Goal: Information Seeking & Learning: Find specific fact

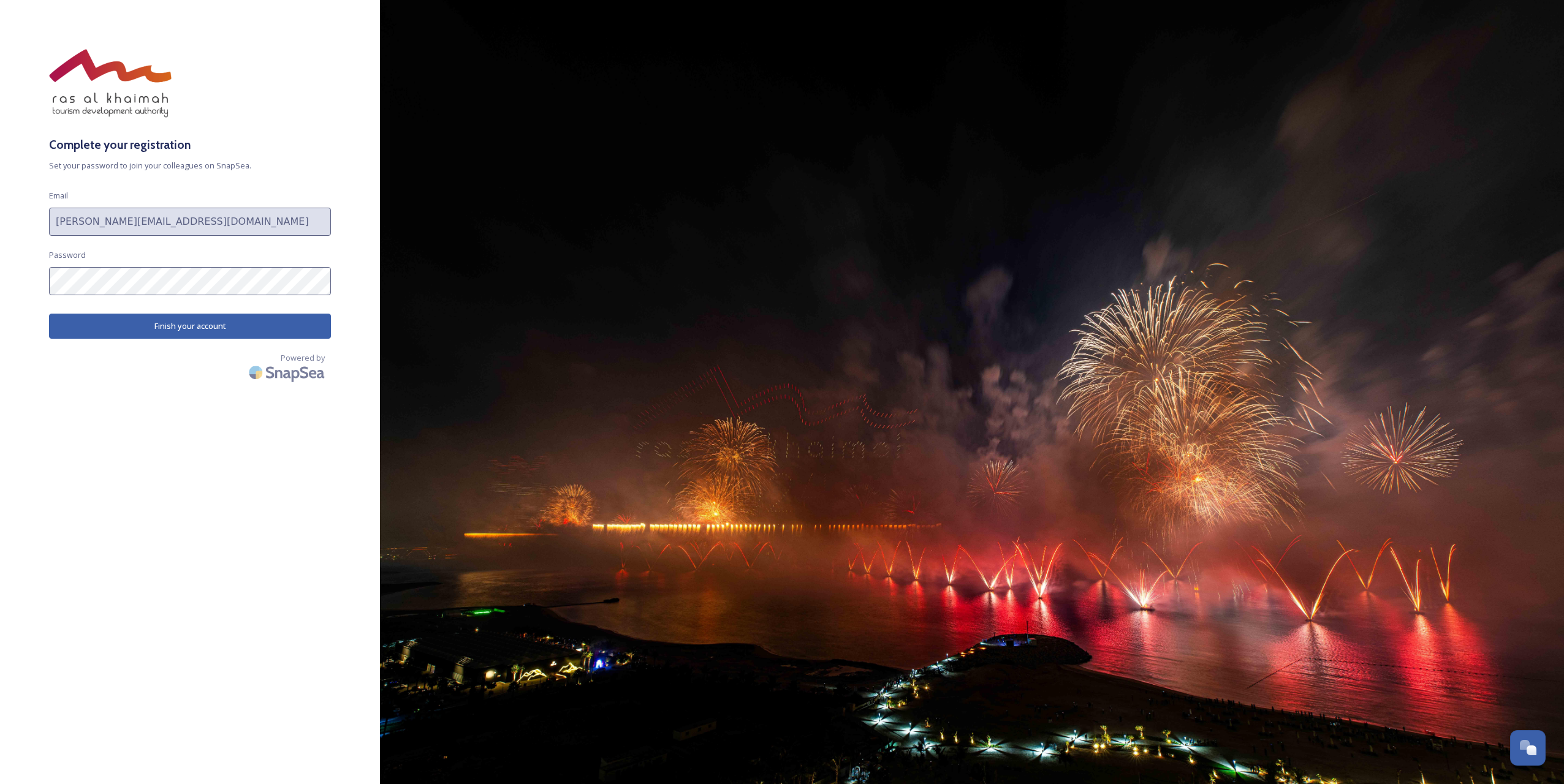
click at [155, 326] on button "Finish your account" at bounding box center [190, 326] width 282 height 25
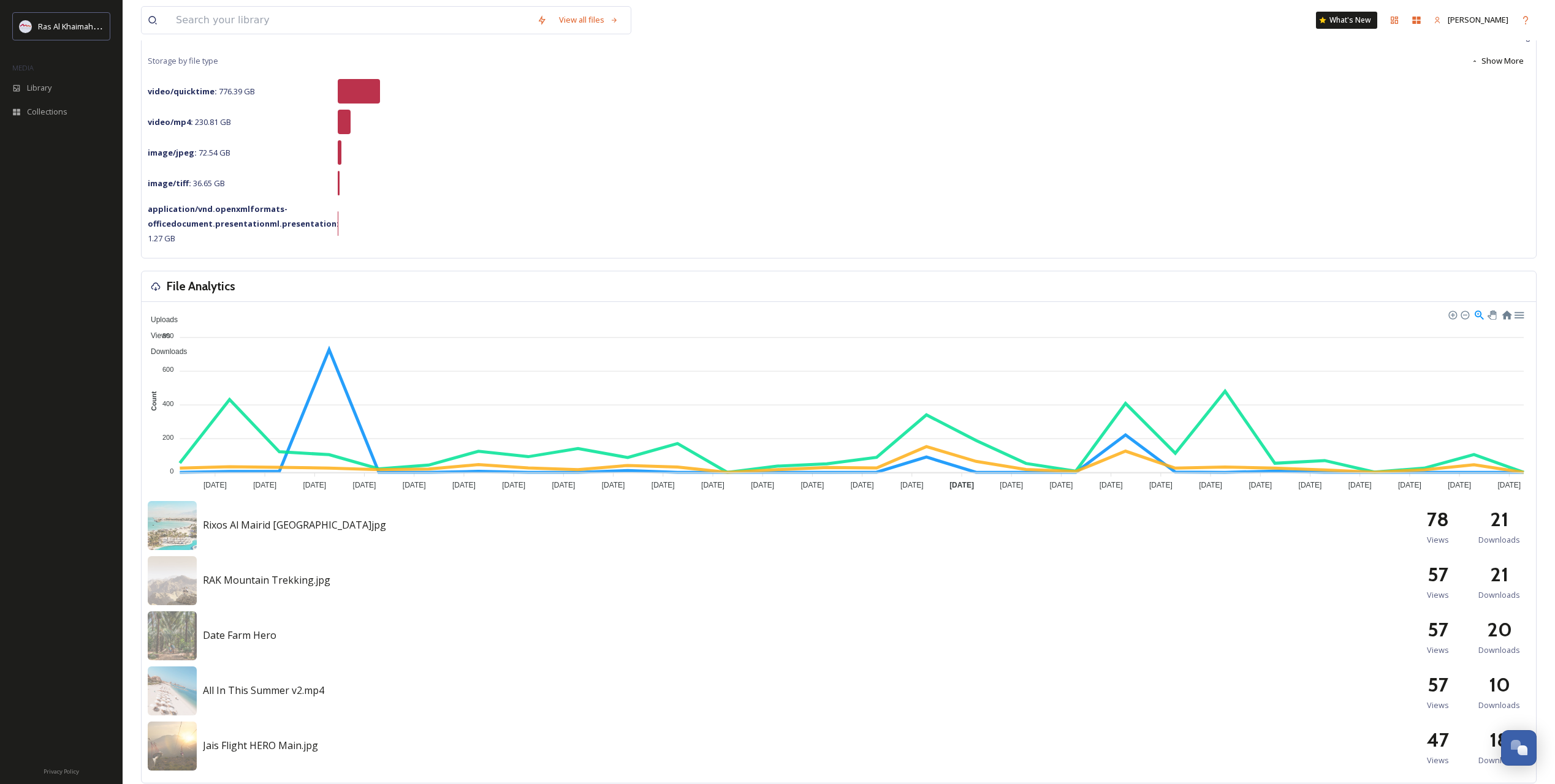
scroll to position [204, 0]
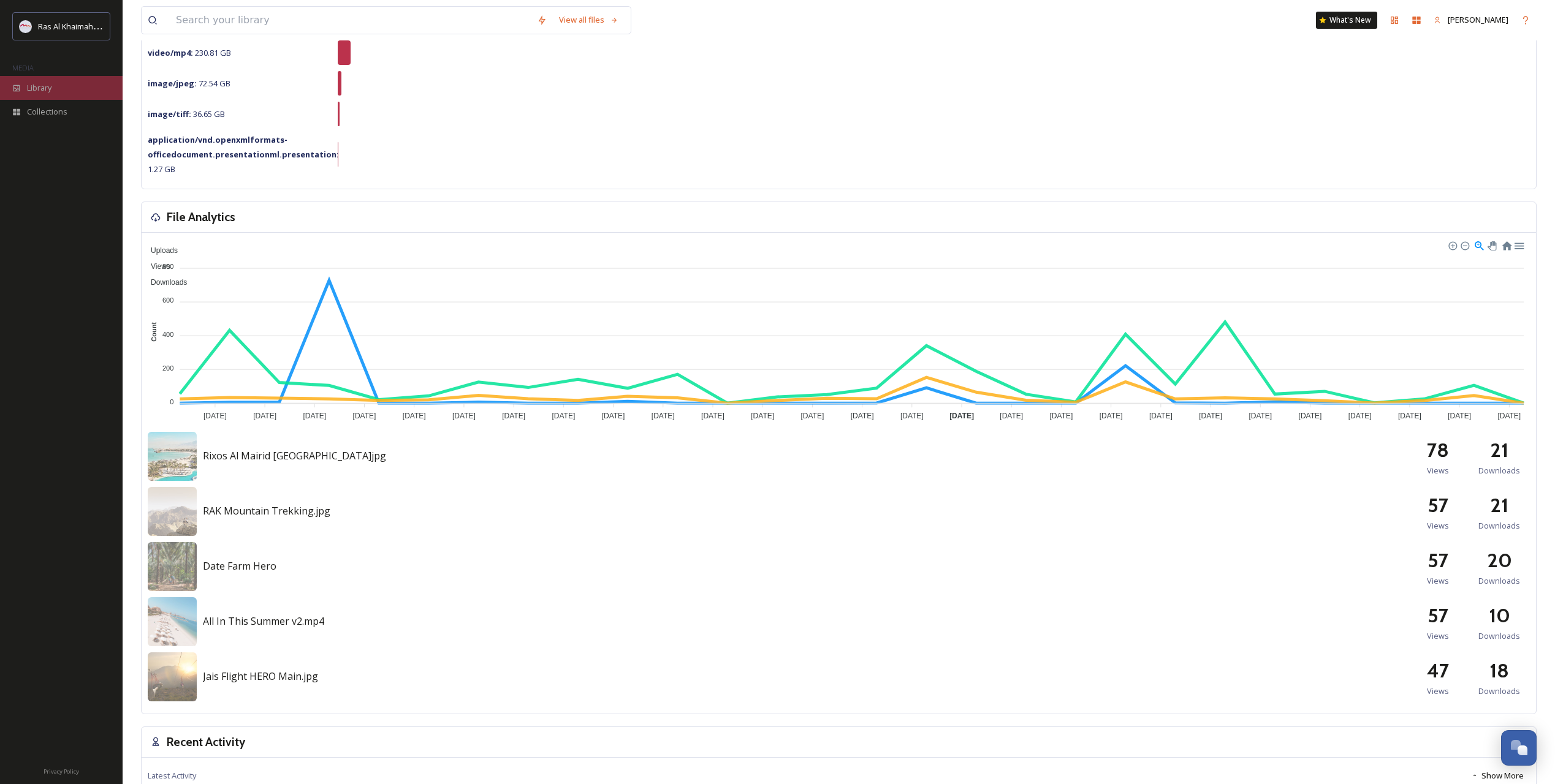
click at [39, 91] on span "Library" at bounding box center [39, 88] width 24 height 12
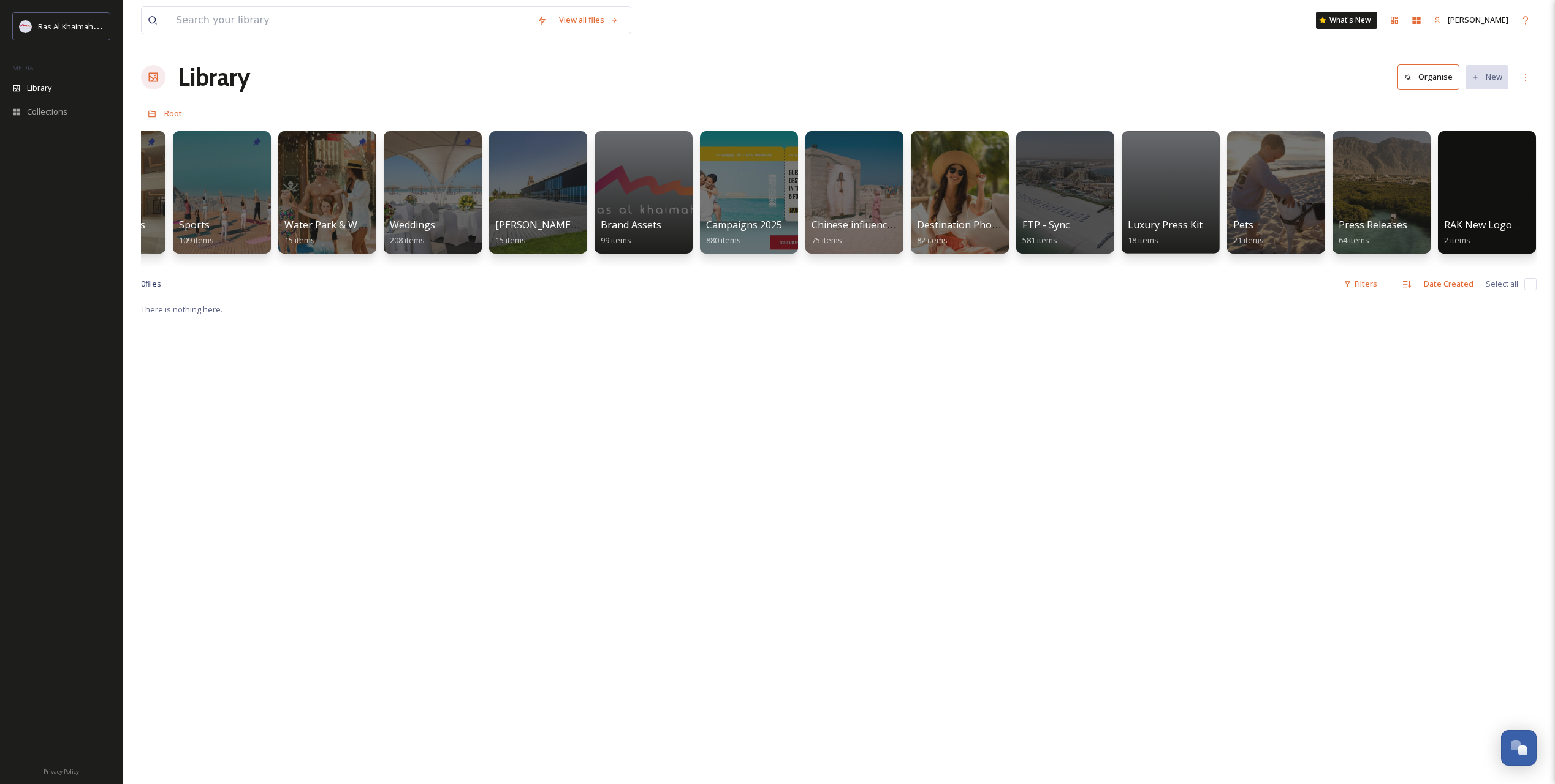
scroll to position [0, 1136]
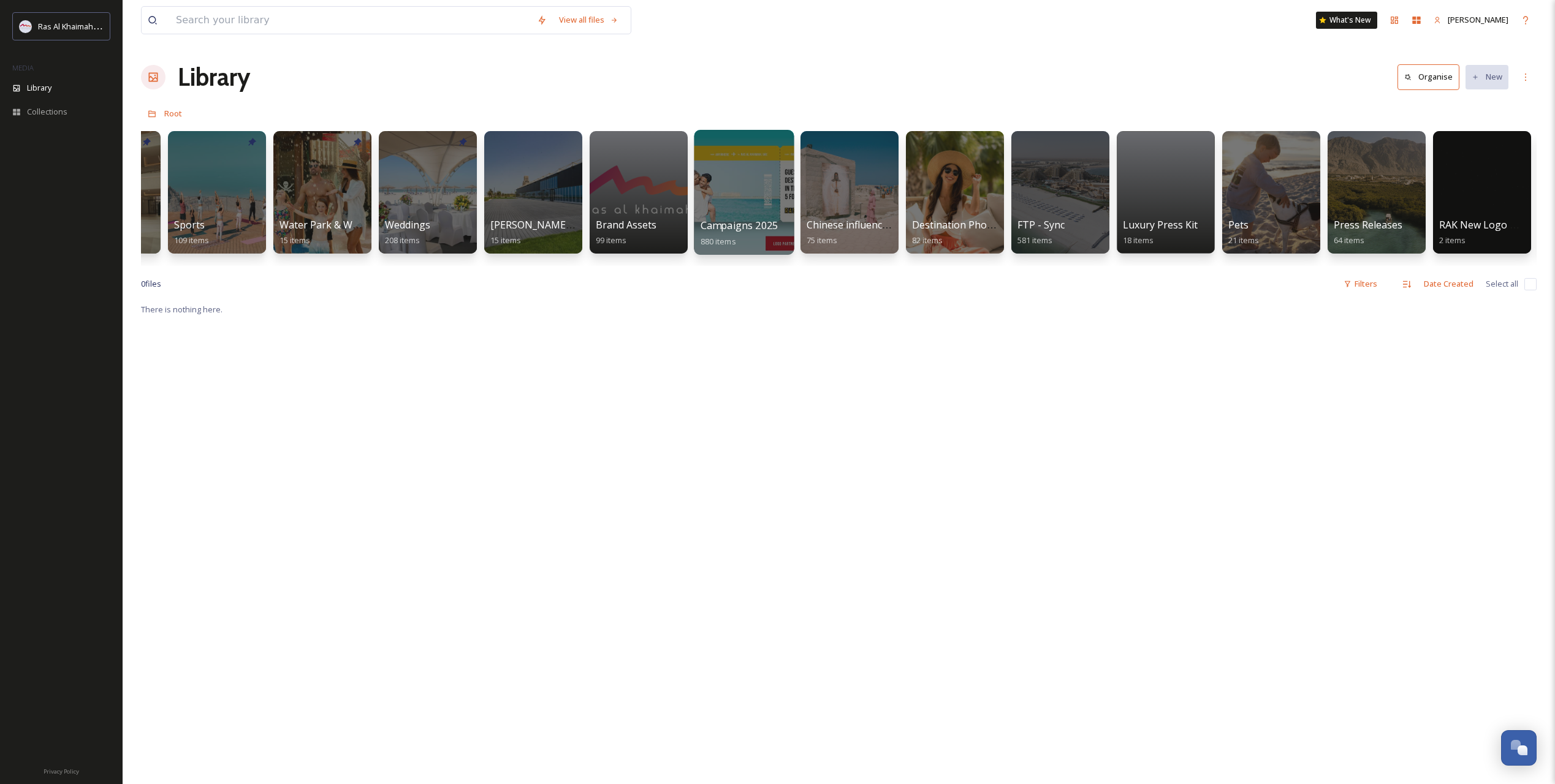
click at [747, 196] on div at bounding box center [743, 192] width 100 height 125
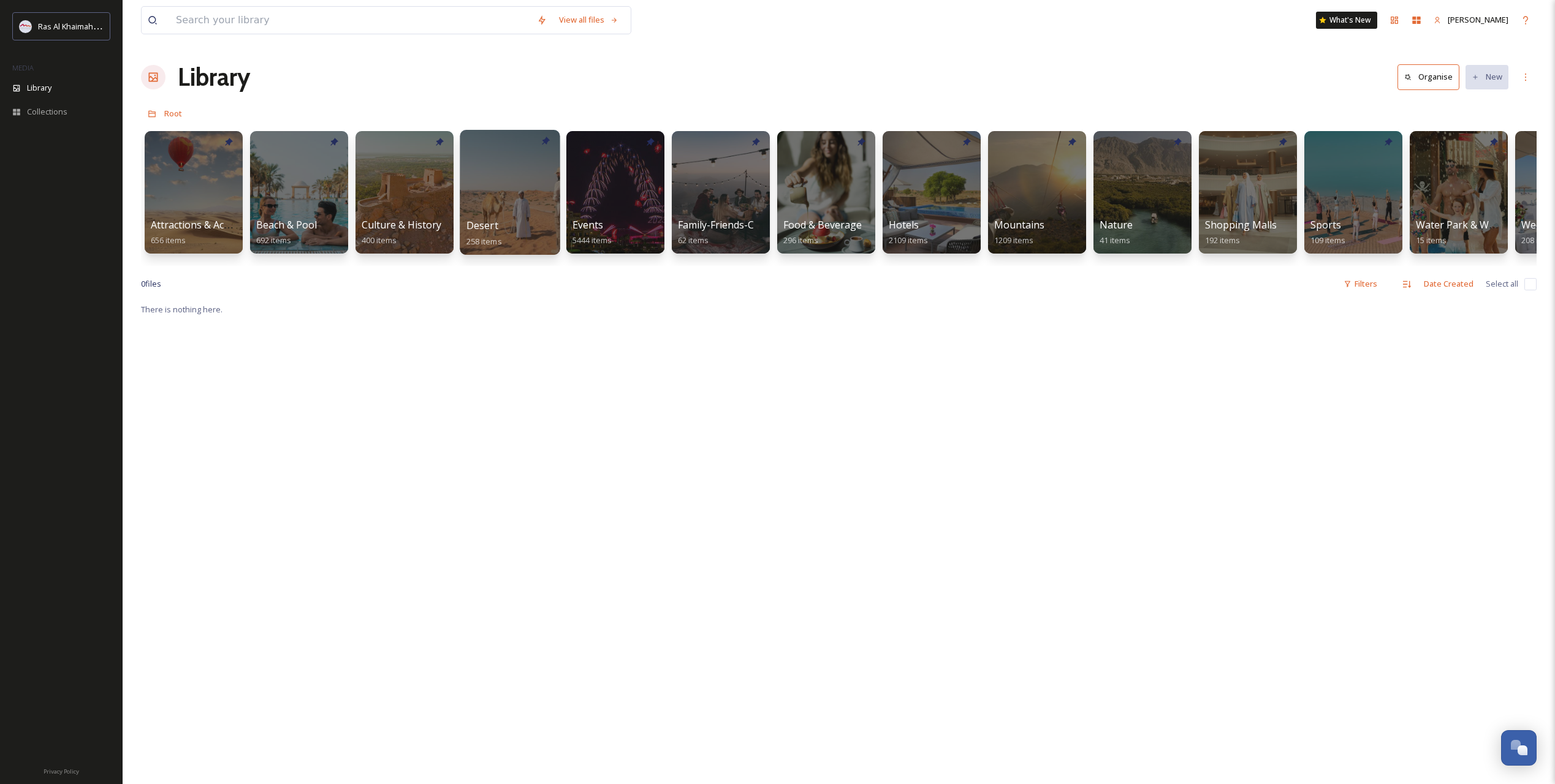
click at [494, 161] on div at bounding box center [509, 192] width 100 height 125
click at [1049, 181] on div at bounding box center [1036, 192] width 100 height 125
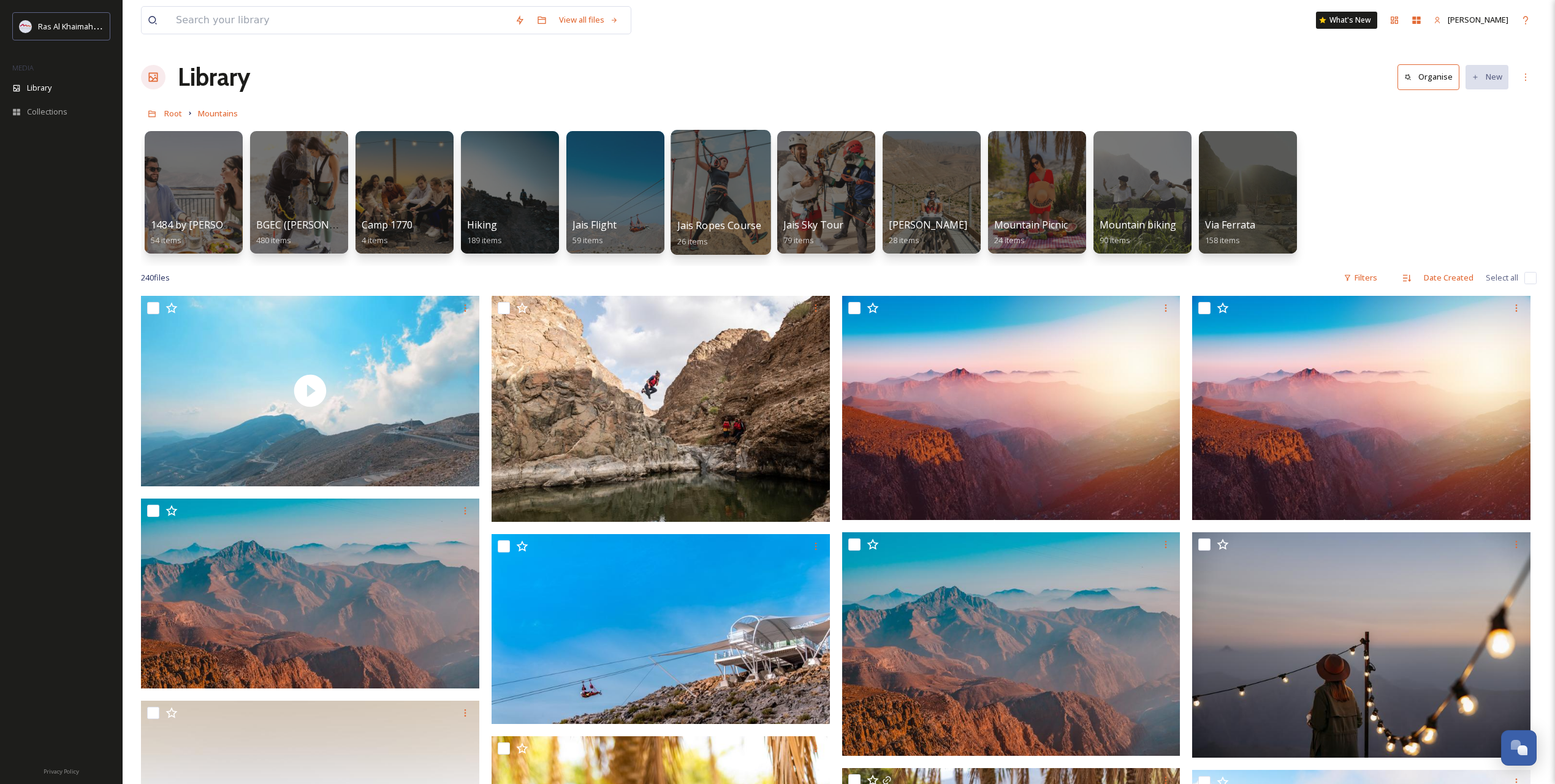
click at [726, 183] on div at bounding box center [720, 192] width 100 height 125
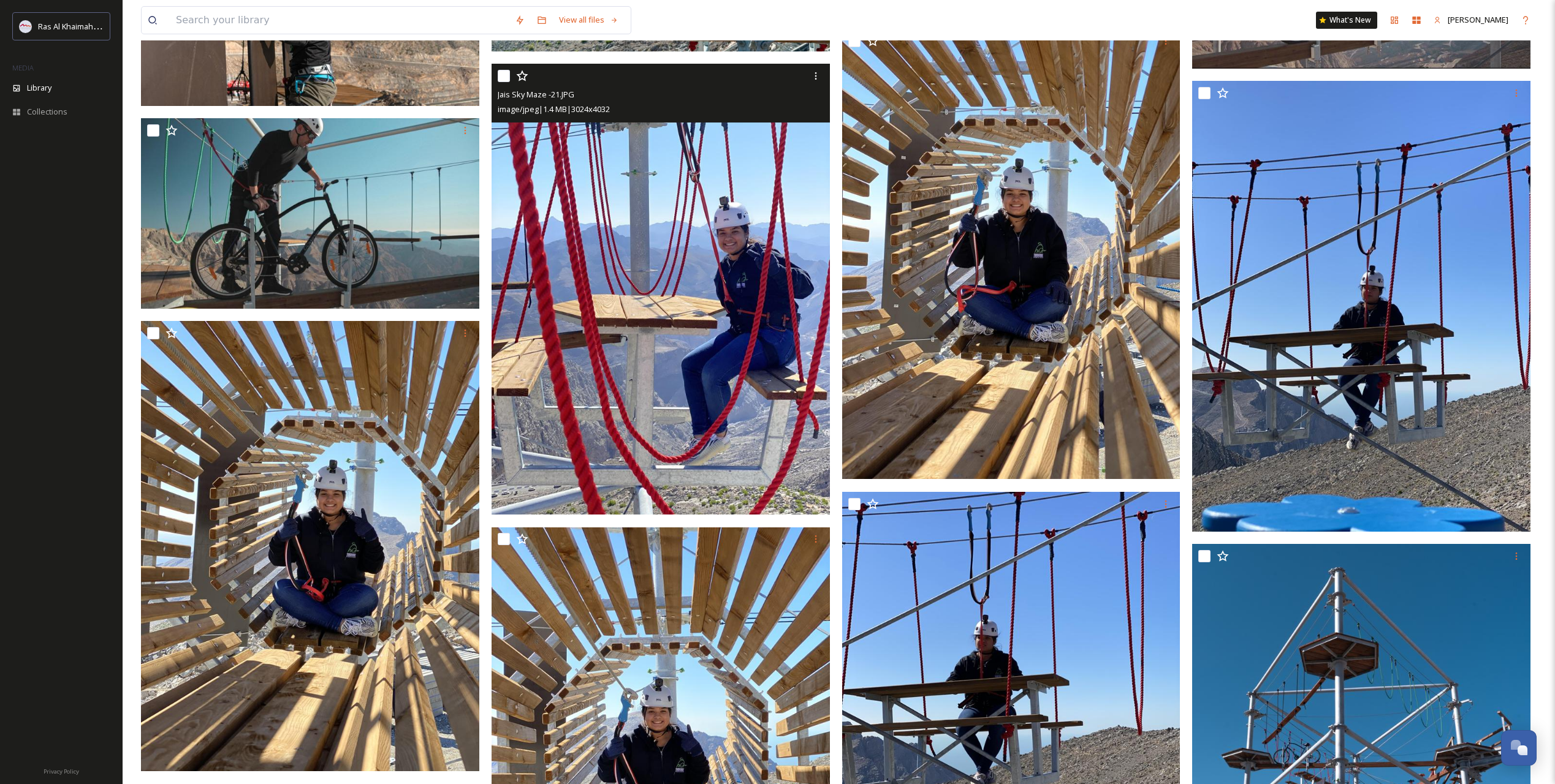
scroll to position [1225, 0]
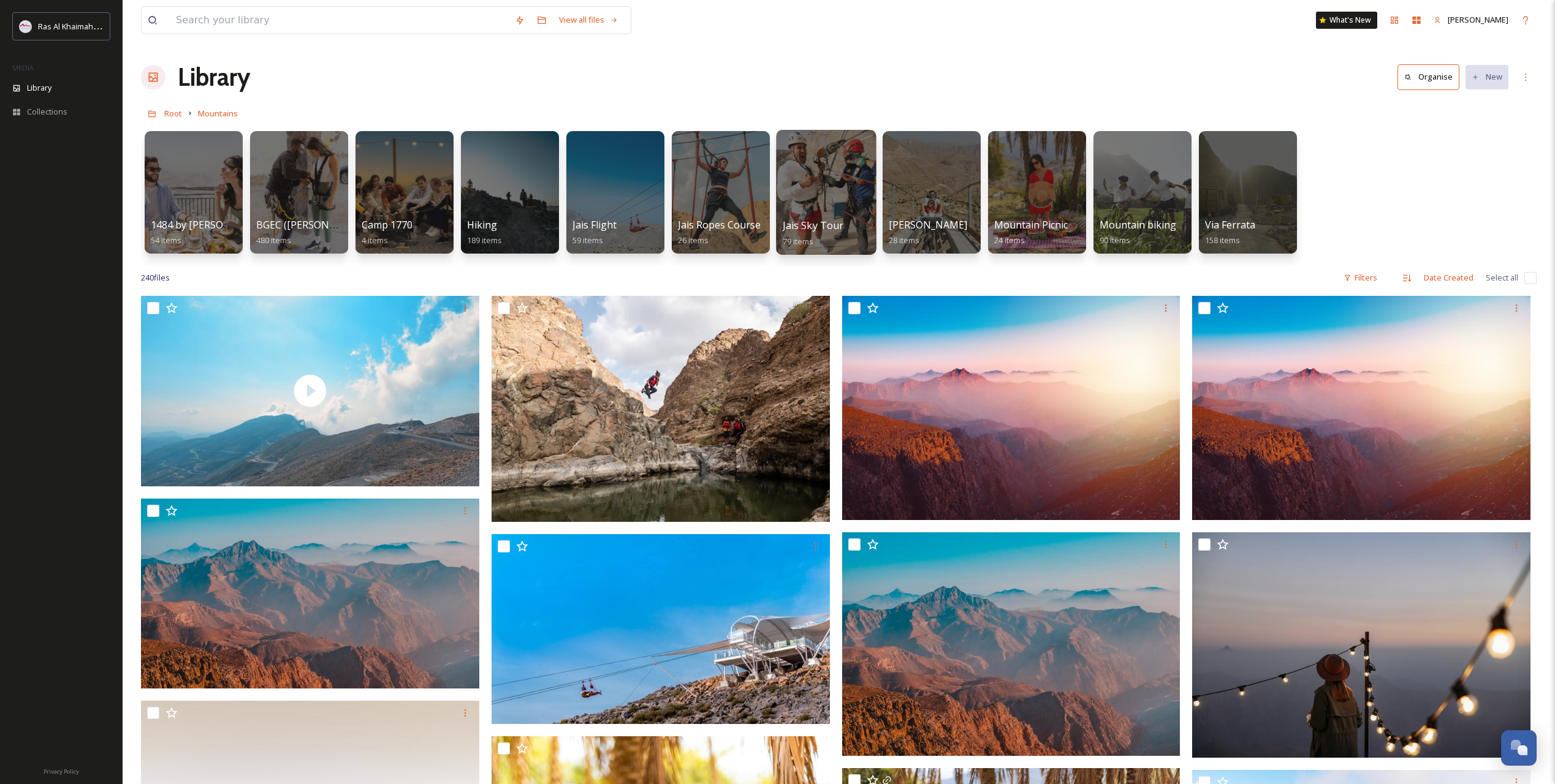
click at [848, 180] on div at bounding box center [826, 192] width 100 height 125
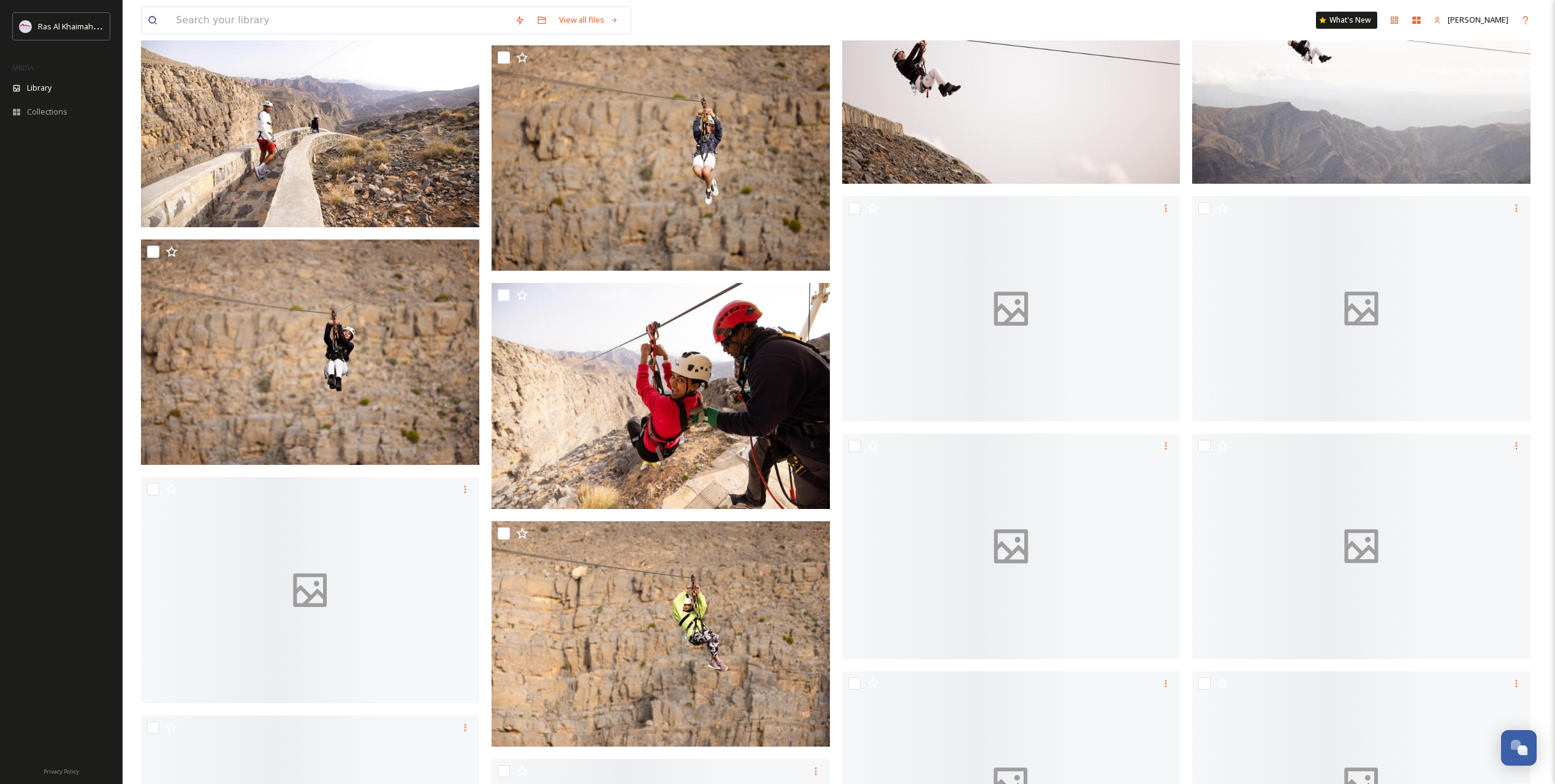
scroll to position [4383, 0]
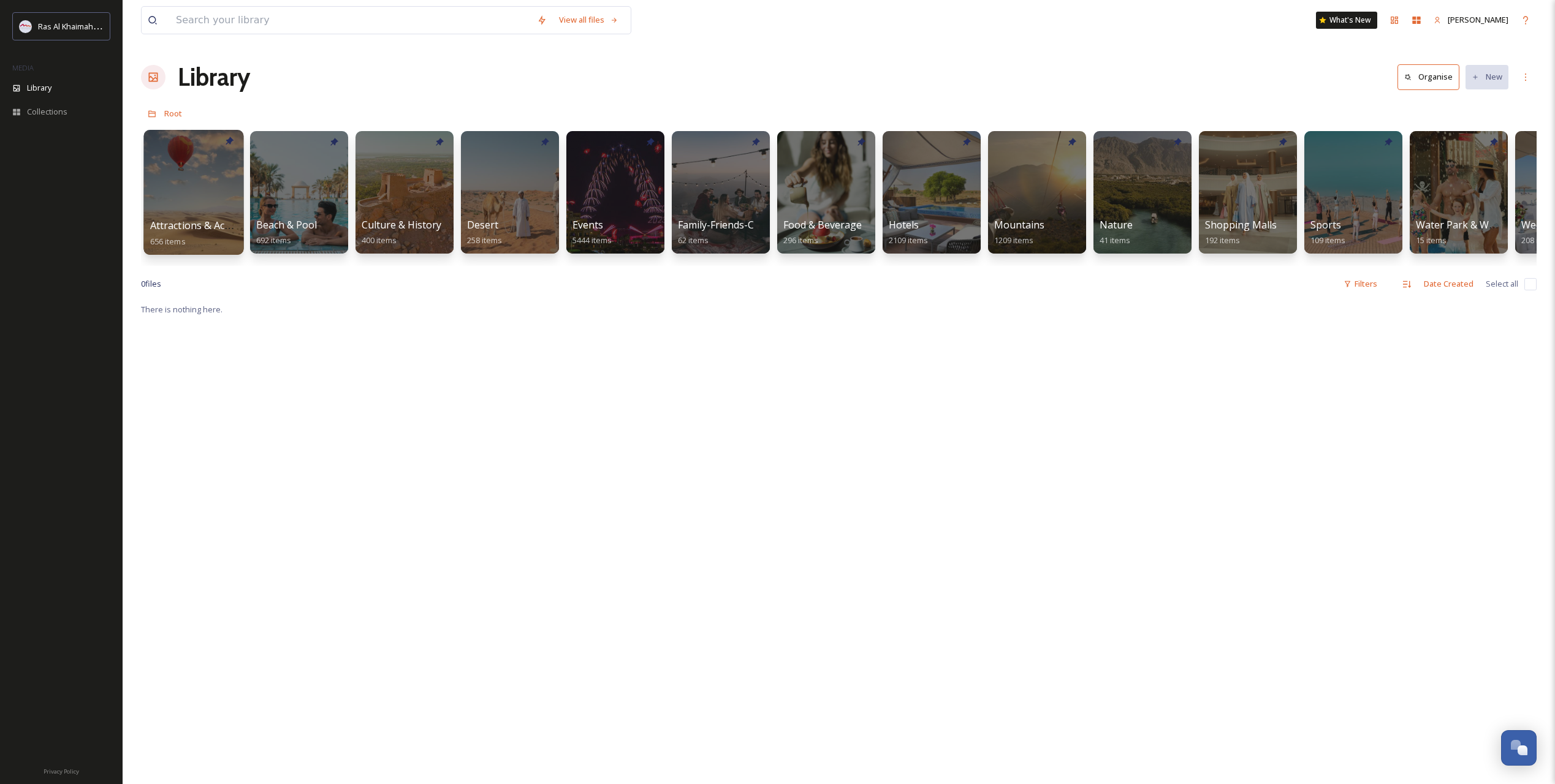
click at [183, 187] on div at bounding box center [193, 192] width 100 height 125
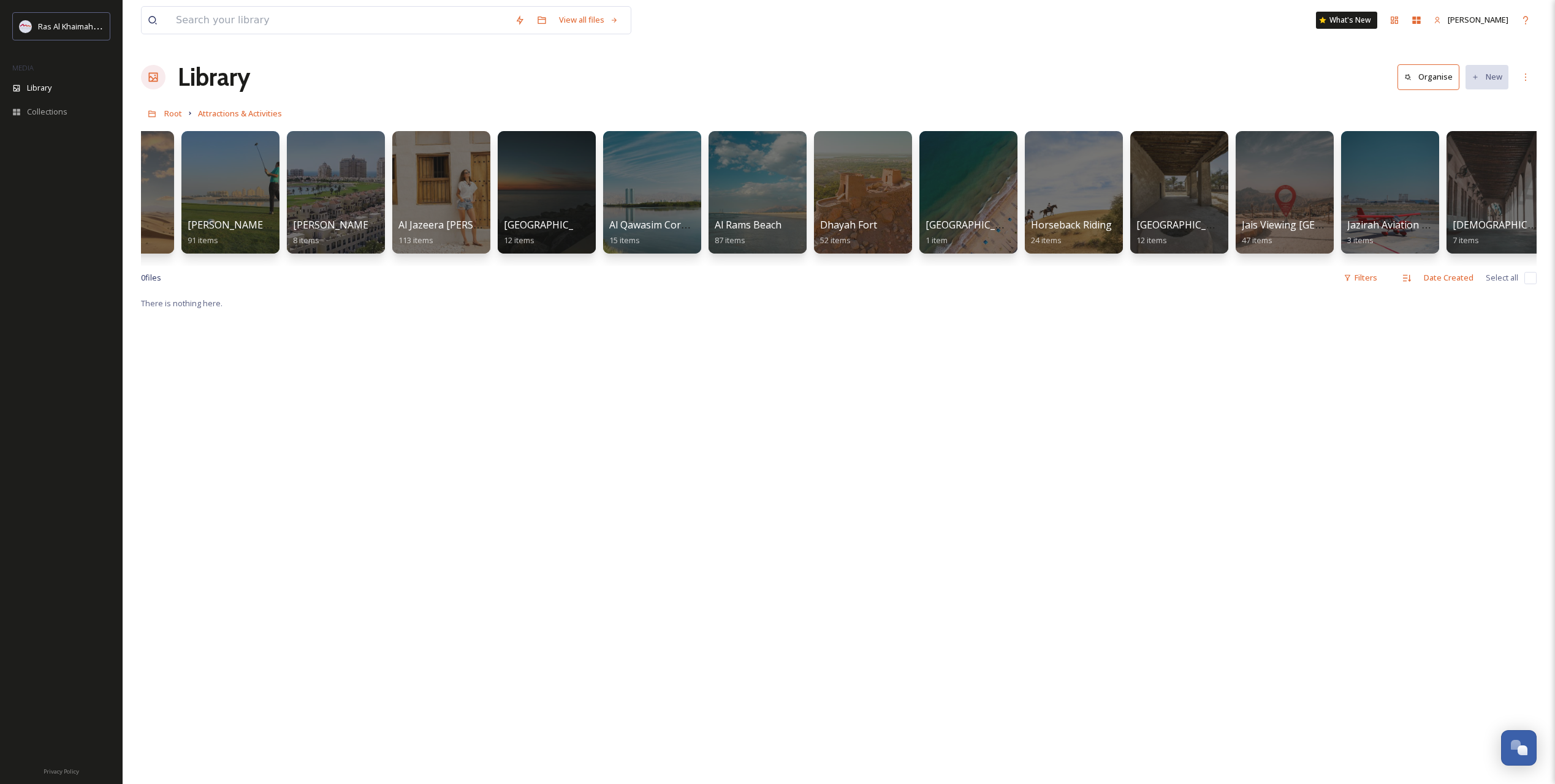
scroll to position [0, 67]
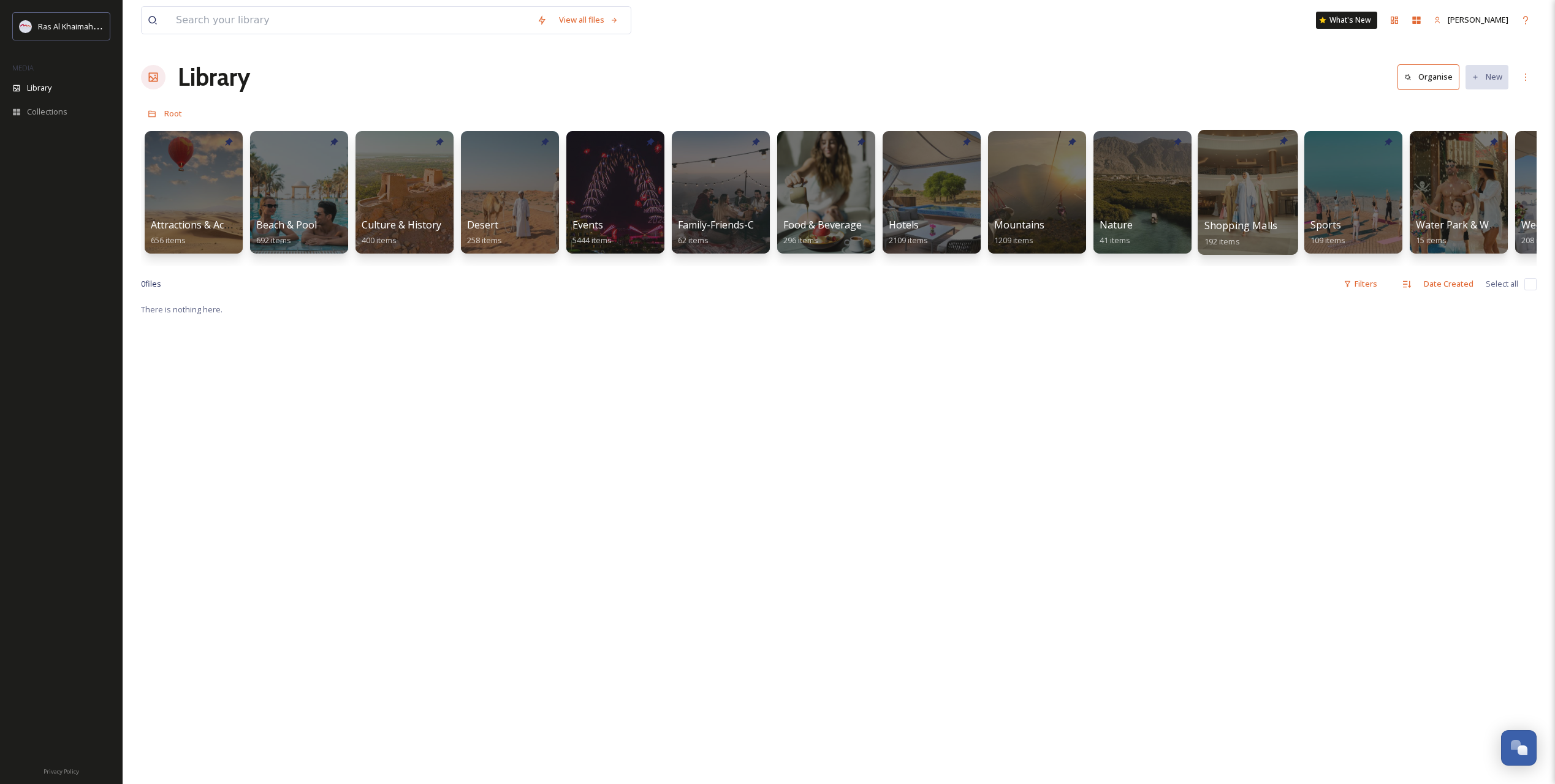
click at [1259, 178] on div at bounding box center [1247, 192] width 100 height 125
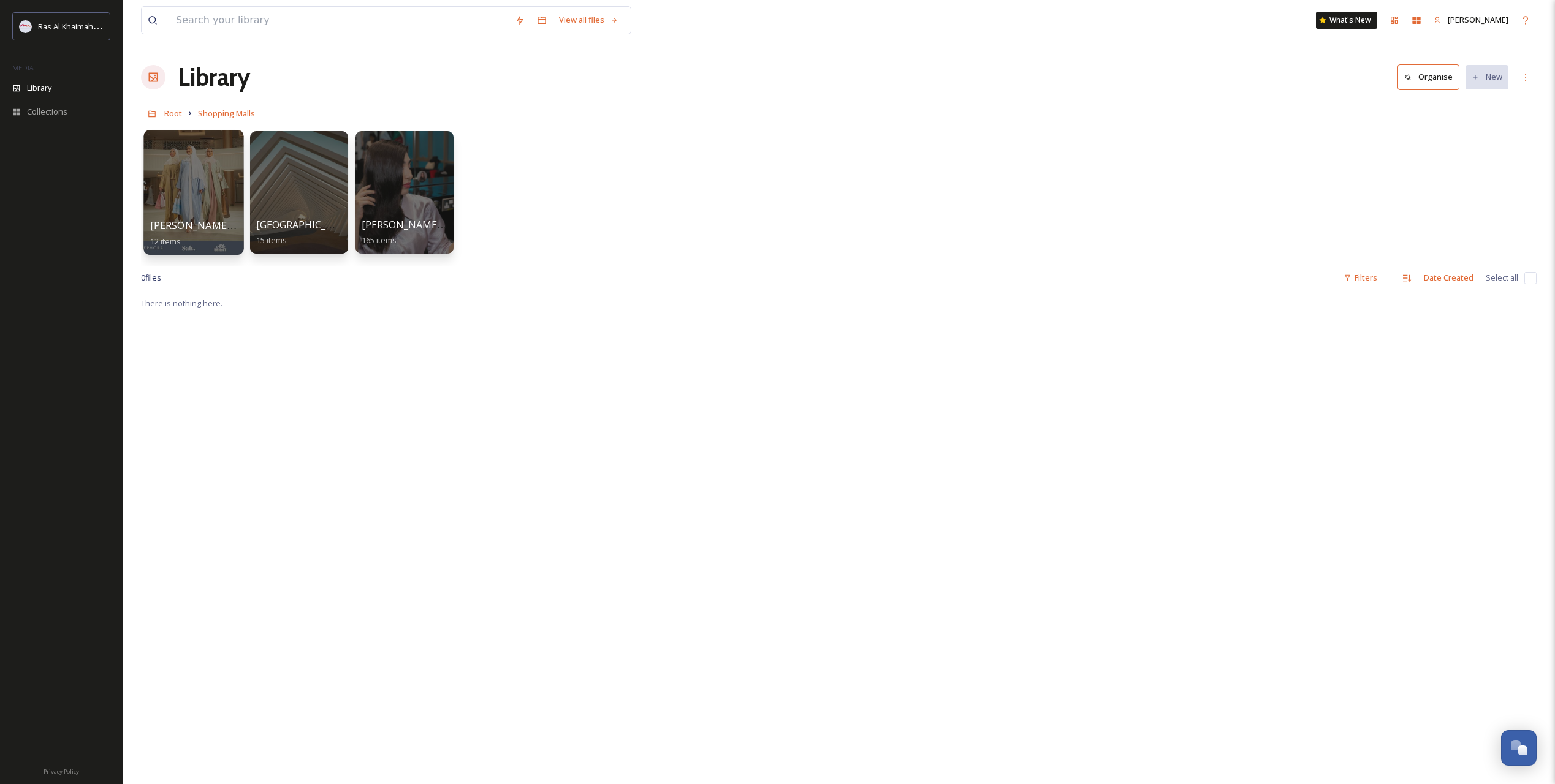
click at [166, 178] on div at bounding box center [193, 192] width 100 height 125
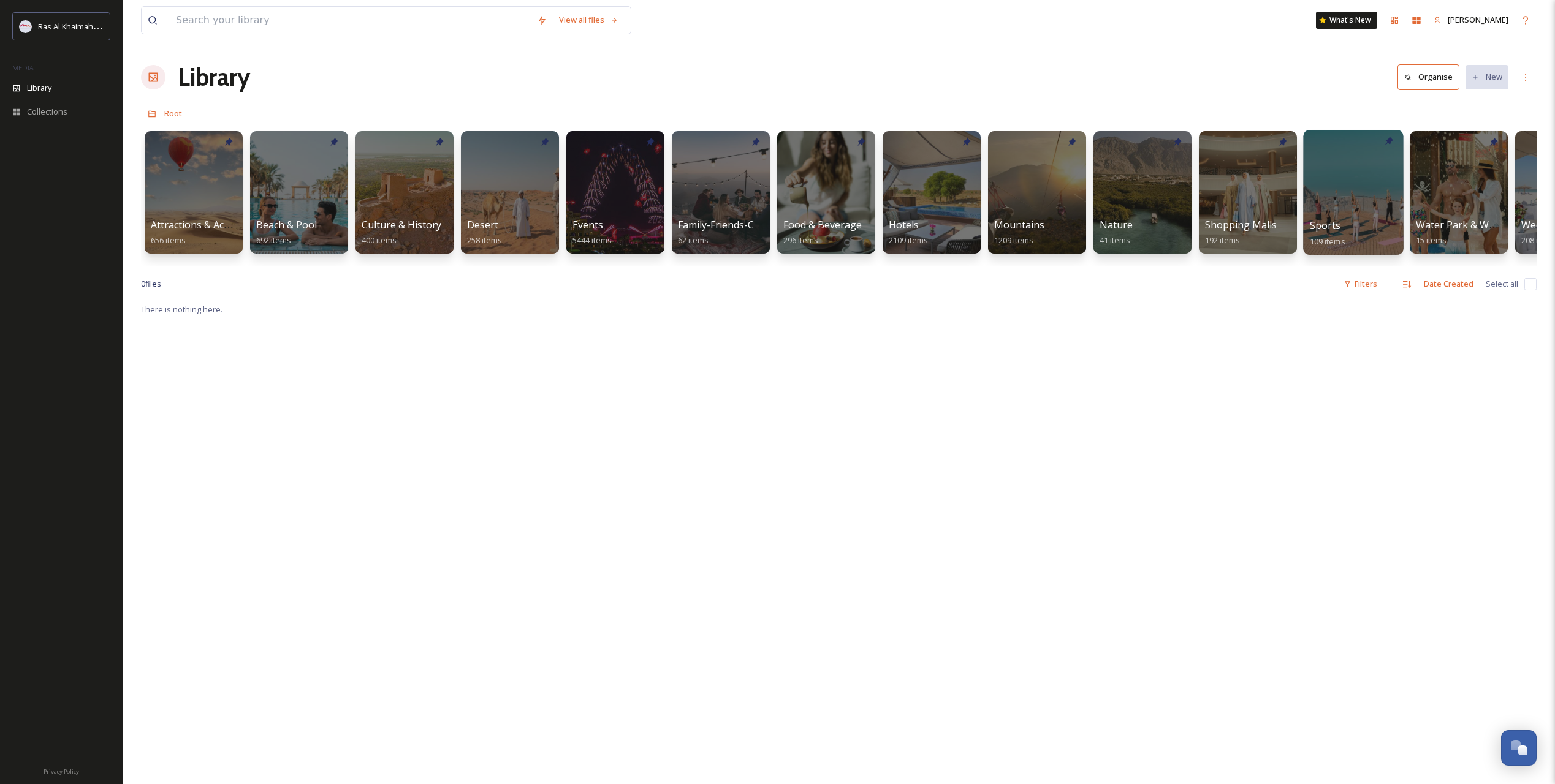
click at [1324, 218] on div at bounding box center [1352, 192] width 100 height 125
click at [516, 202] on div at bounding box center [509, 192] width 100 height 125
click at [613, 215] on div at bounding box center [615, 192] width 100 height 125
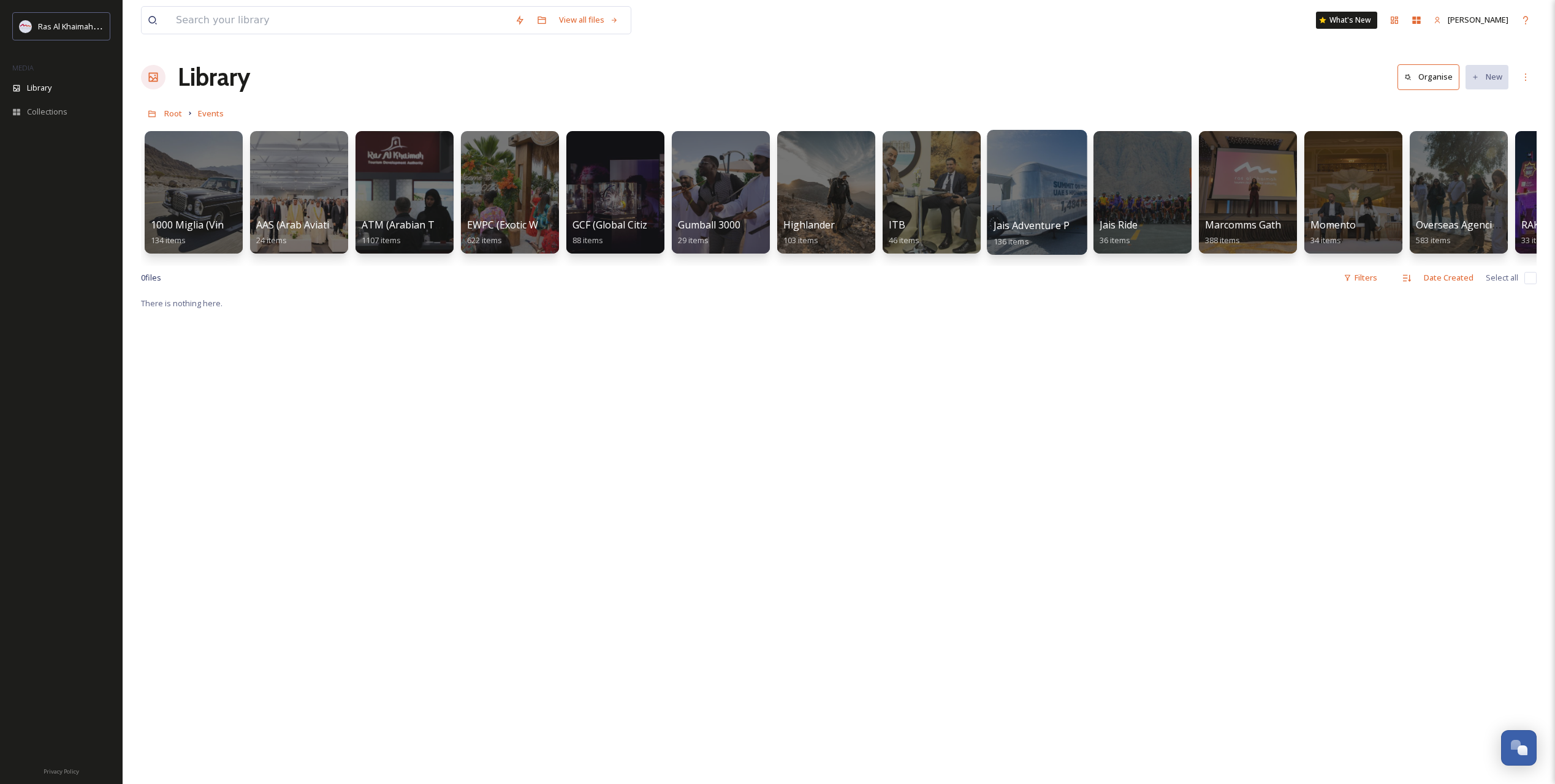
click at [1011, 183] on div at bounding box center [1036, 192] width 100 height 125
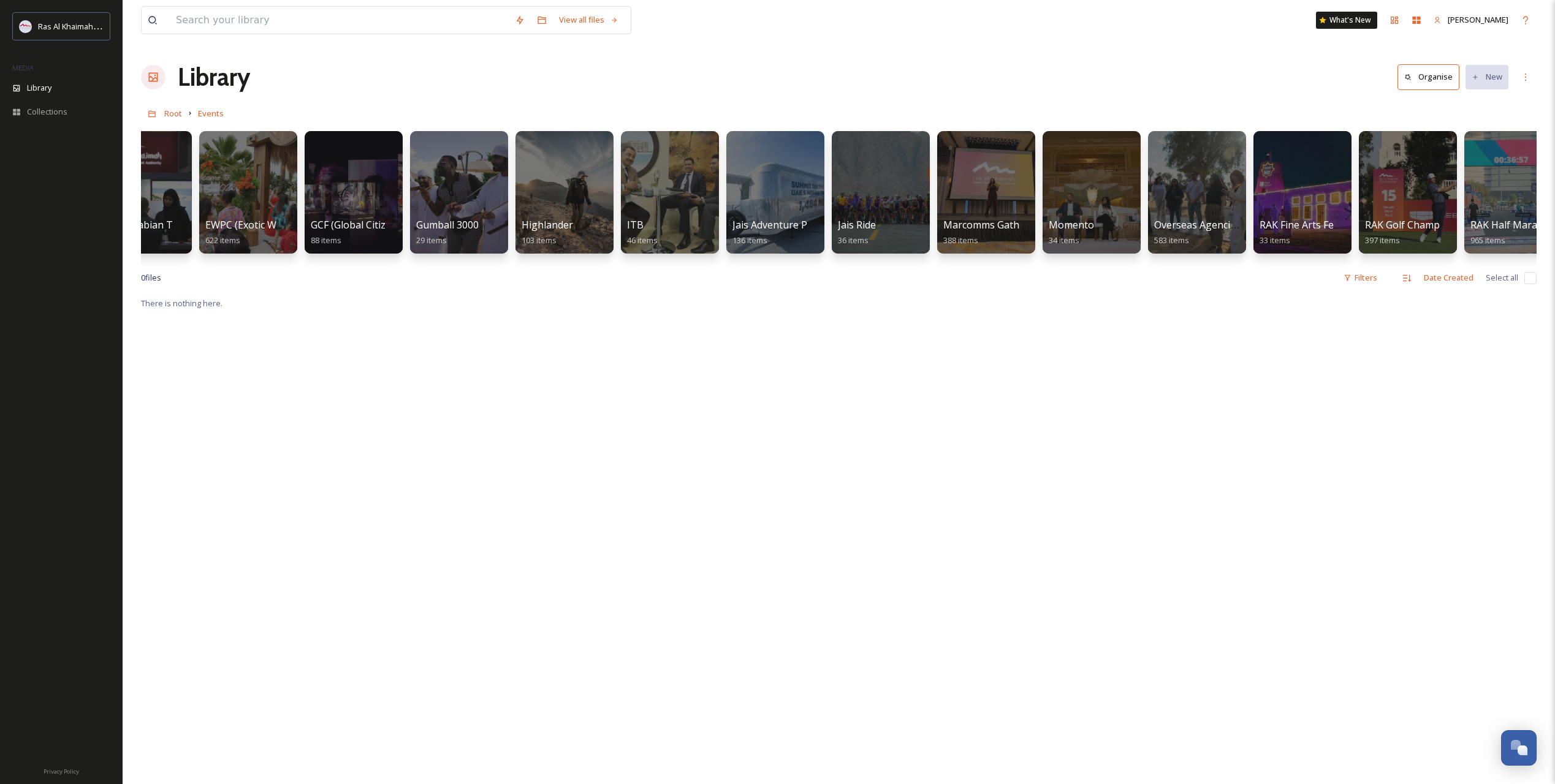
scroll to position [0, 147]
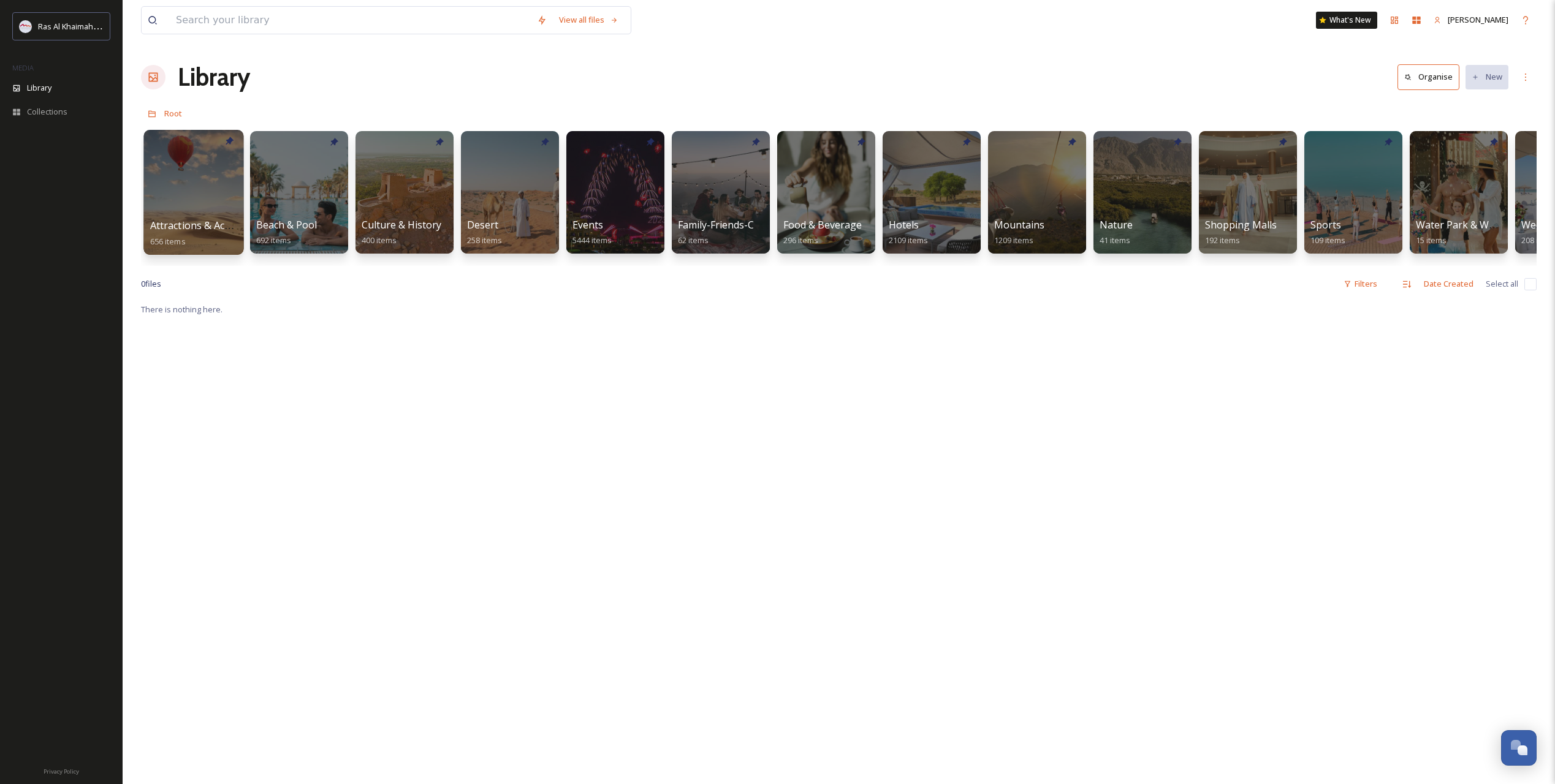
click at [190, 221] on span "Attractions & Activities" at bounding box center [203, 225] width 105 height 13
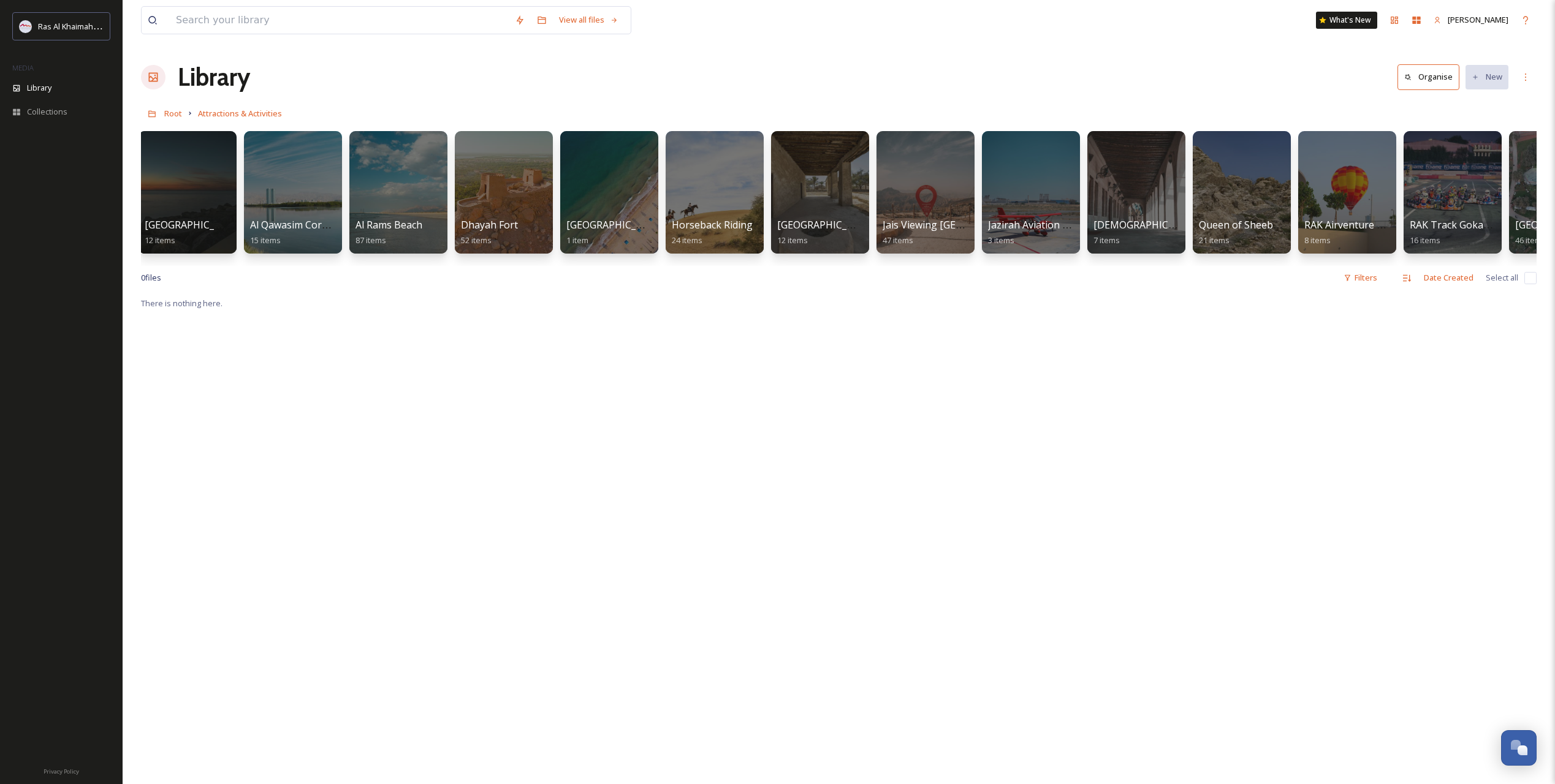
scroll to position [0, 429]
click at [894, 209] on div at bounding box center [923, 192] width 100 height 125
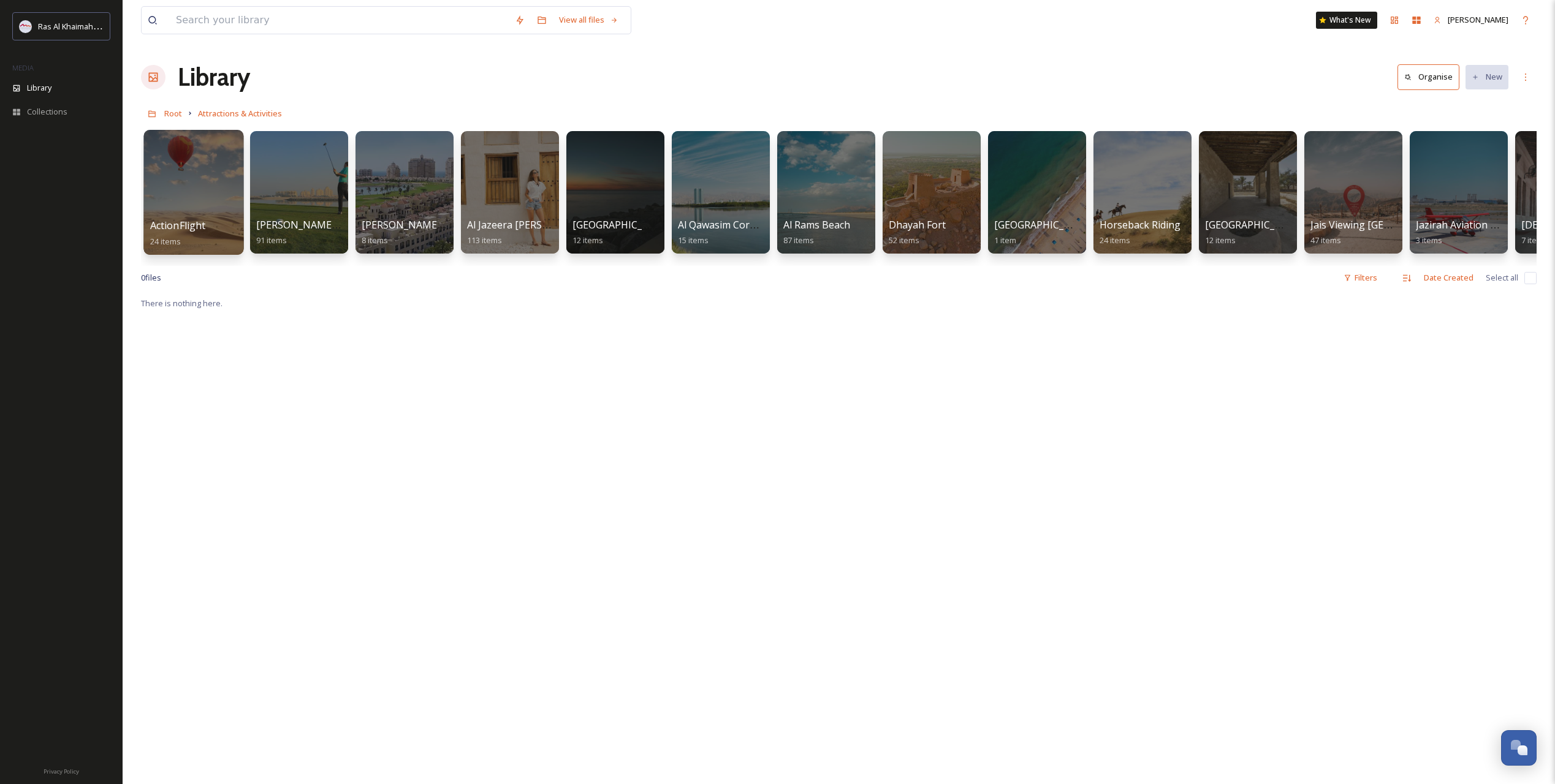
click at [193, 204] on div at bounding box center [193, 192] width 100 height 125
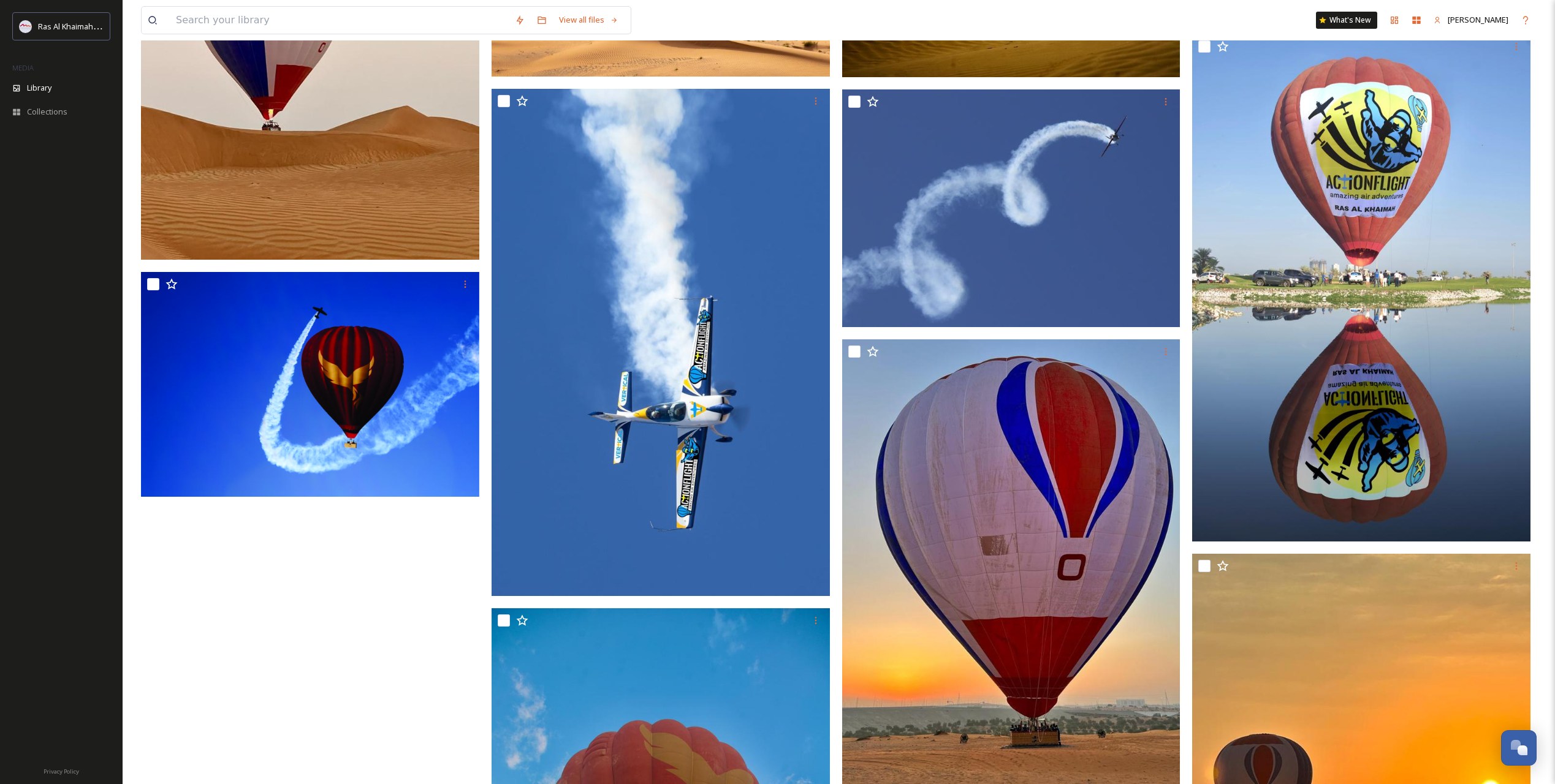
scroll to position [1225, 0]
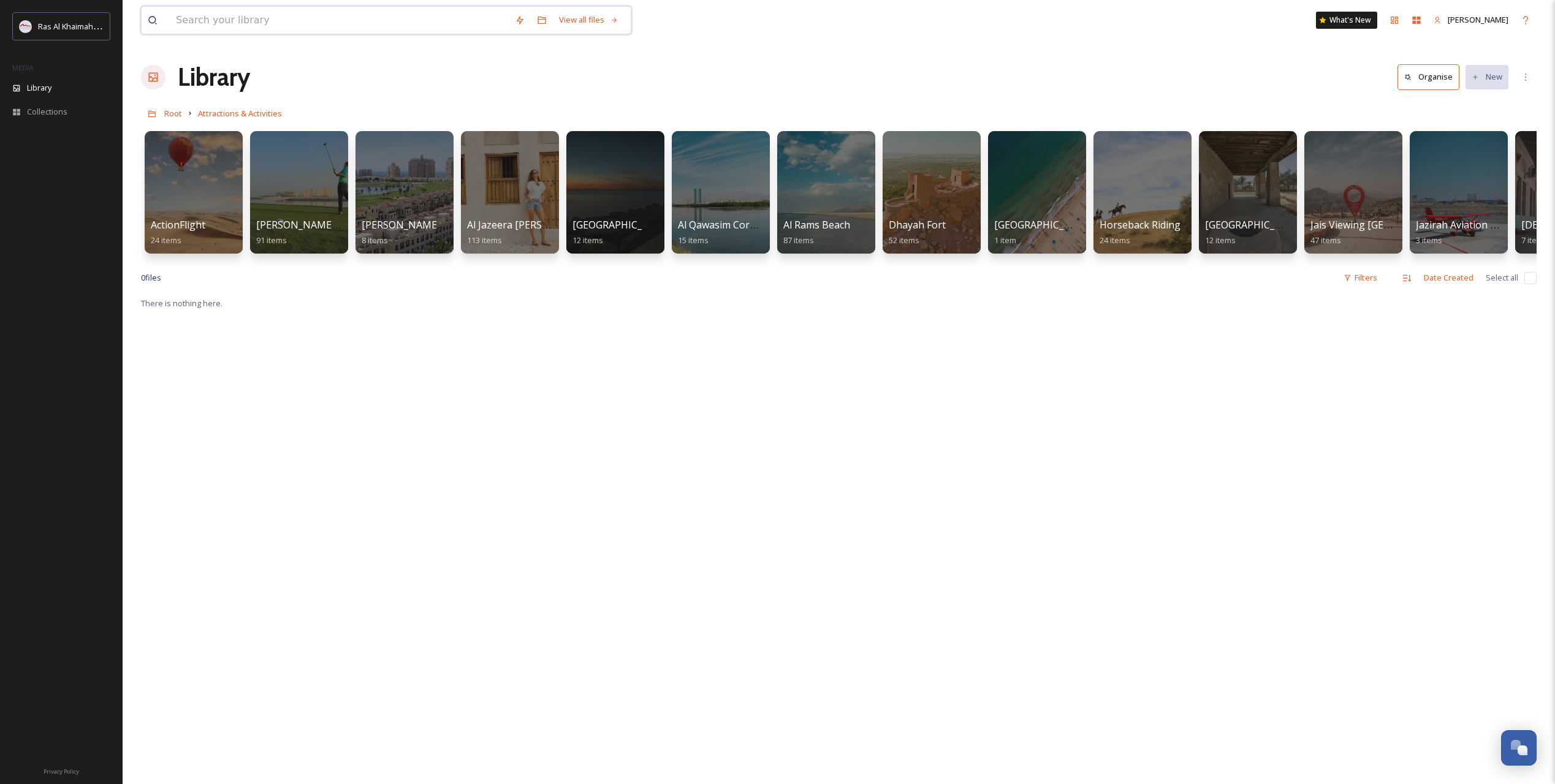
paste input "Jais Flight"
type input "Jais Flight"
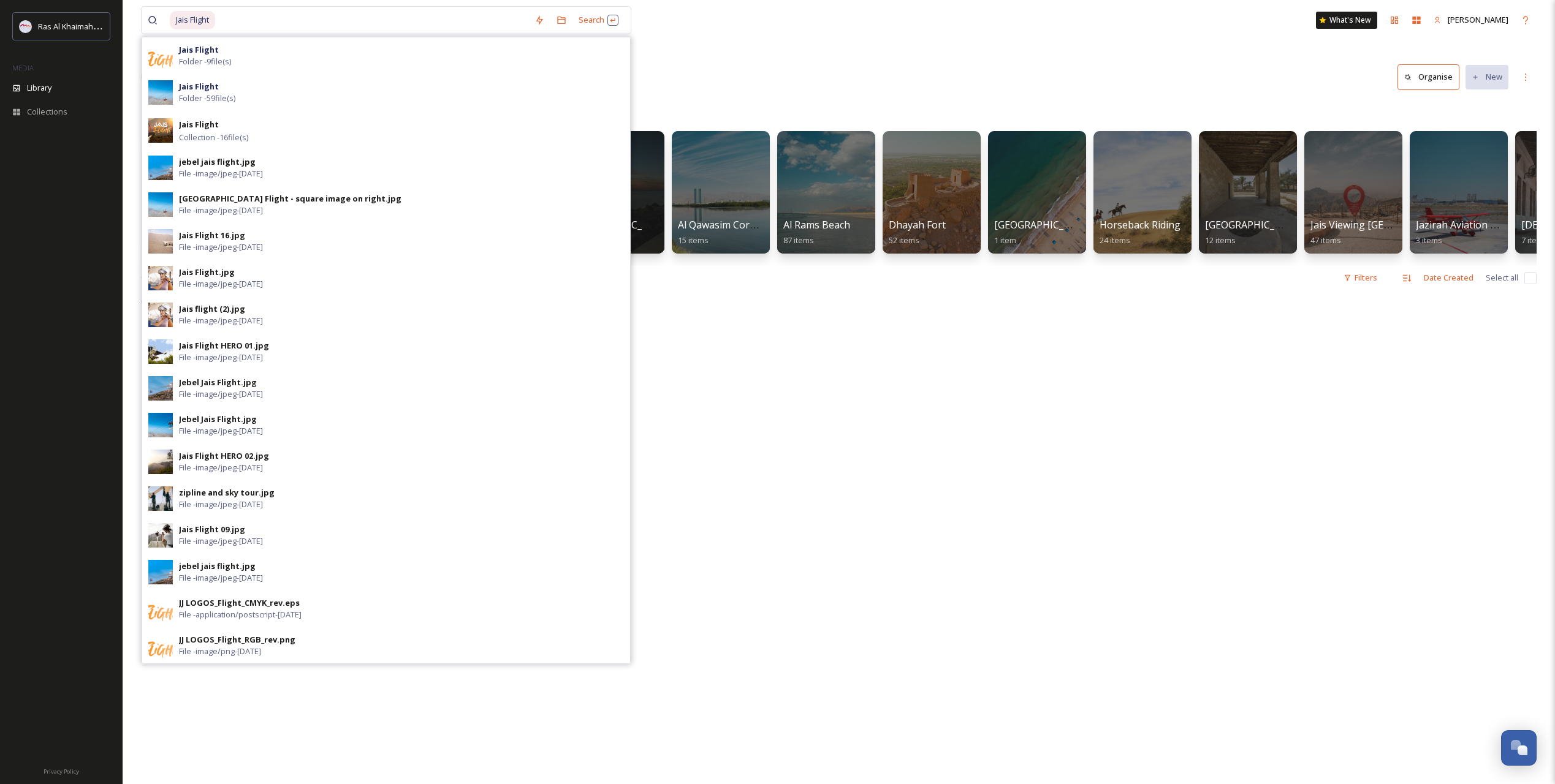
click at [208, 87] on strong "Jais Flight" at bounding box center [199, 86] width 40 height 11
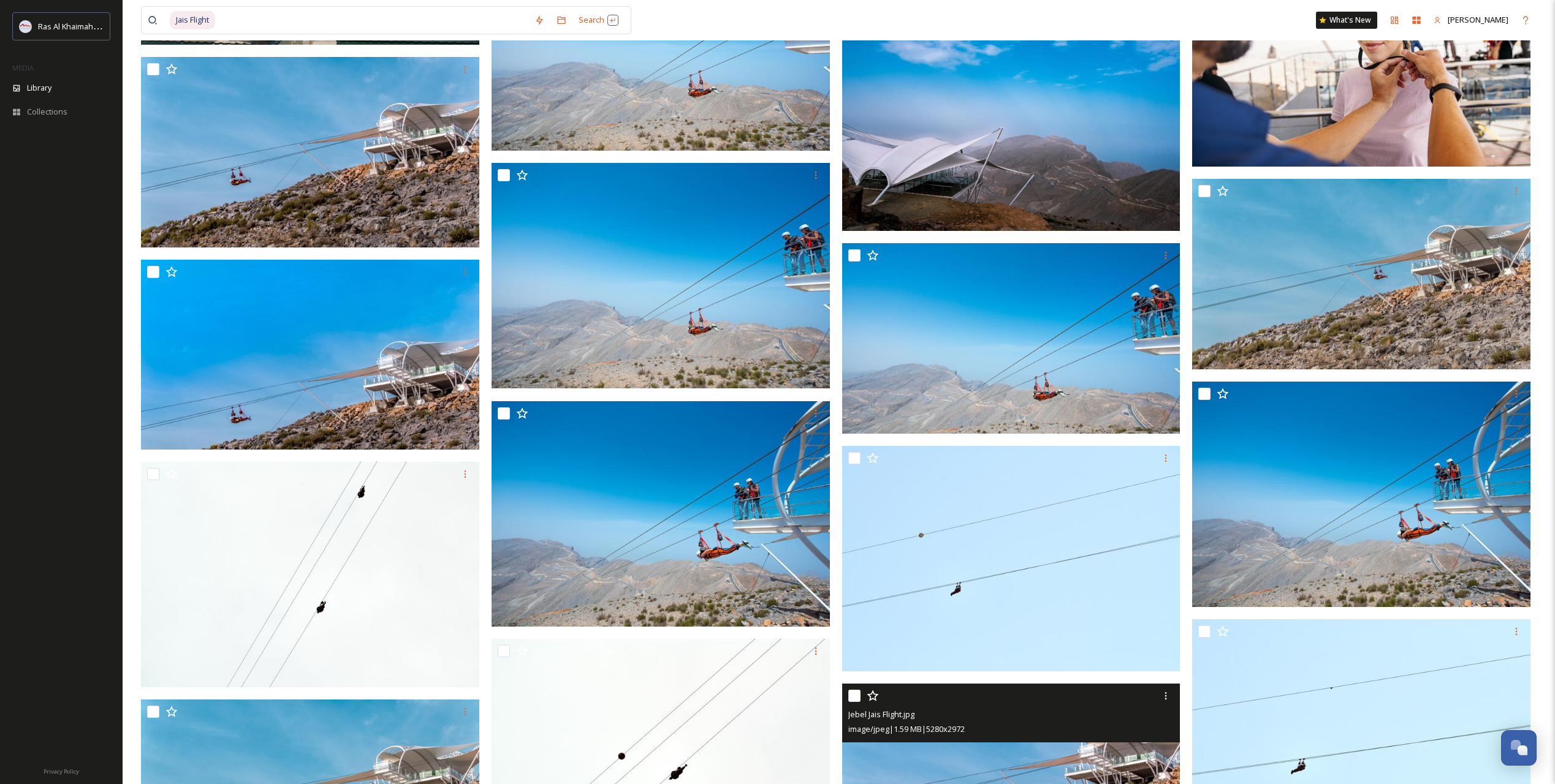
scroll to position [2171, 0]
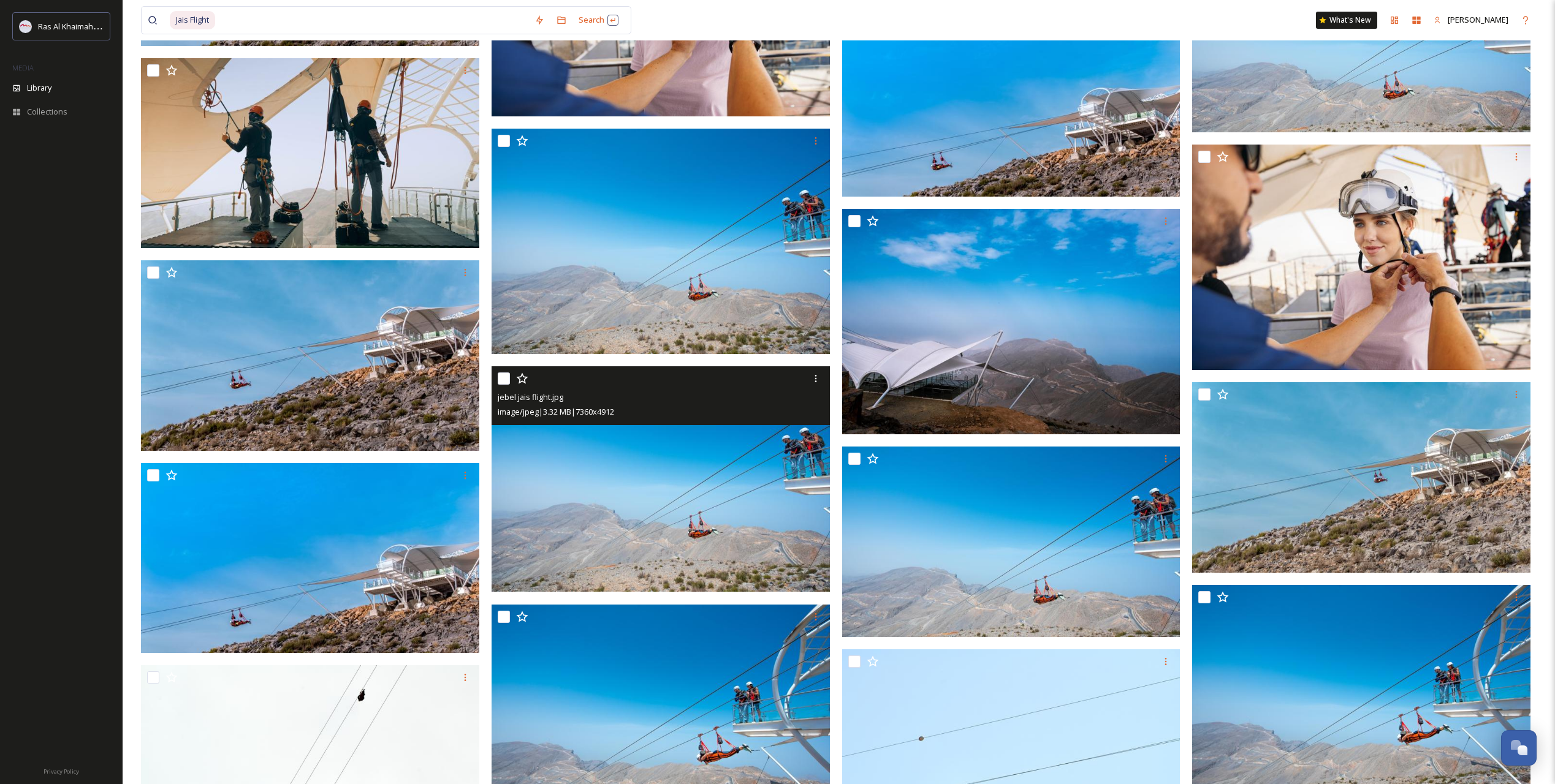
click at [691, 522] on img at bounding box center [661, 479] width 338 height 226
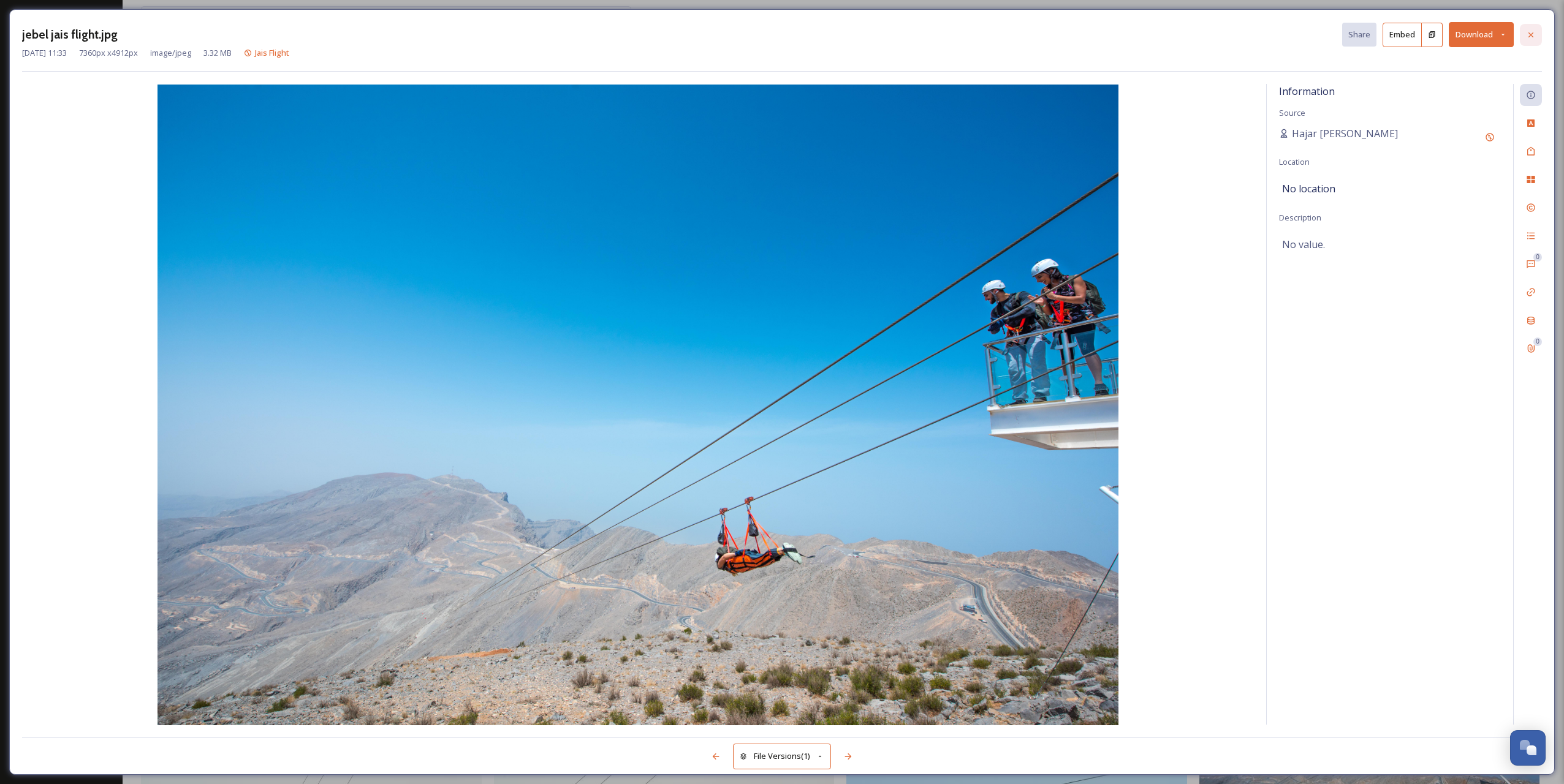
click at [1523, 35] on div at bounding box center [1531, 35] width 22 height 22
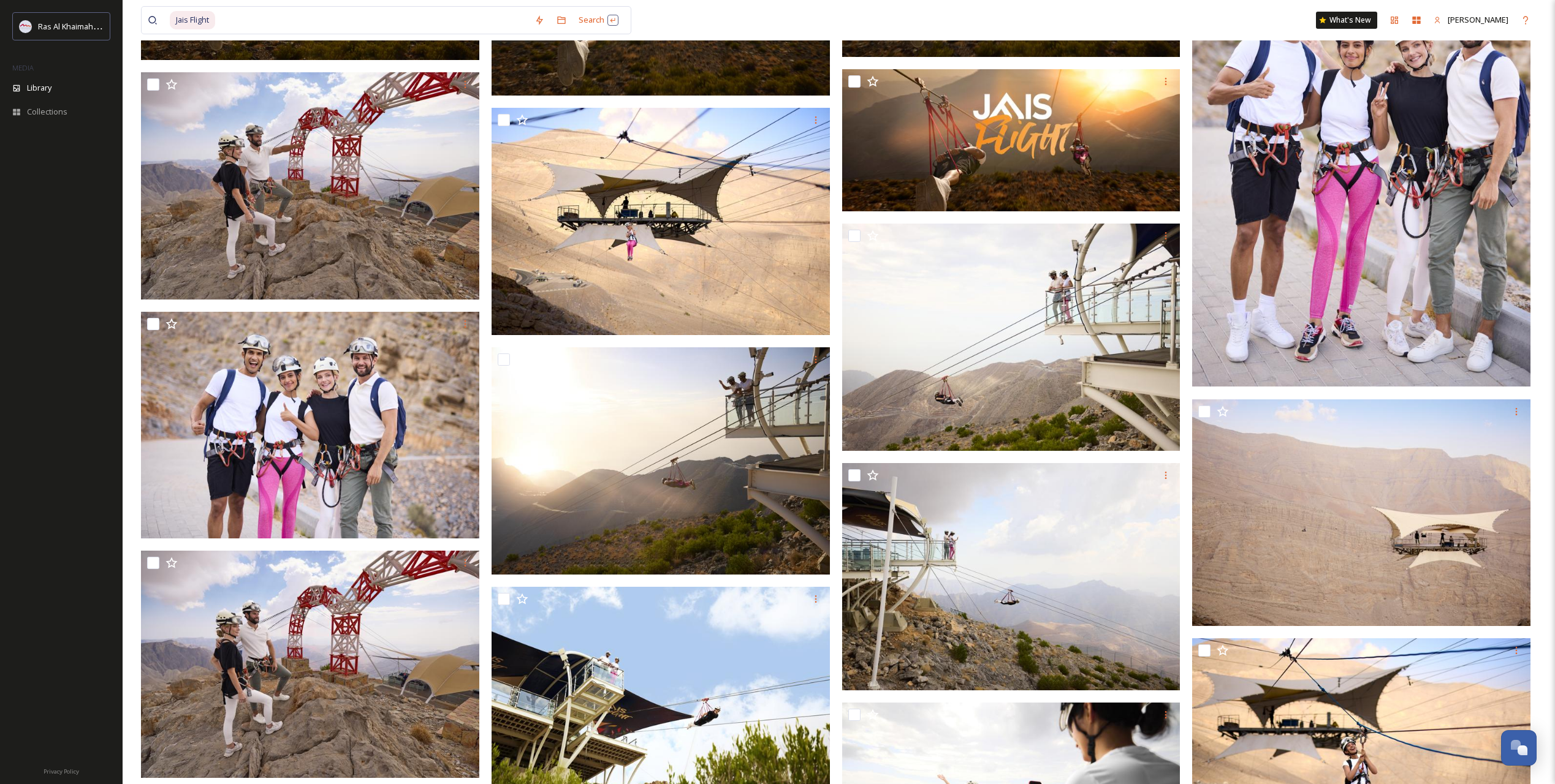
scroll to position [129, 0]
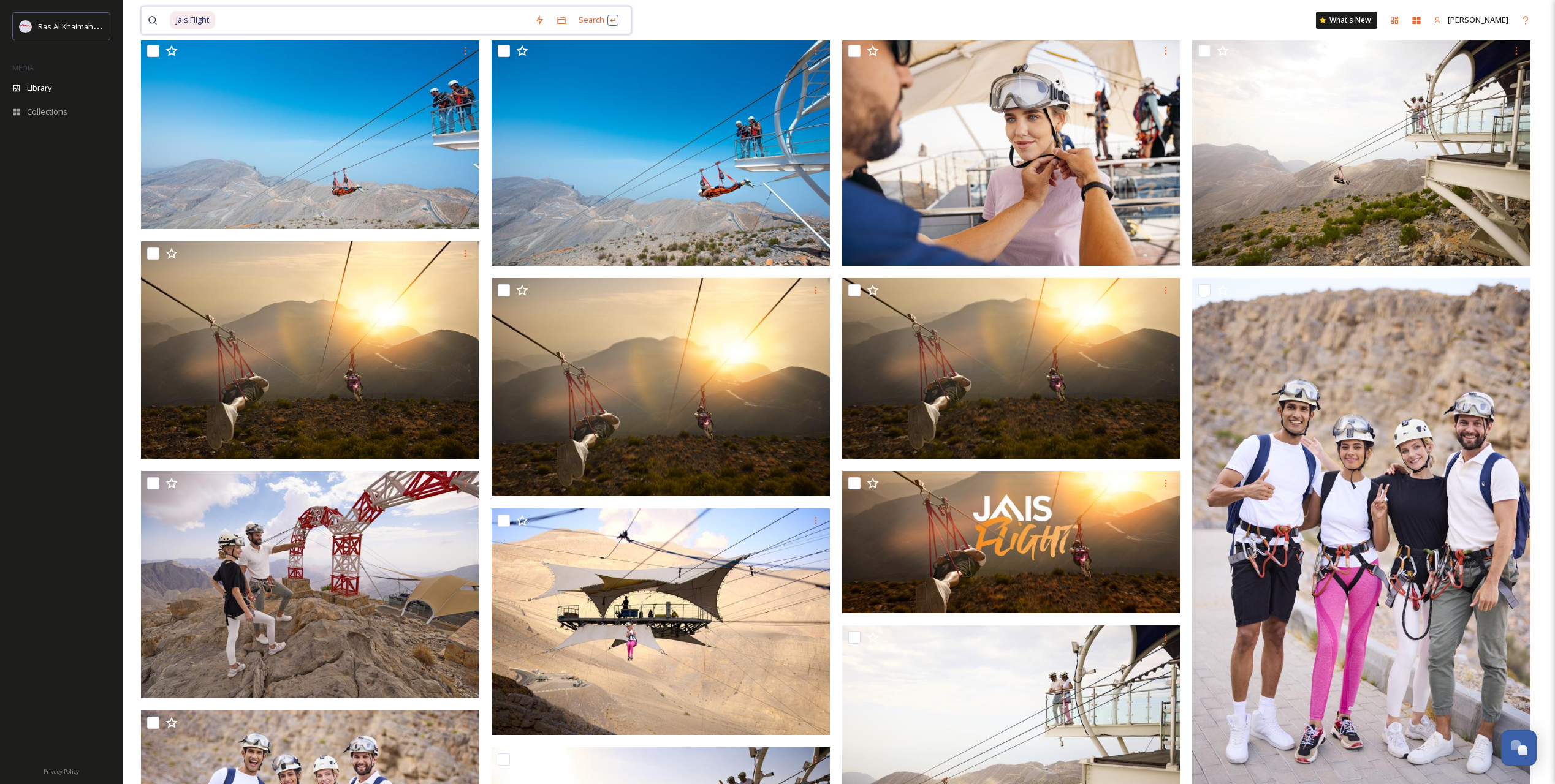
click at [221, 19] on input at bounding box center [372, 20] width 312 height 27
click at [194, 19] on span "Jais Flight" at bounding box center [192, 20] width 45 height 18
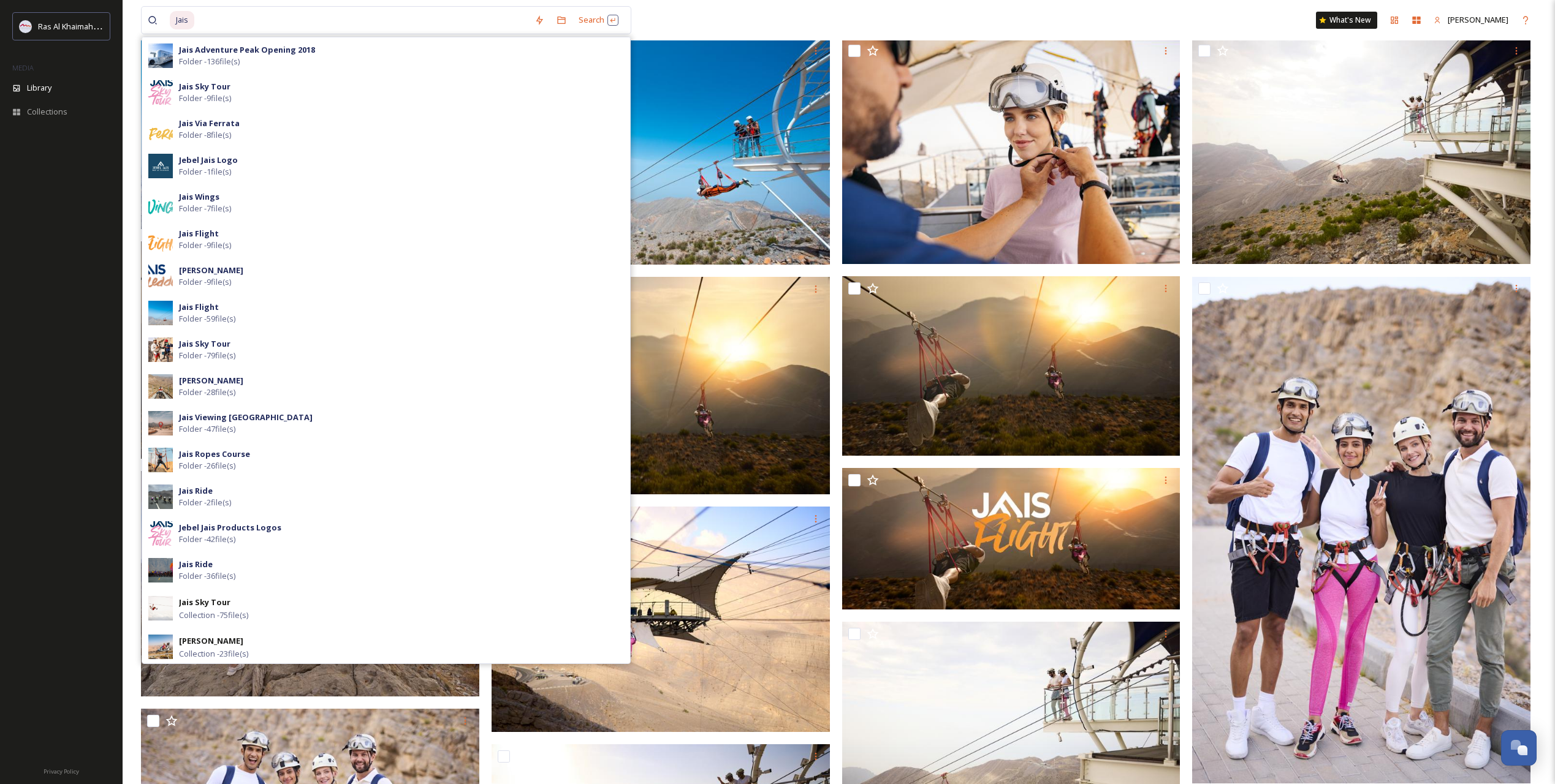
click at [712, 25] on div "Jais Search Jais Adventure Peak Opening 2018 Folder - 136 file(s) Jais Sky Tour…" at bounding box center [507, 20] width 734 height 28
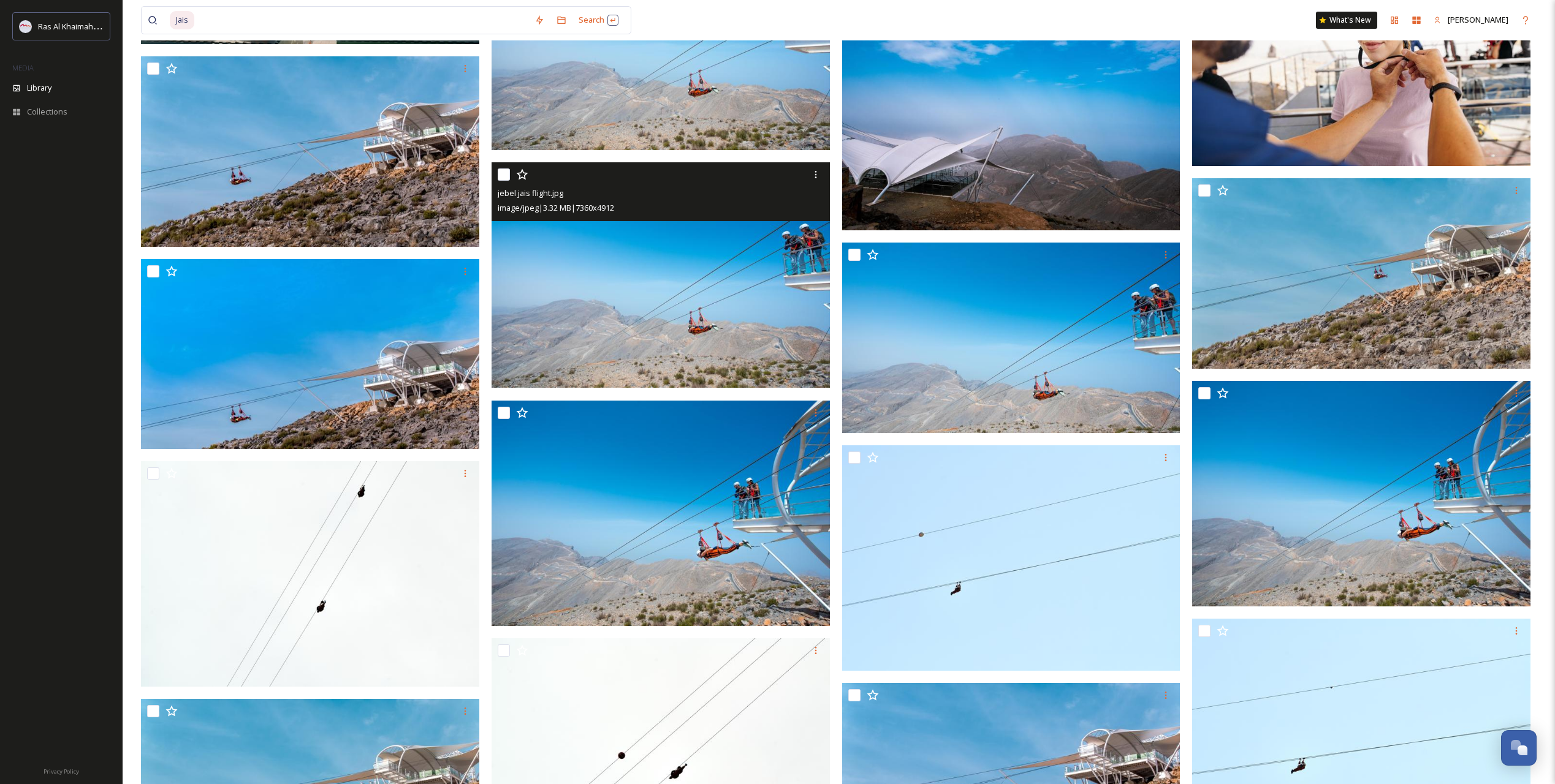
scroll to position [2579, 0]
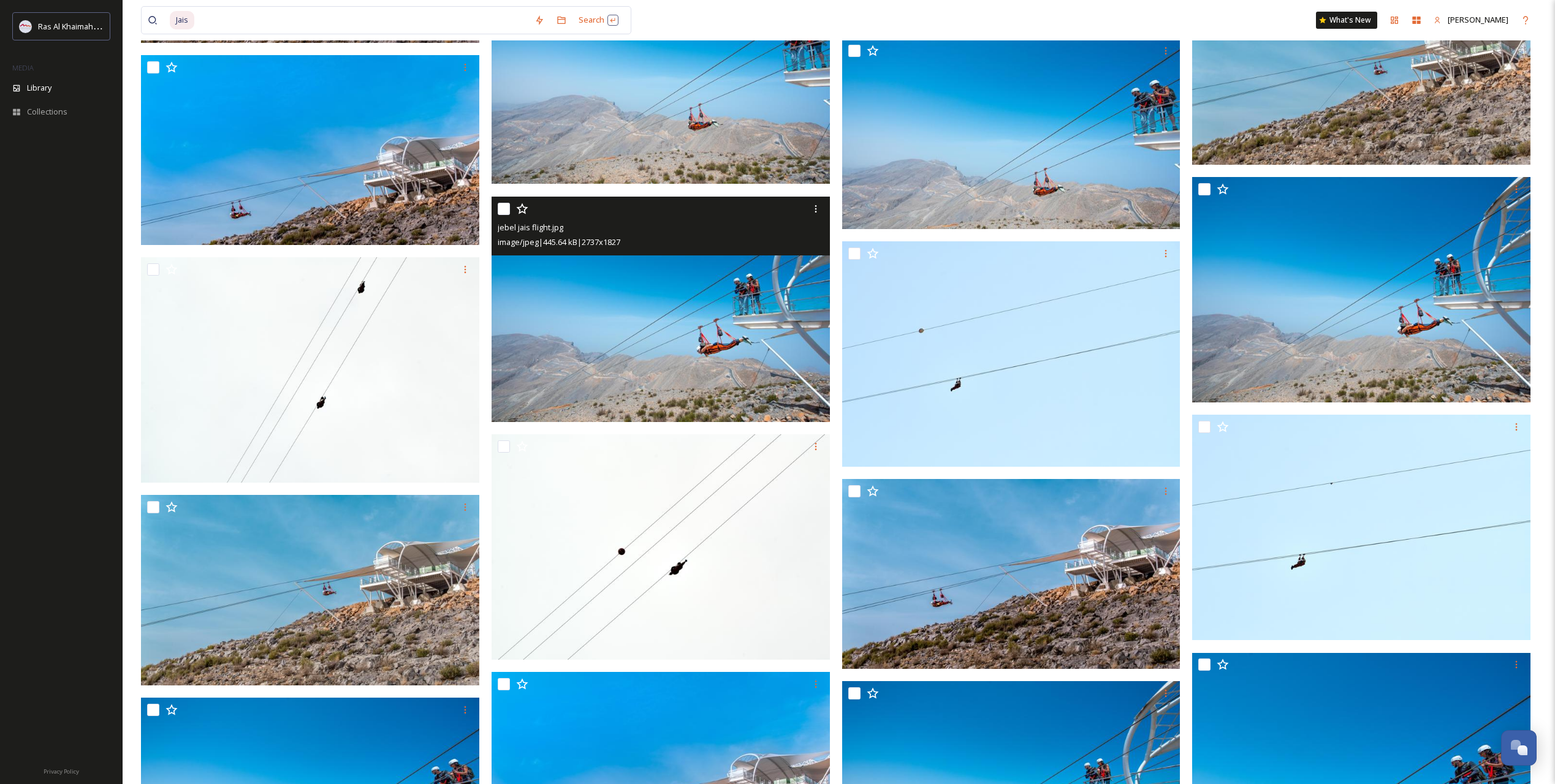
click at [649, 343] on img at bounding box center [661, 309] width 338 height 226
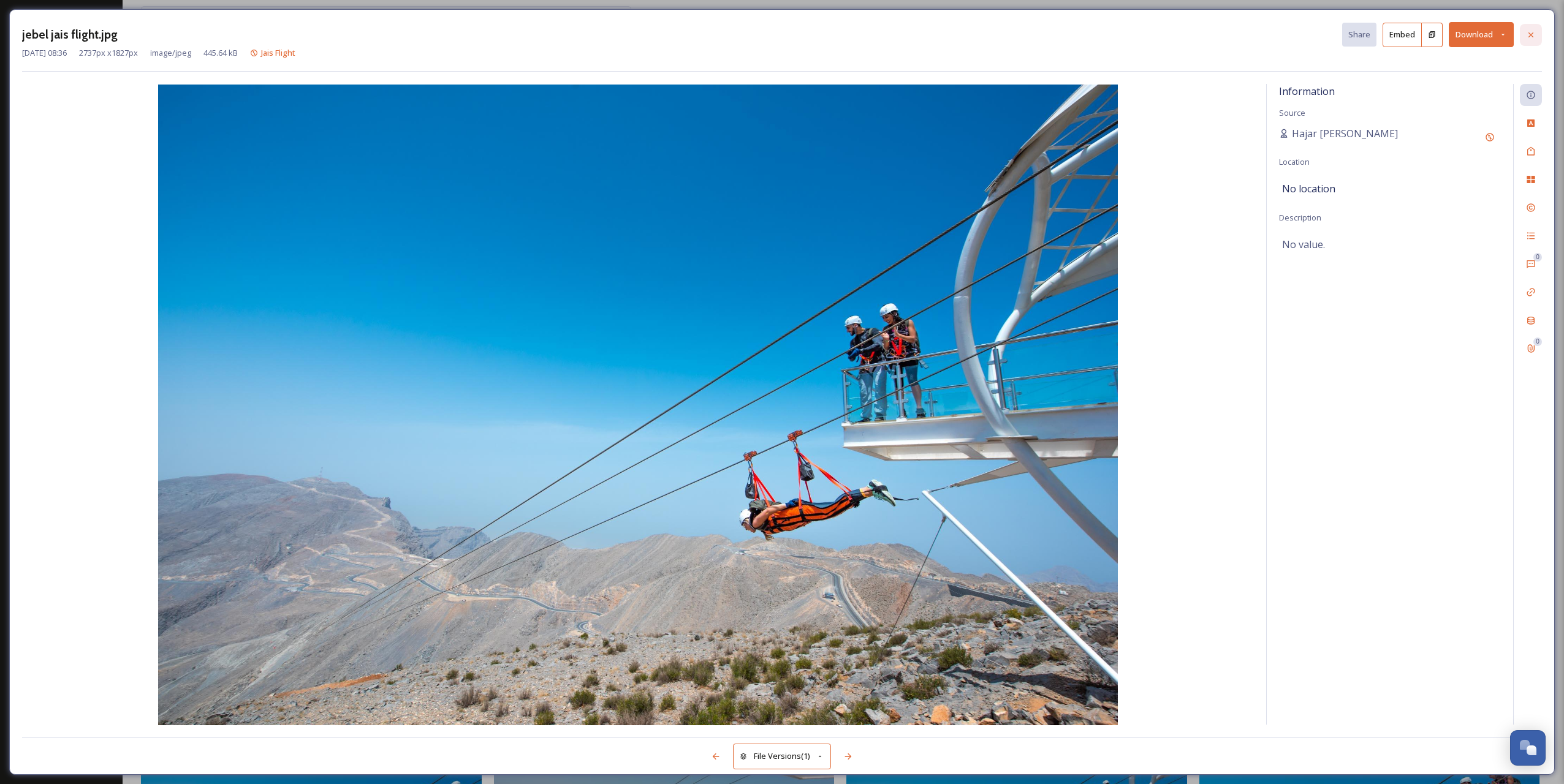
click at [1533, 31] on icon at bounding box center [1531, 35] width 10 height 10
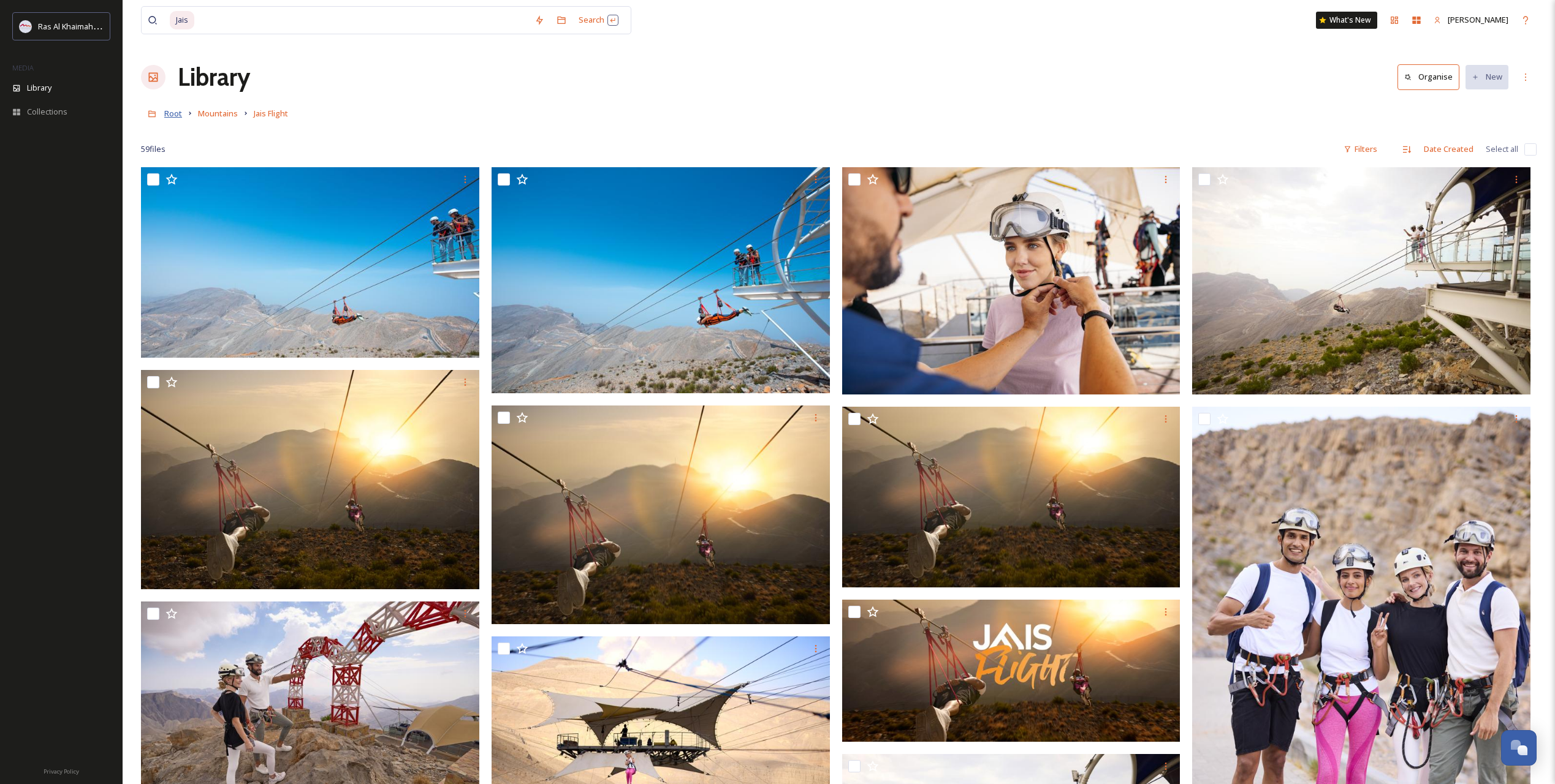
click at [172, 115] on span "Root" at bounding box center [173, 113] width 18 height 11
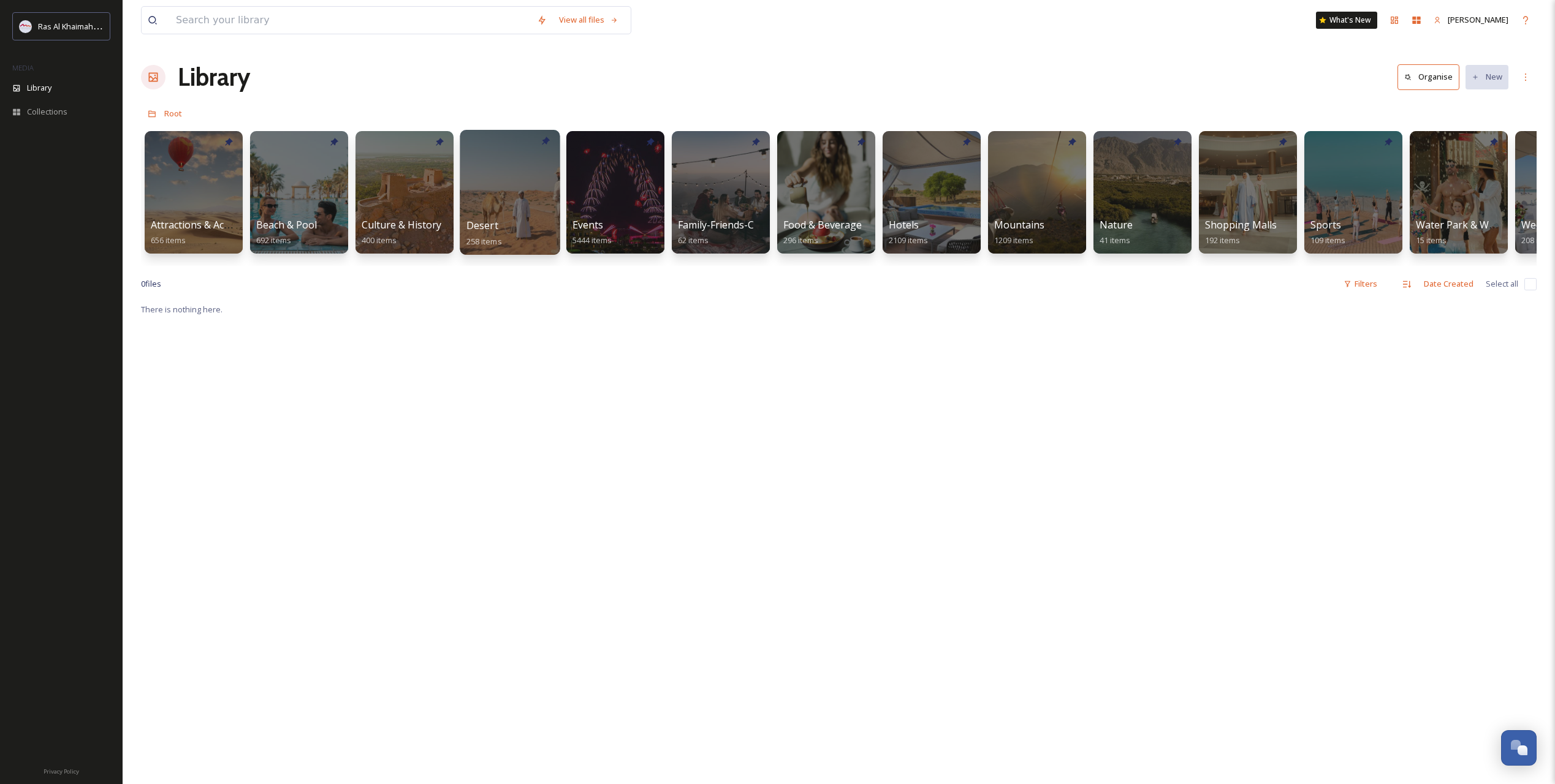
click at [509, 201] on div at bounding box center [509, 192] width 100 height 125
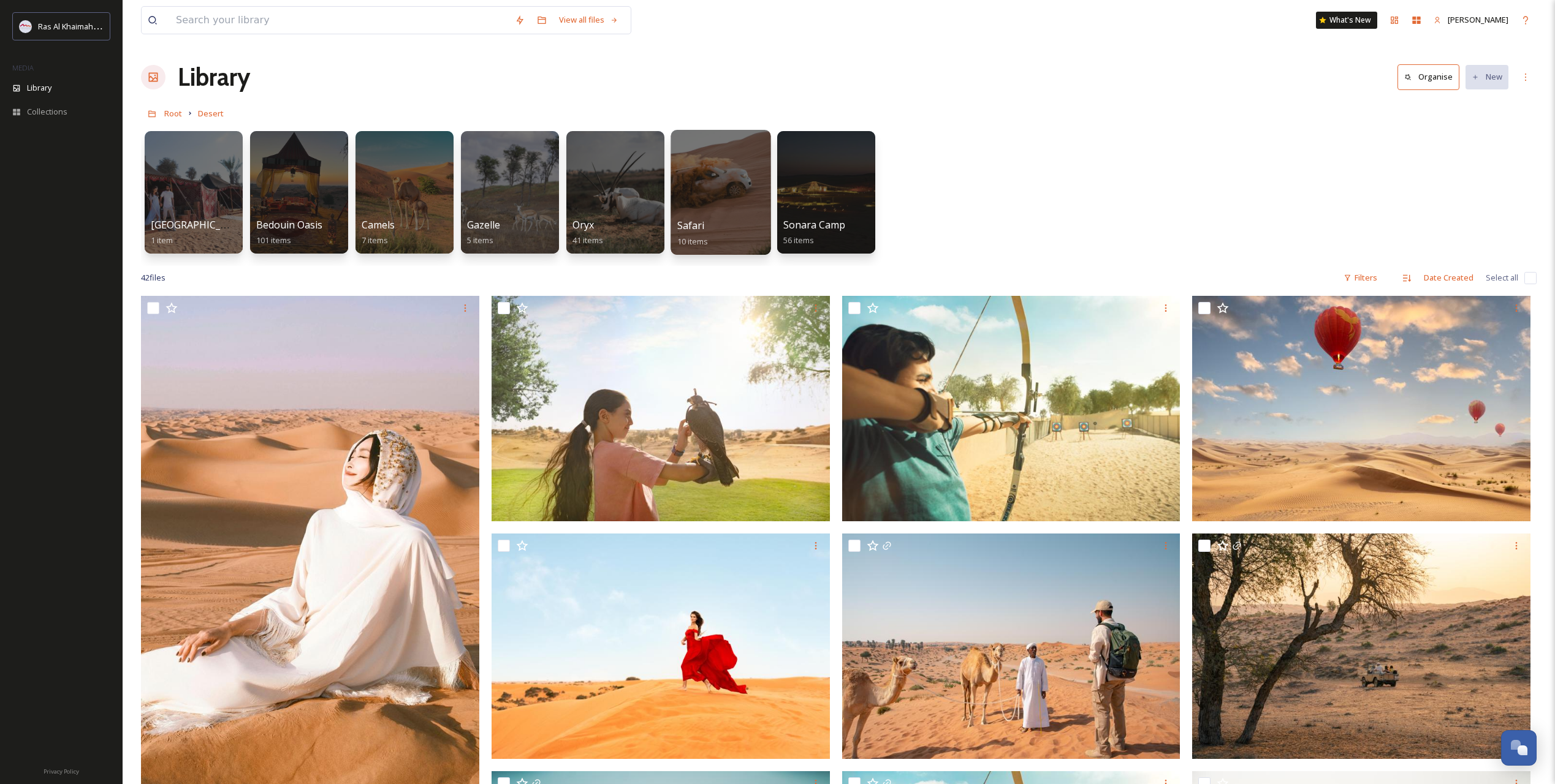
click at [709, 207] on div at bounding box center [720, 192] width 100 height 125
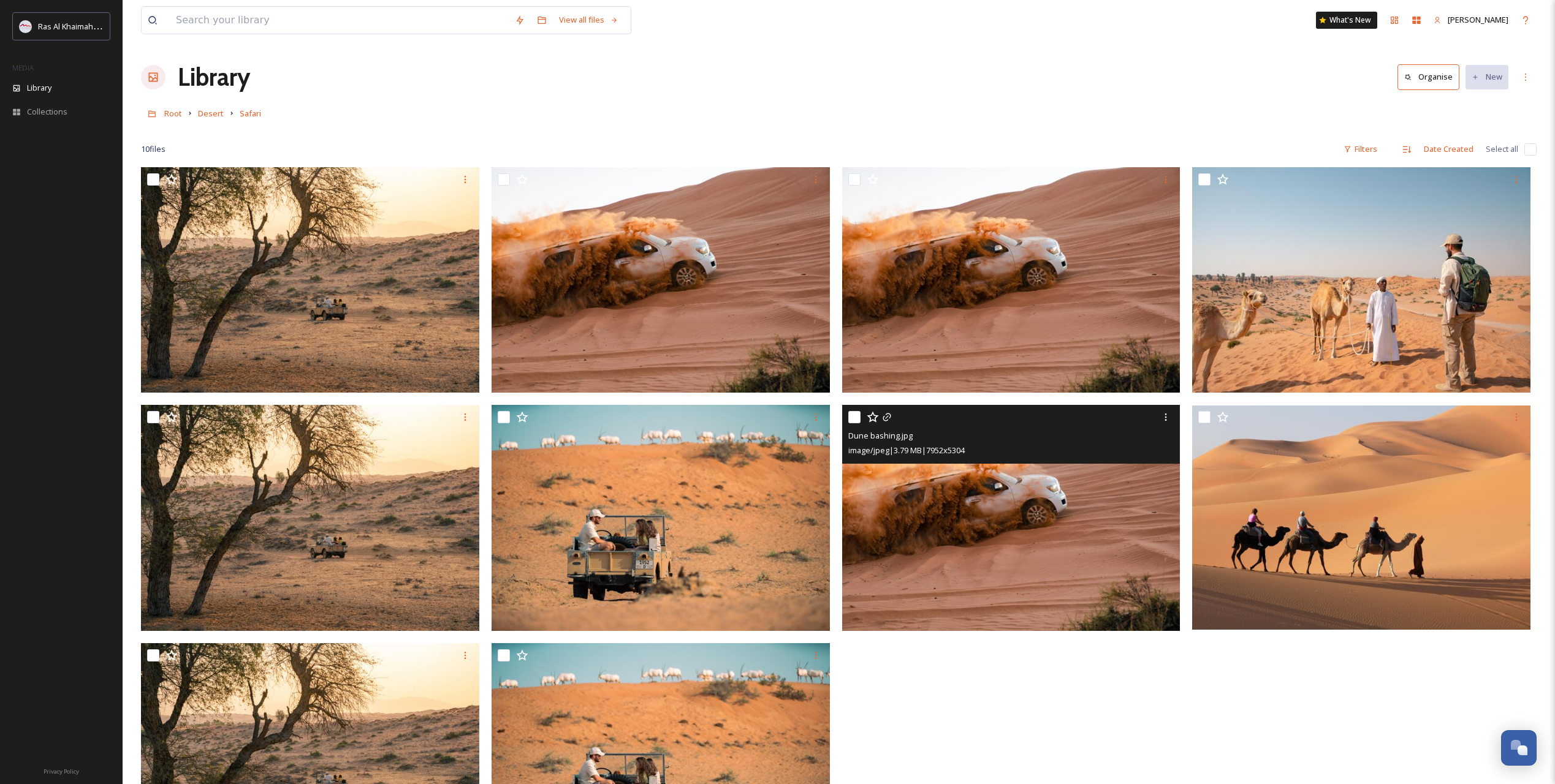
scroll to position [167, 0]
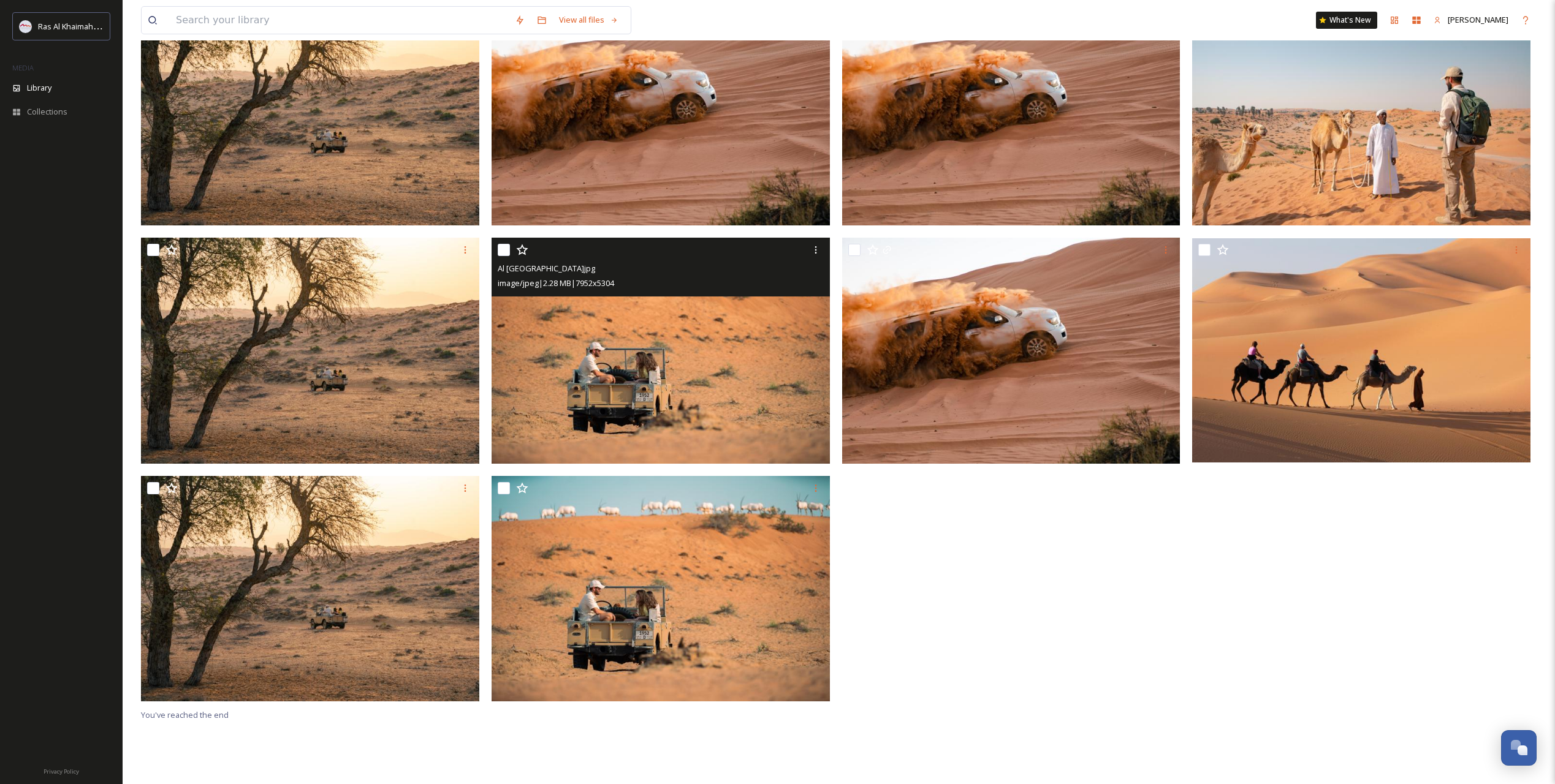
click at [696, 355] on img at bounding box center [661, 350] width 338 height 226
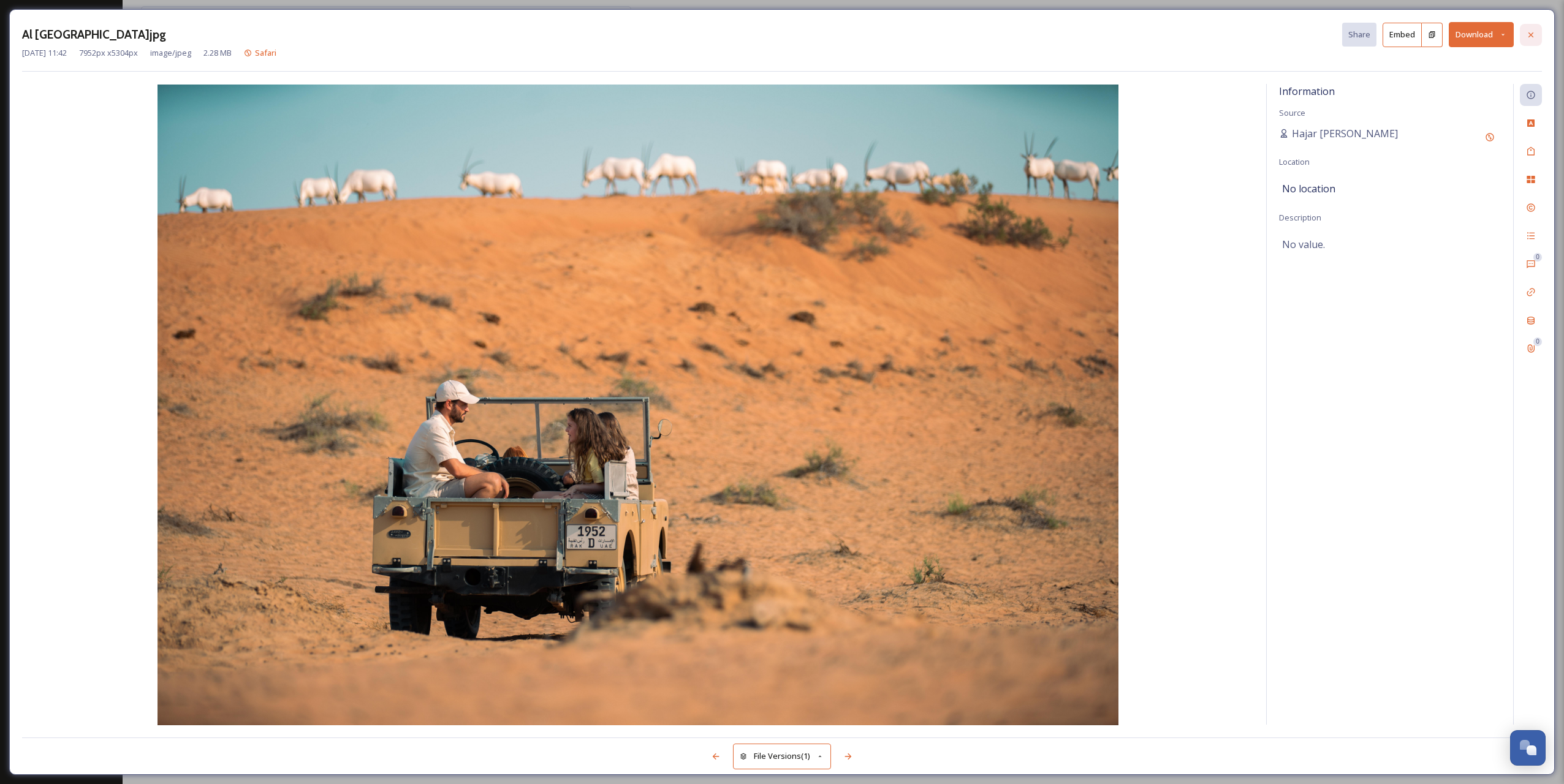
click at [1530, 37] on icon at bounding box center [1531, 35] width 10 height 10
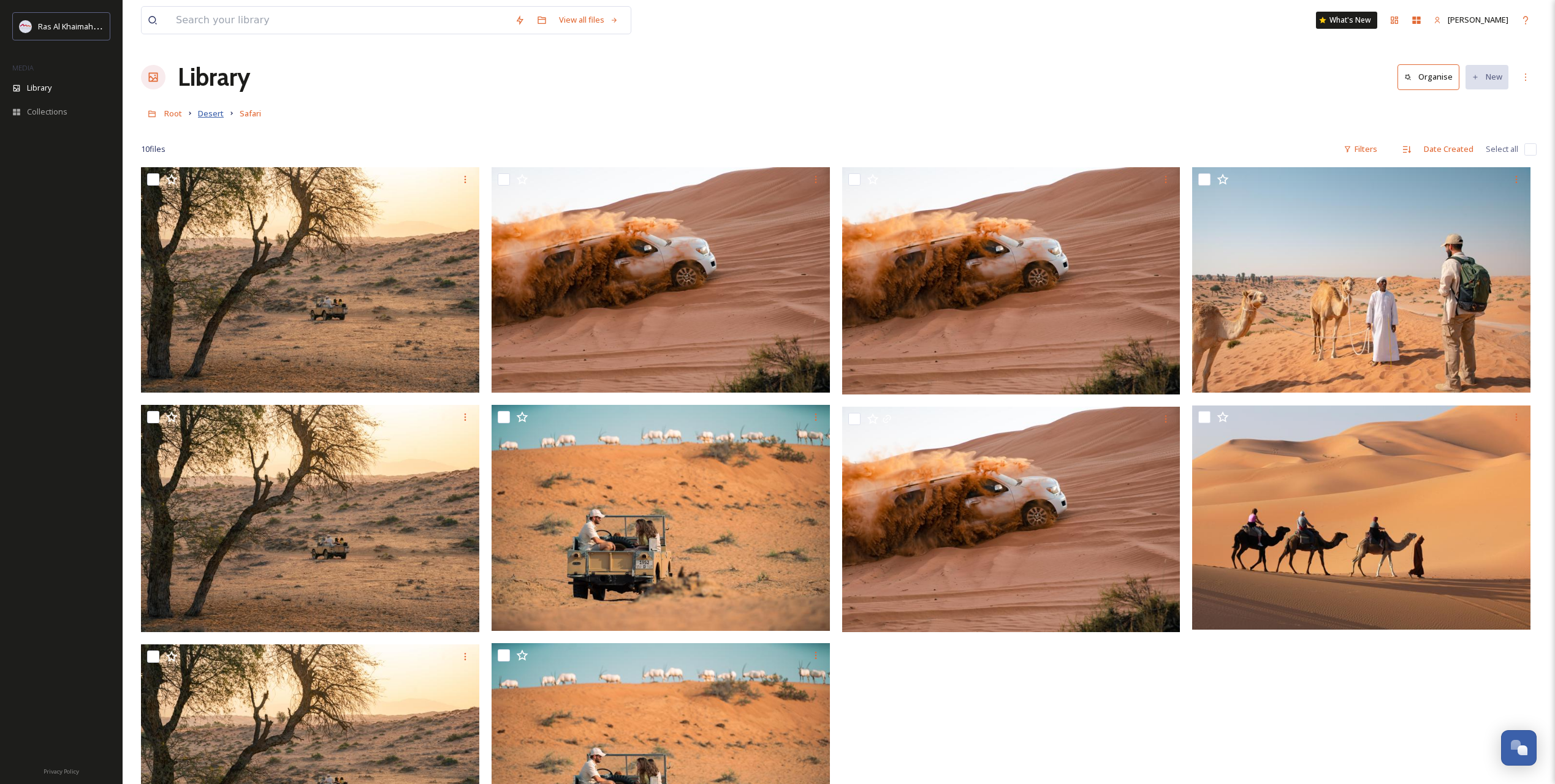
click at [201, 117] on span "Desert" at bounding box center [210, 113] width 26 height 11
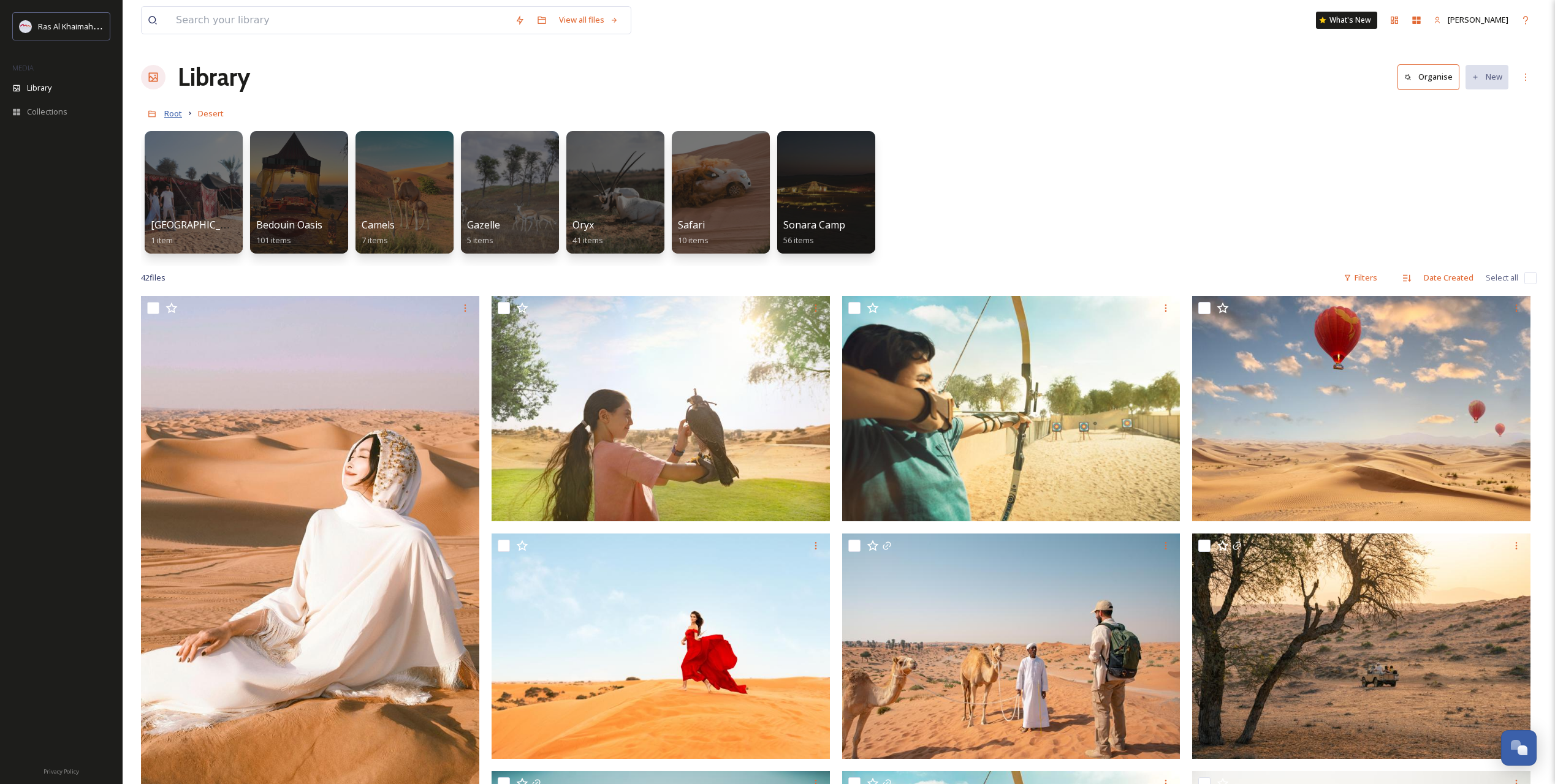
click at [179, 118] on span "Root" at bounding box center [173, 113] width 18 height 11
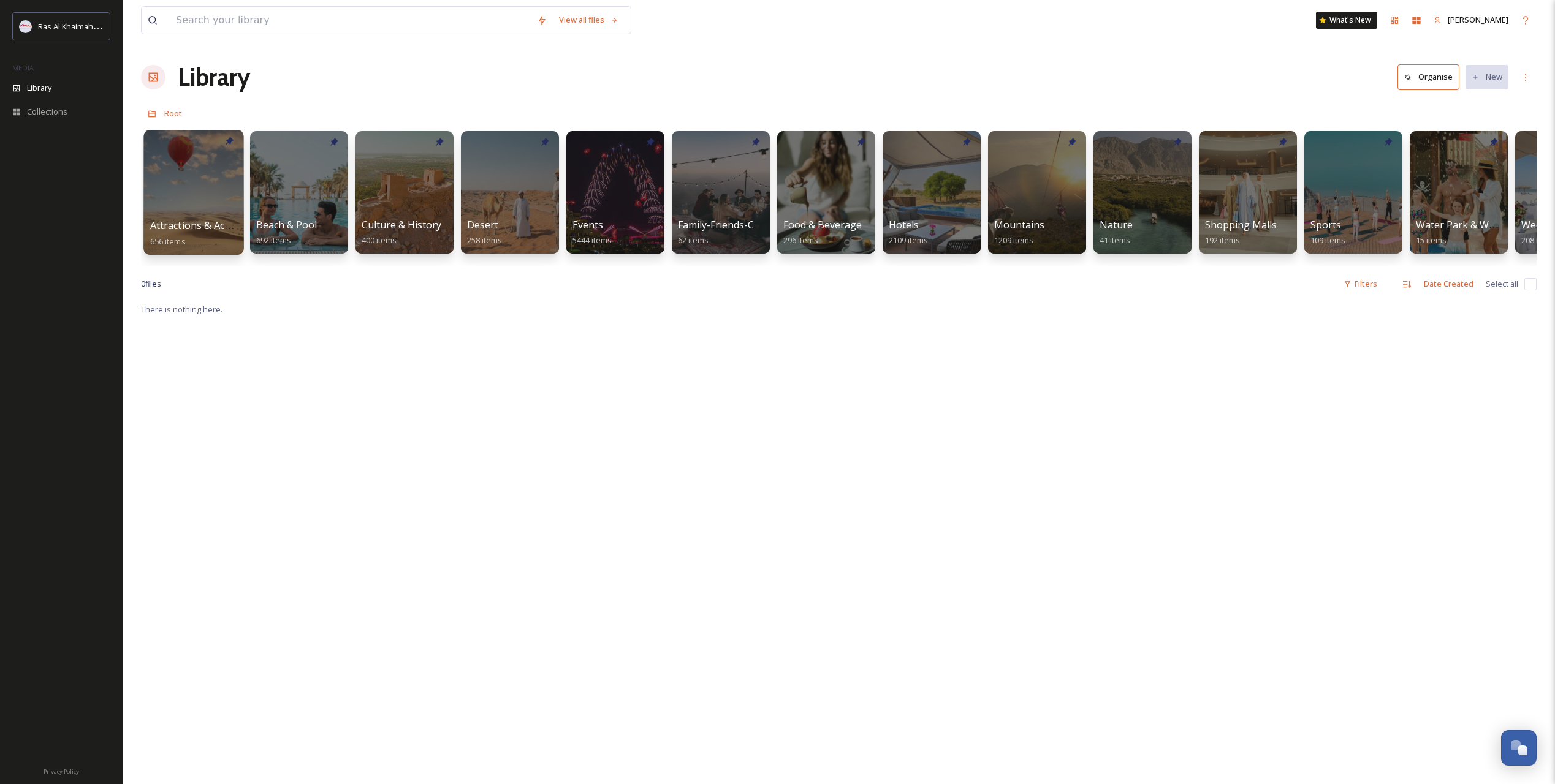
click at [217, 182] on div at bounding box center [193, 192] width 100 height 125
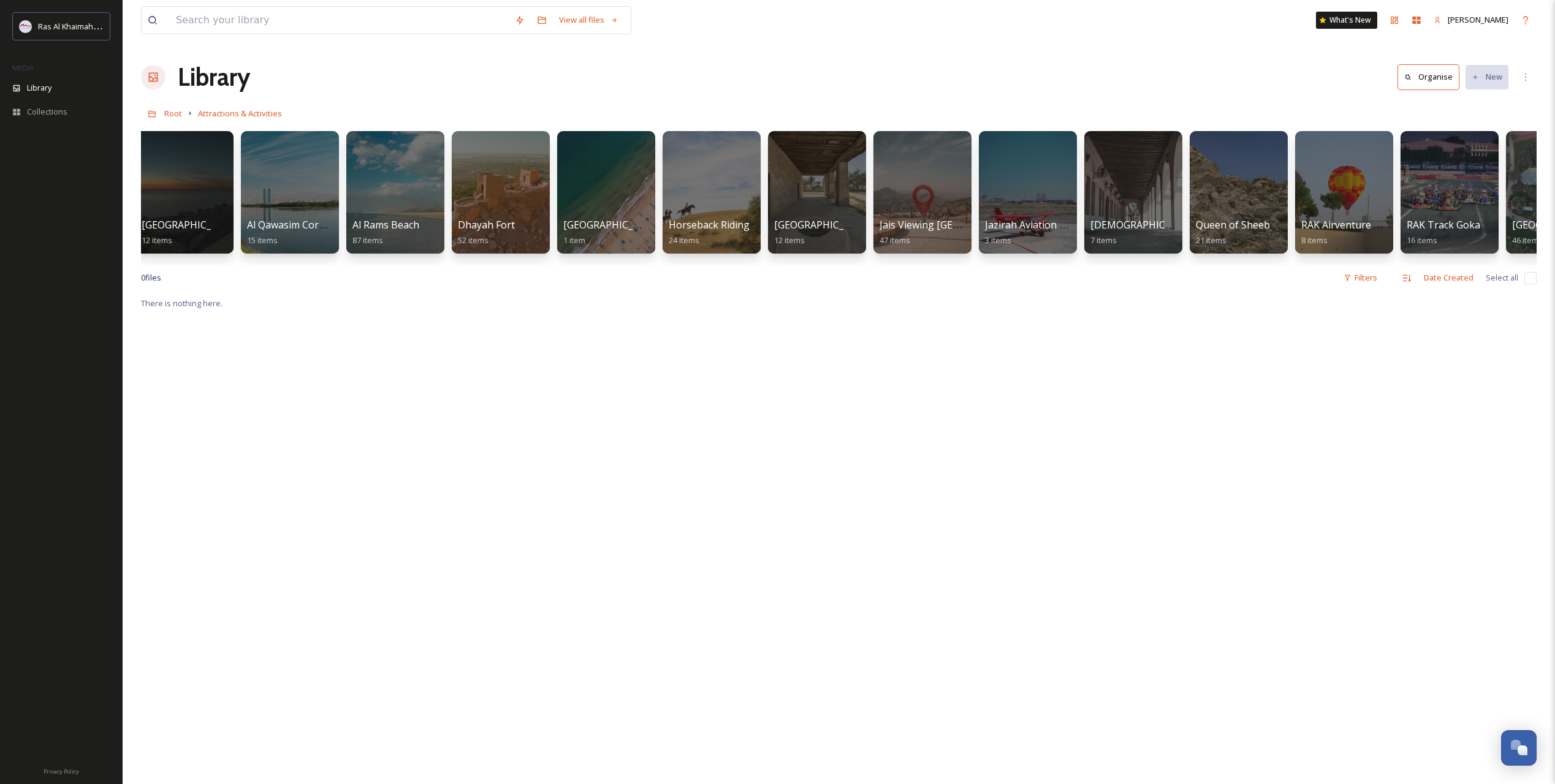
scroll to position [0, 427]
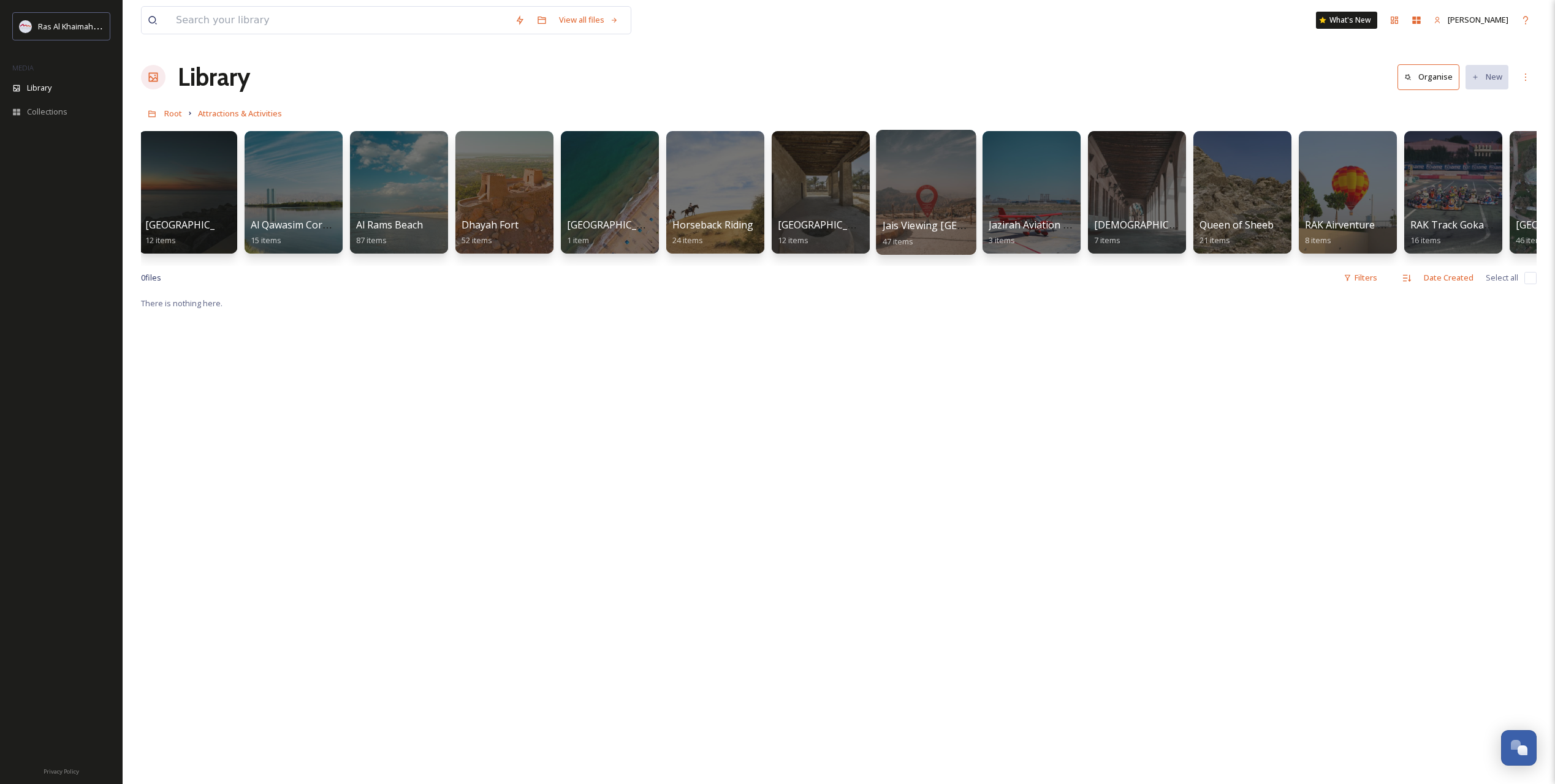
click at [926, 226] on span "Jais Viewing [GEOGRAPHIC_DATA]" at bounding box center [962, 225] width 158 height 13
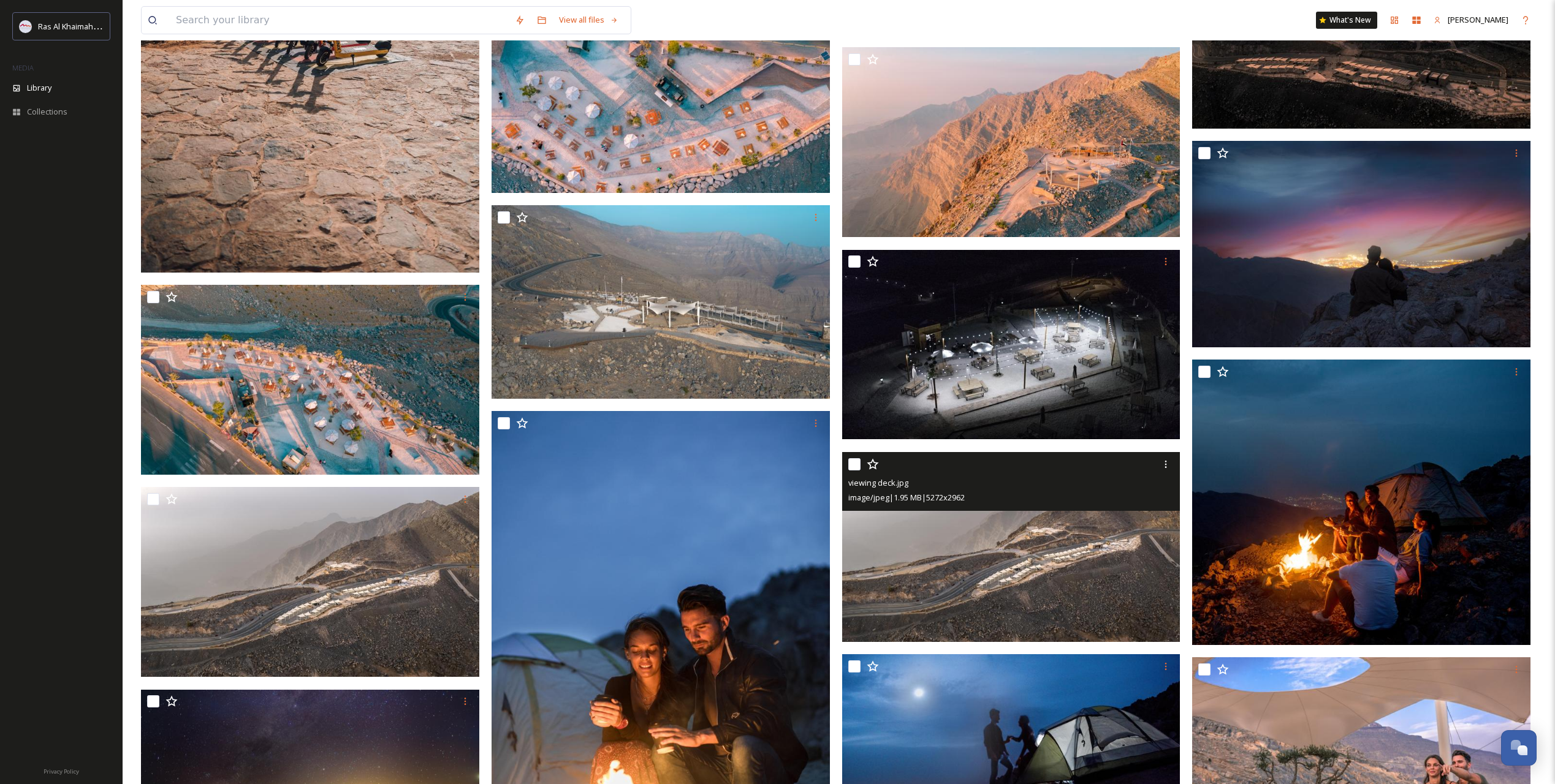
scroll to position [435, 0]
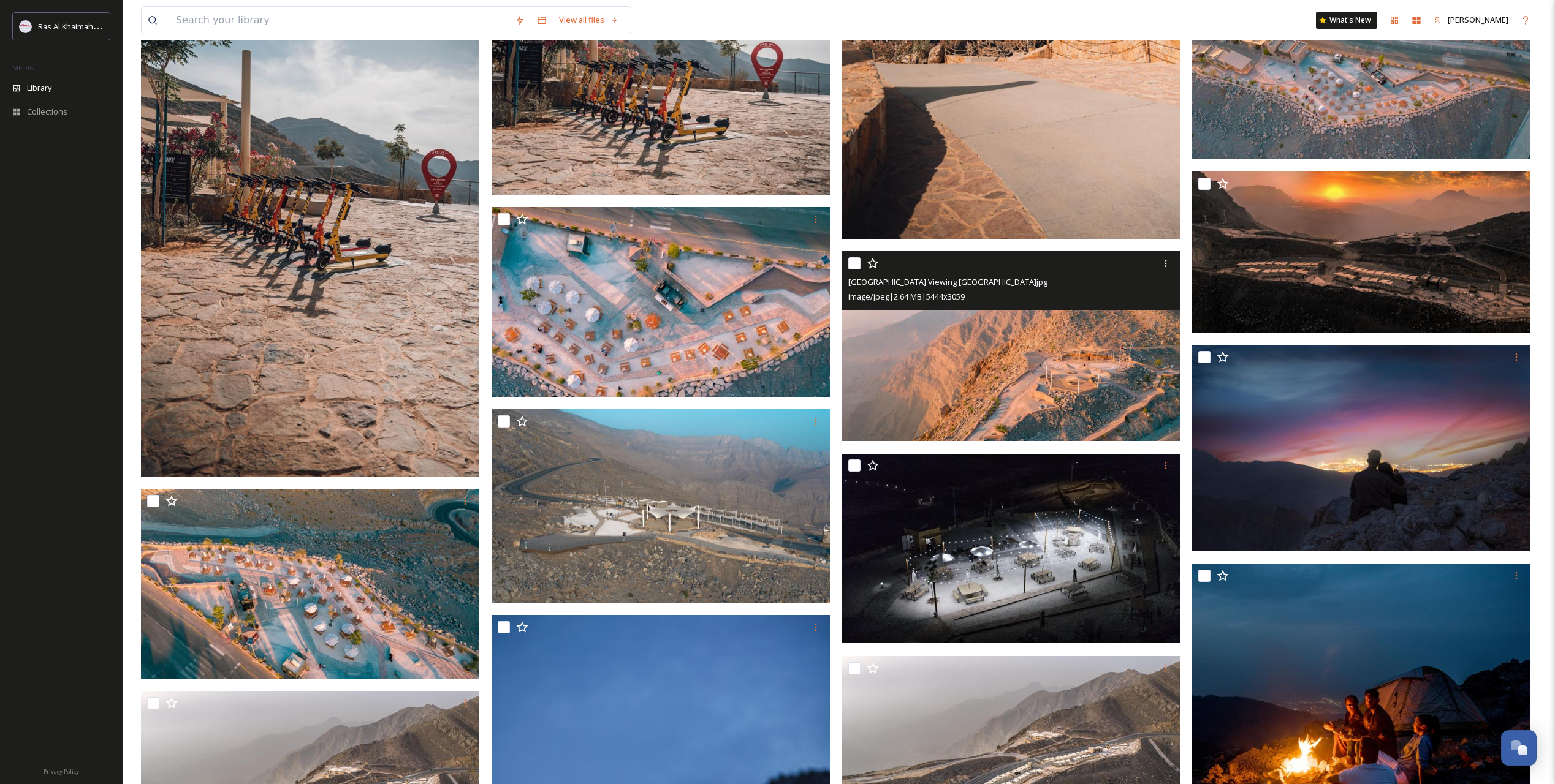
click at [1009, 361] on img at bounding box center [1011, 346] width 338 height 190
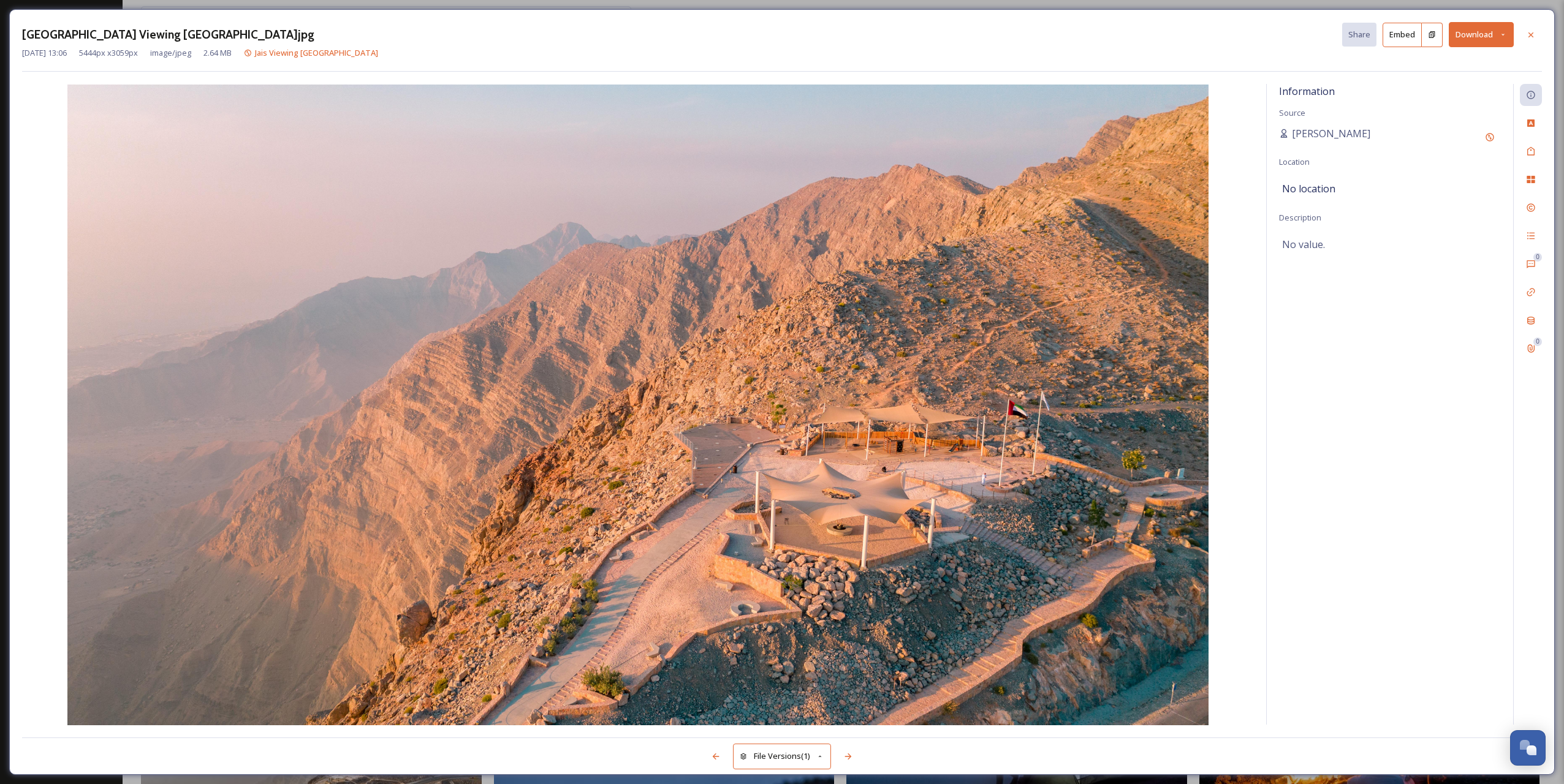
click at [1531, 37] on icon at bounding box center [1531, 35] width 10 height 10
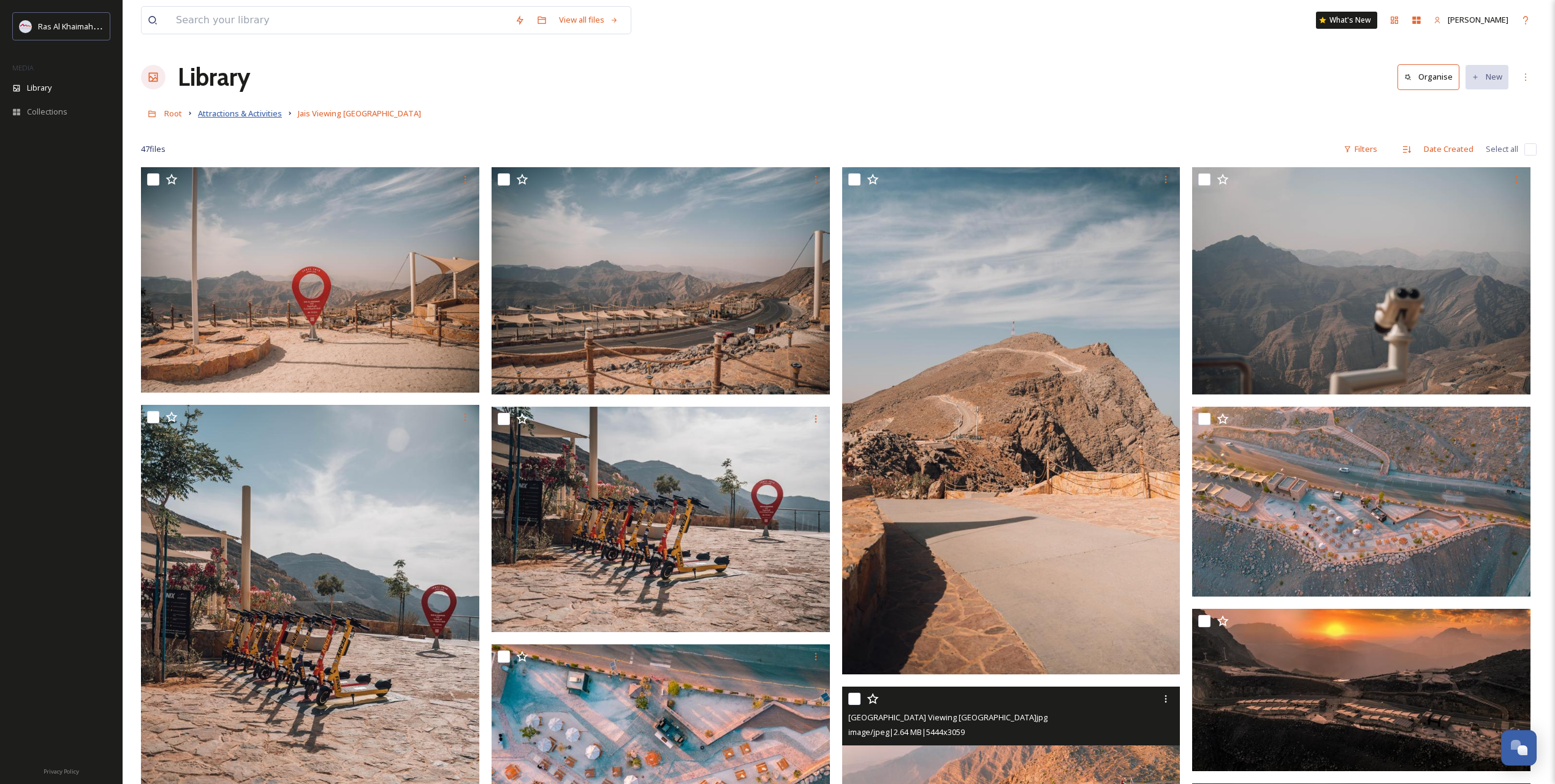
click at [208, 115] on span "Attractions & Activities" at bounding box center [239, 113] width 84 height 11
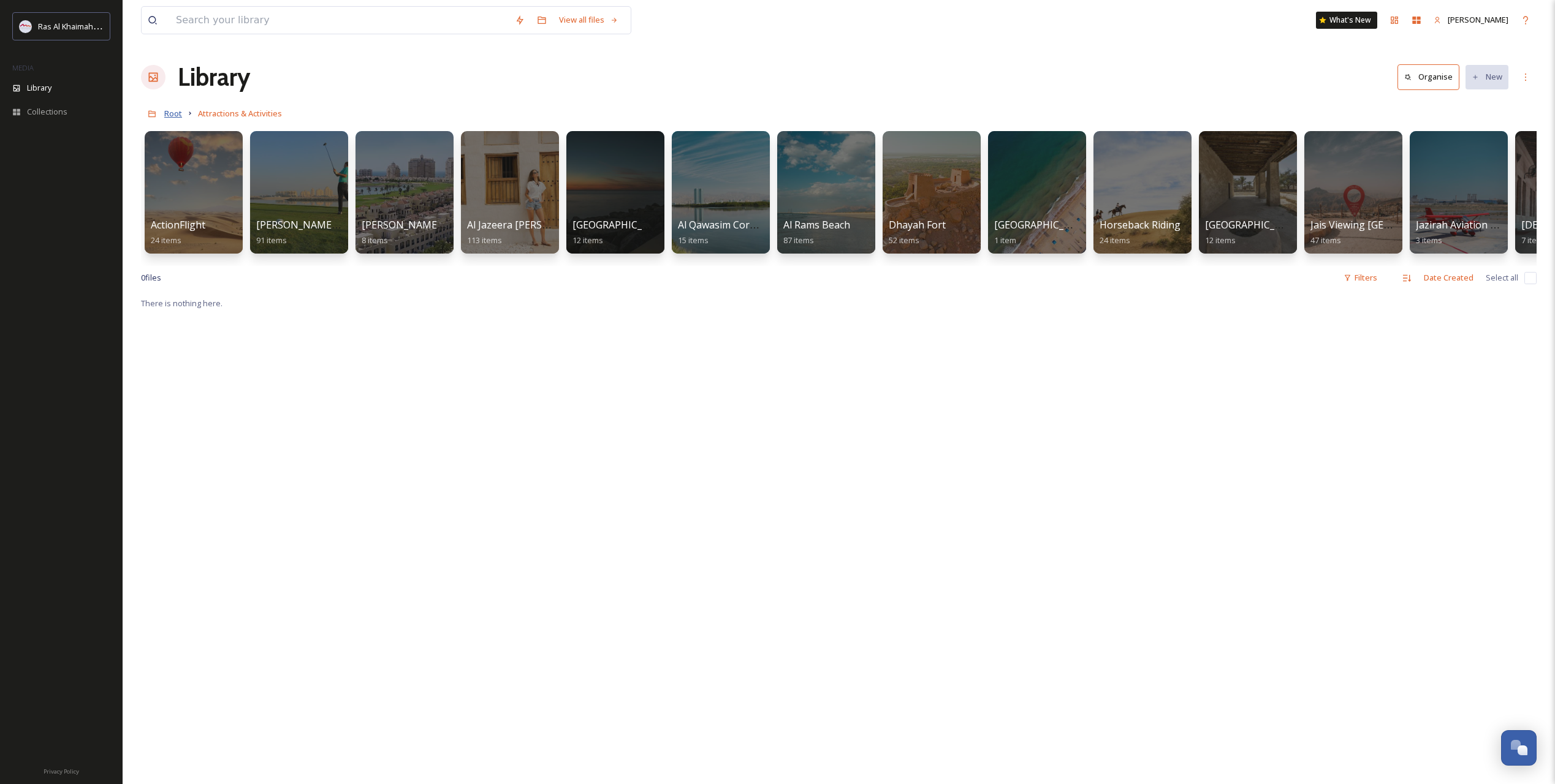
click at [178, 112] on span "Root" at bounding box center [173, 113] width 18 height 11
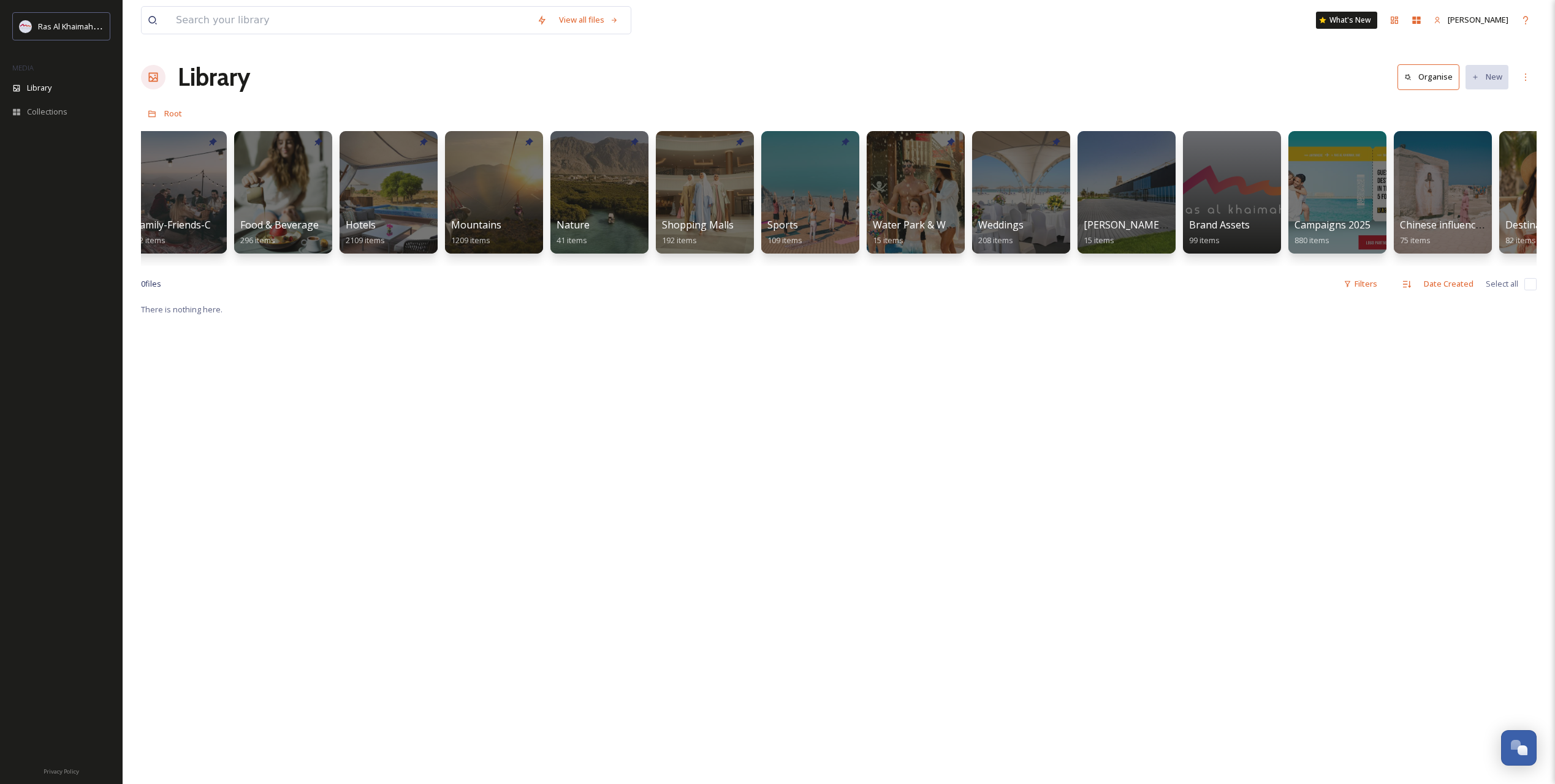
scroll to position [0, 535]
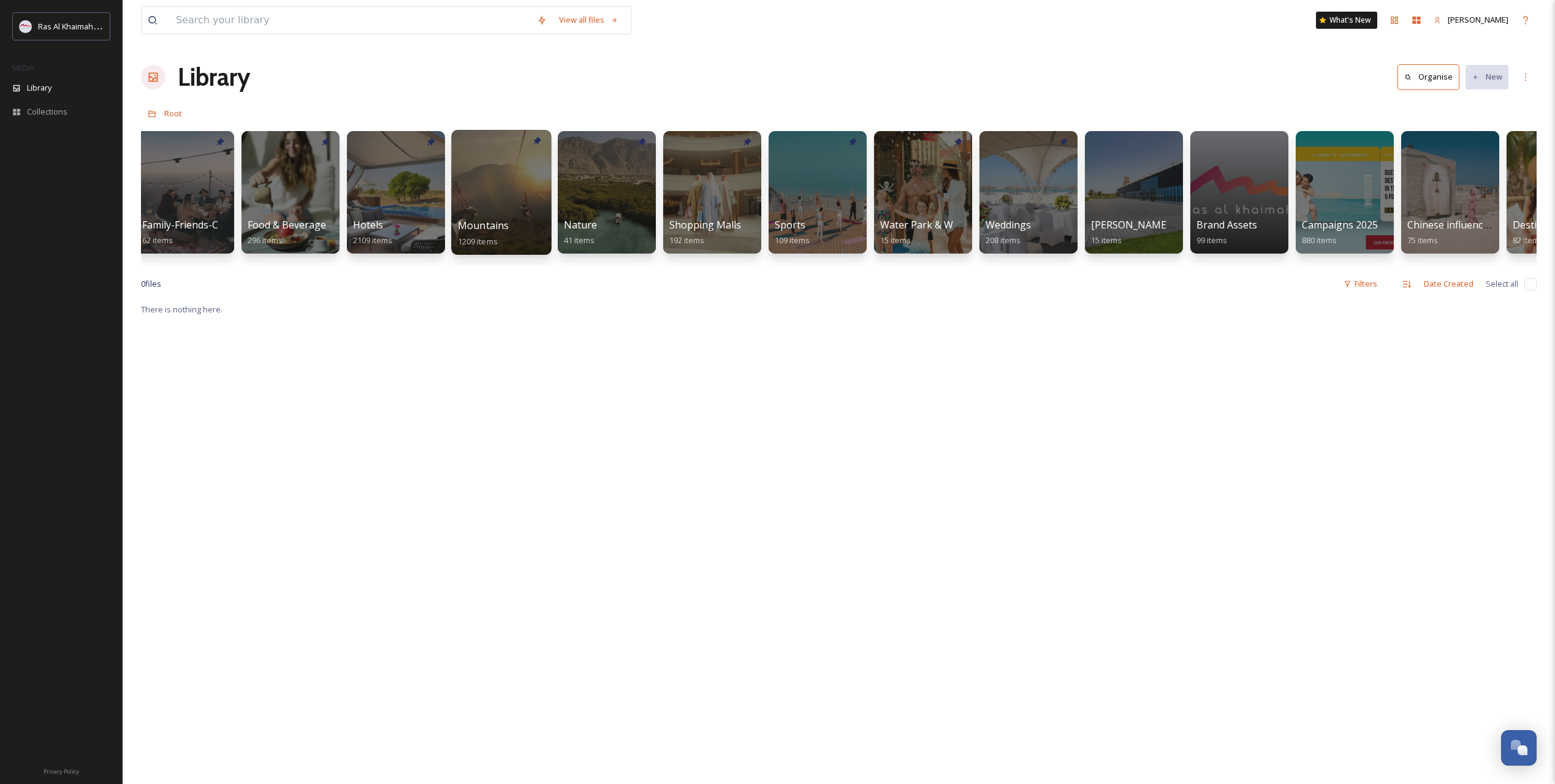
click at [493, 198] on div at bounding box center [501, 192] width 100 height 125
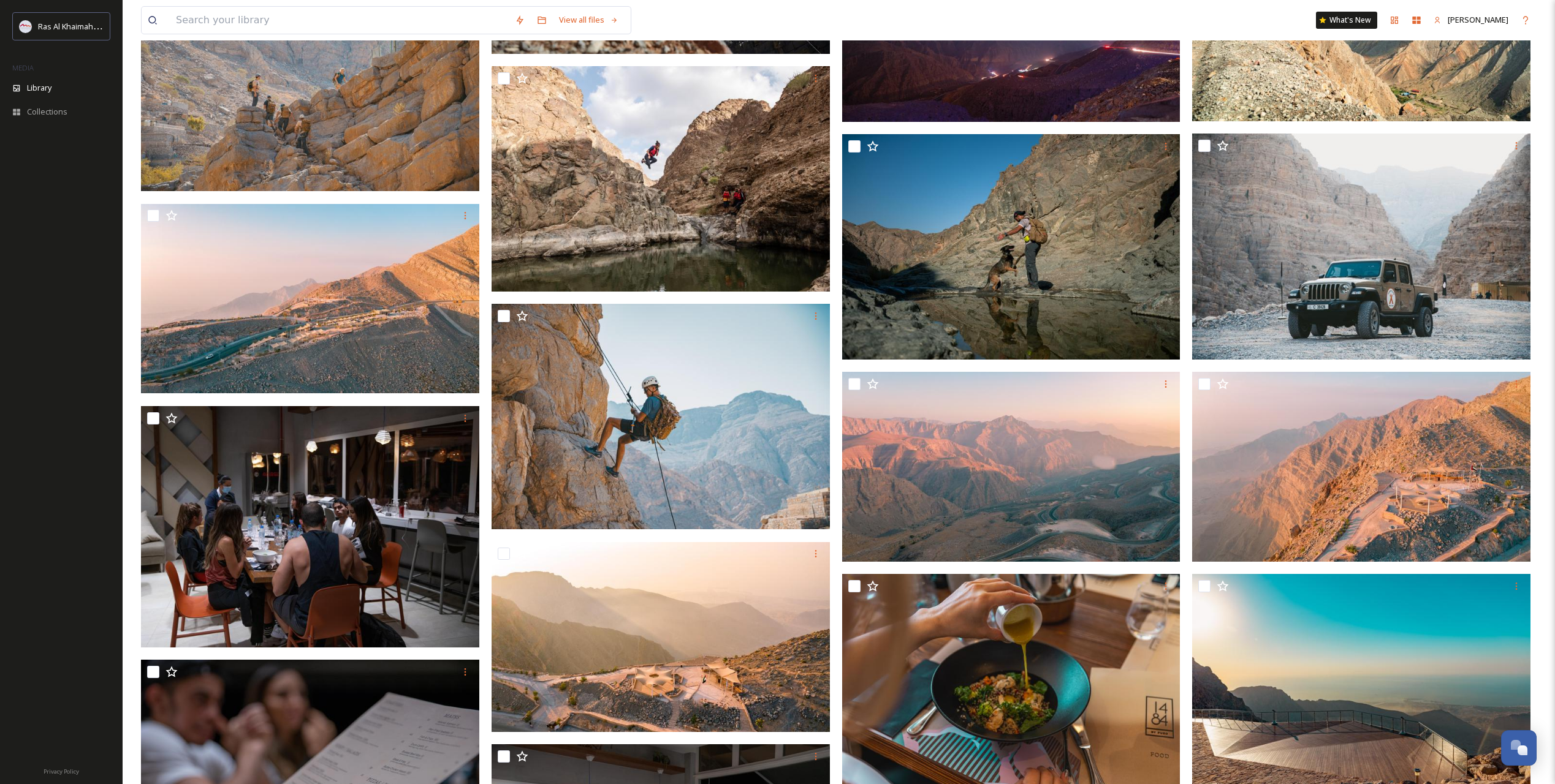
scroll to position [5526, 0]
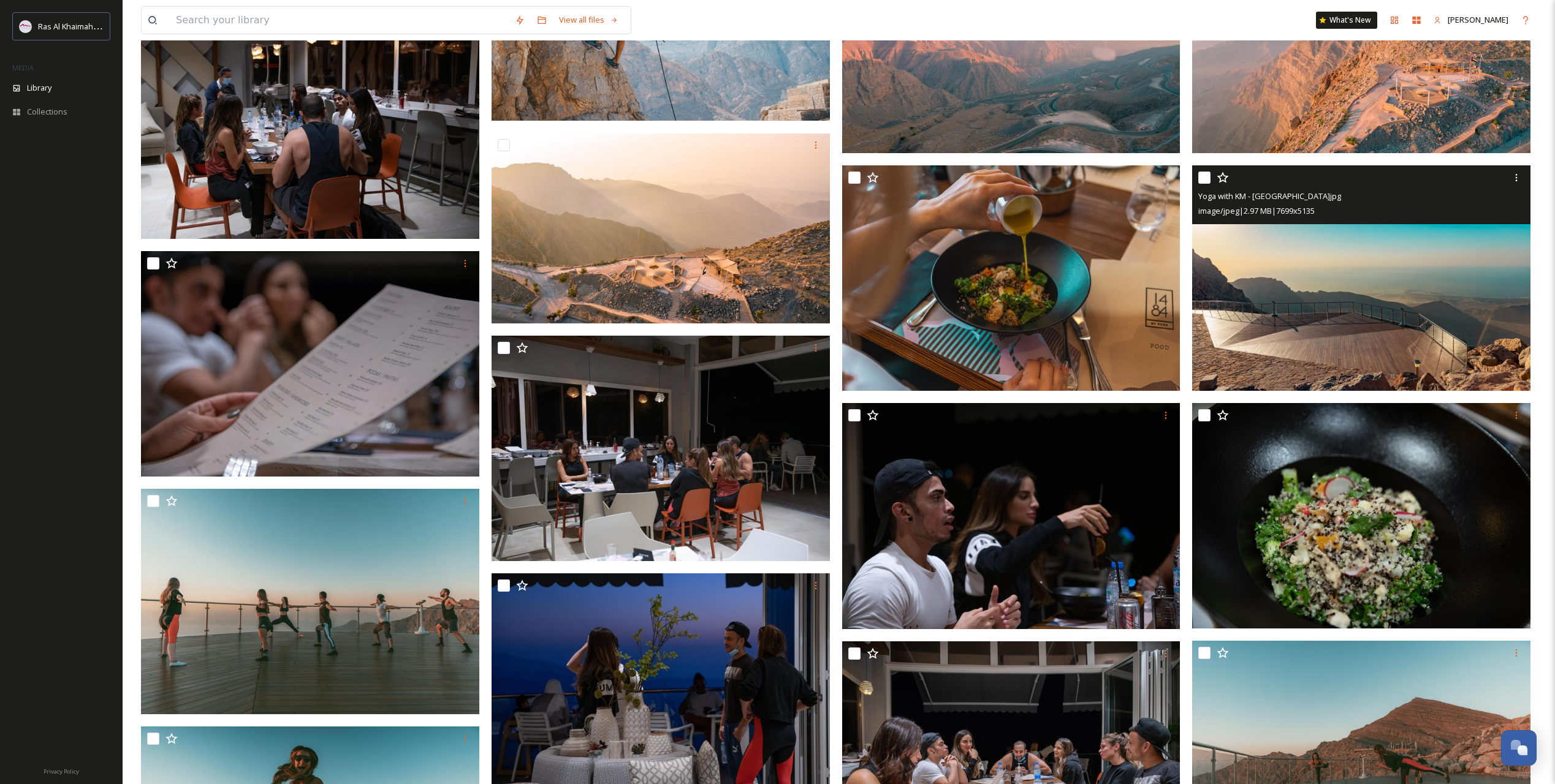
click at [1325, 278] on img at bounding box center [1361, 278] width 338 height 226
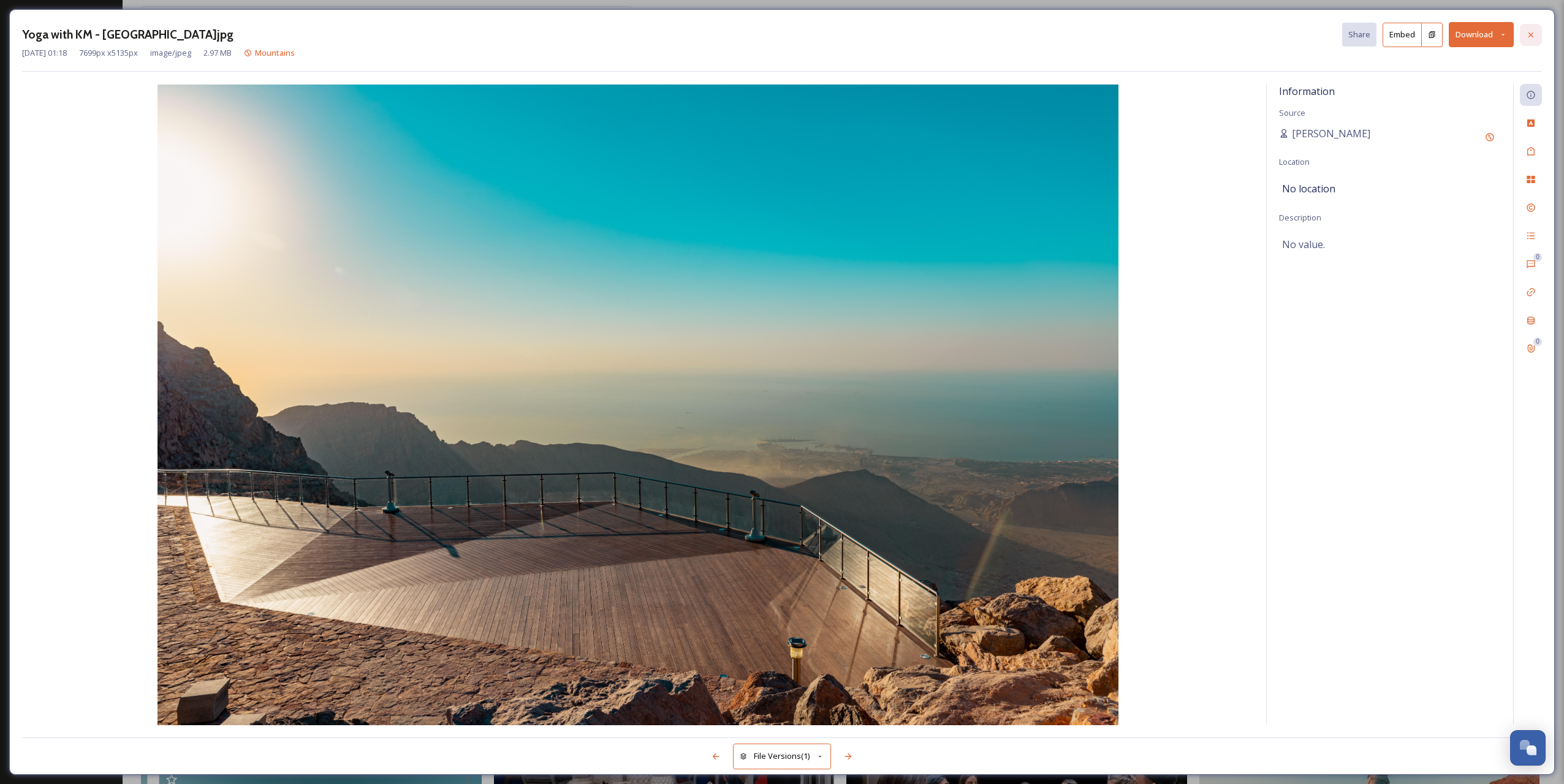
click at [1532, 30] on icon at bounding box center [1531, 35] width 10 height 10
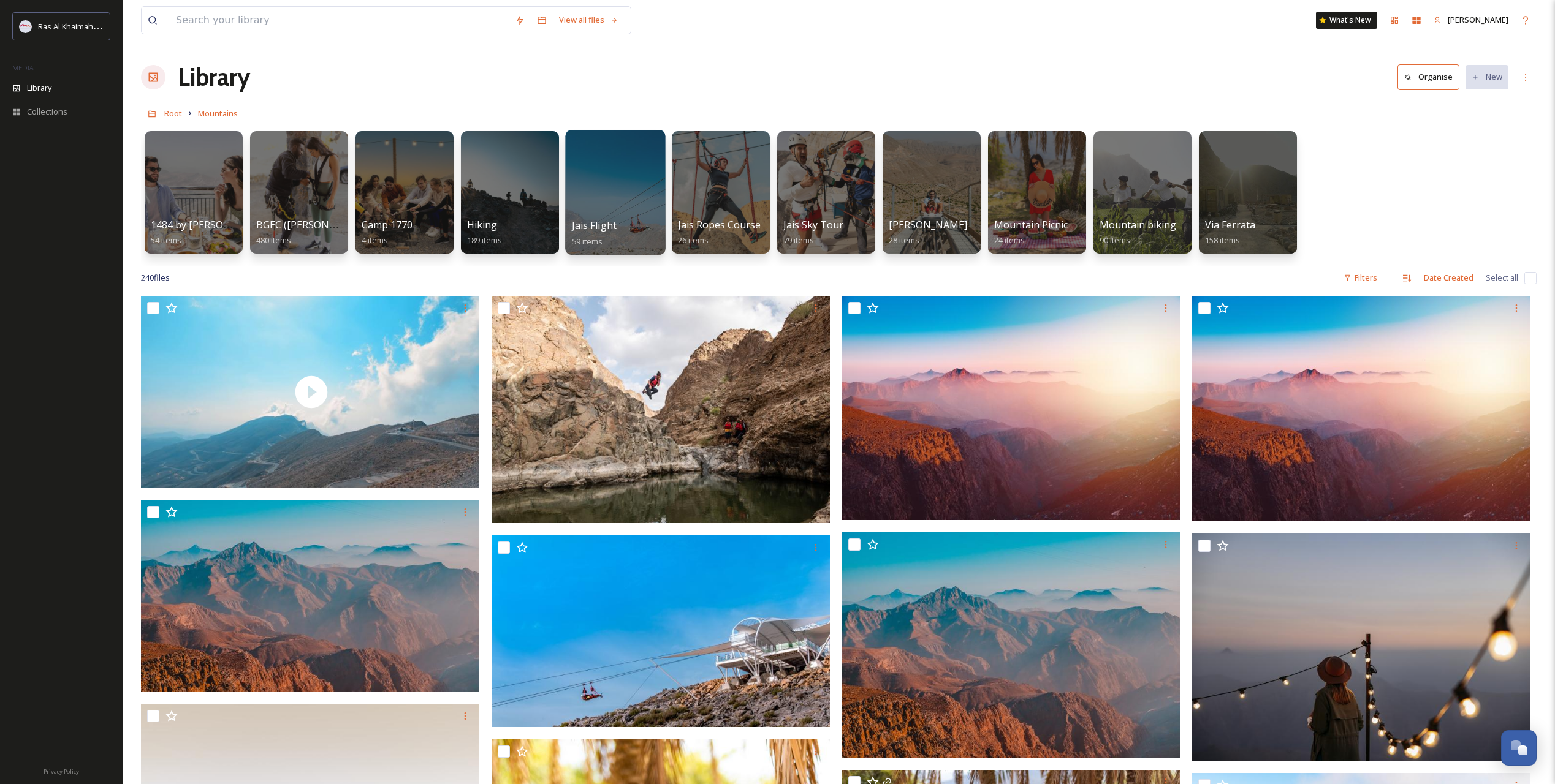
click at [611, 219] on span "Jais Flight" at bounding box center [594, 225] width 44 height 13
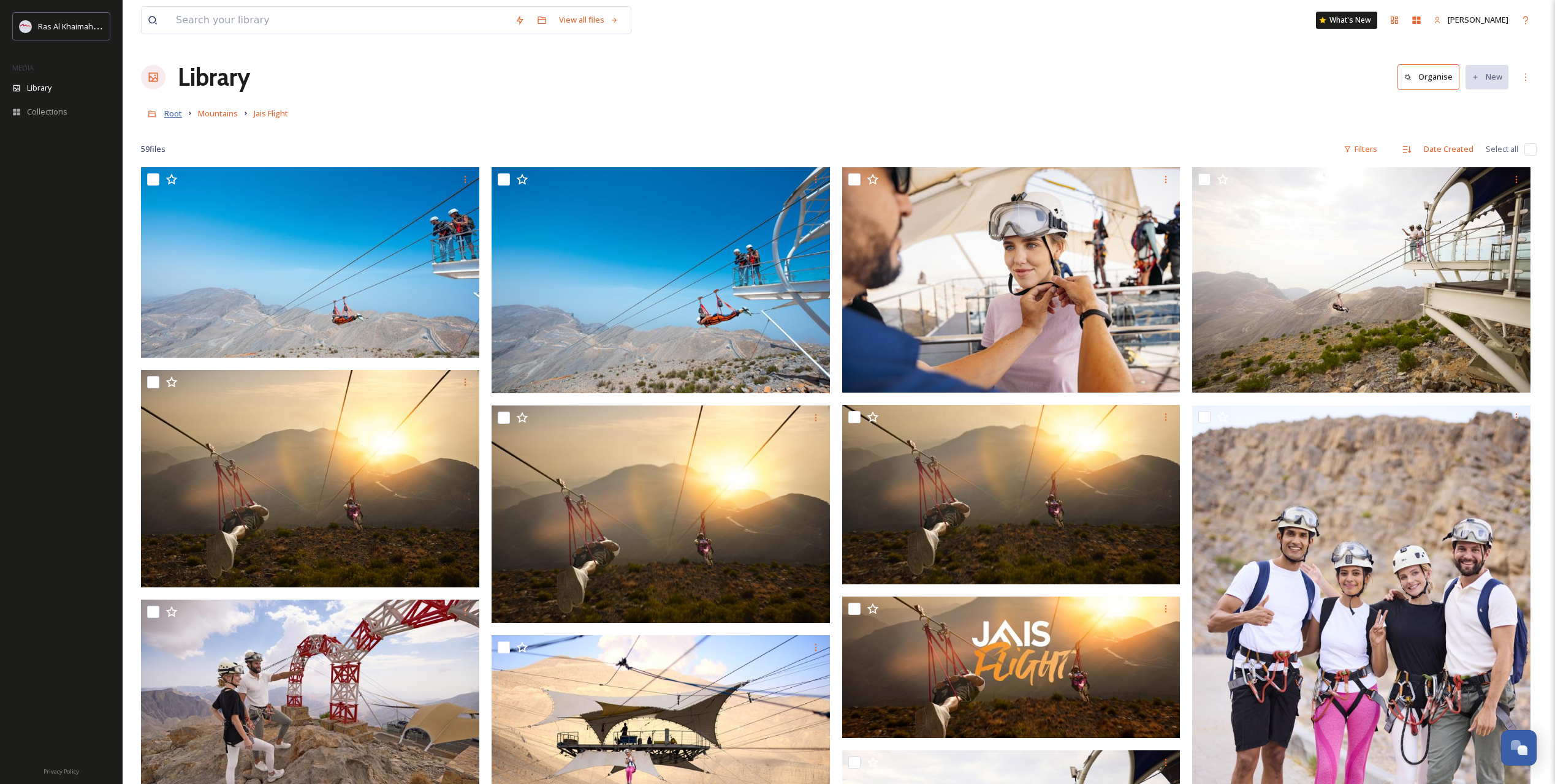
click at [174, 116] on span "Root" at bounding box center [173, 113] width 18 height 11
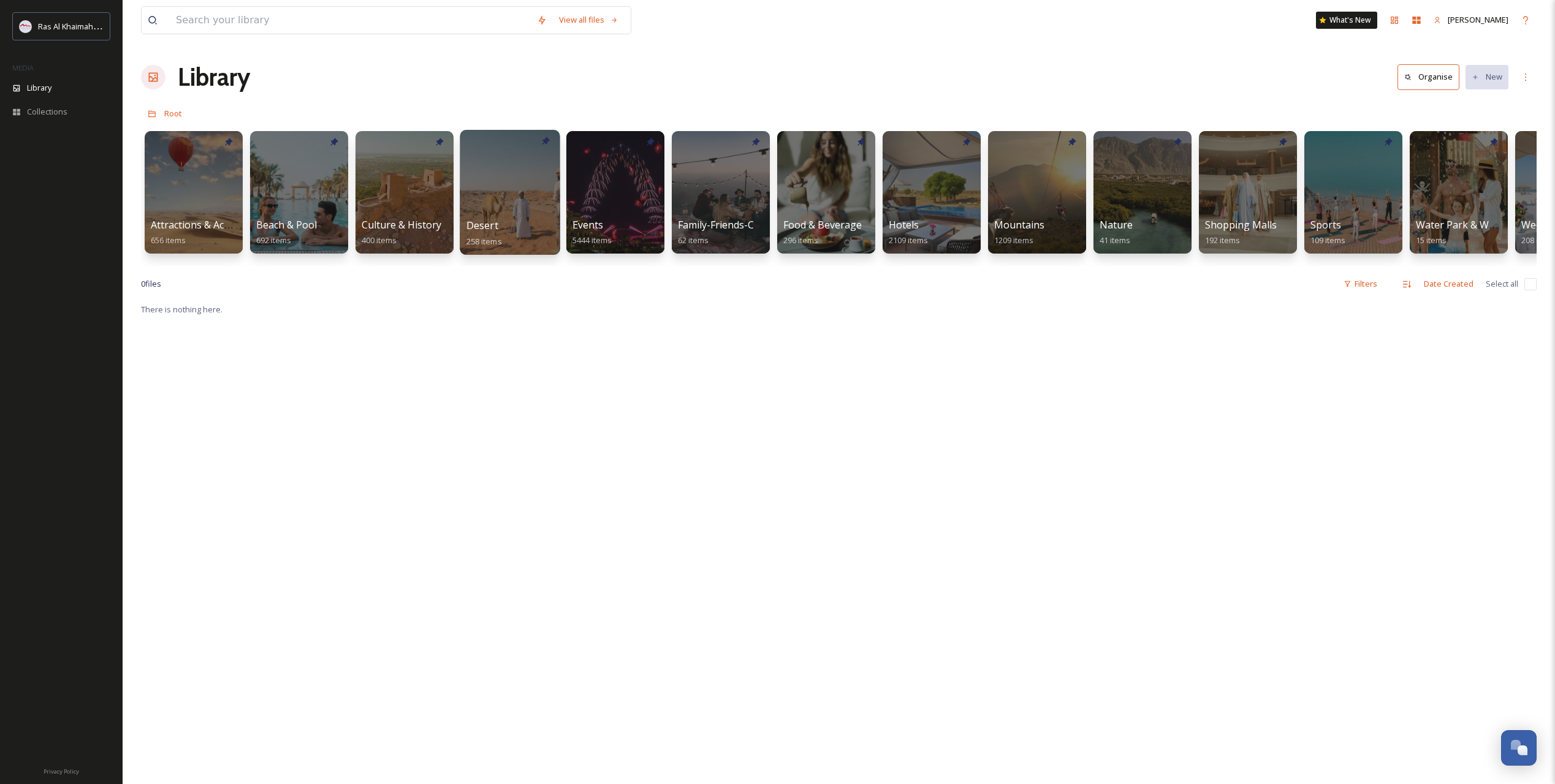
click at [485, 225] on span "Desert" at bounding box center [482, 225] width 32 height 13
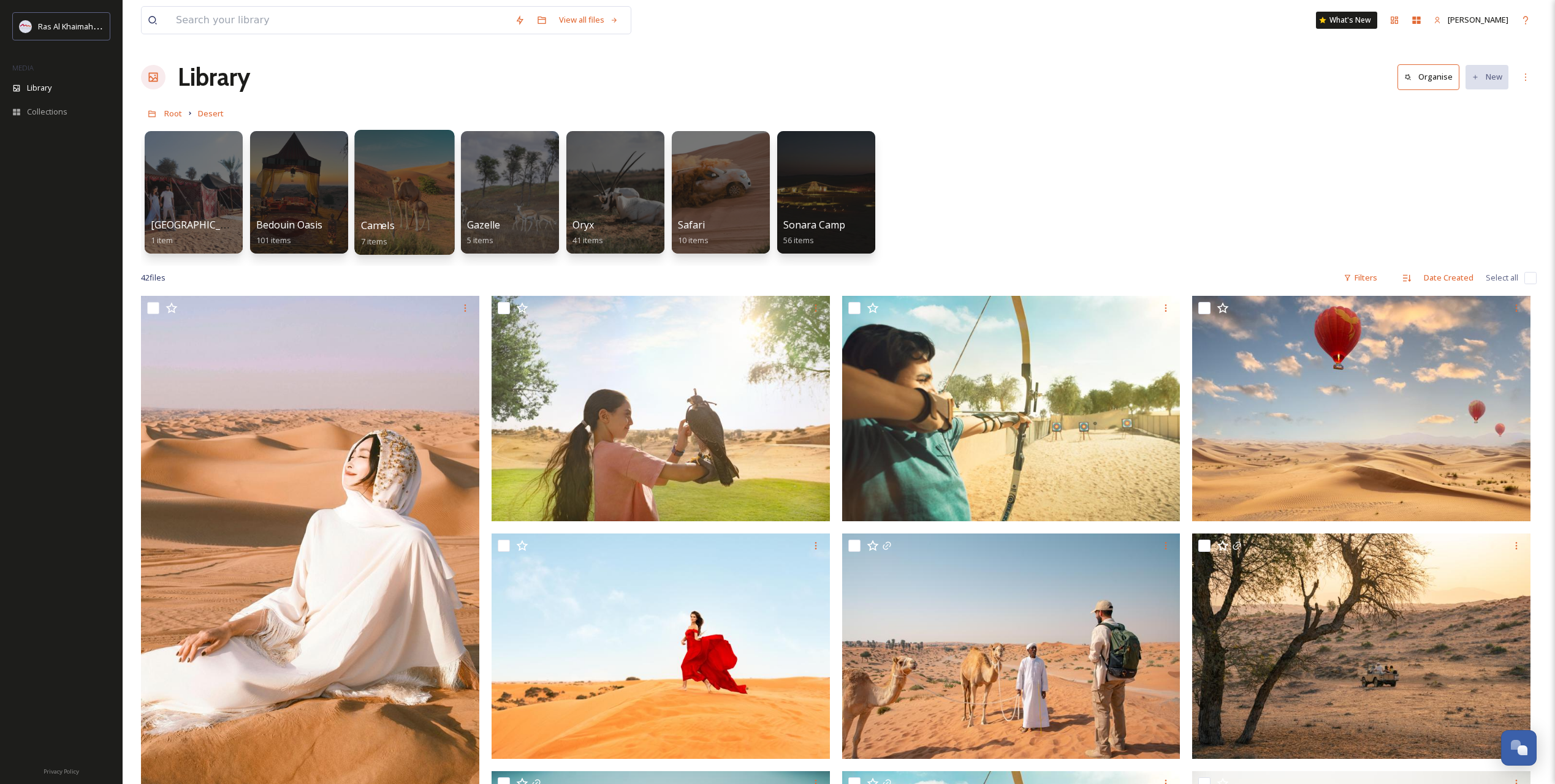
click at [369, 221] on span "Camels" at bounding box center [378, 225] width 34 height 13
click at [712, 218] on div "Safari 10 items" at bounding box center [720, 233] width 87 height 30
click at [158, 114] on div "Directory" at bounding box center [152, 114] width 22 height 22
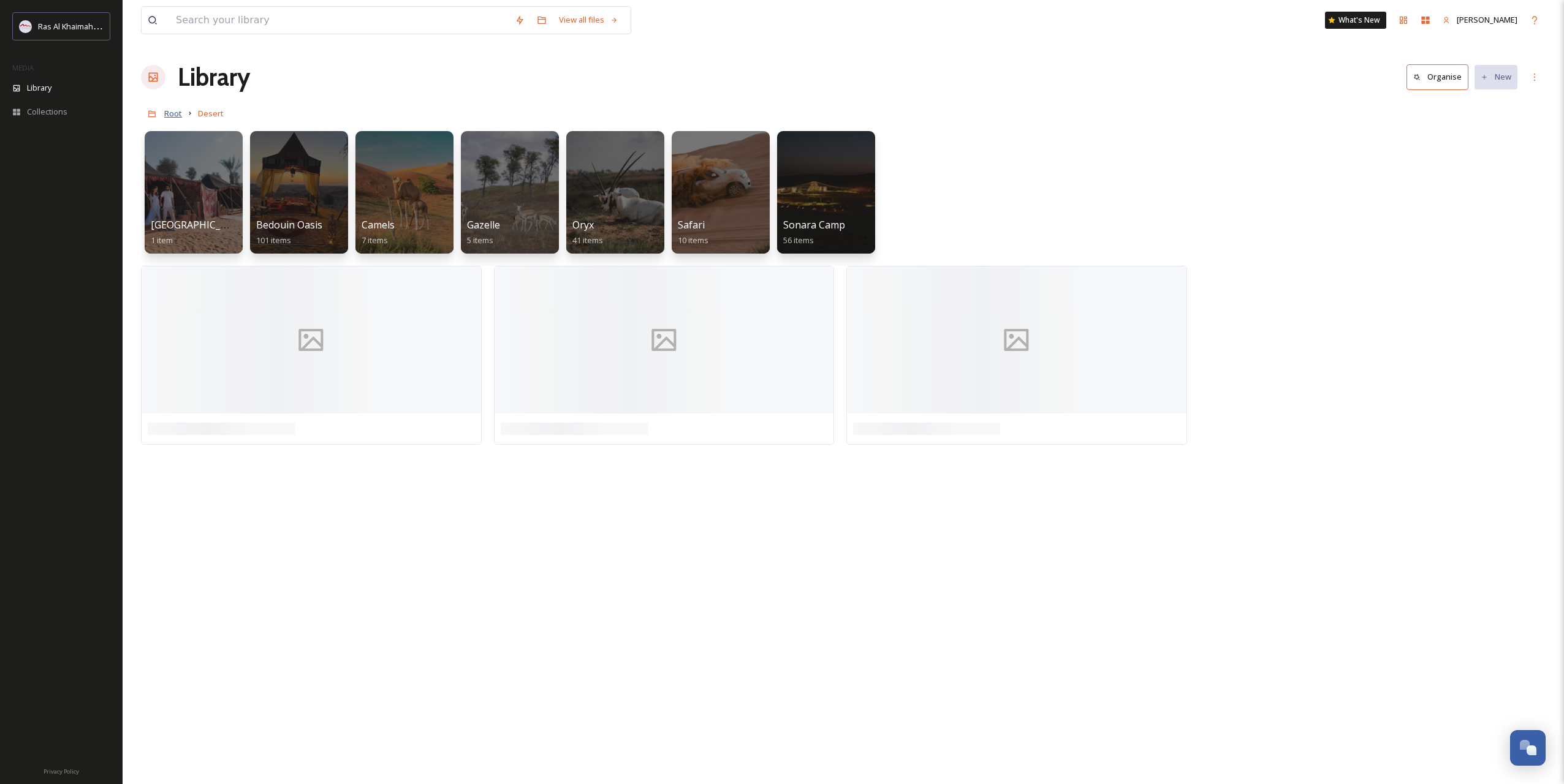
click at [169, 118] on span "Root" at bounding box center [173, 113] width 18 height 11
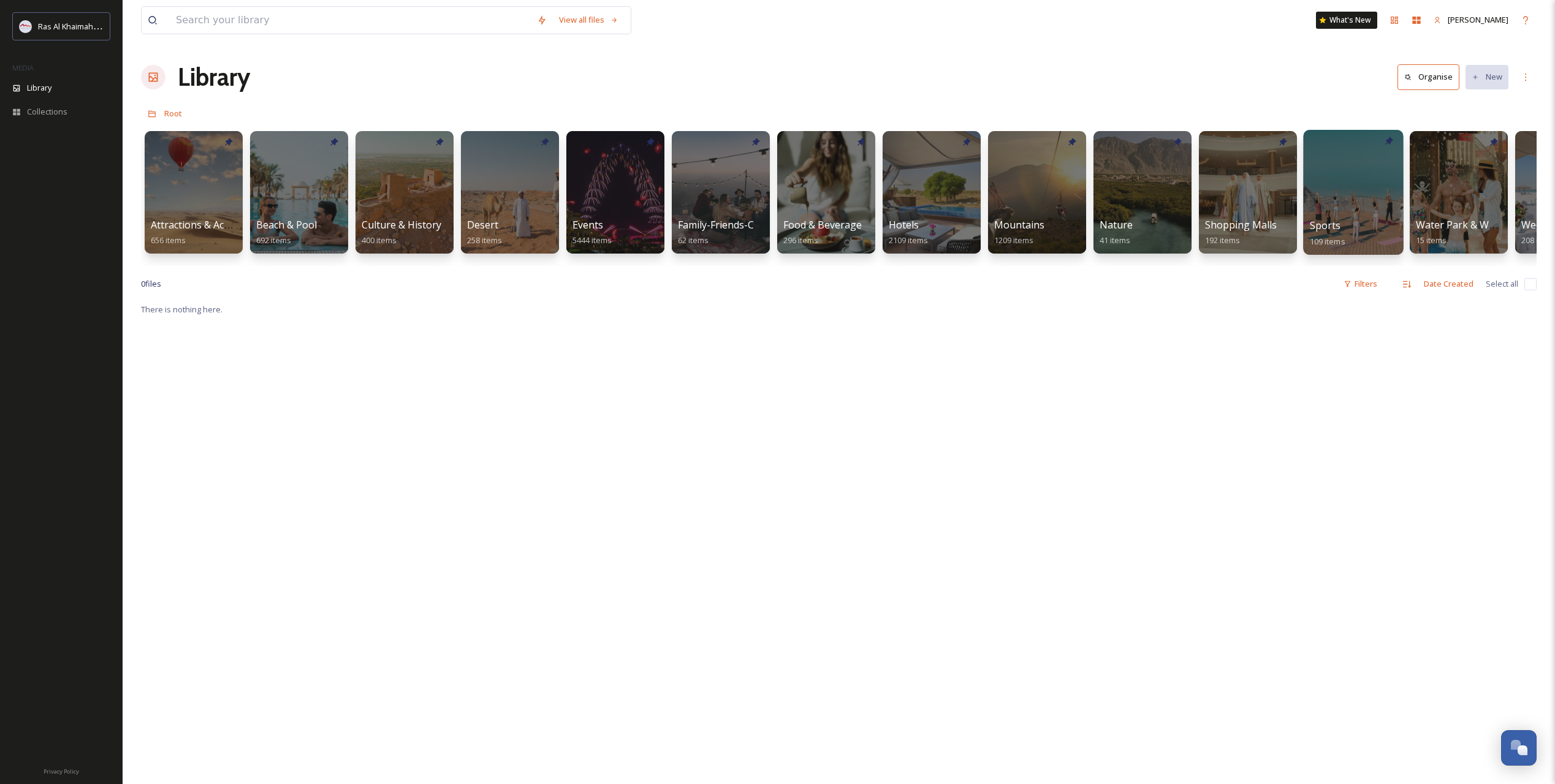
click at [1330, 201] on div at bounding box center [1352, 192] width 100 height 125
click at [195, 199] on div at bounding box center [193, 192] width 100 height 125
click at [602, 232] on div "Events 5444 items" at bounding box center [615, 233] width 87 height 30
click at [602, 201] on div at bounding box center [615, 192] width 100 height 125
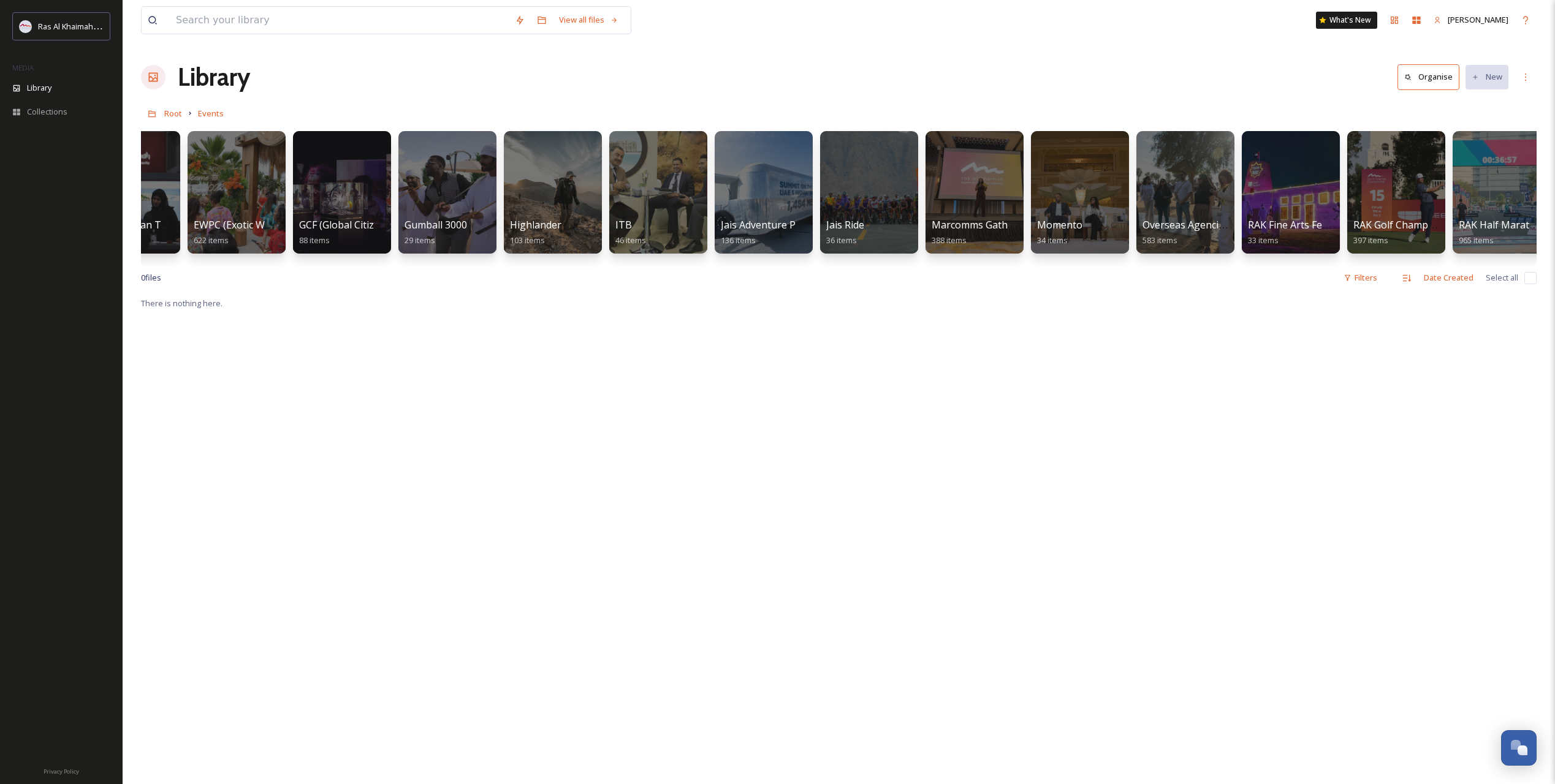
scroll to position [0, 258]
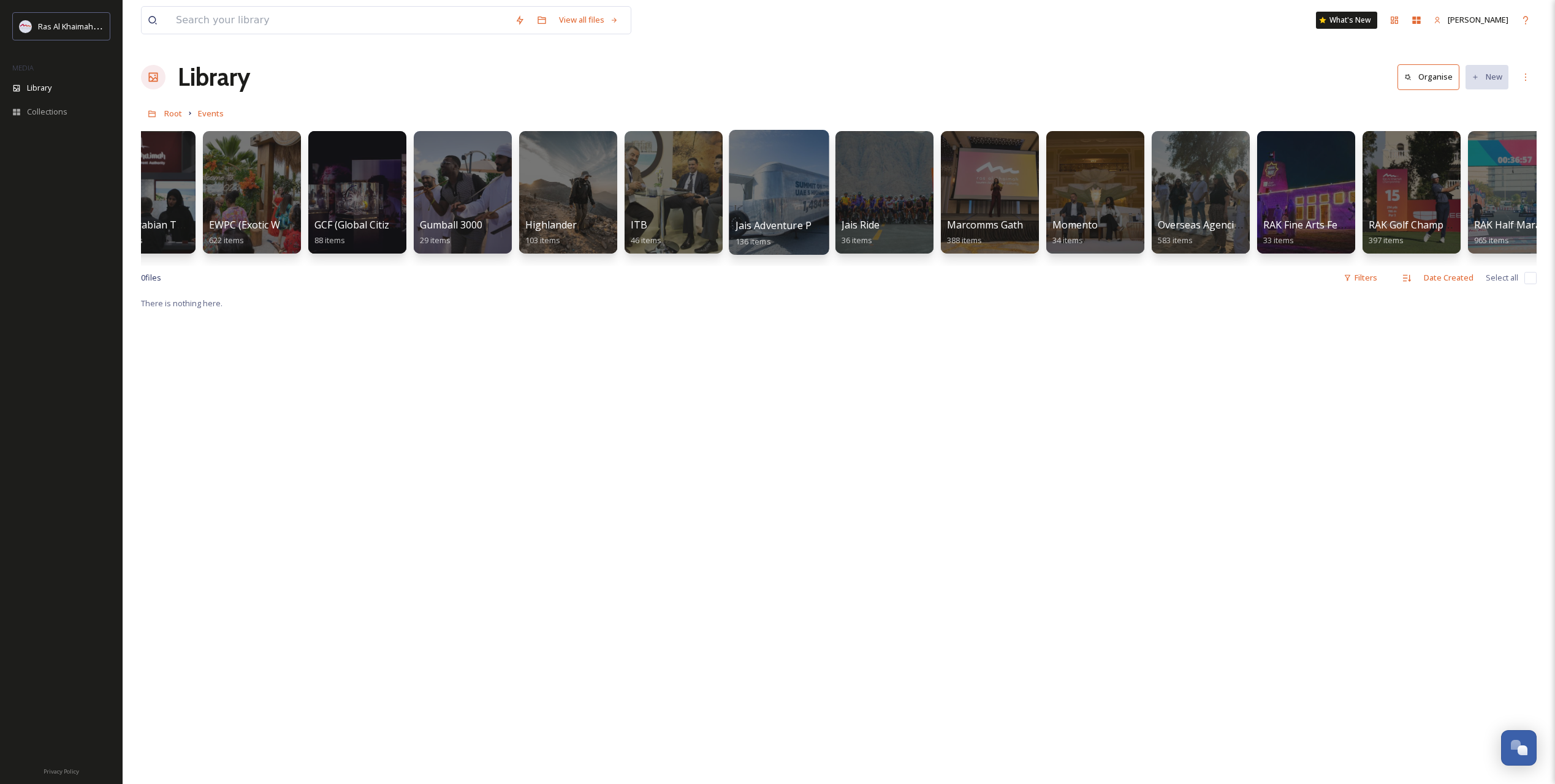
click at [772, 218] on div at bounding box center [778, 192] width 100 height 125
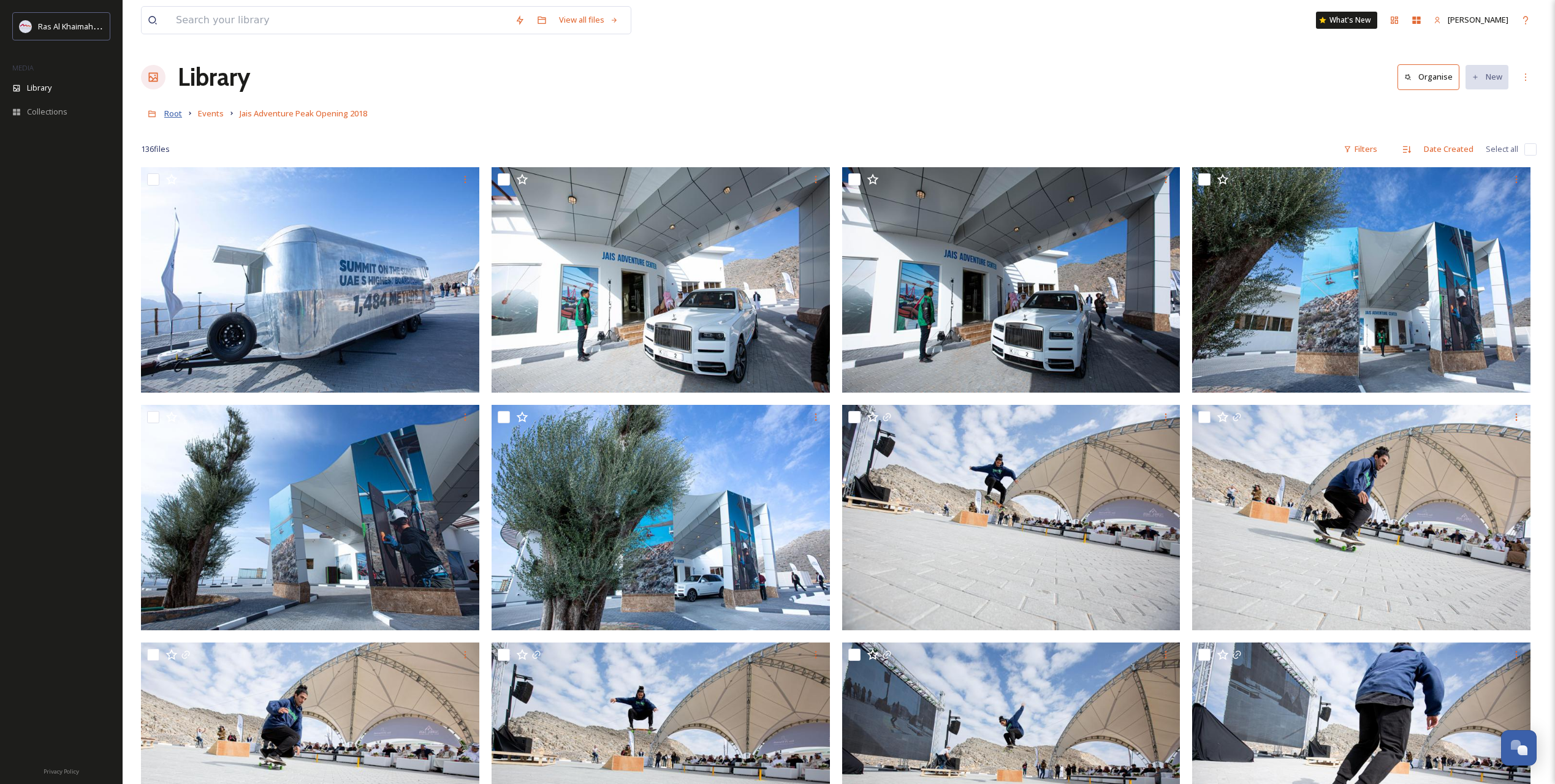
click at [173, 111] on span "Root" at bounding box center [173, 113] width 18 height 11
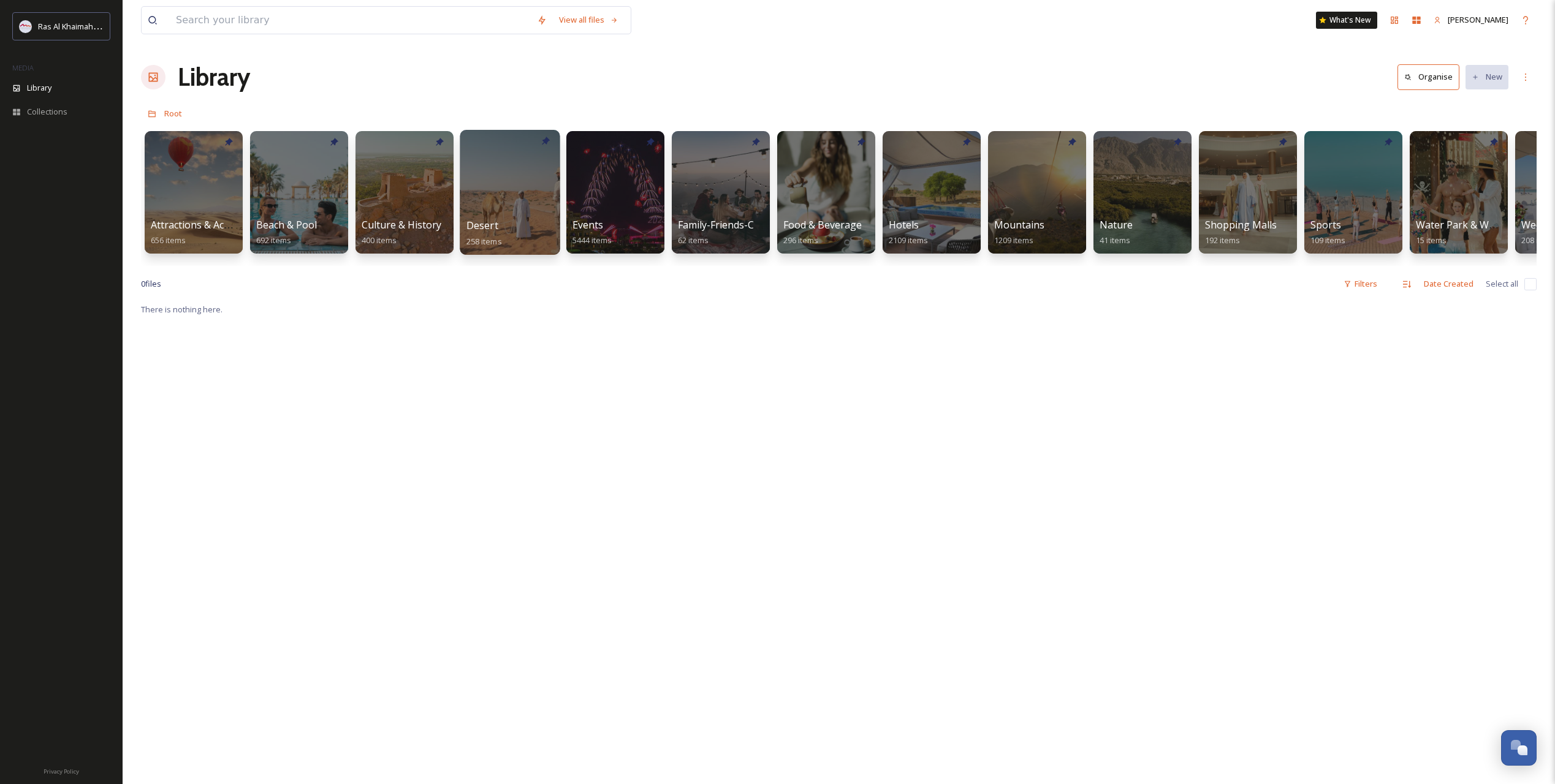
click at [507, 201] on div at bounding box center [509, 192] width 100 height 125
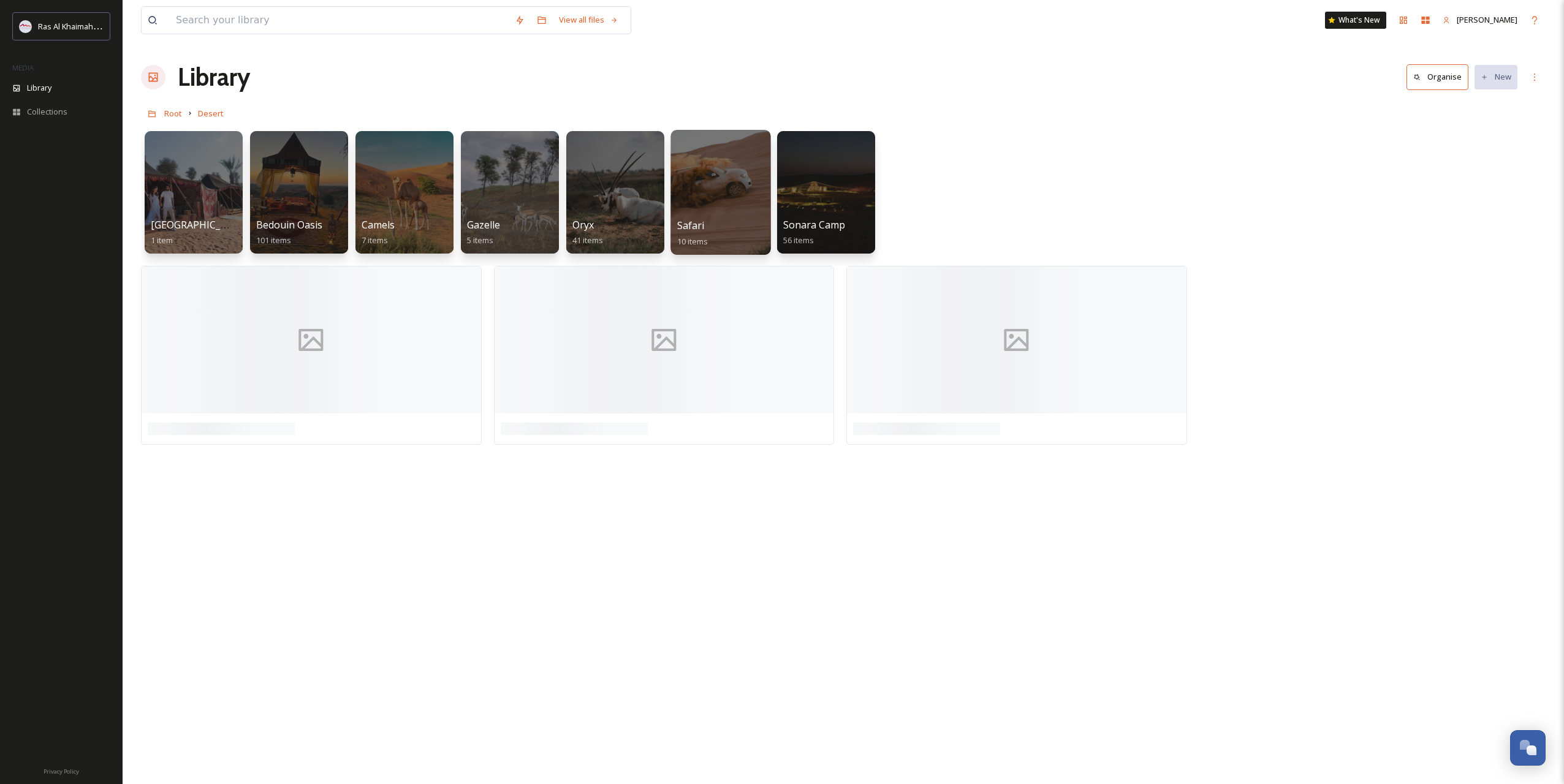
click at [704, 206] on div at bounding box center [720, 192] width 100 height 125
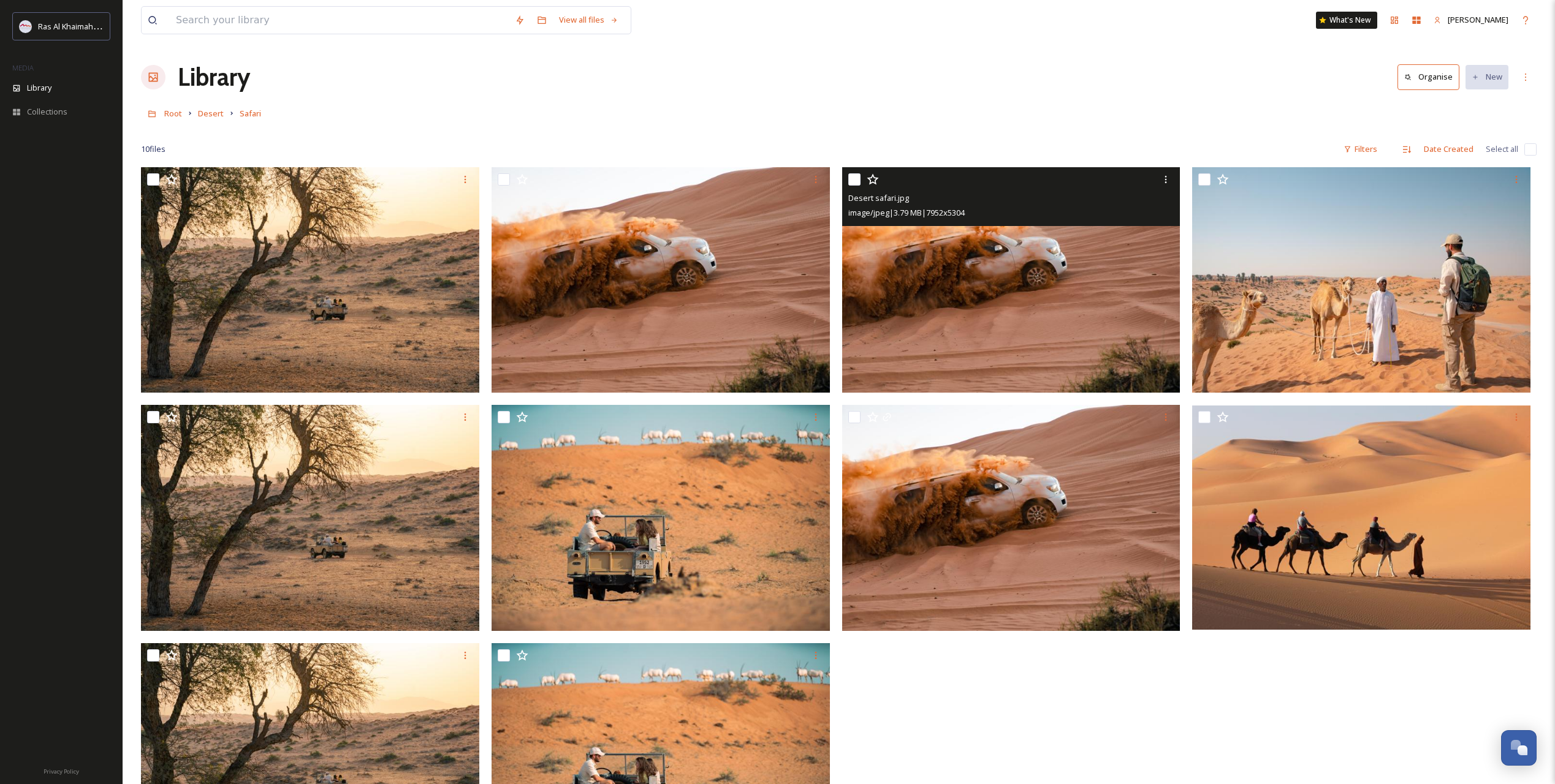
click at [963, 274] on img at bounding box center [1011, 280] width 338 height 226
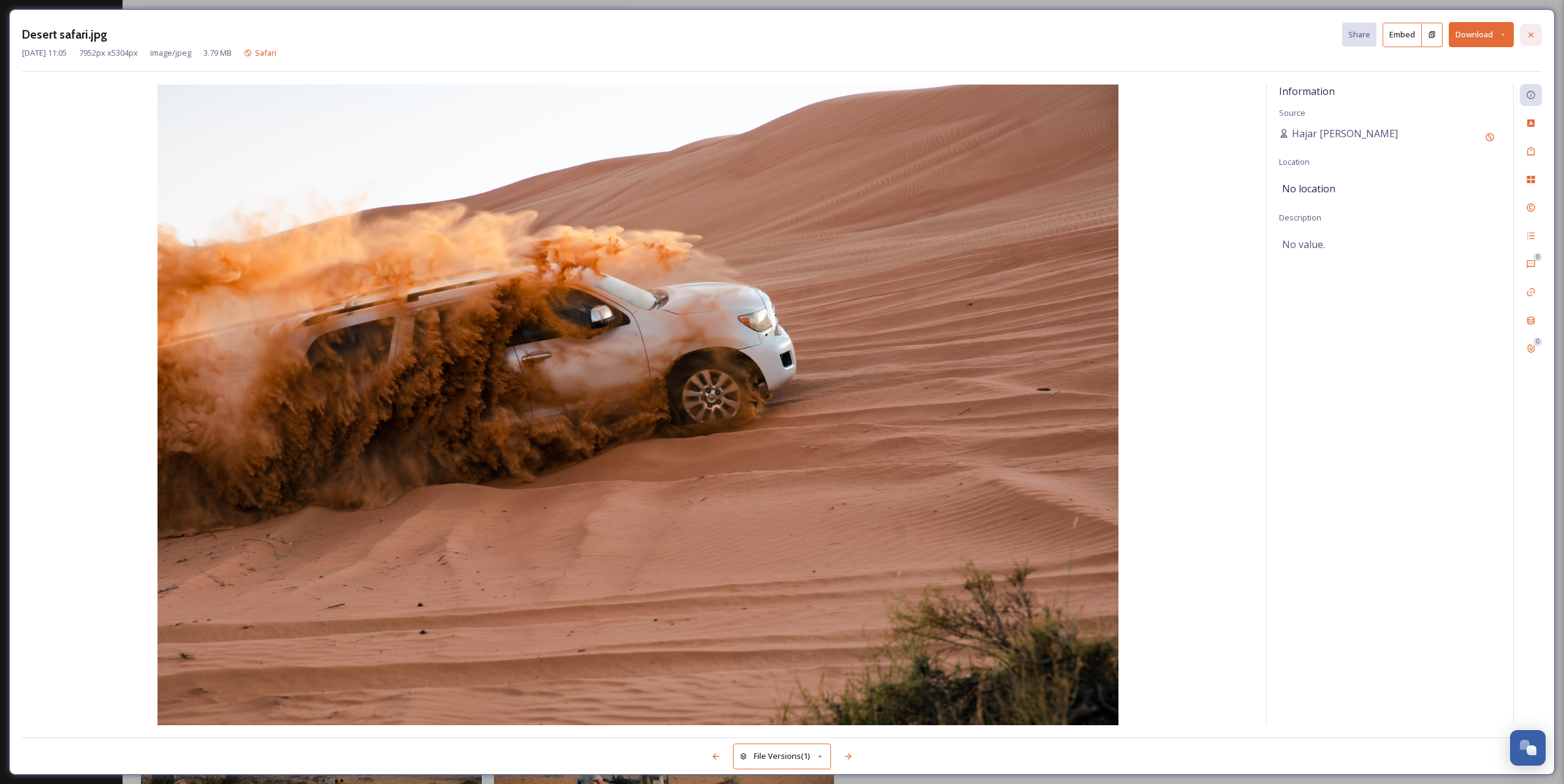
click at [1528, 41] on div at bounding box center [1531, 35] width 22 height 22
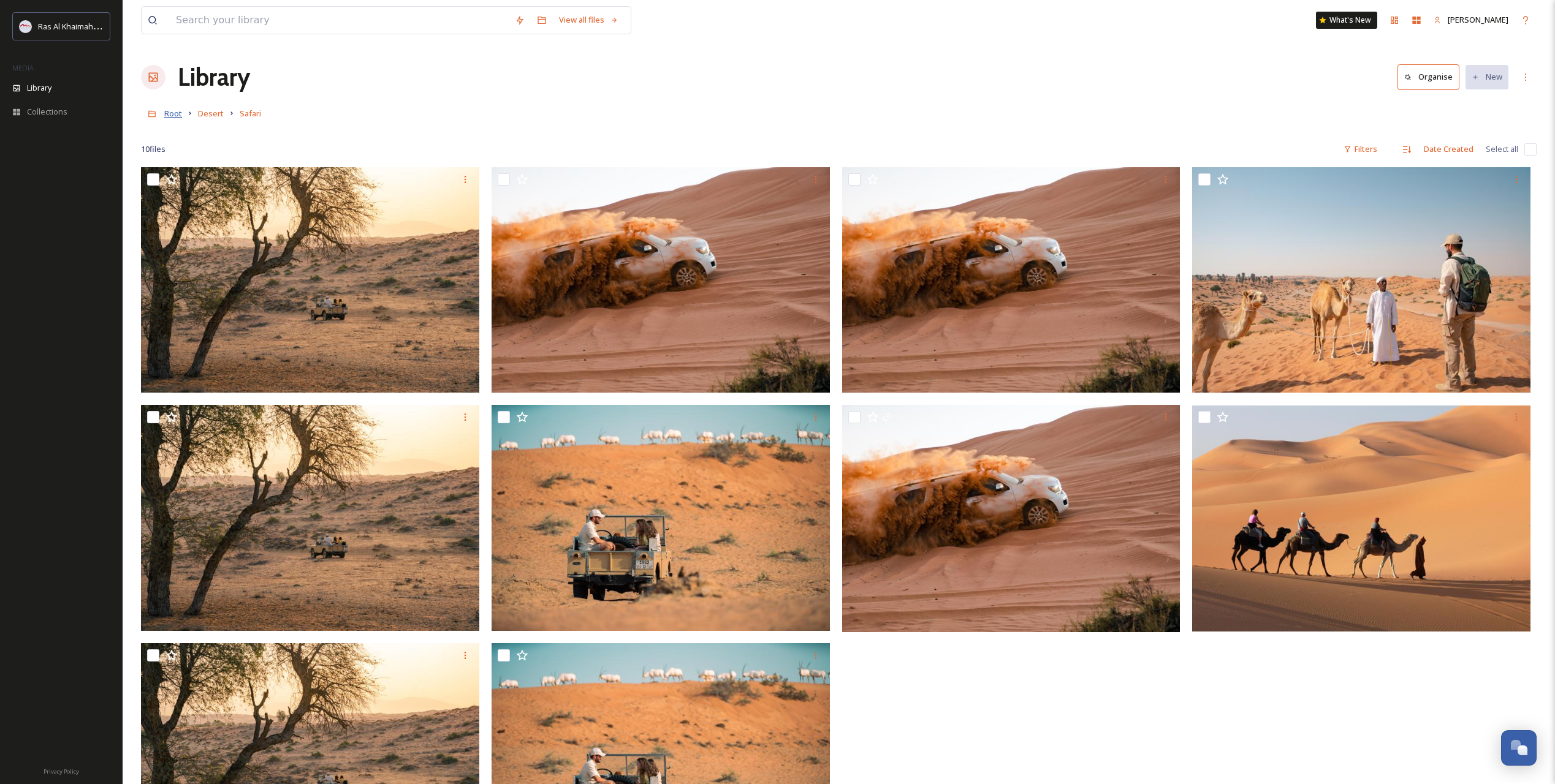
click at [169, 117] on span "Root" at bounding box center [173, 113] width 18 height 11
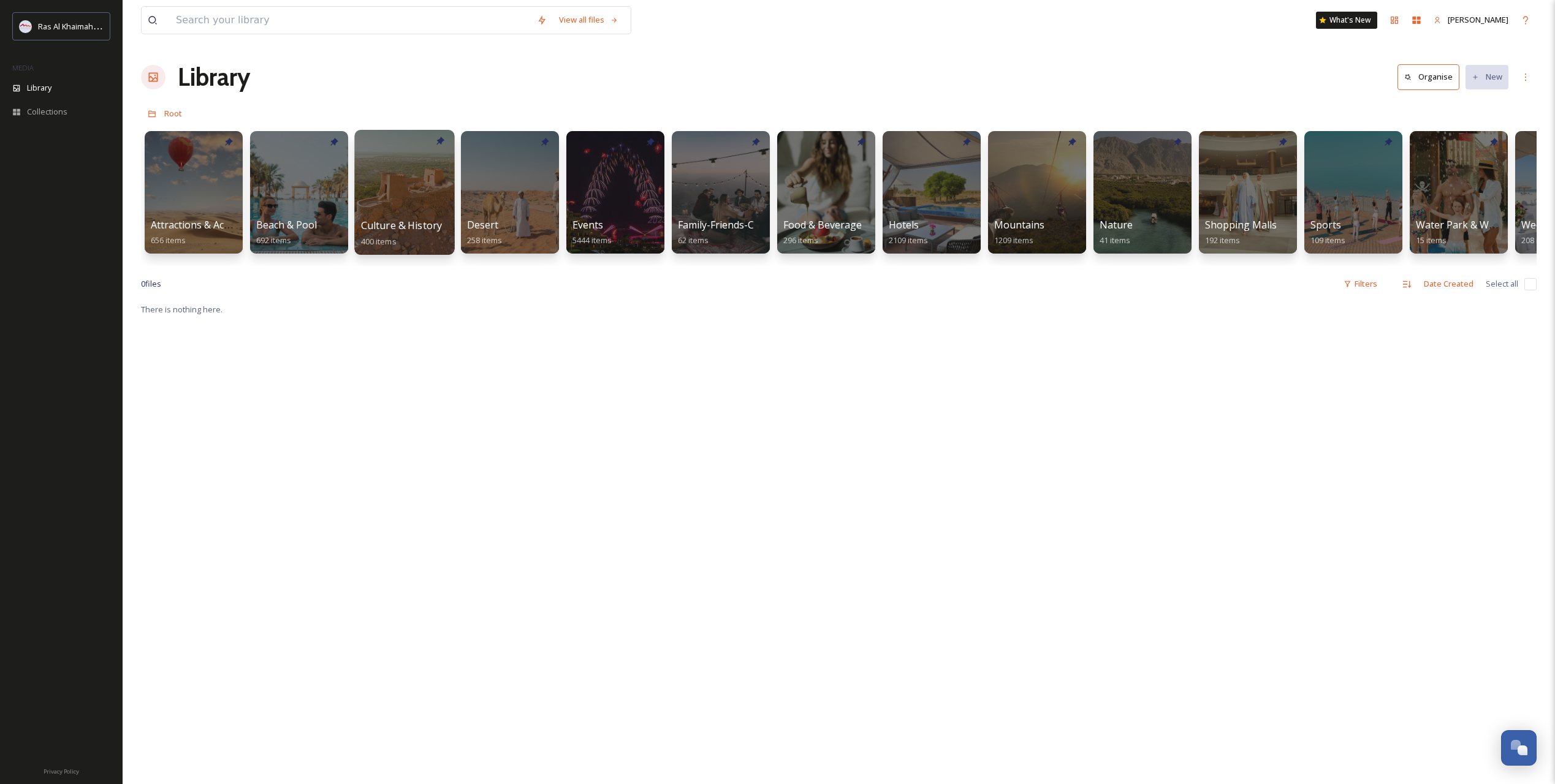
click at [401, 221] on span "Culture & History" at bounding box center [401, 225] width 81 height 13
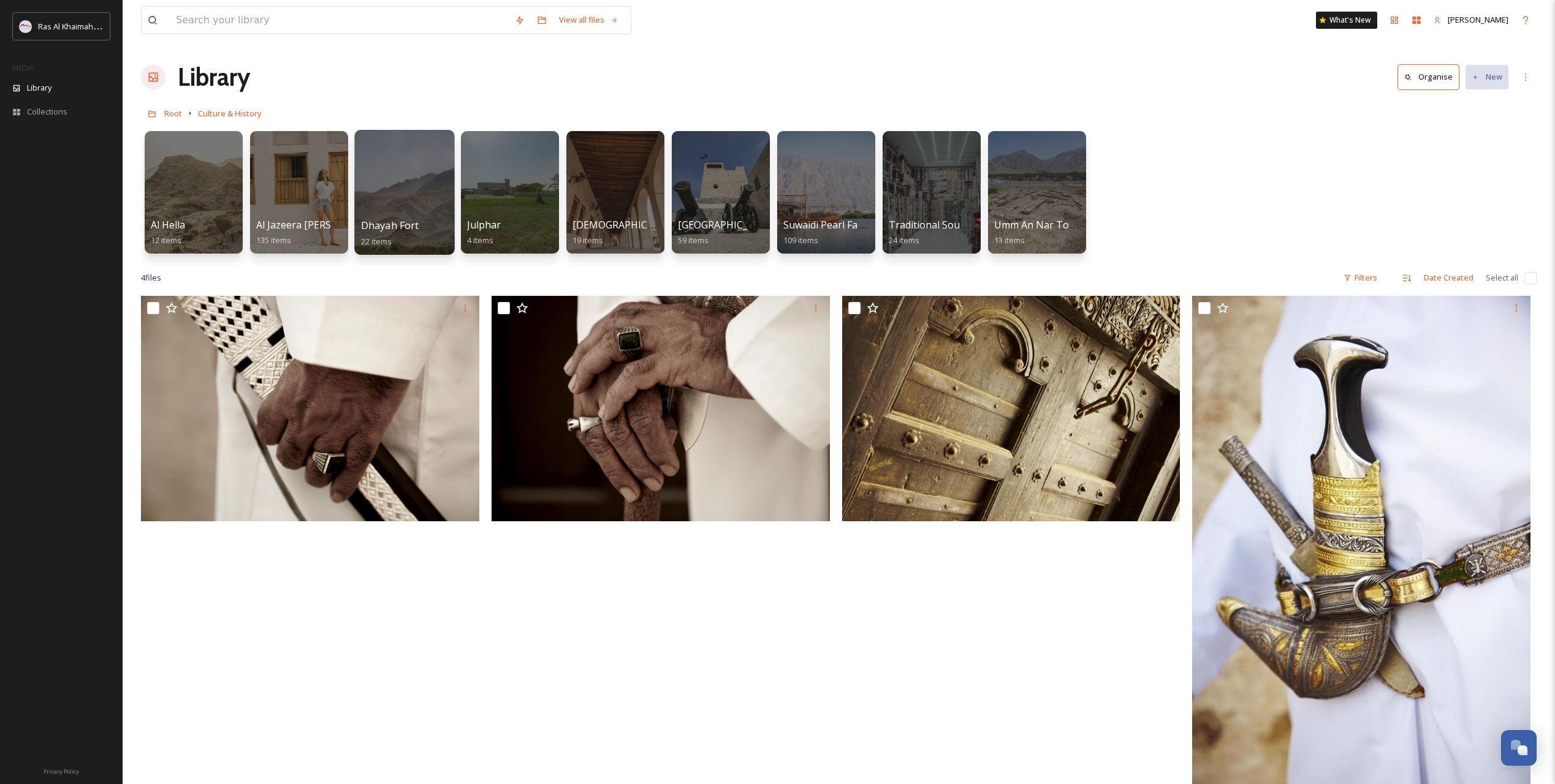
click at [401, 174] on div at bounding box center [404, 192] width 100 height 125
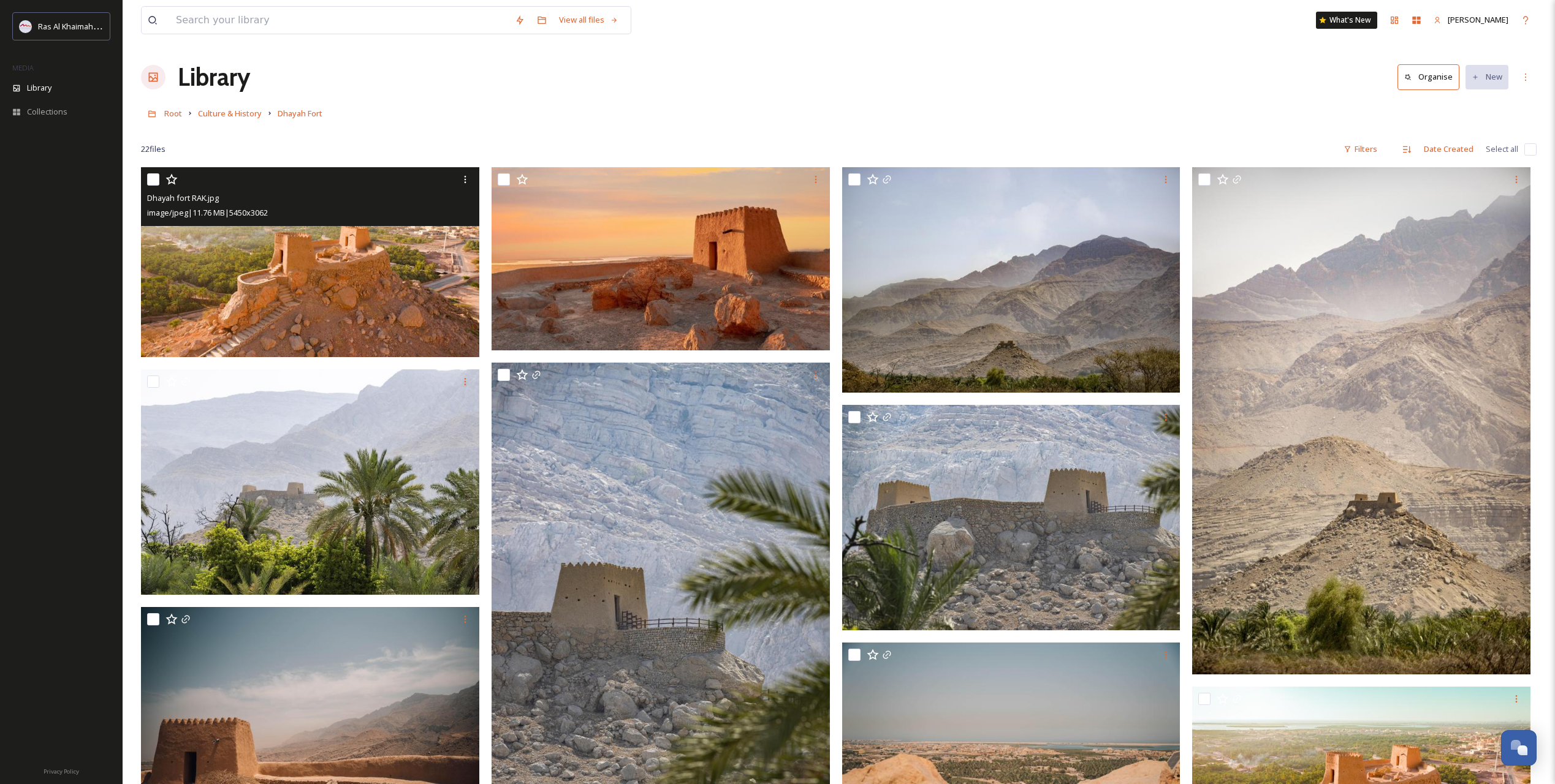
click at [347, 277] on img at bounding box center [310, 262] width 338 height 190
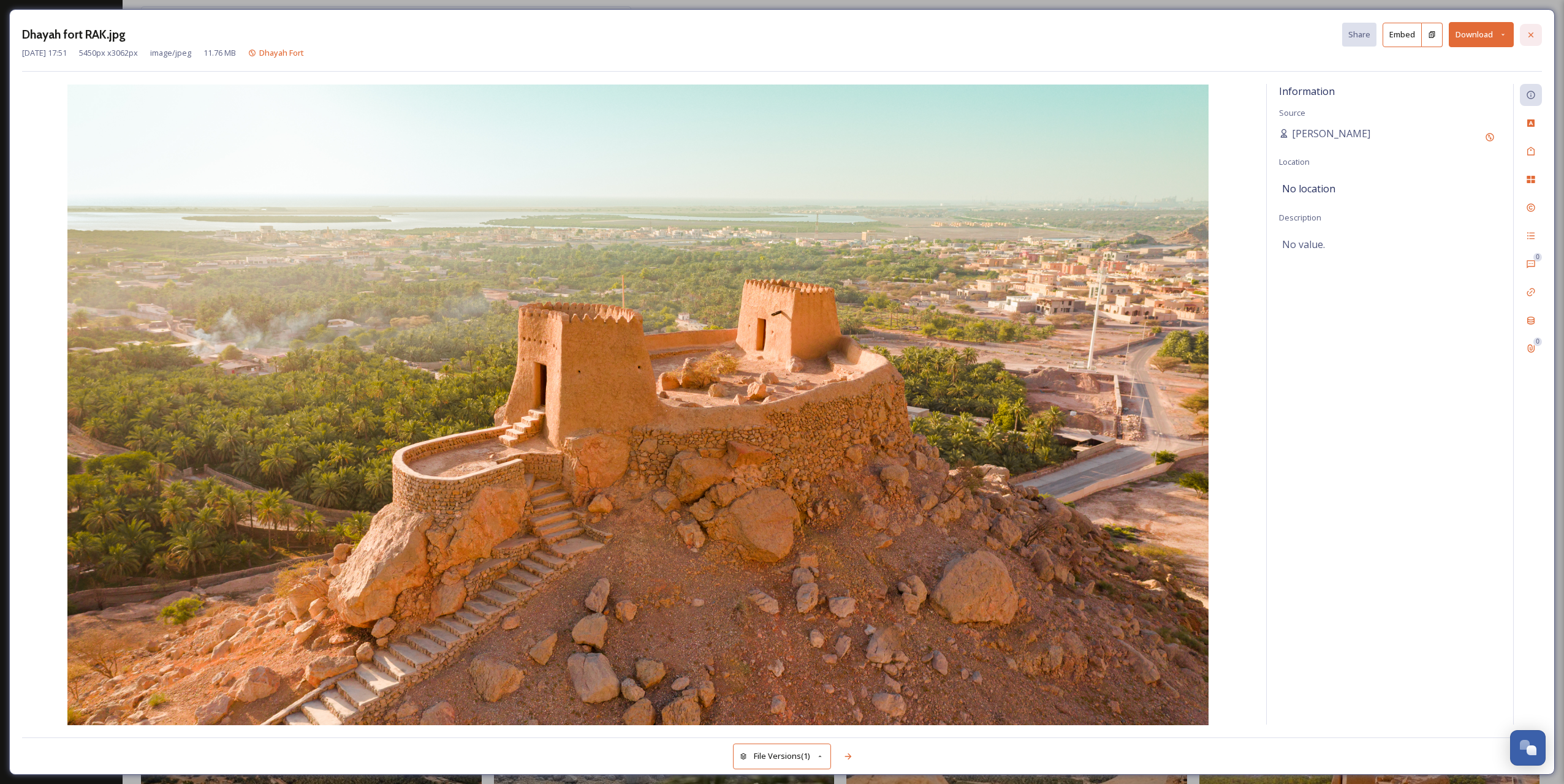
click at [1532, 32] on icon at bounding box center [1531, 35] width 10 height 10
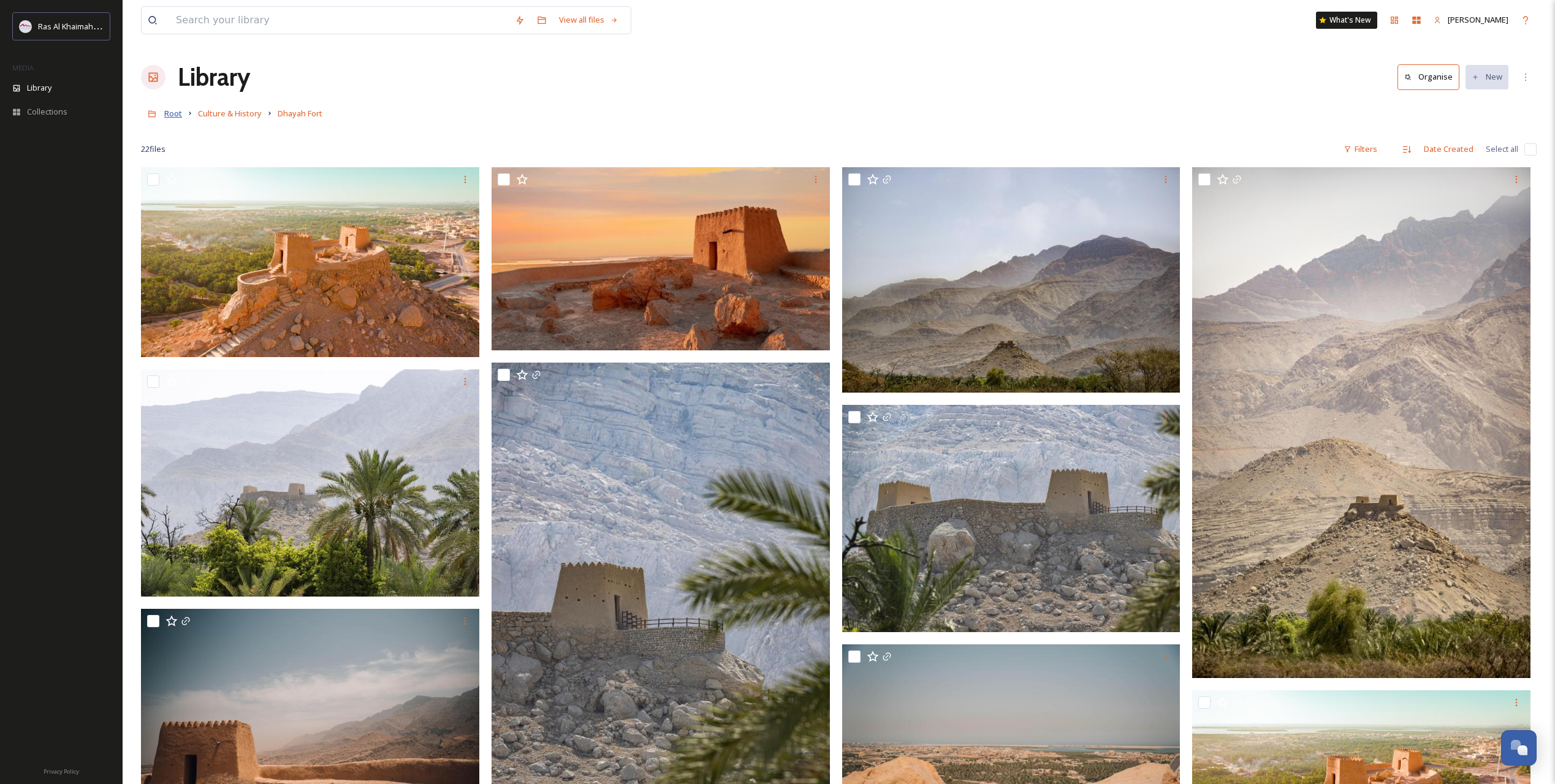
click at [175, 113] on span "Root" at bounding box center [173, 113] width 18 height 11
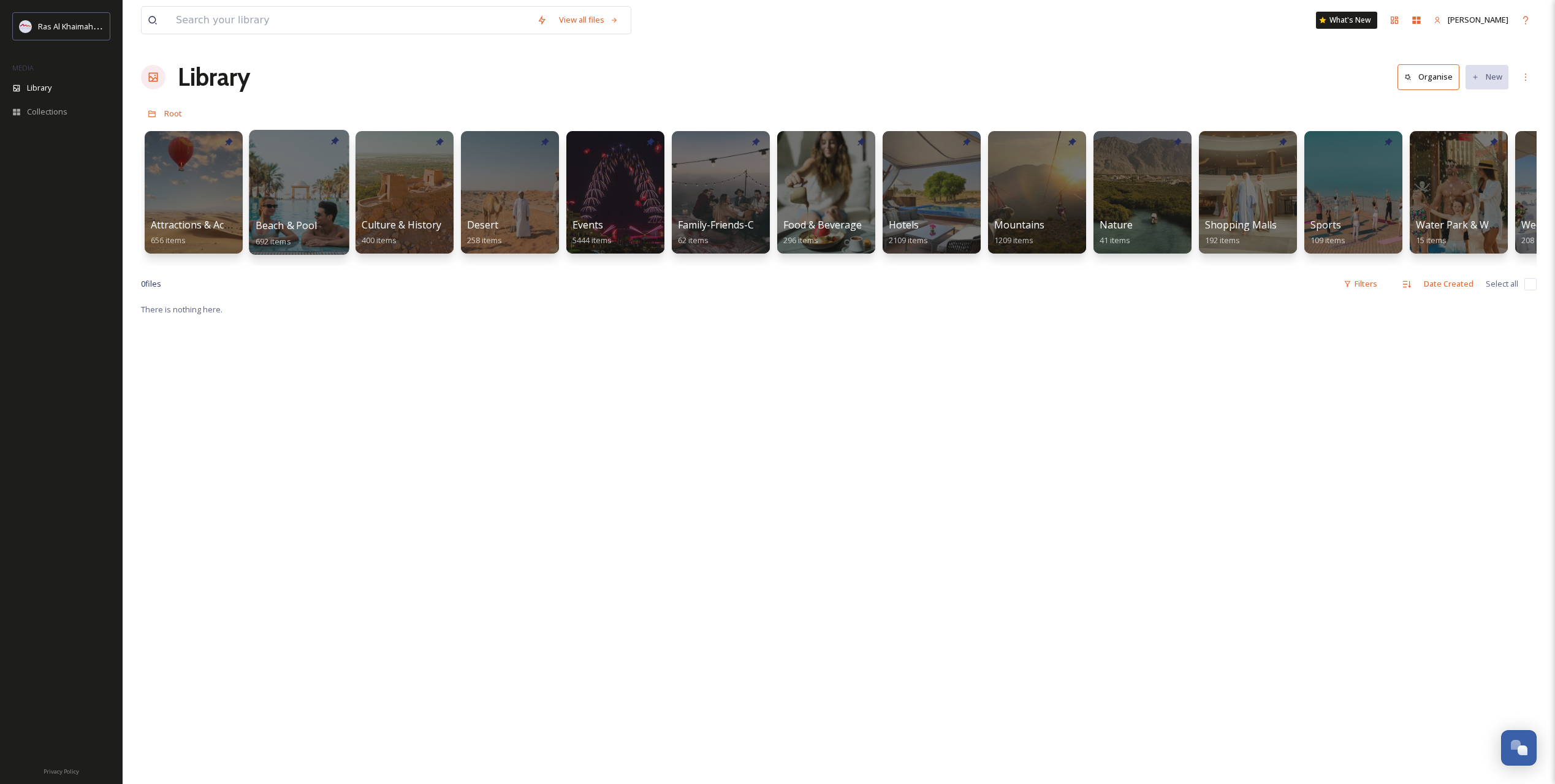
click at [298, 227] on span "Beach & Pool" at bounding box center [287, 225] width 62 height 13
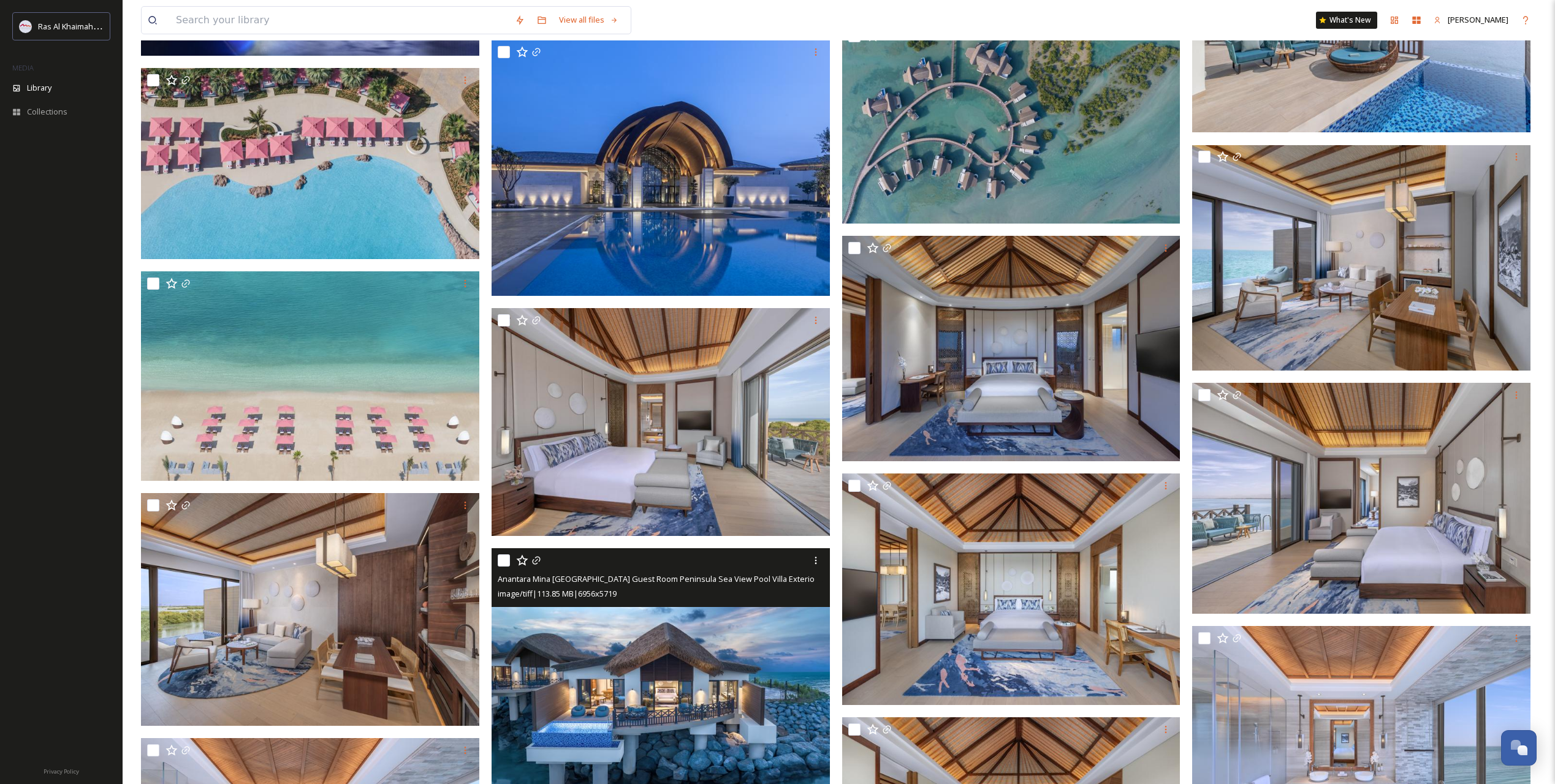
scroll to position [3810, 0]
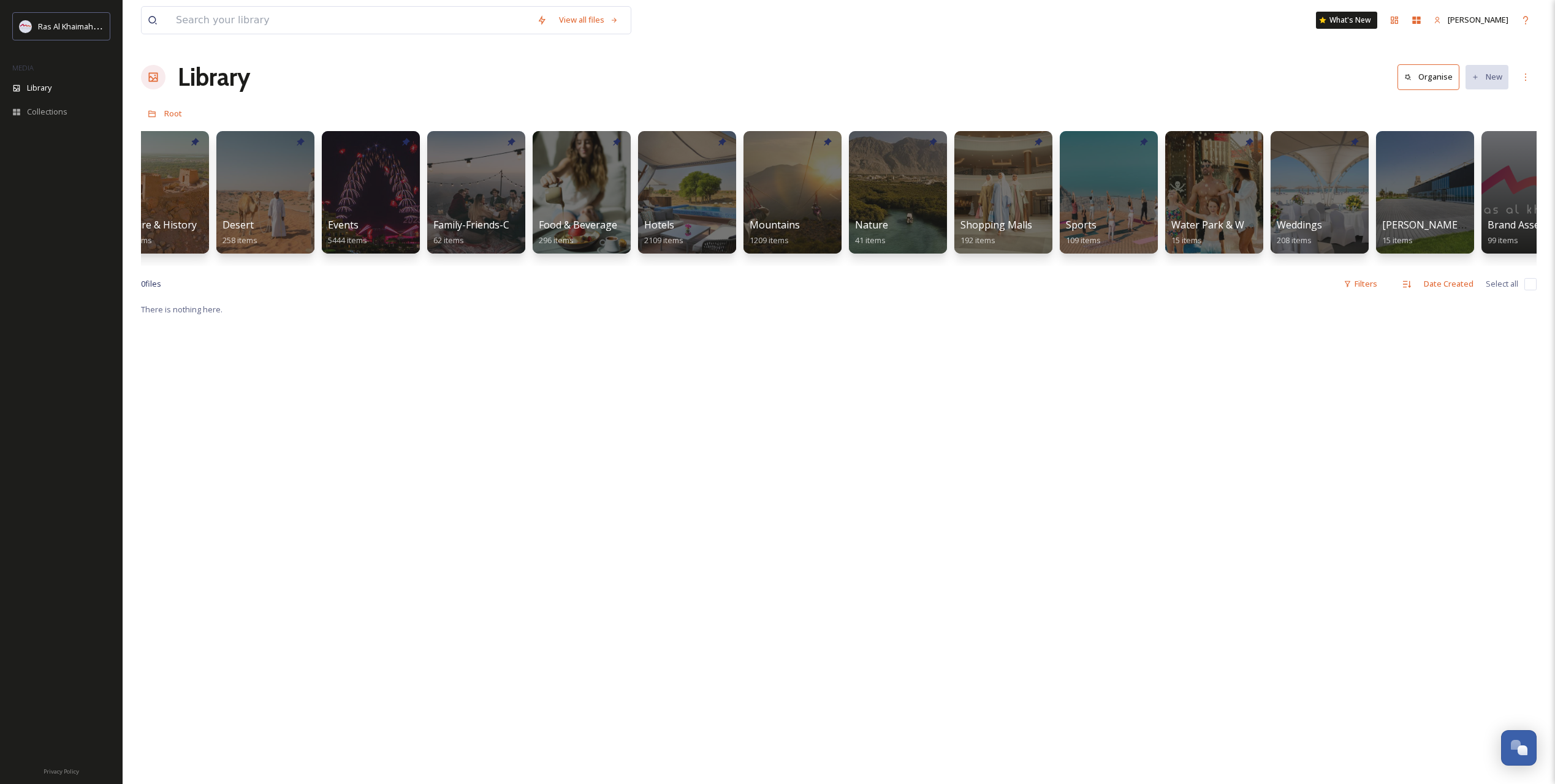
scroll to position [0, 241]
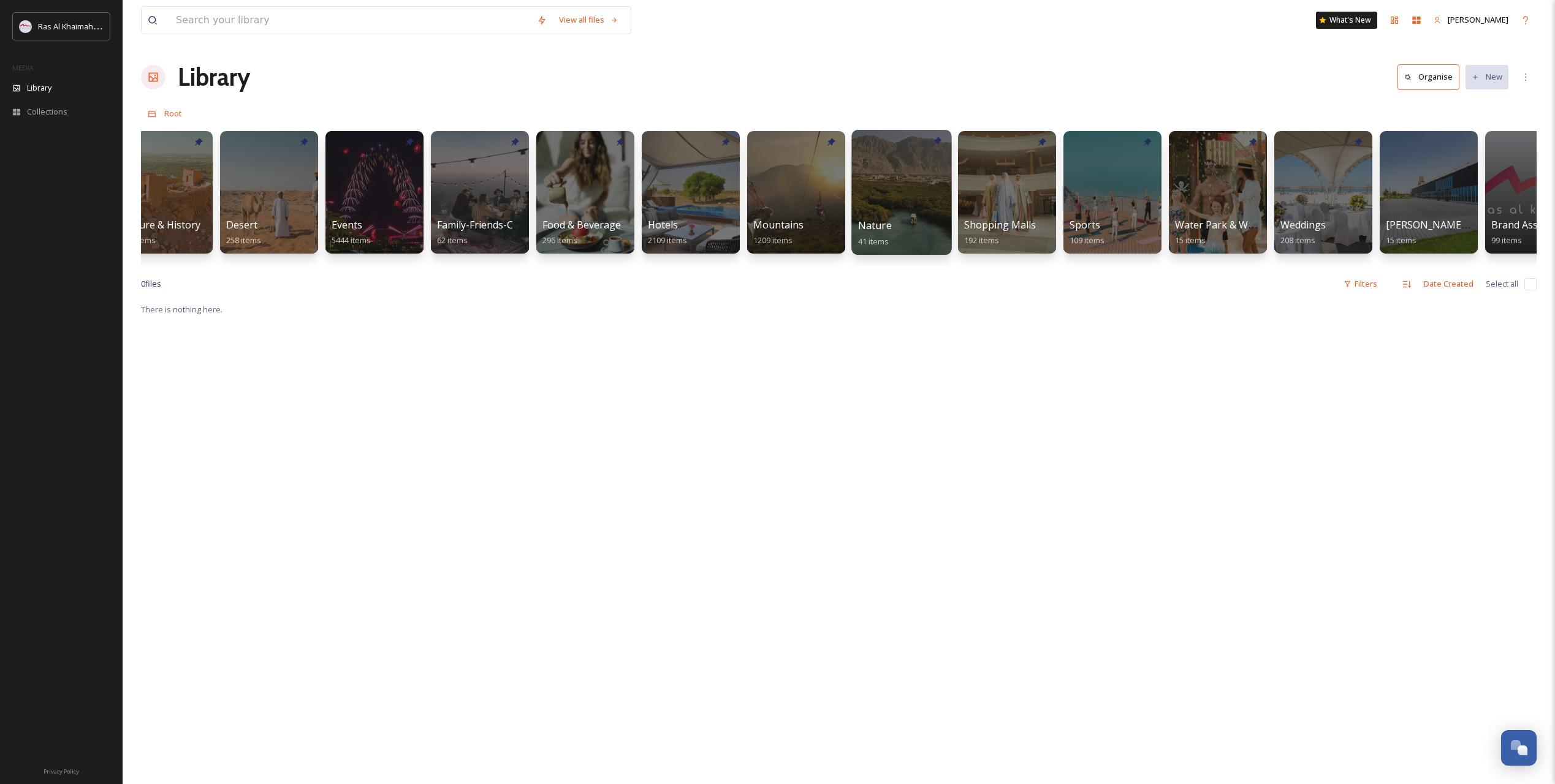
click at [869, 221] on span "Nature" at bounding box center [875, 225] width 34 height 13
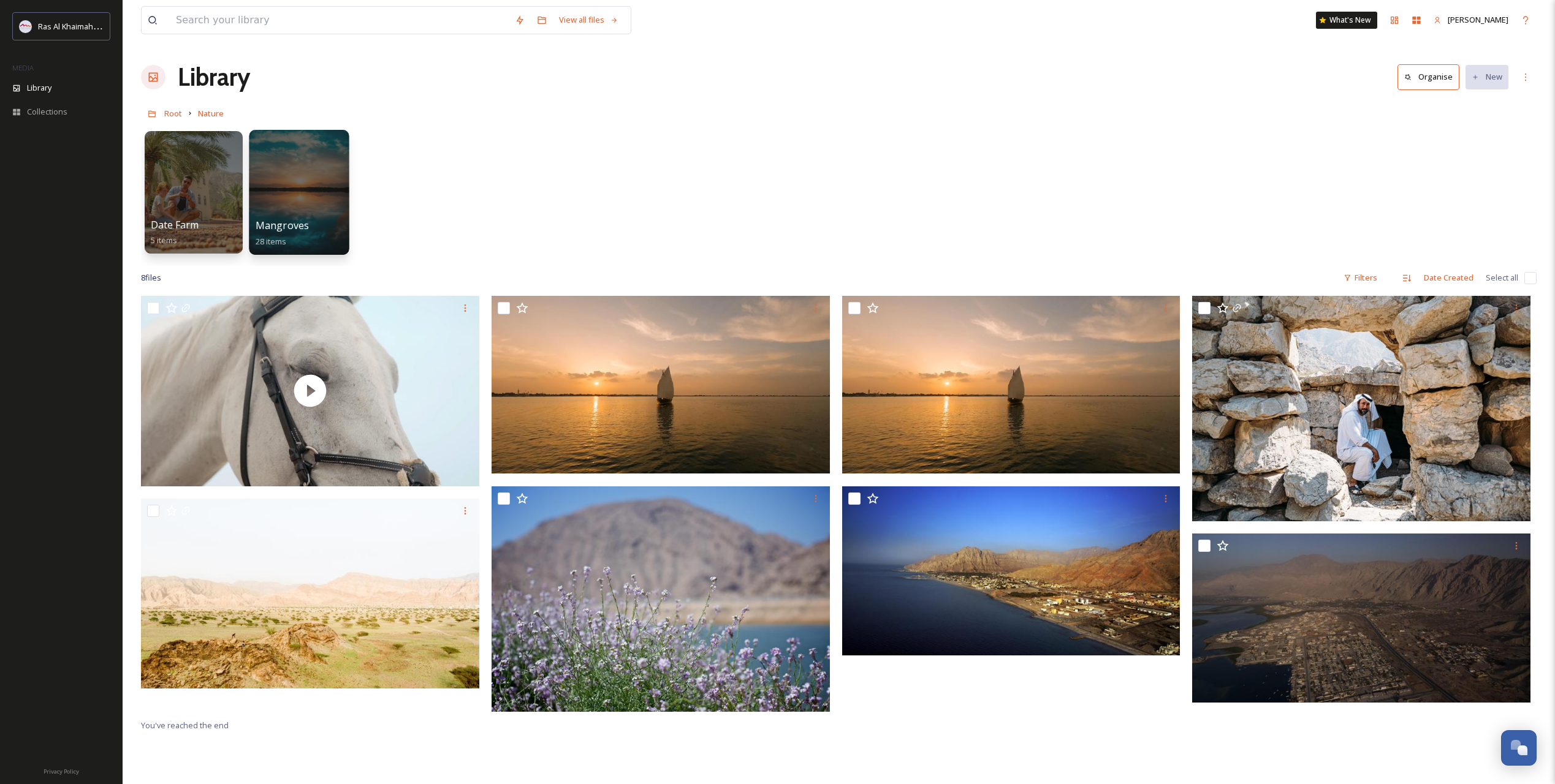
click at [307, 227] on div "Mangroves 28 items" at bounding box center [299, 233] width 87 height 30
click at [283, 226] on span "Mangroves" at bounding box center [282, 225] width 54 height 13
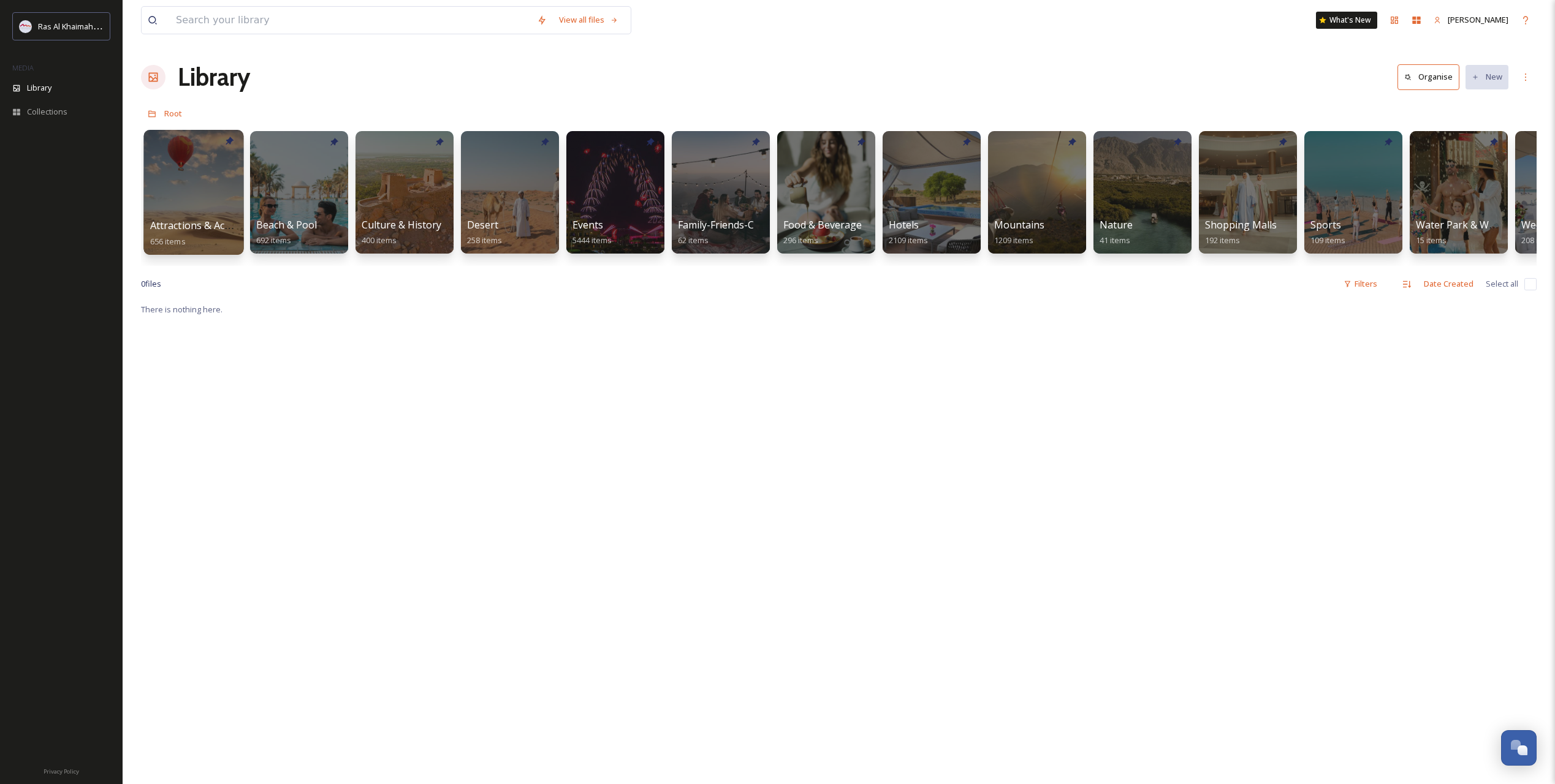
click at [196, 223] on span "Attractions & Activities" at bounding box center [203, 225] width 105 height 13
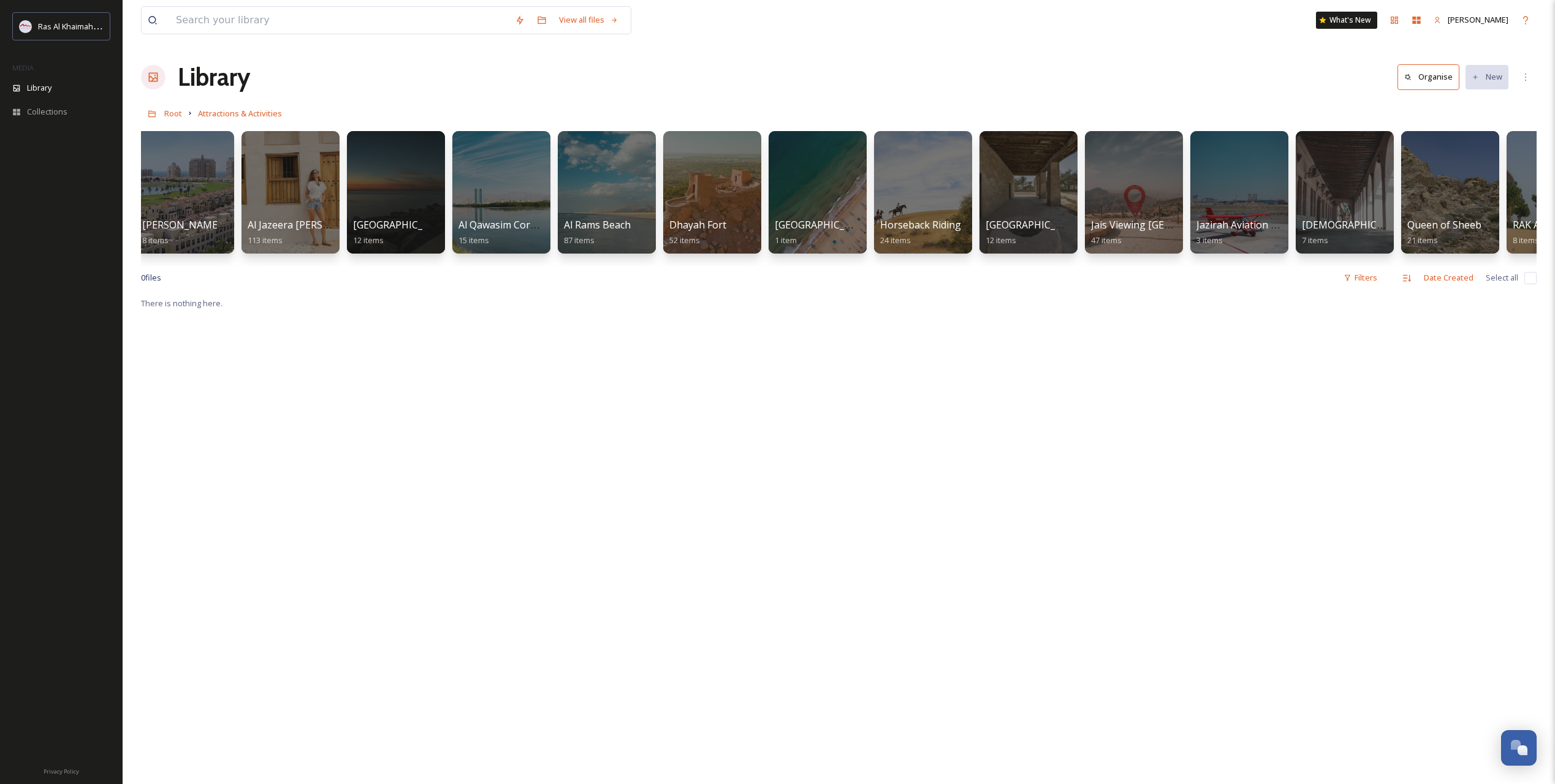
scroll to position [0, 229]
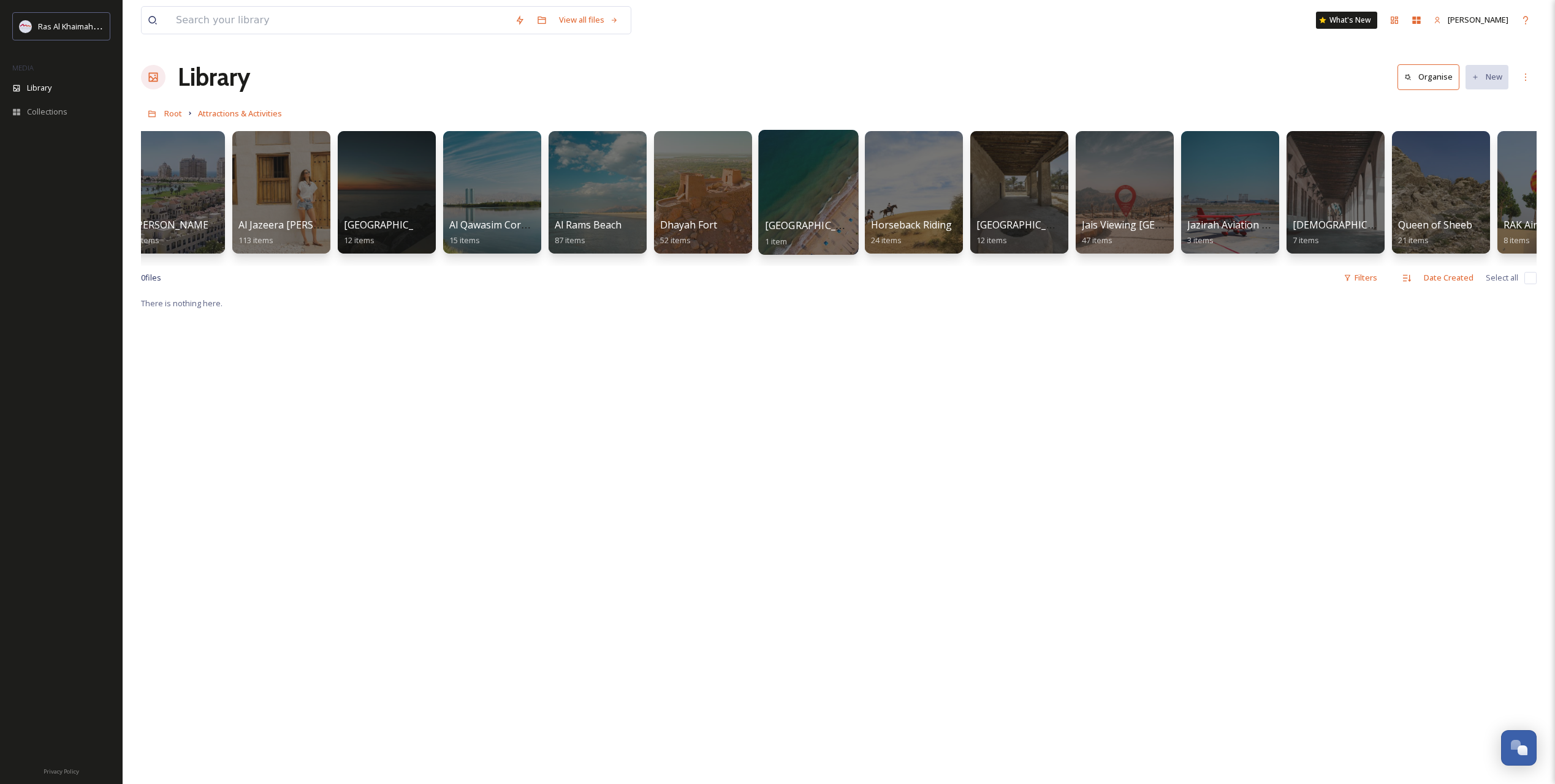
click at [786, 216] on div at bounding box center [808, 192] width 100 height 125
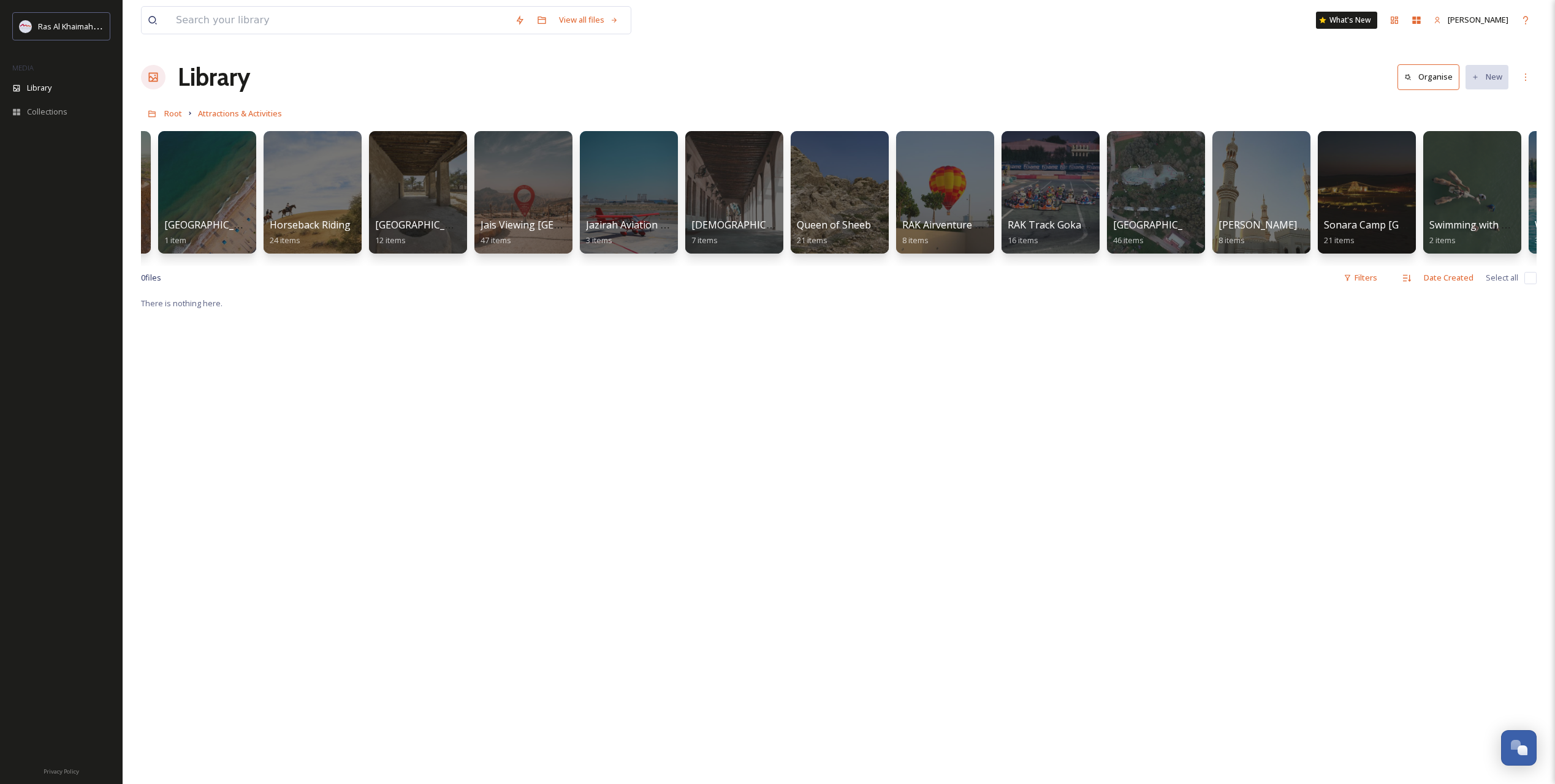
scroll to position [0, 923]
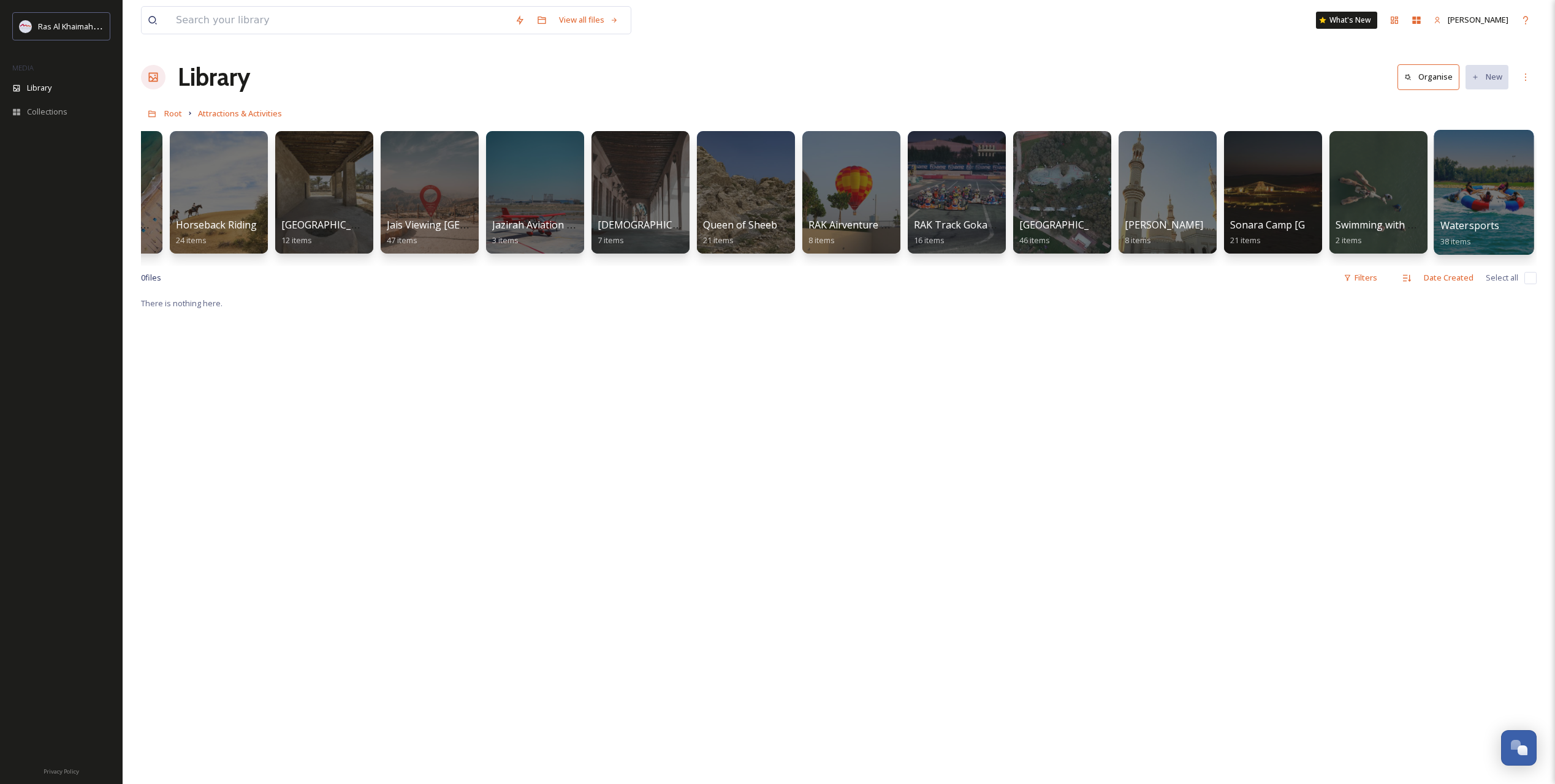
click at [1468, 222] on span "Watersports" at bounding box center [1470, 225] width 59 height 13
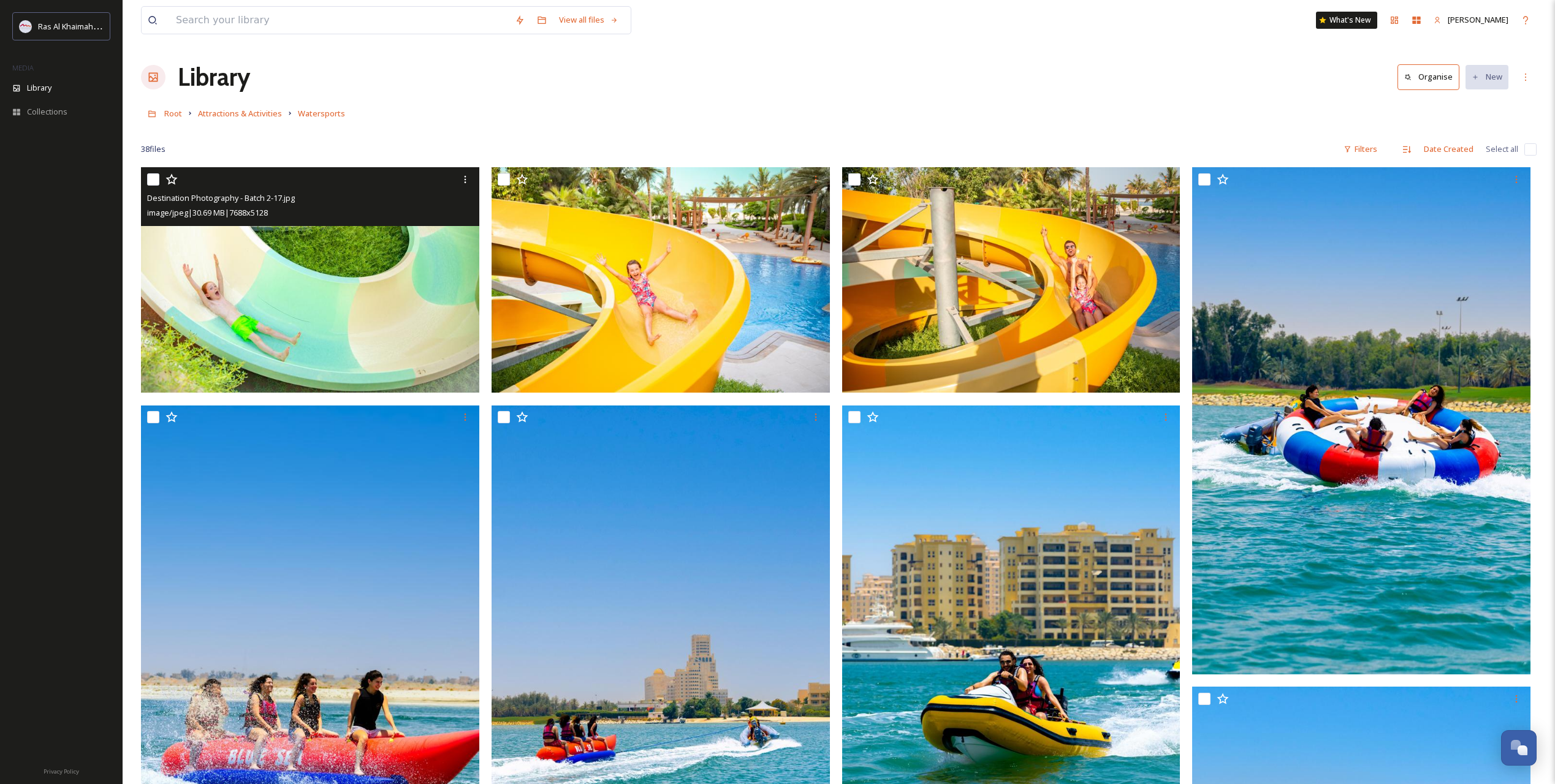
drag, startPoint x: 459, startPoint y: 366, endPoint x: 410, endPoint y: 329, distance: 61.4
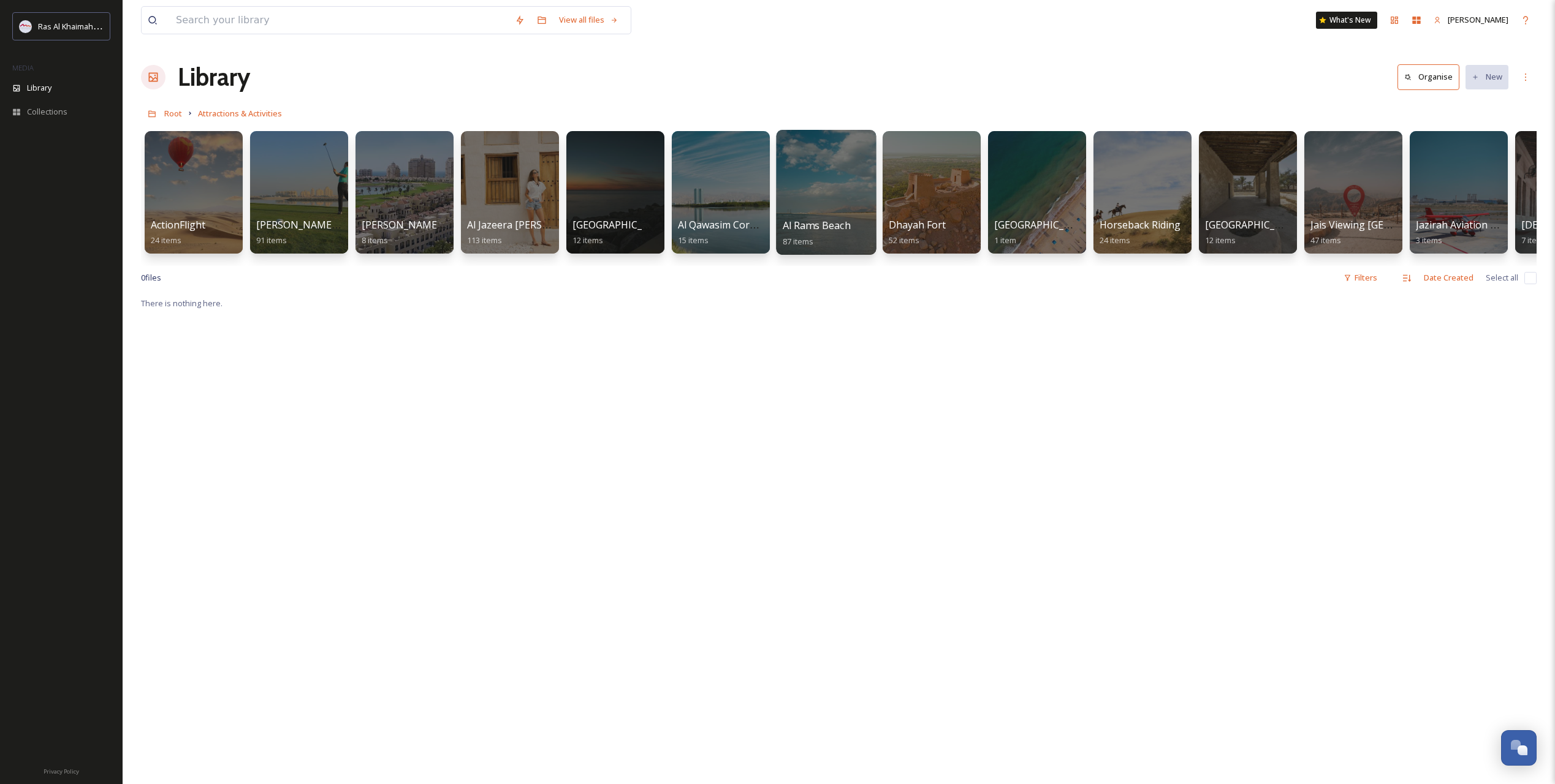
click at [813, 218] on span "Al Rams Beach" at bounding box center [817, 225] width 68 height 13
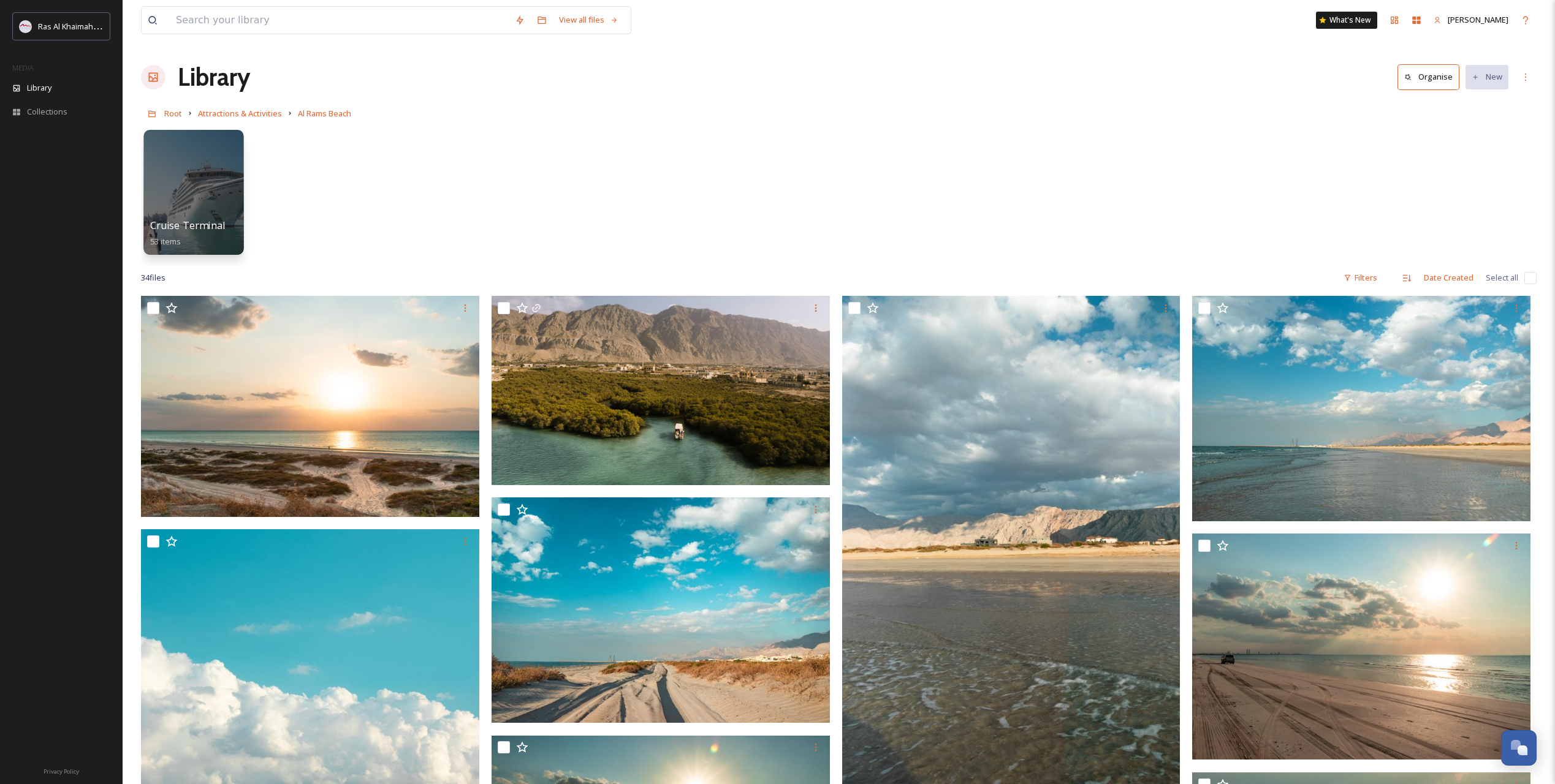
click at [187, 212] on div at bounding box center [193, 192] width 100 height 125
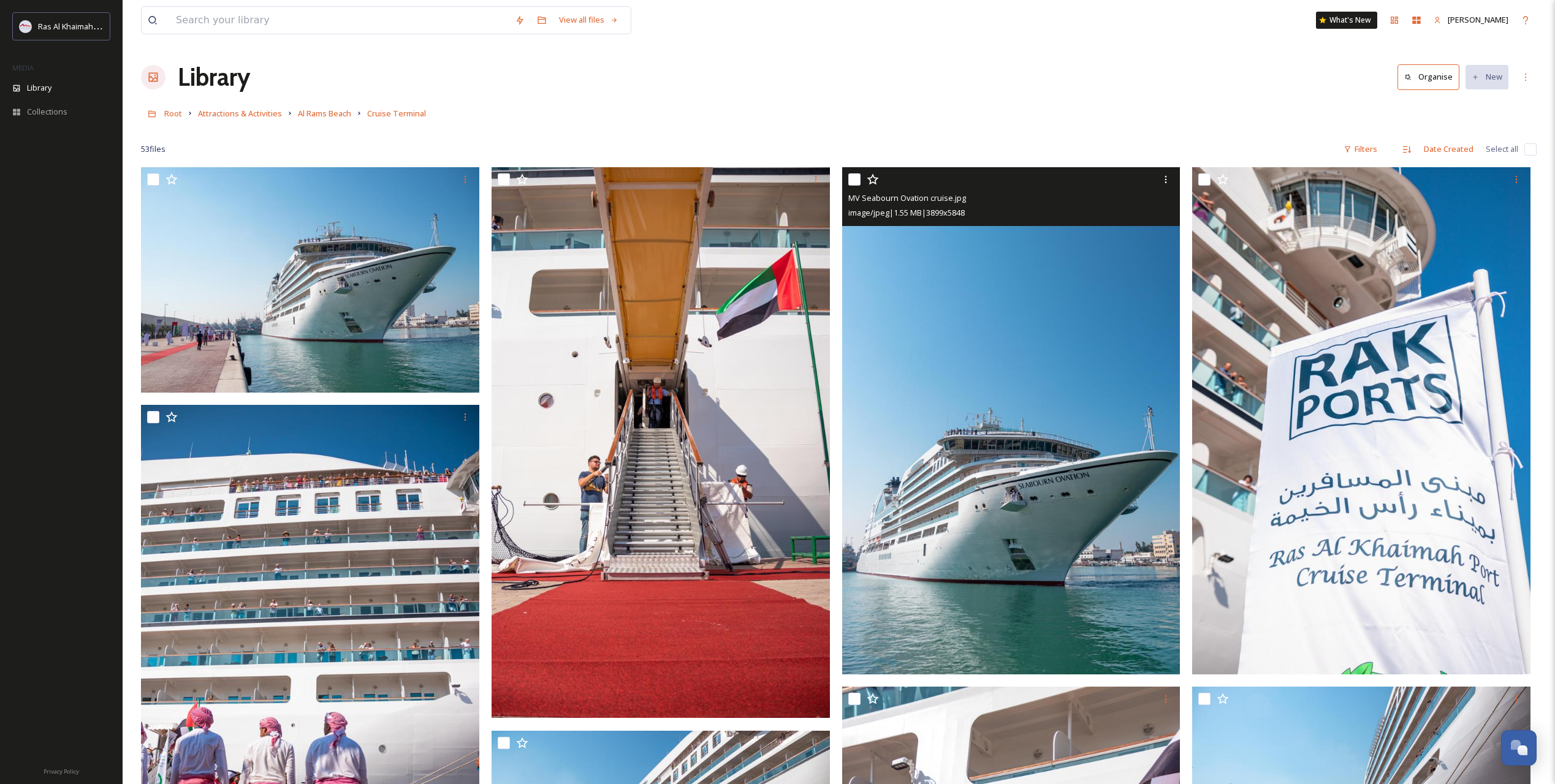
drag, startPoint x: 897, startPoint y: 574, endPoint x: 890, endPoint y: 569, distance: 8.6
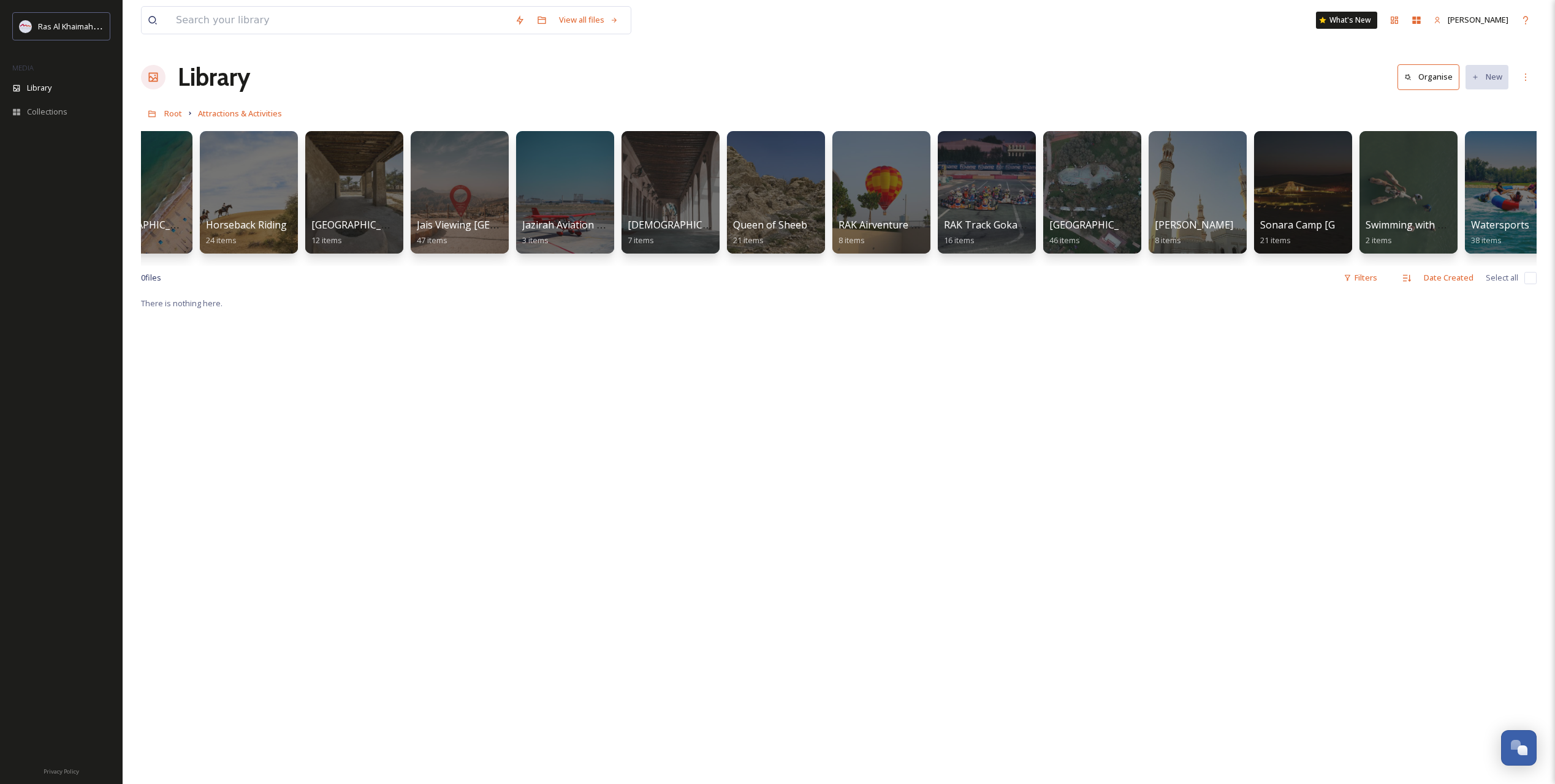
scroll to position [0, 923]
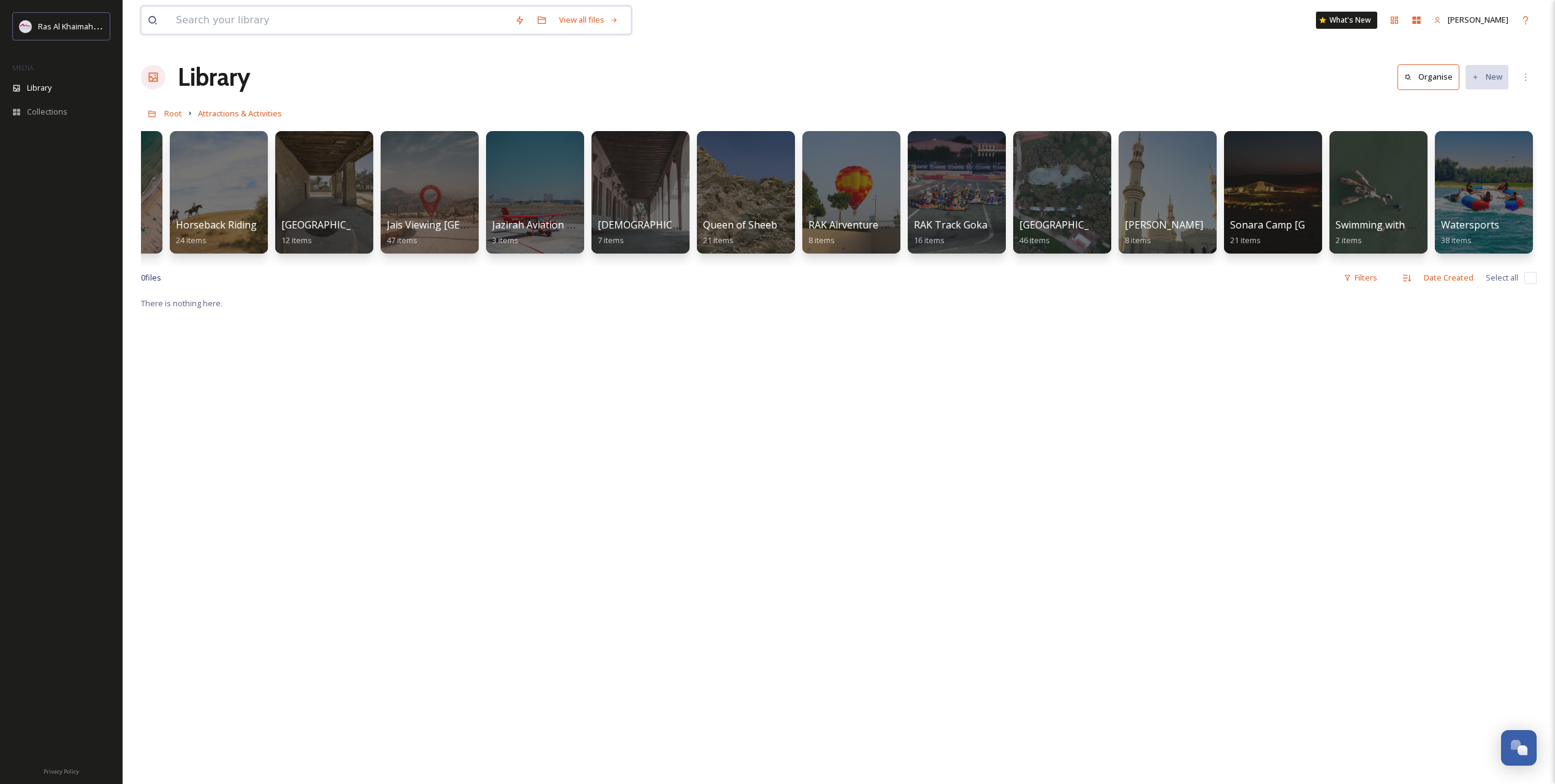
click at [212, 24] on input at bounding box center [339, 20] width 339 height 27
paste input "Rotana"
type input "Rotana"
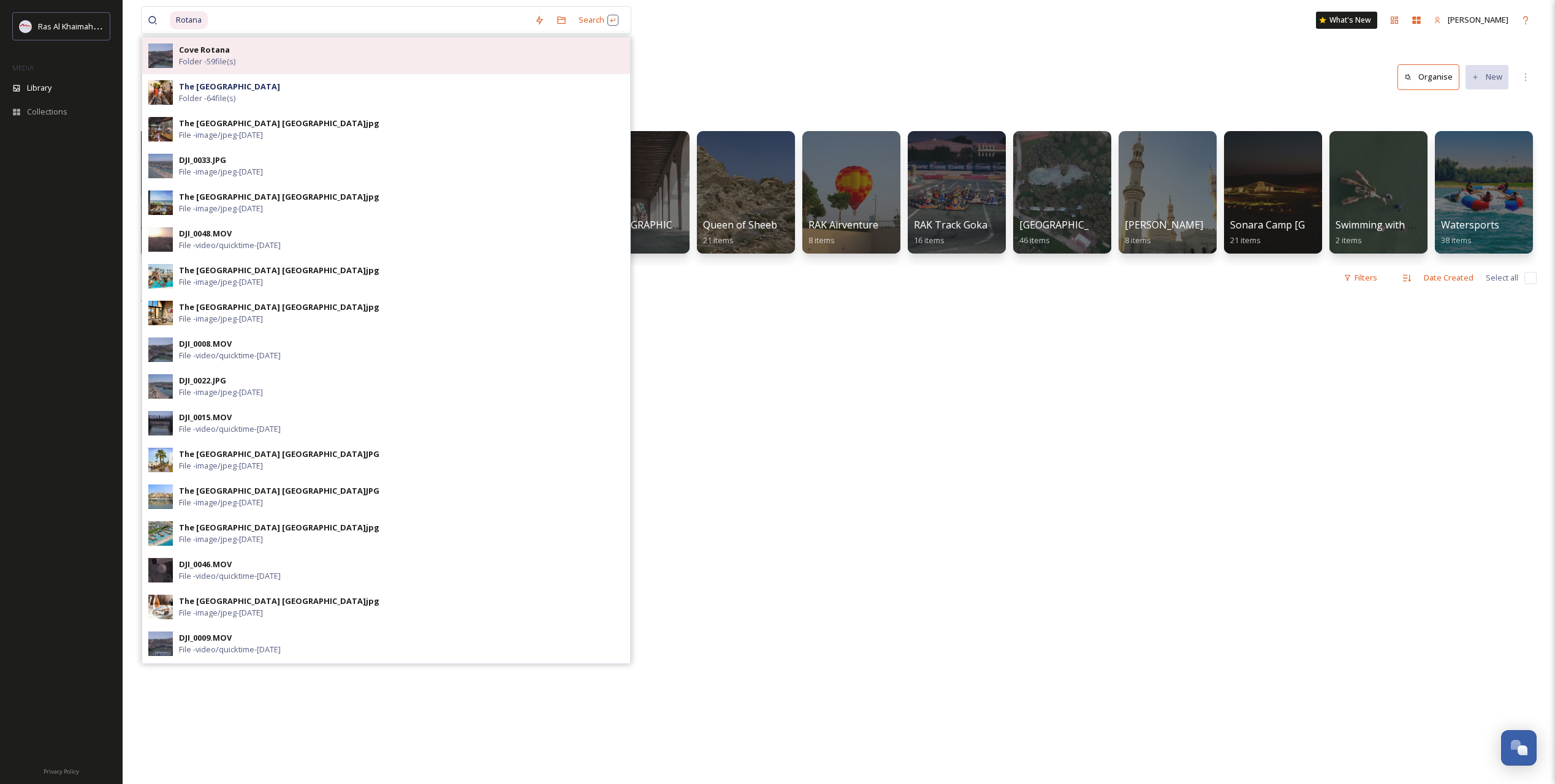
click at [249, 57] on div "Cove Rotana Folder - 59 file(s)" at bounding box center [401, 56] width 445 height 23
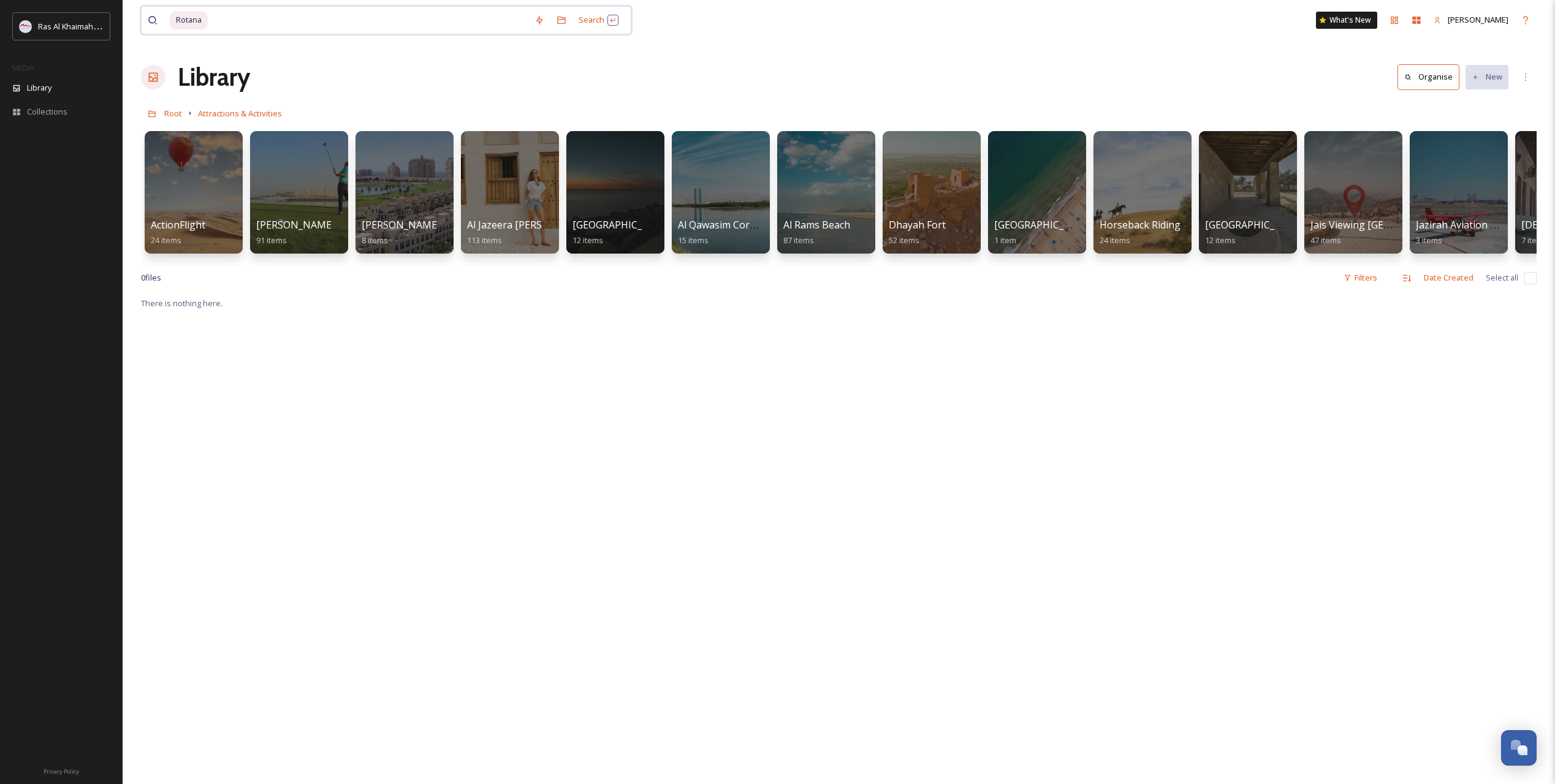
click at [255, 24] on input at bounding box center [368, 20] width 319 height 27
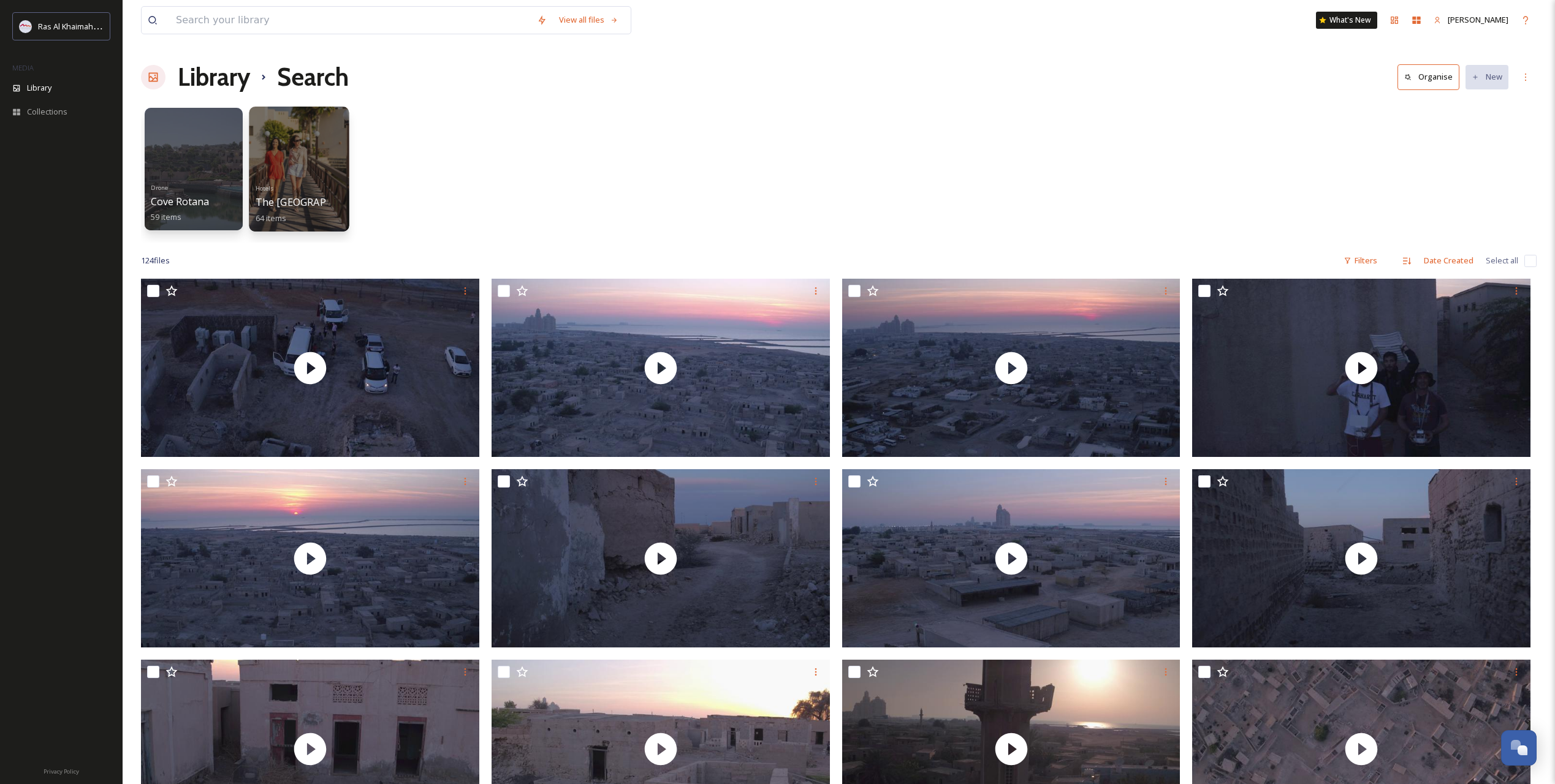
click at [318, 157] on div at bounding box center [298, 169] width 100 height 125
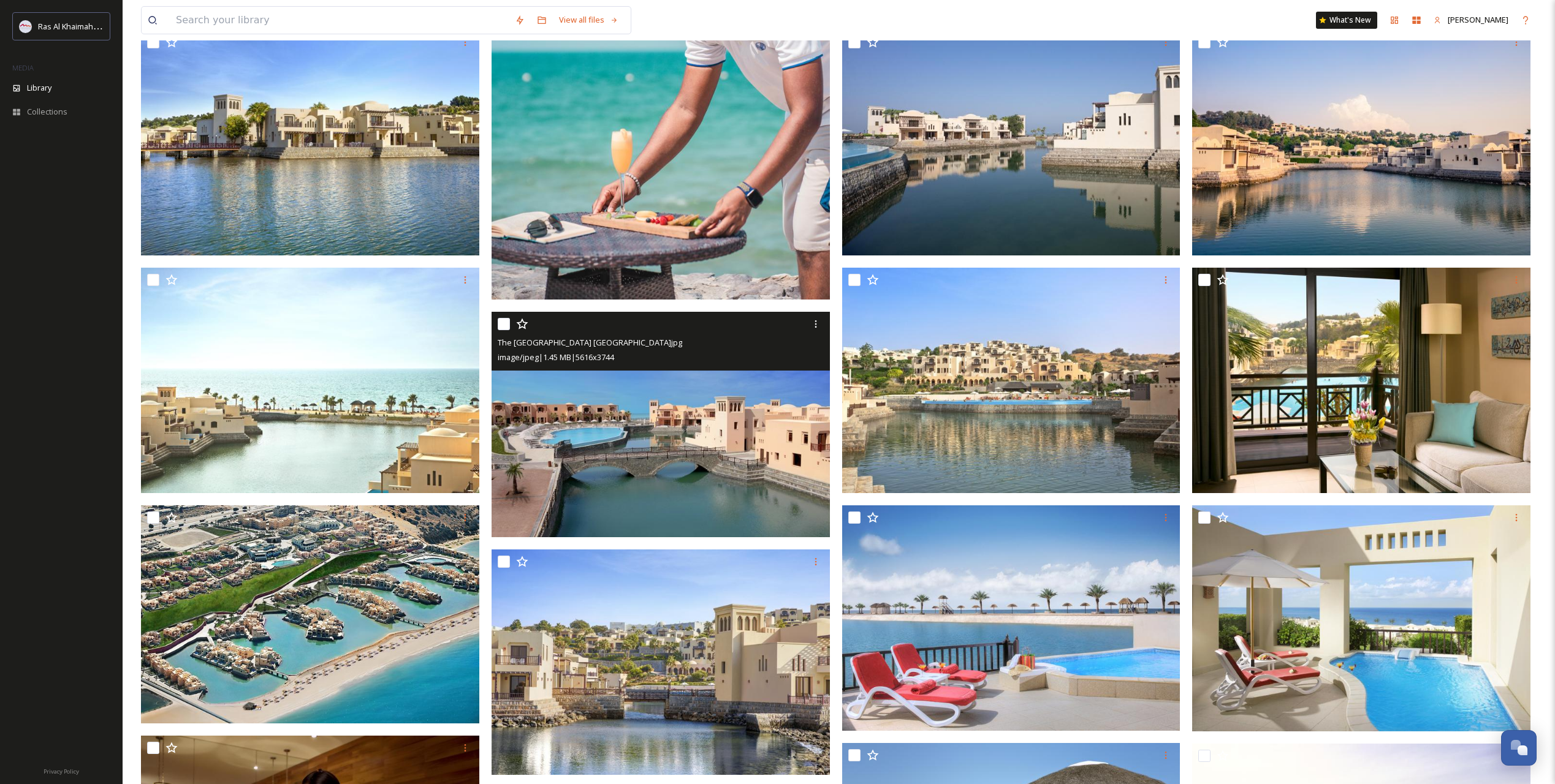
scroll to position [409, 0]
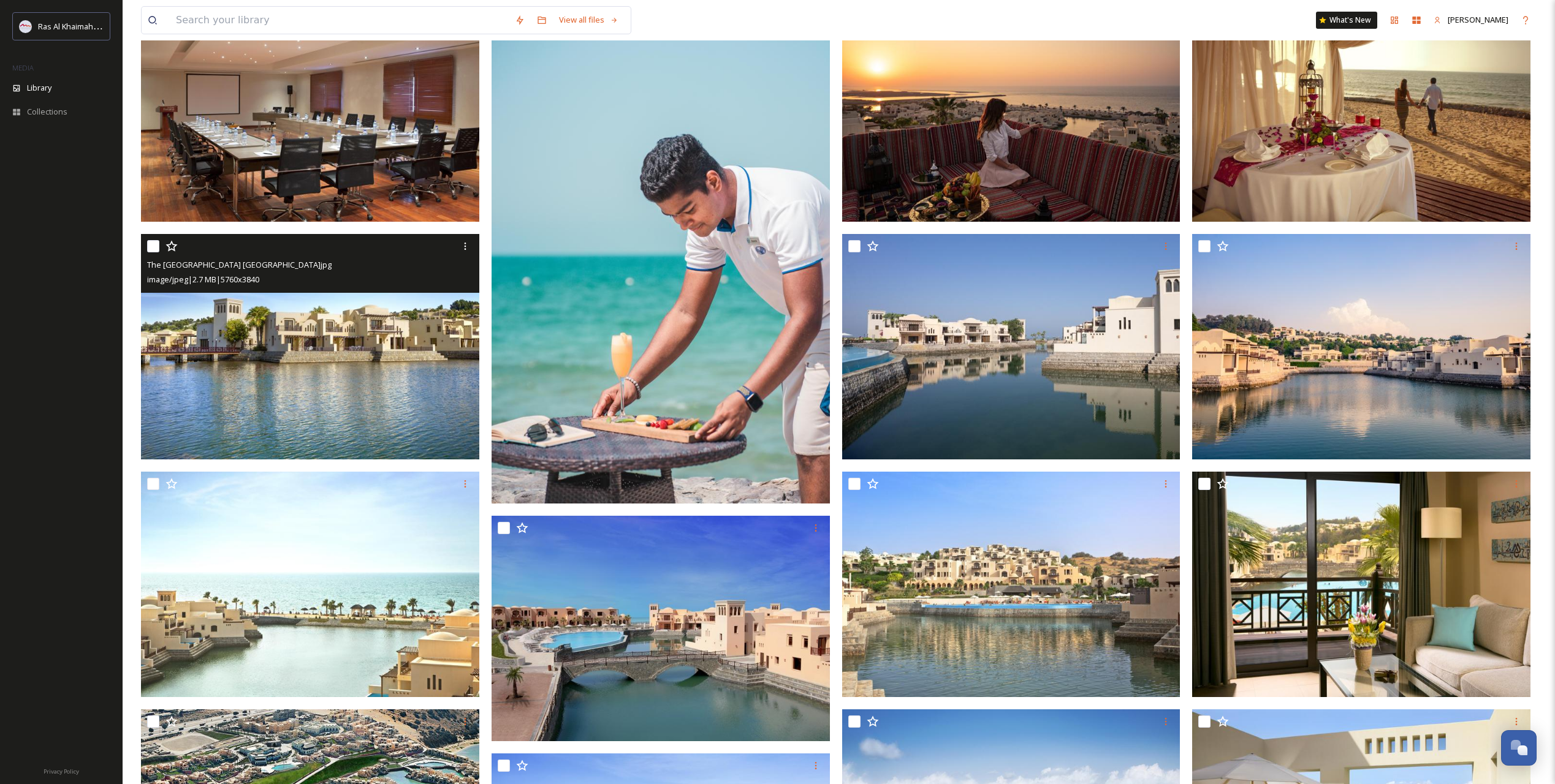
click at [301, 325] on img at bounding box center [310, 346] width 338 height 226
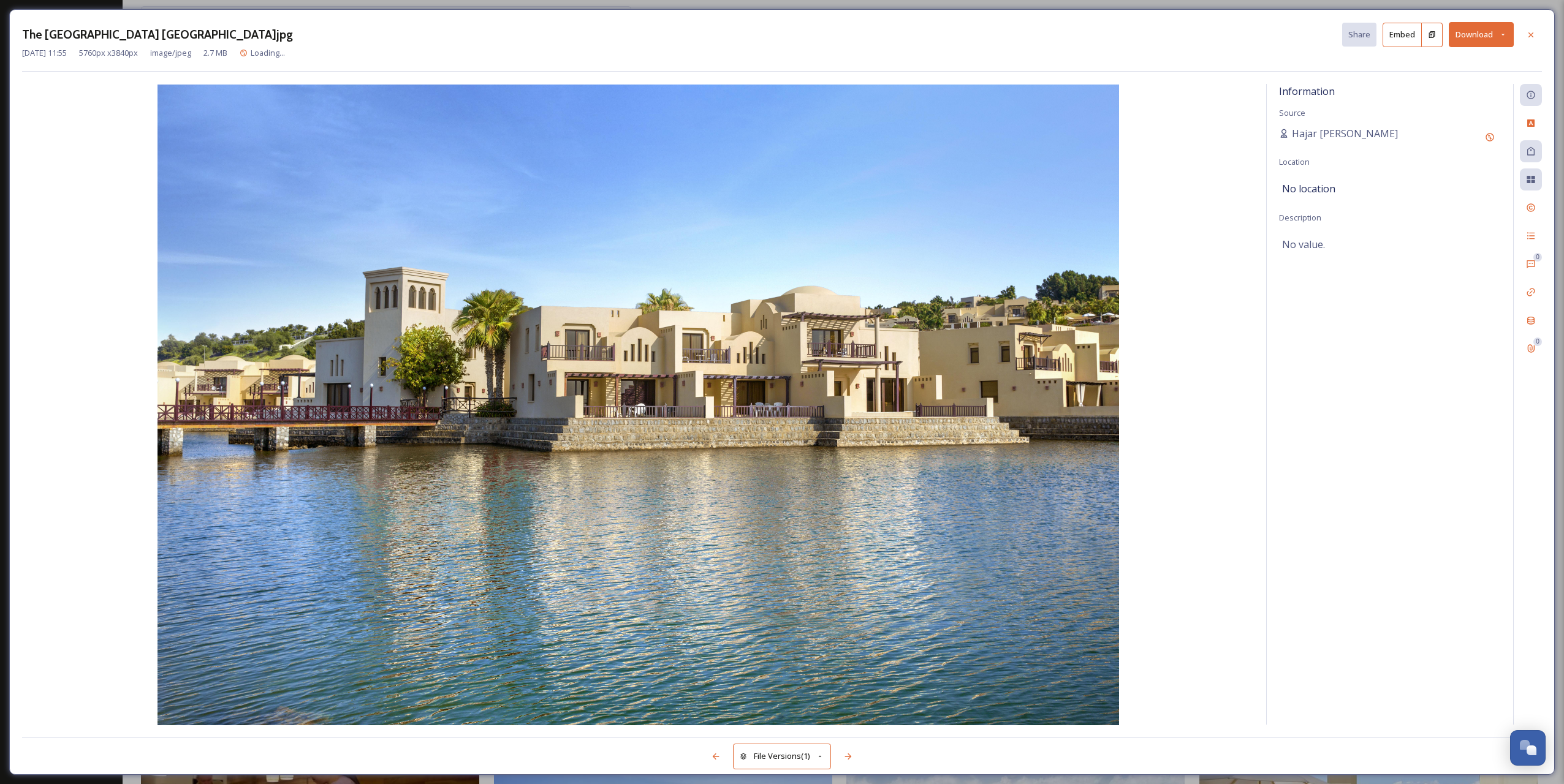
click at [1228, 461] on img at bounding box center [638, 405] width 1232 height 641
click at [1182, 517] on img at bounding box center [638, 405] width 1232 height 641
click at [1530, 41] on div at bounding box center [1531, 35] width 22 height 22
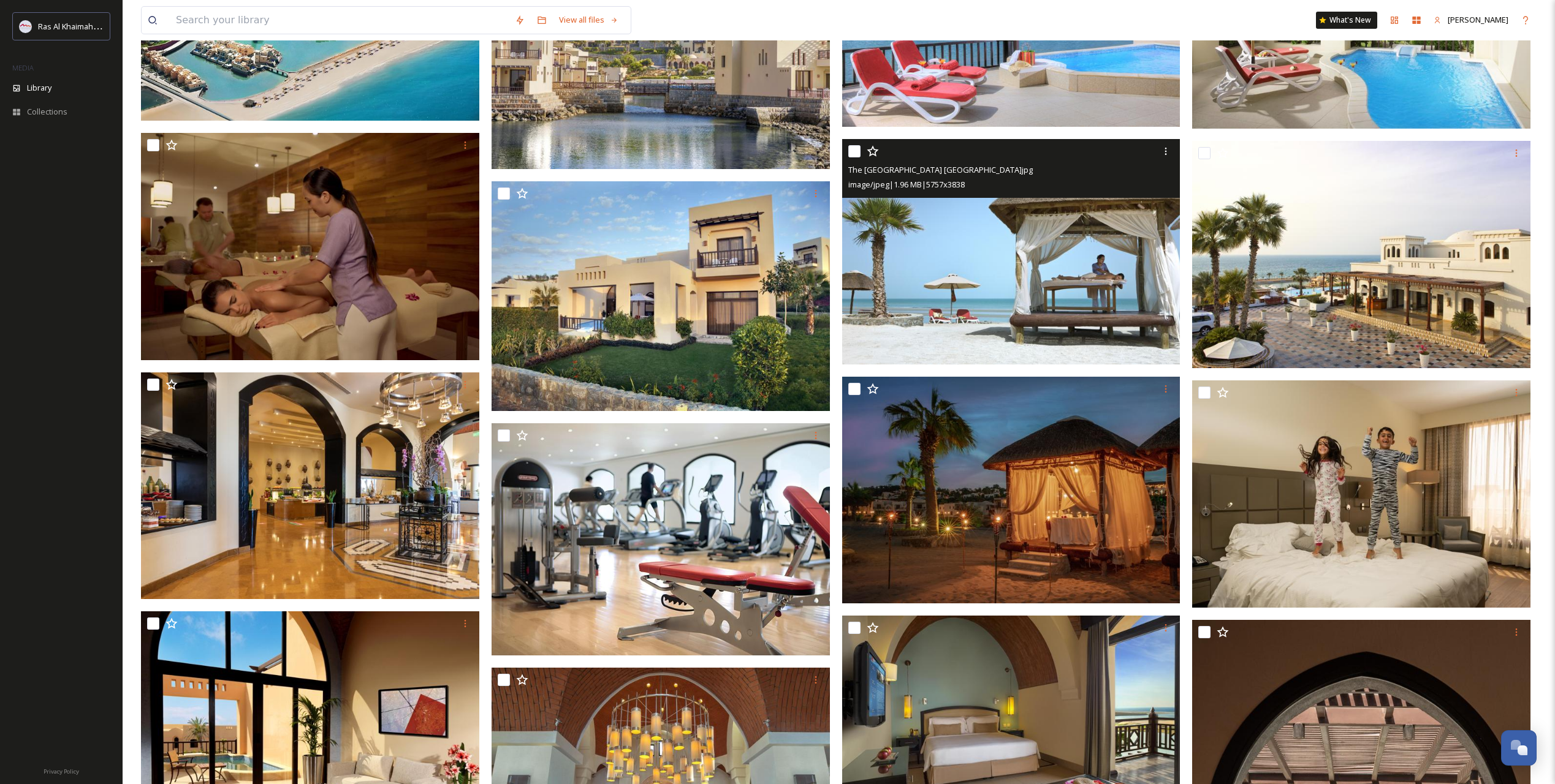
scroll to position [1225, 0]
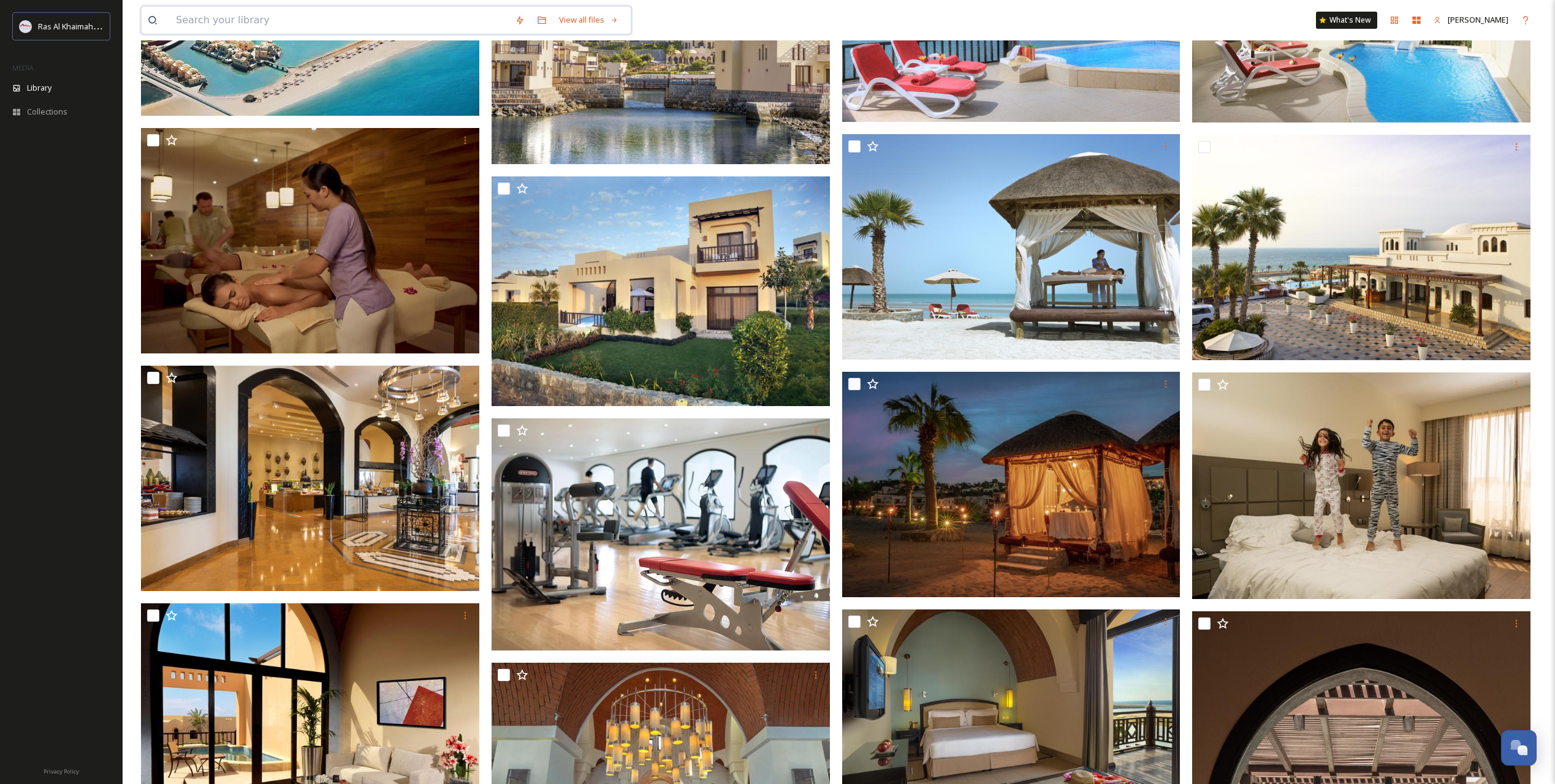
click at [233, 19] on input at bounding box center [339, 20] width 339 height 27
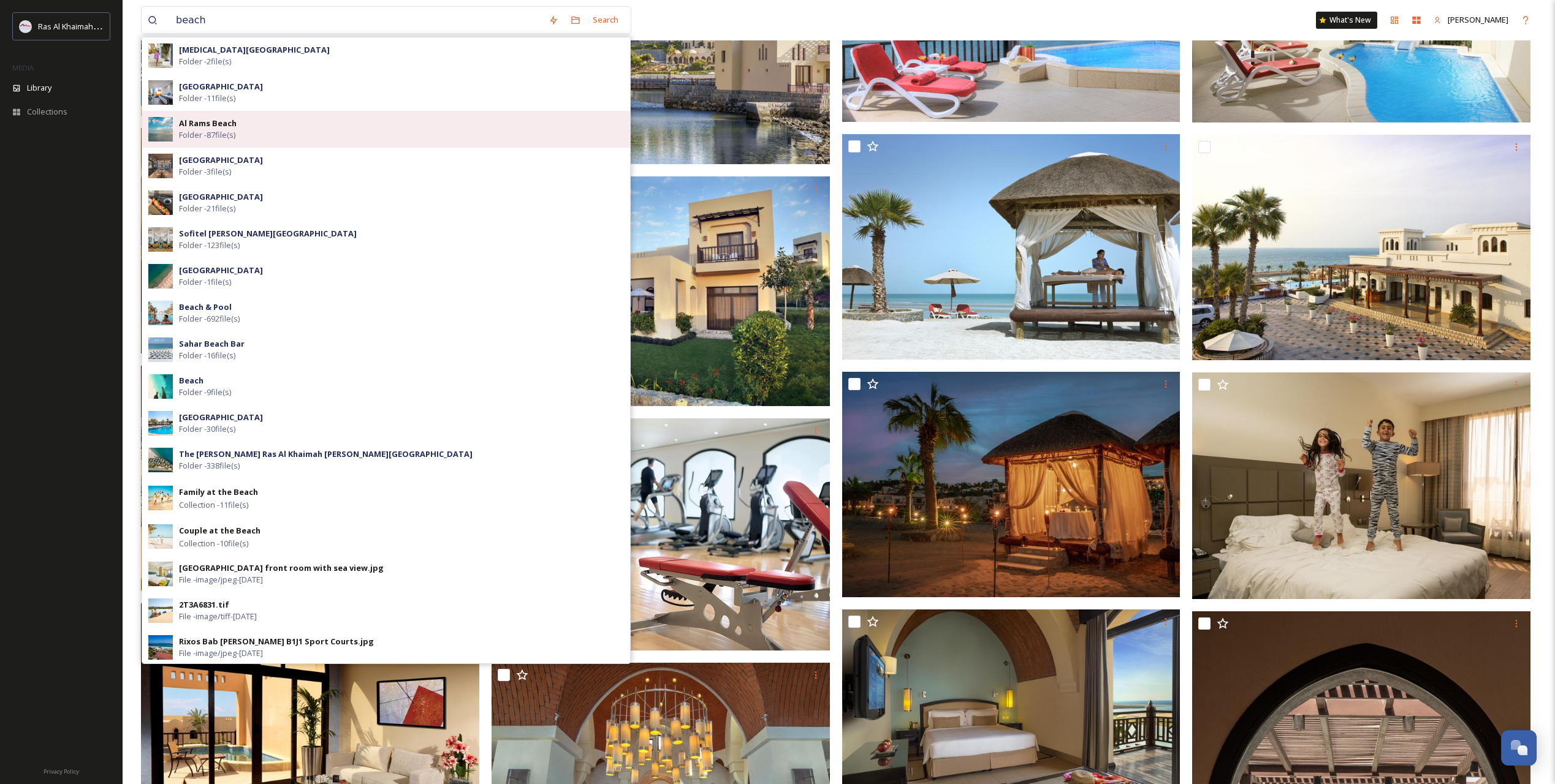
click at [203, 121] on strong "Al Rams Beach" at bounding box center [208, 123] width 58 height 11
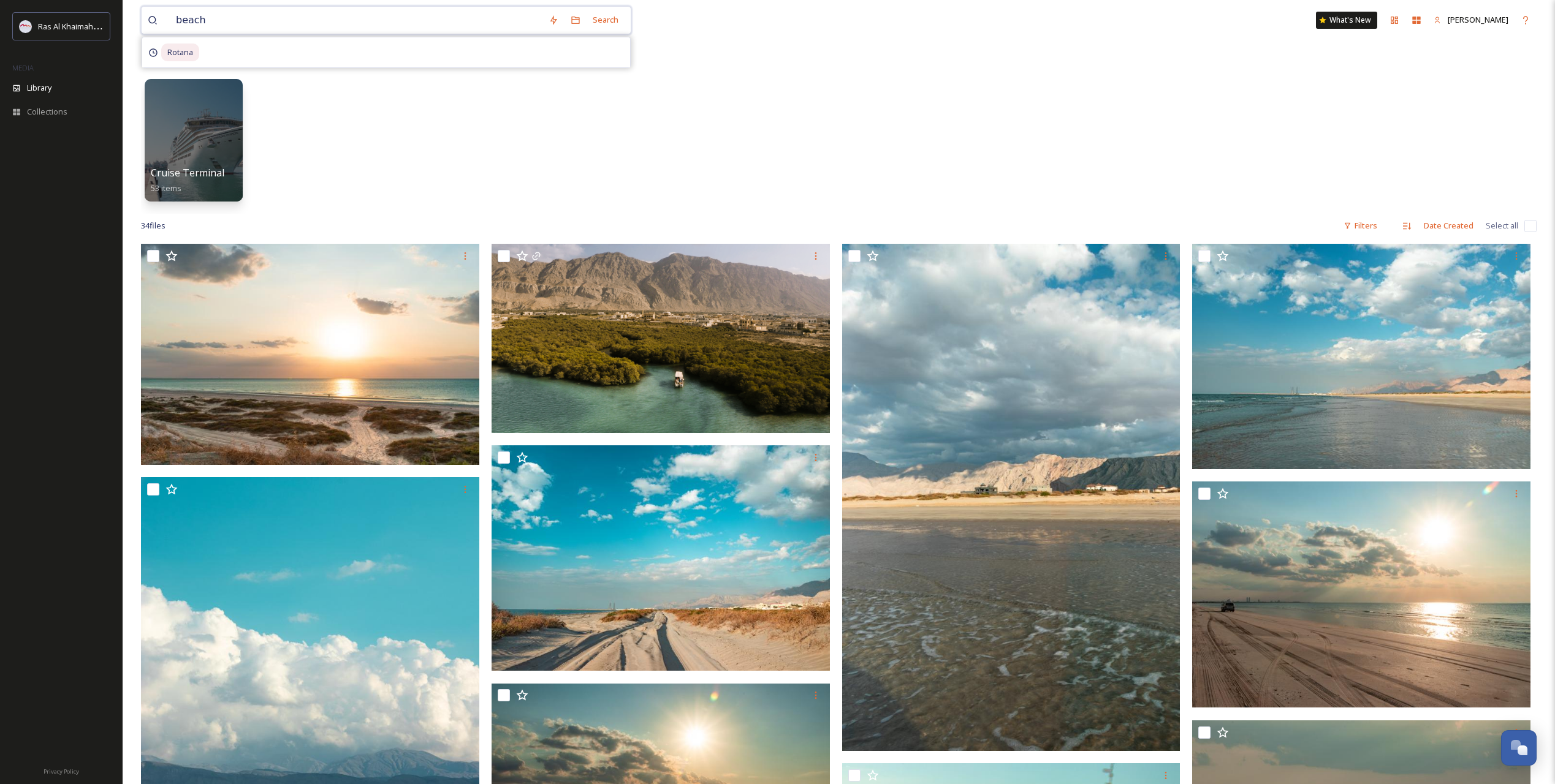
scroll to position [18, 0]
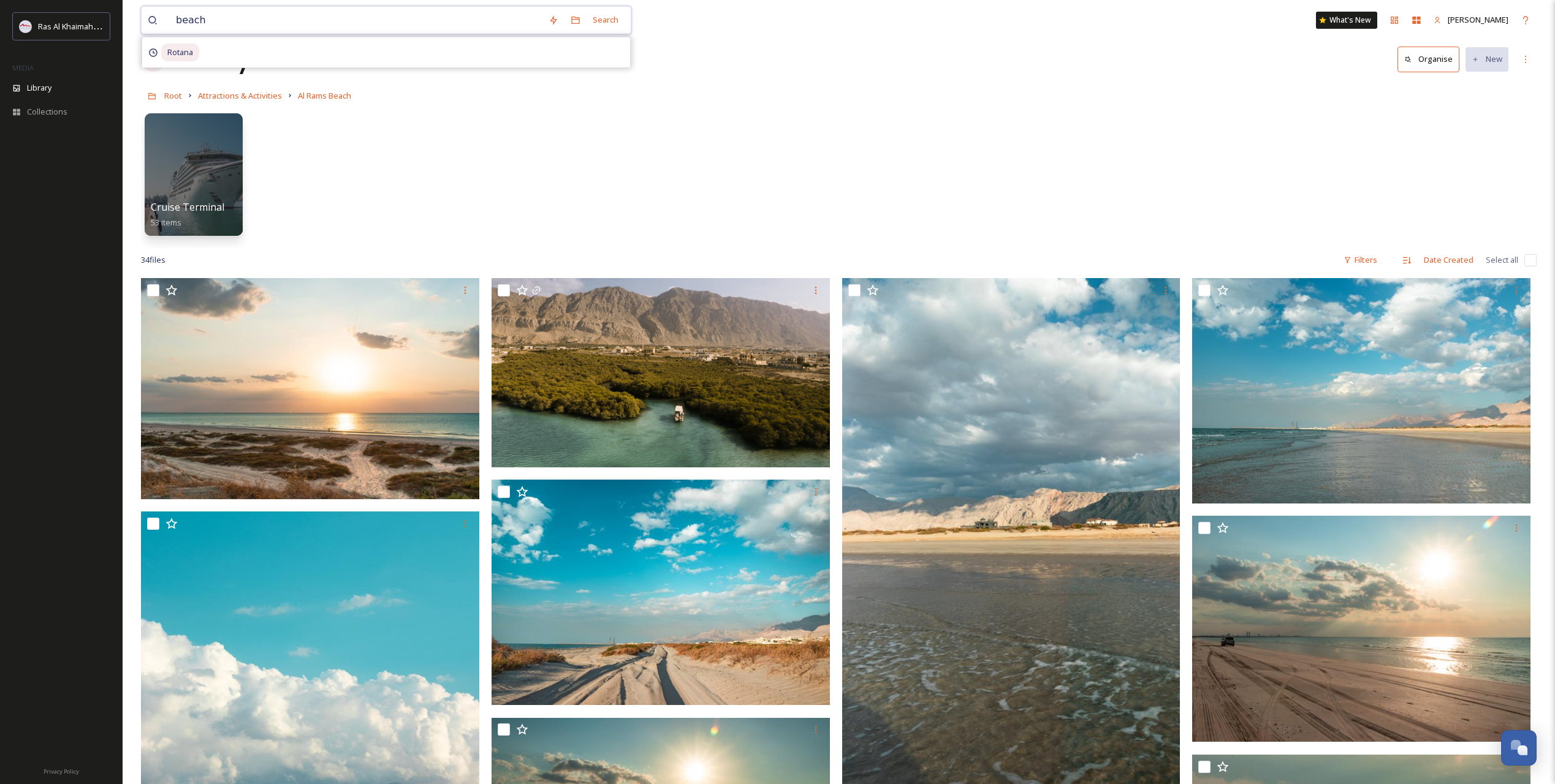
drag, startPoint x: 217, startPoint y: 10, endPoint x: 143, endPoint y: 10, distance: 74.0
click at [143, 10] on div "beach Search Rotana" at bounding box center [386, 20] width 490 height 28
type input "gulf"
click at [233, 19] on input at bounding box center [362, 20] width 331 height 27
type input "g"
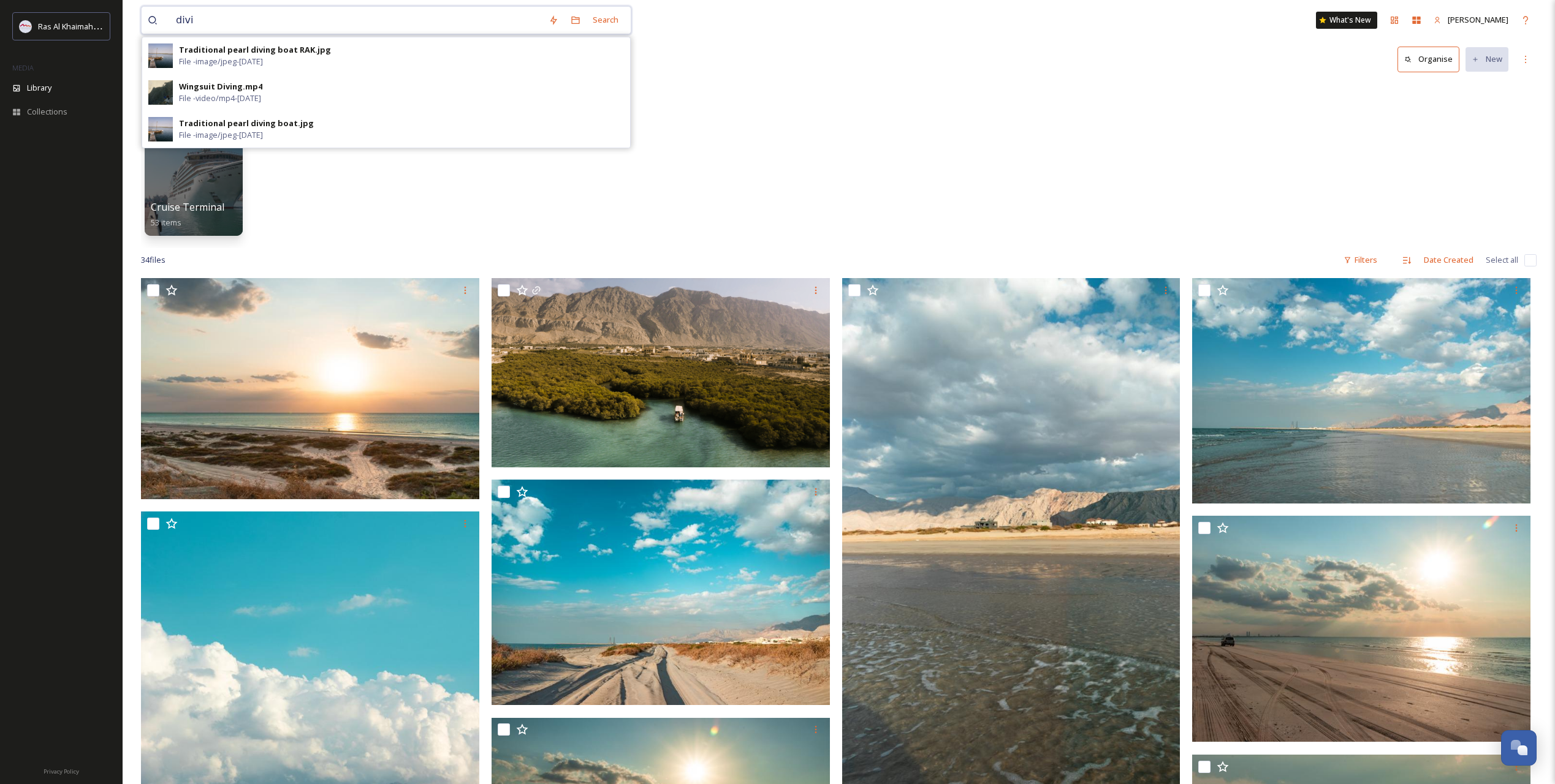
type input "divi"
click at [204, 14] on input "divi" at bounding box center [355, 20] width 372 height 27
paste input
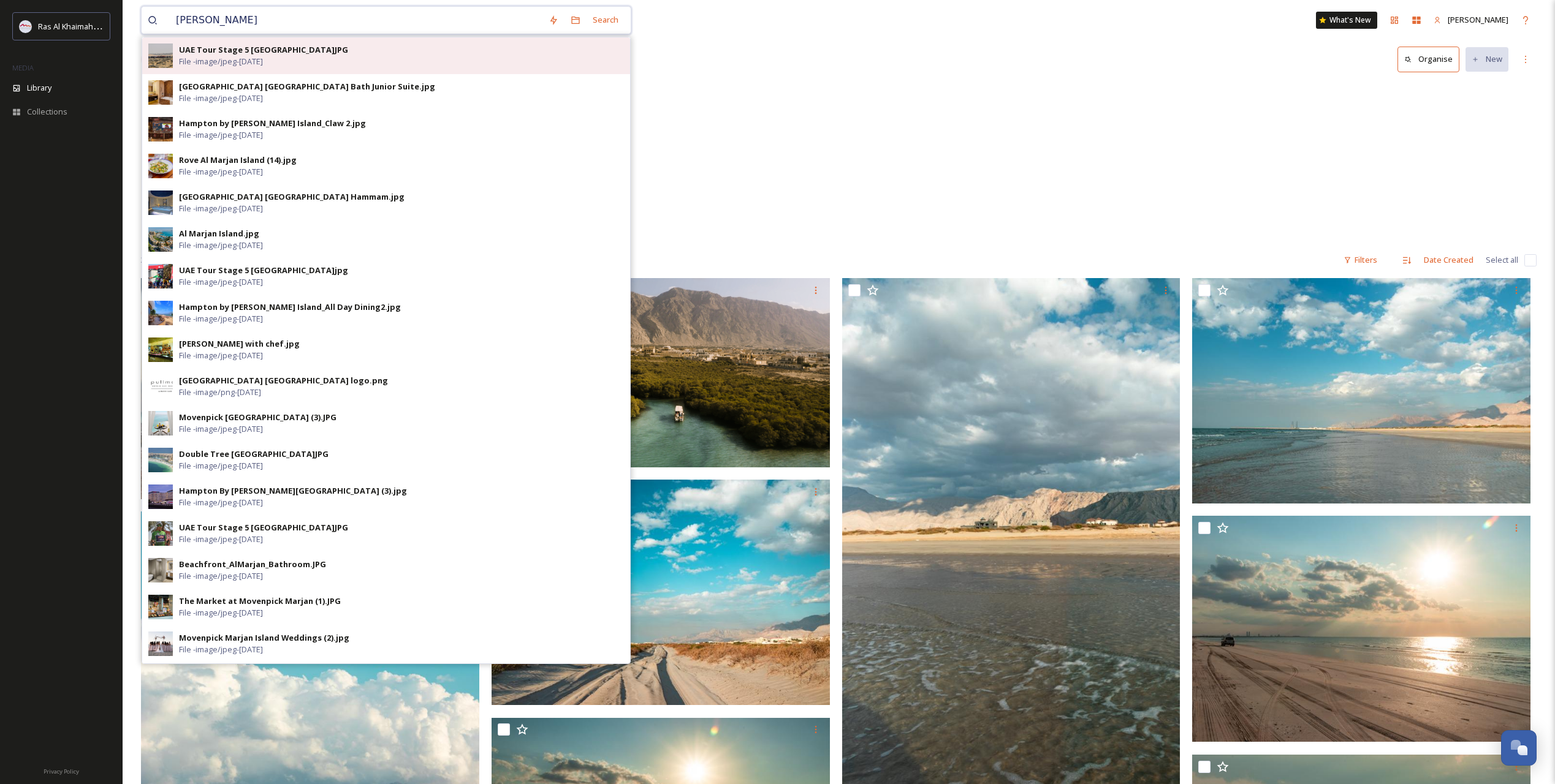
type input "[PERSON_NAME]"
click at [224, 52] on div "UAE Tour Stage 5 [GEOGRAPHIC_DATA]JPG" at bounding box center [264, 50] width 169 height 12
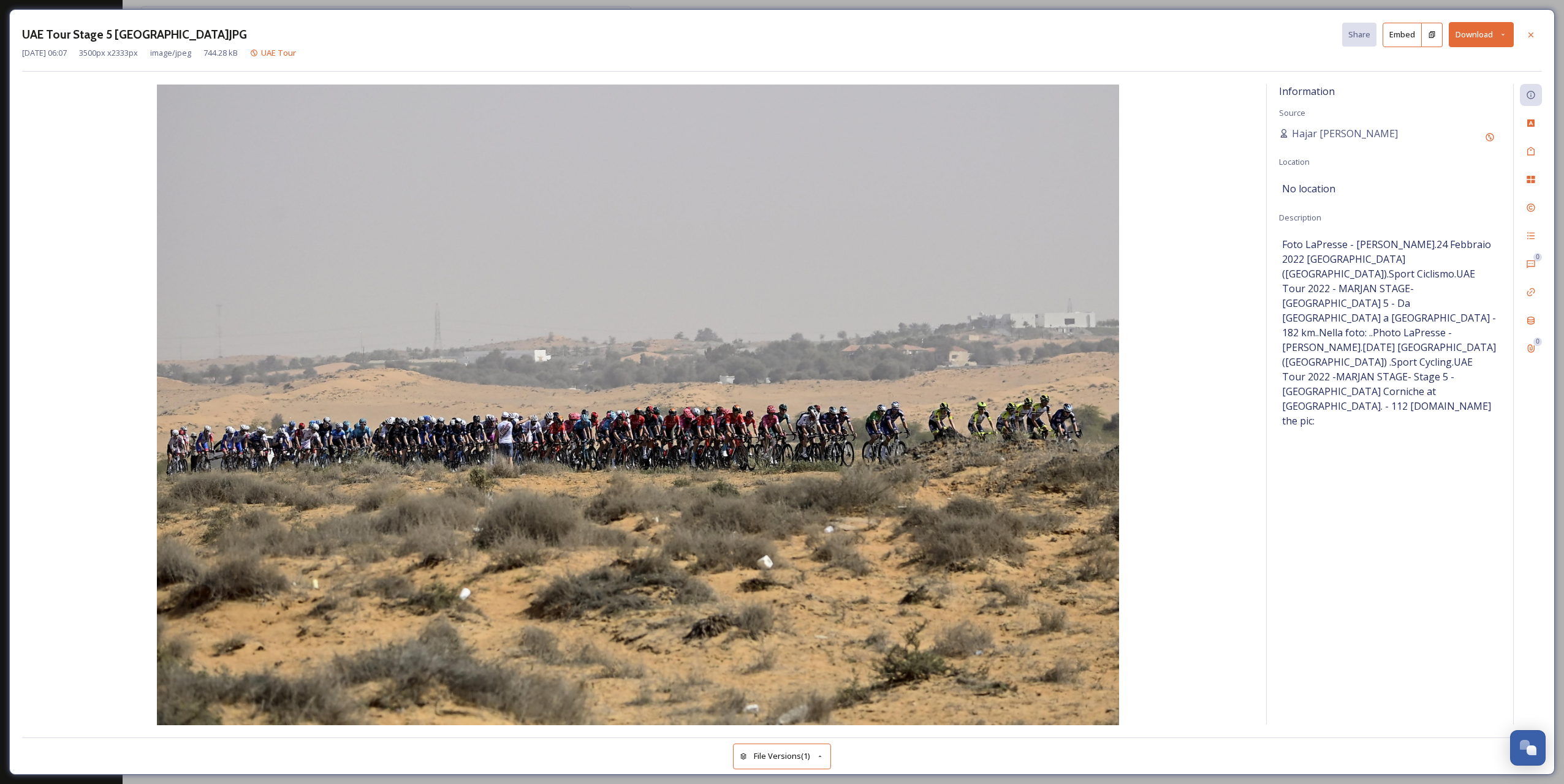
click at [1418, 270] on span "Foto LaPresse - [PERSON_NAME].24 Febbraio 2022 [GEOGRAPHIC_DATA] ([GEOGRAPHIC_D…" at bounding box center [1389, 332] width 215 height 191
copy span "MARJAN"
click at [1528, 33] on icon at bounding box center [1531, 35] width 10 height 10
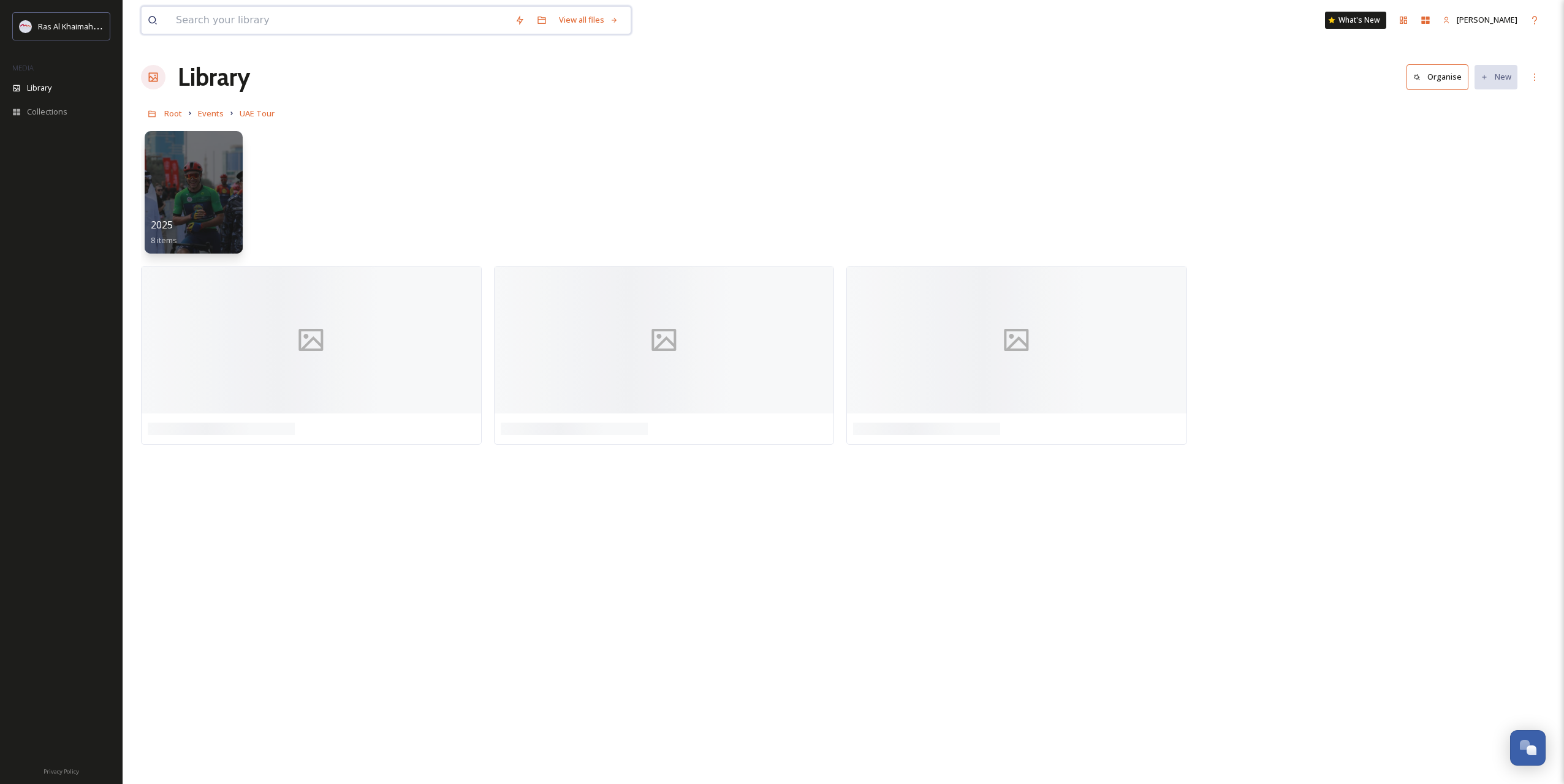
click at [230, 27] on input at bounding box center [339, 20] width 339 height 27
paste input "MARJAN"
type input "MARJAN"
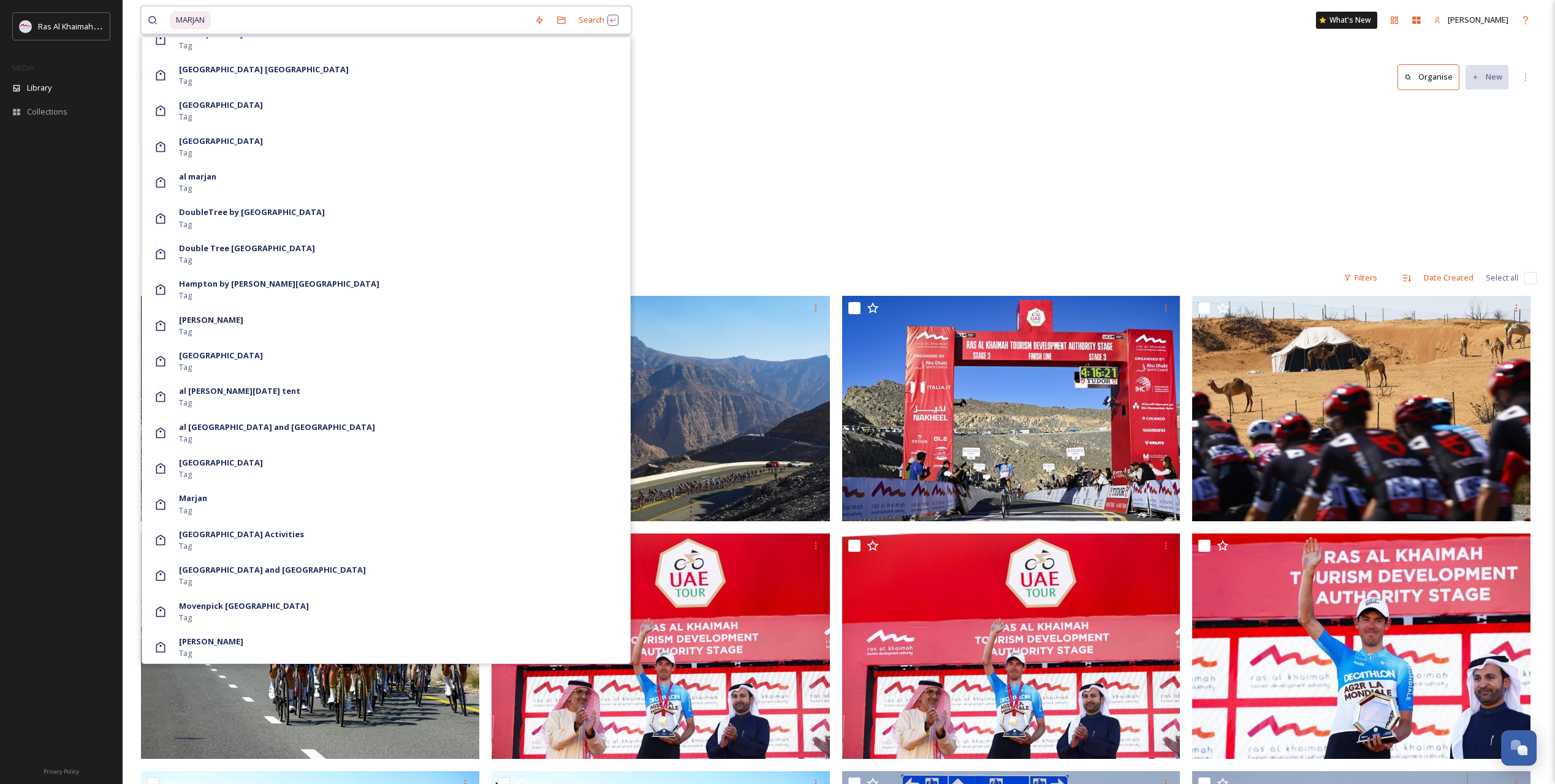
scroll to position [1190, 0]
click at [439, 353] on div "Marjan Island Tag" at bounding box center [401, 359] width 445 height 23
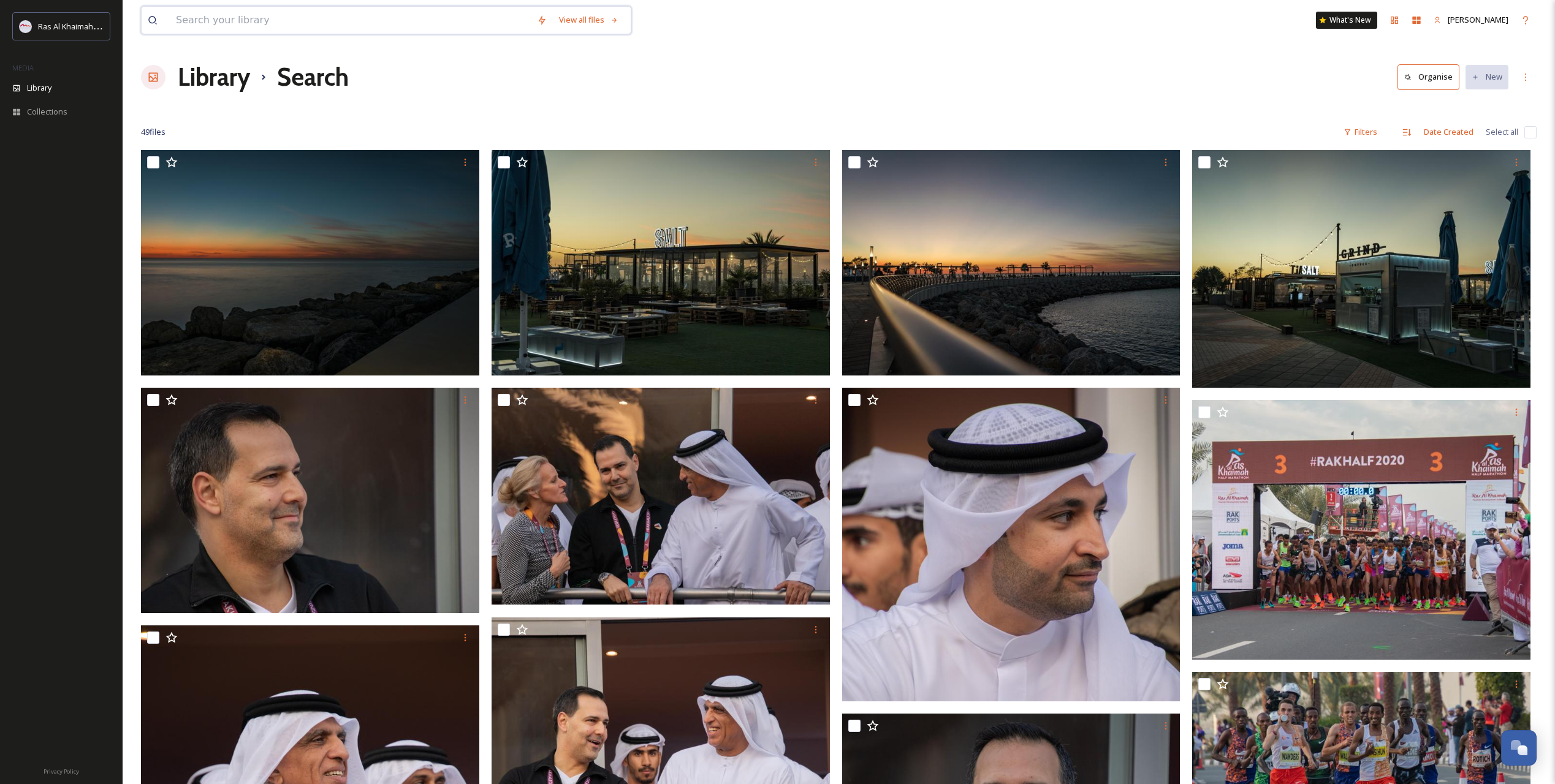
click at [272, 27] on input at bounding box center [350, 20] width 361 height 27
paste input "MARJAN"
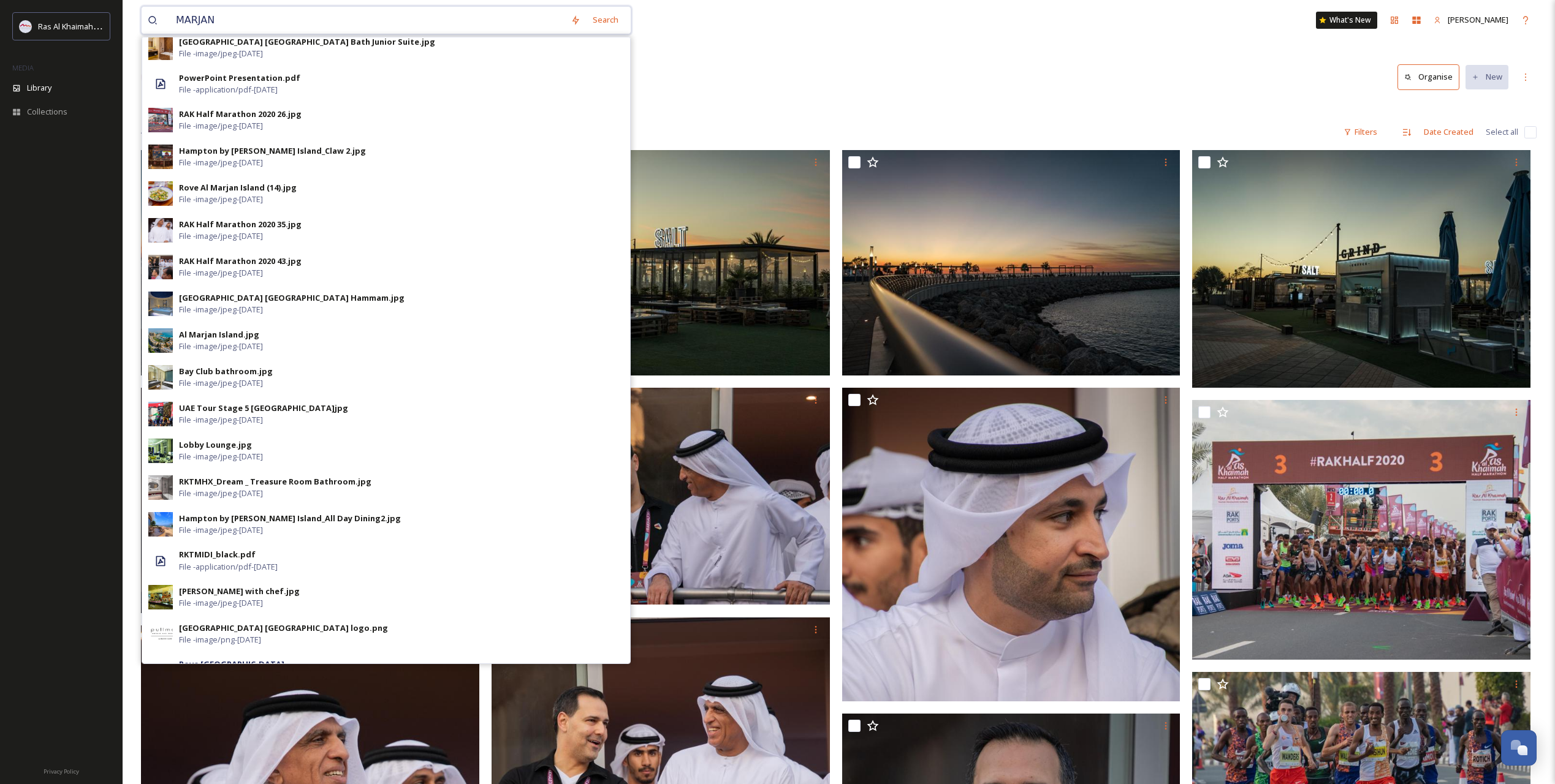
scroll to position [1190, 0]
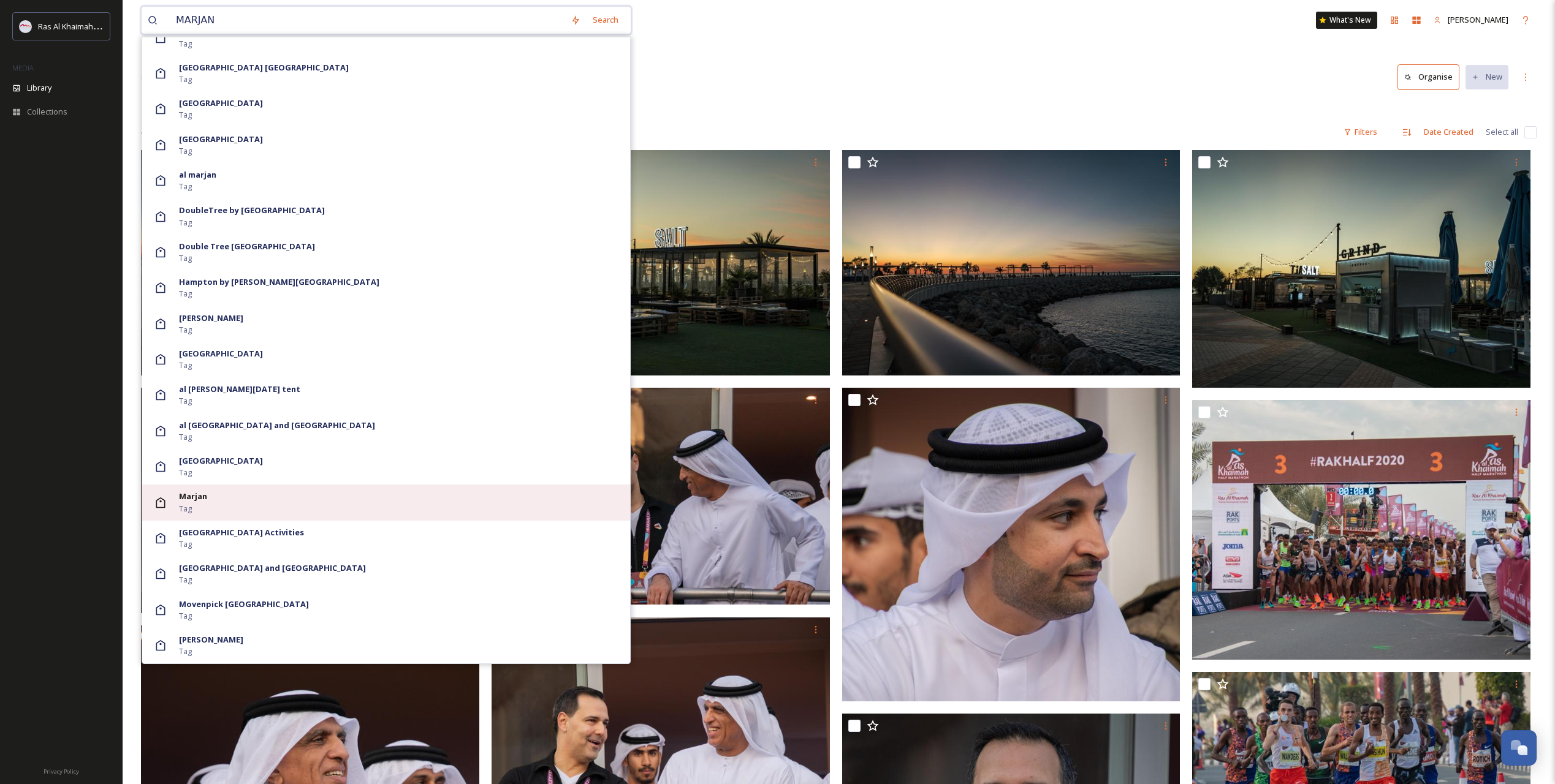
type input "MARJAN"
click at [252, 489] on div "Marjan Tag" at bounding box center [386, 503] width 488 height 36
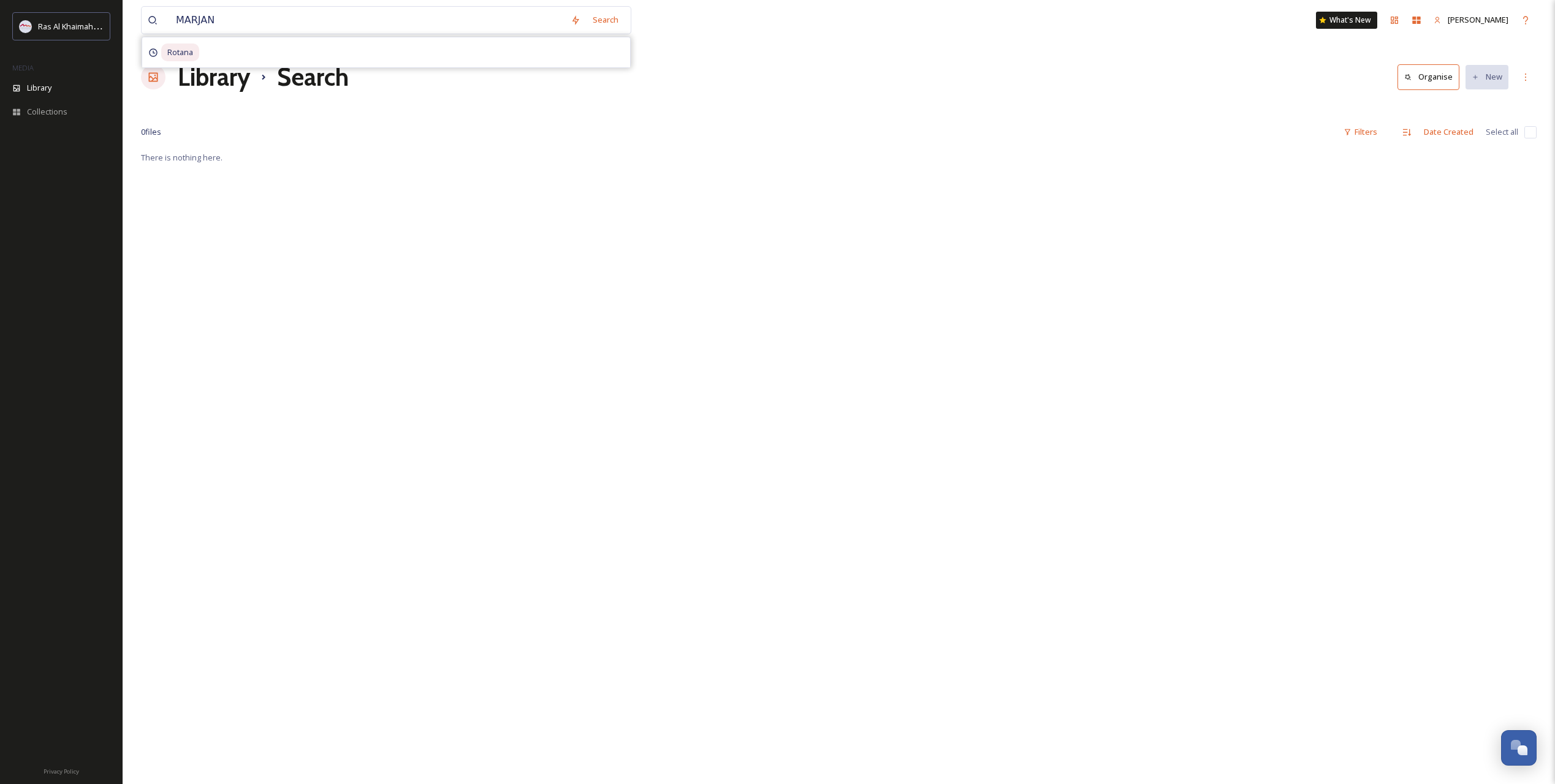
click at [831, 265] on div "There is nothing here." at bounding box center [838, 542] width 1395 height 784
drag, startPoint x: 215, startPoint y: 108, endPoint x: 202, endPoint y: 113, distance: 13.9
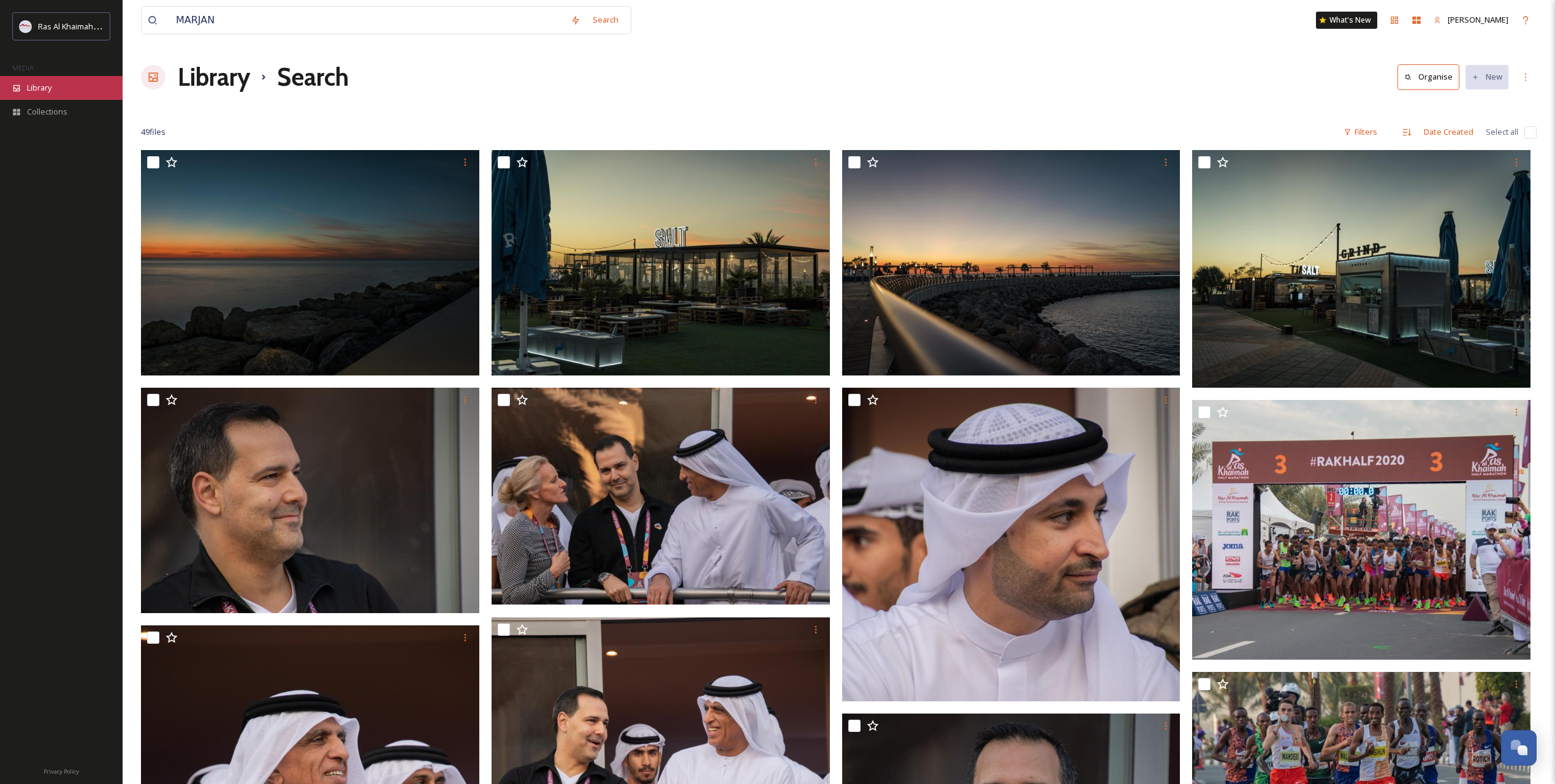
click at [70, 84] on div "Library" at bounding box center [61, 88] width 123 height 24
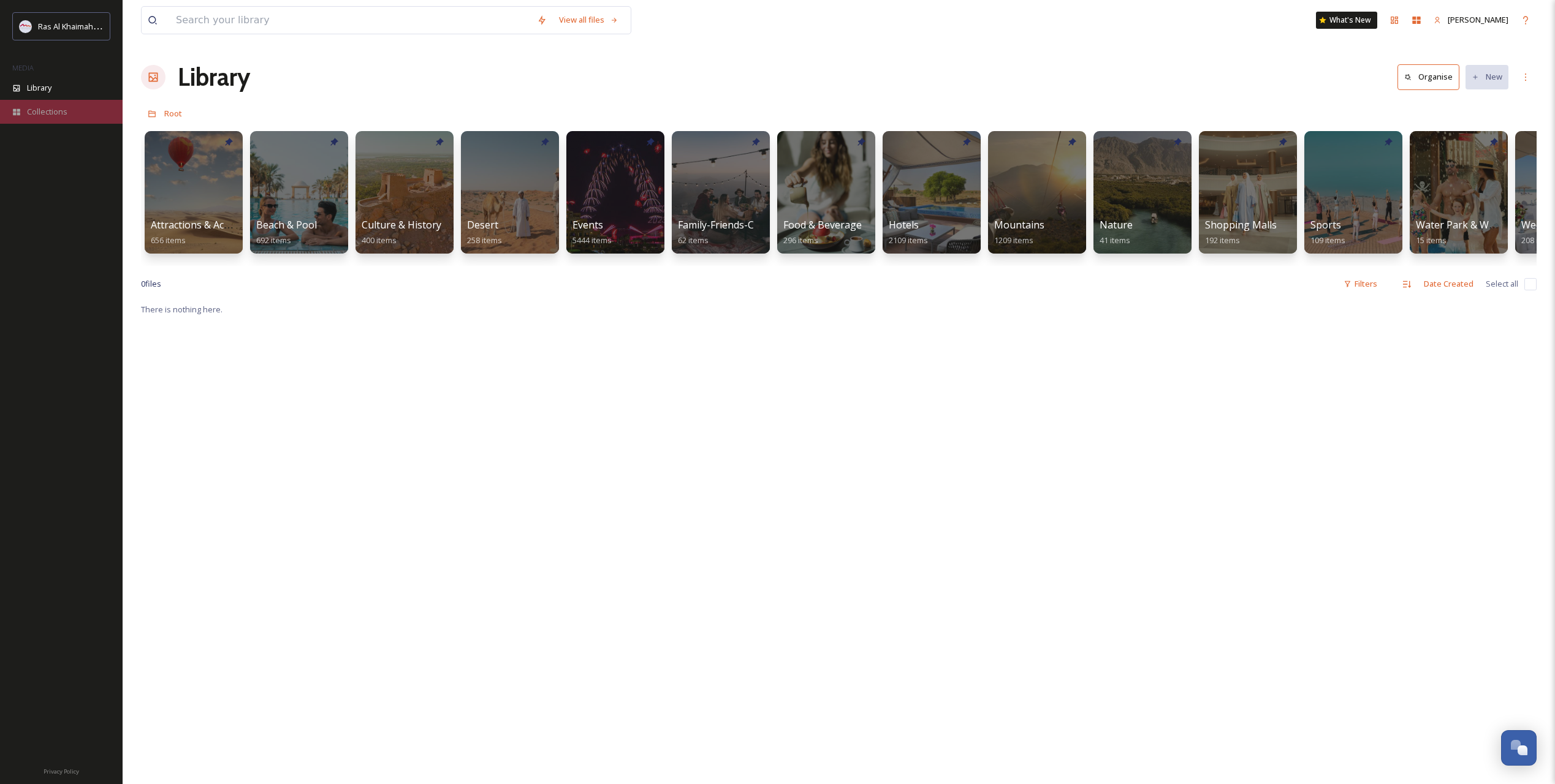
click at [56, 108] on span "Collections" at bounding box center [47, 112] width 41 height 12
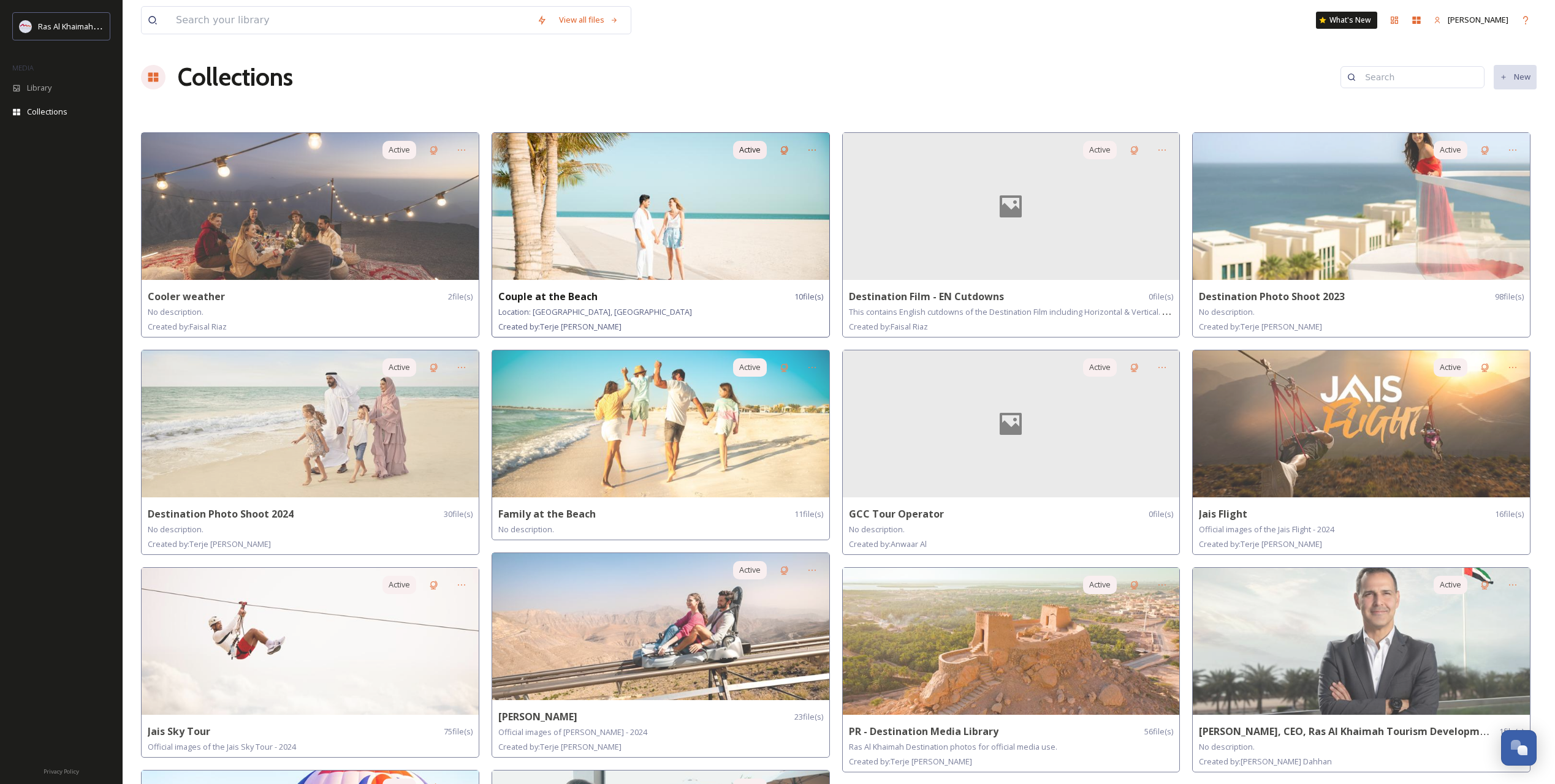
click at [611, 227] on img at bounding box center [661, 207] width 337 height 147
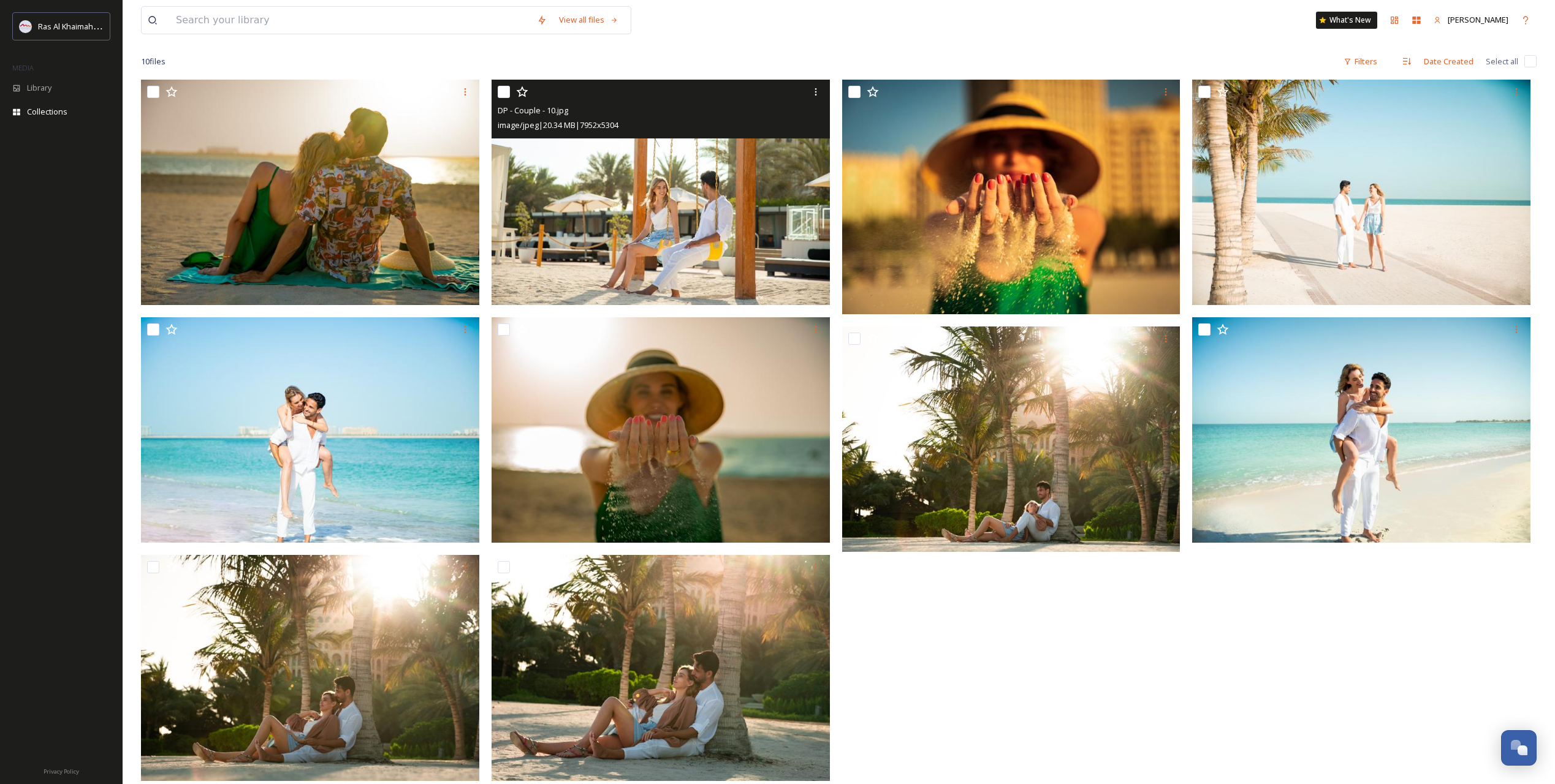
scroll to position [124, 0]
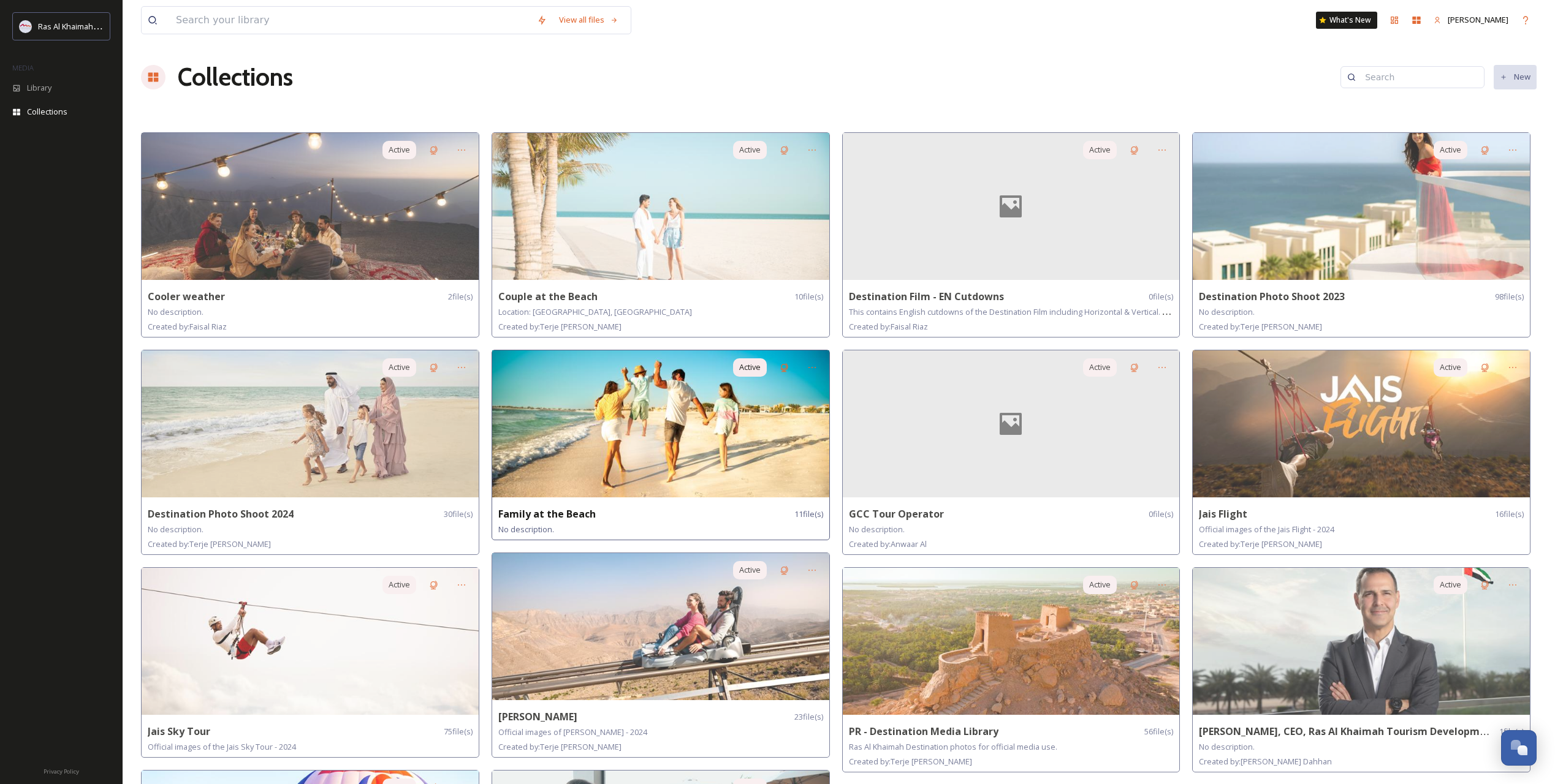
click at [610, 413] on img at bounding box center [661, 423] width 337 height 147
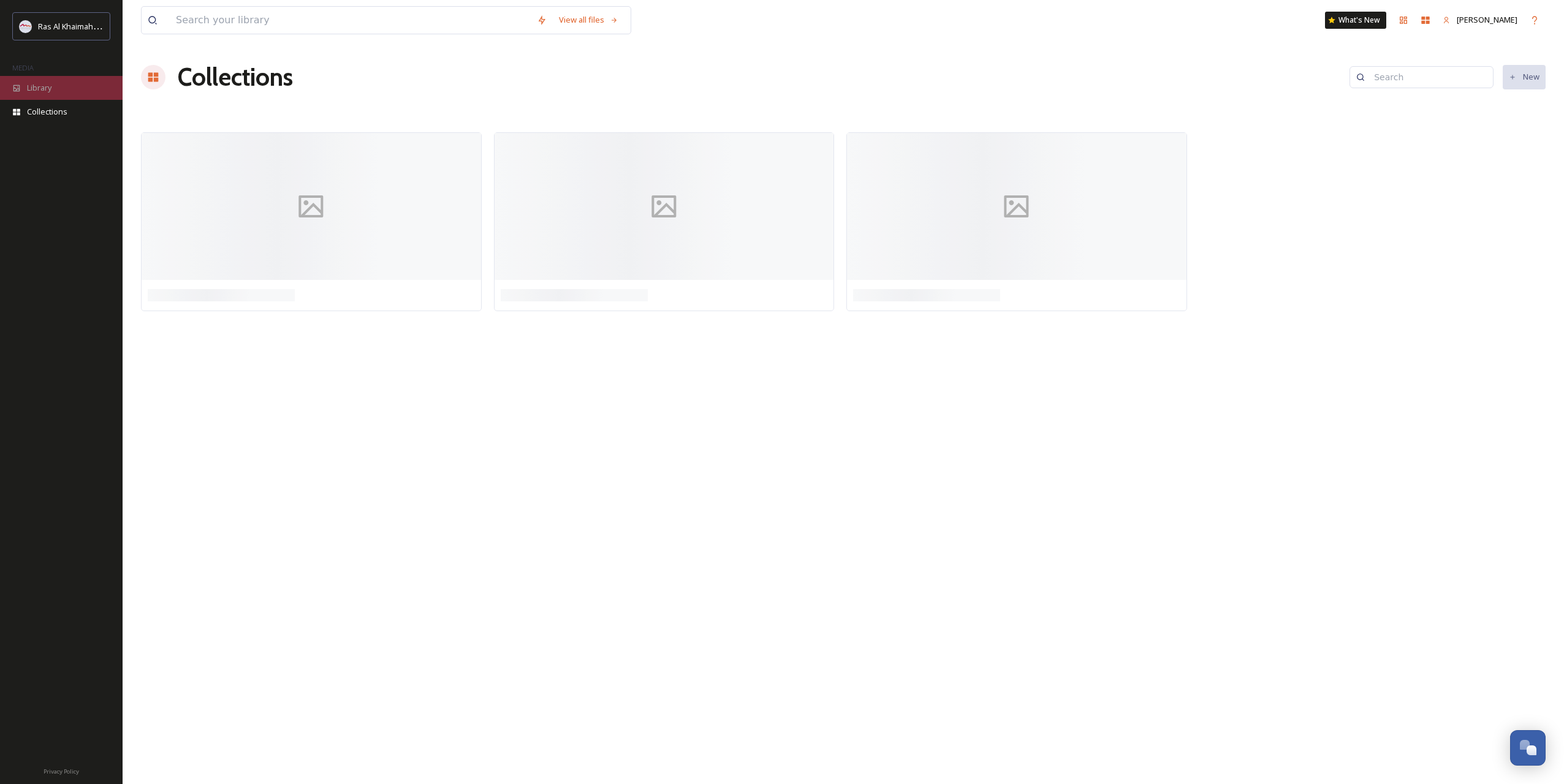
click at [50, 92] on span "Library" at bounding box center [39, 88] width 24 height 12
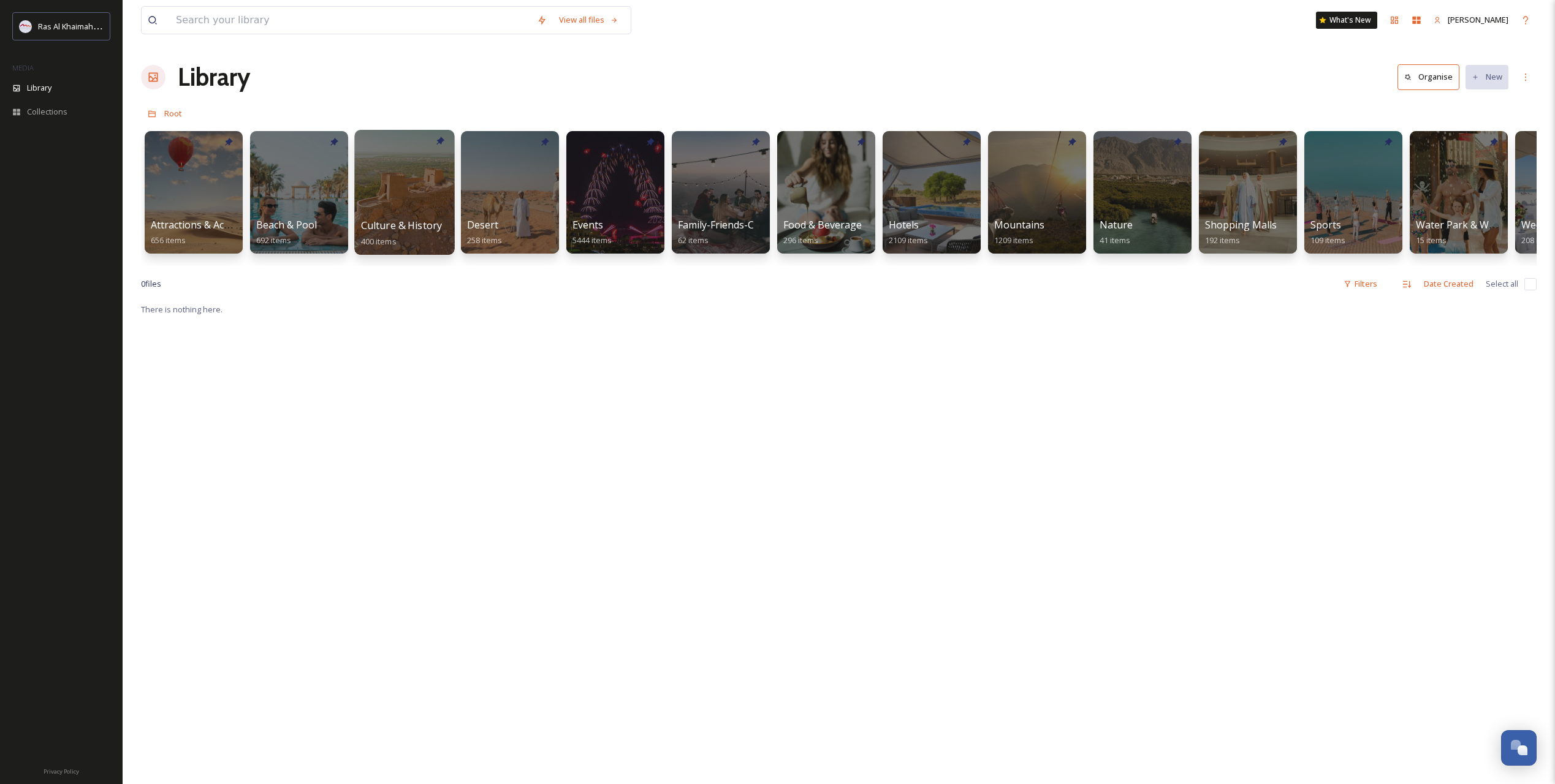
click at [388, 204] on div at bounding box center [404, 192] width 100 height 125
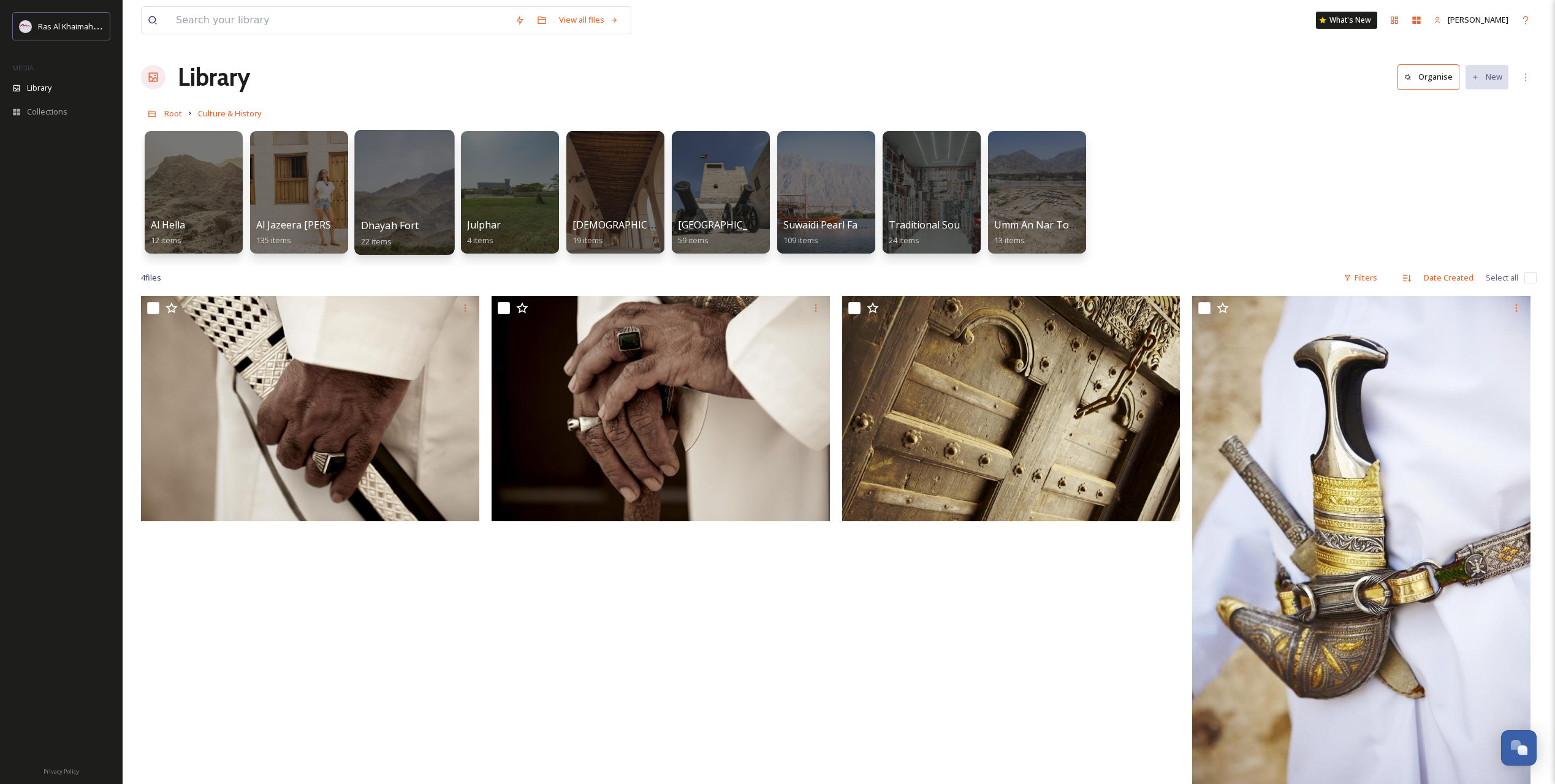
click at [390, 229] on span "Dhayah Fort" at bounding box center [389, 225] width 58 height 13
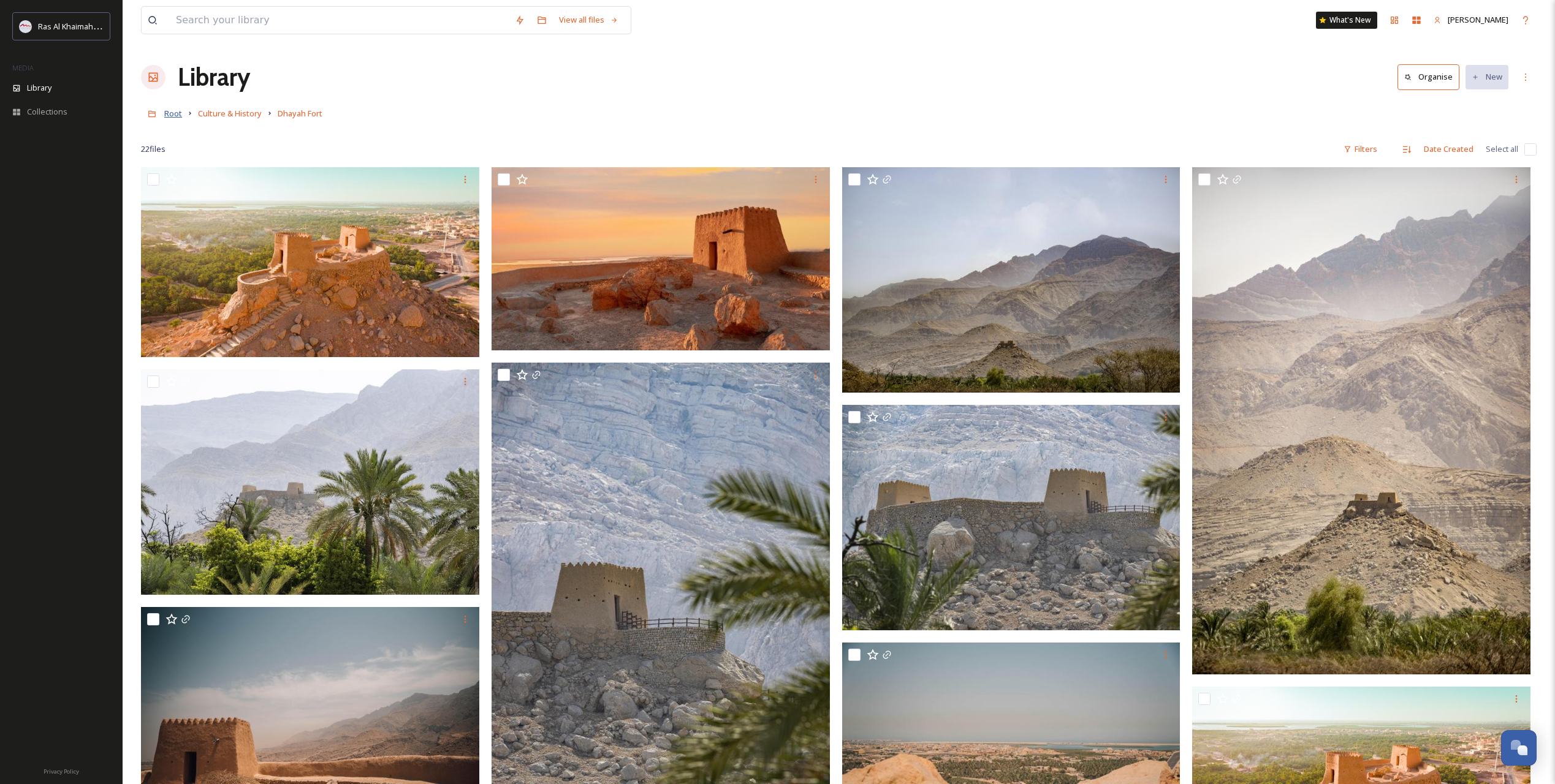
click at [172, 112] on span "Root" at bounding box center [173, 113] width 18 height 11
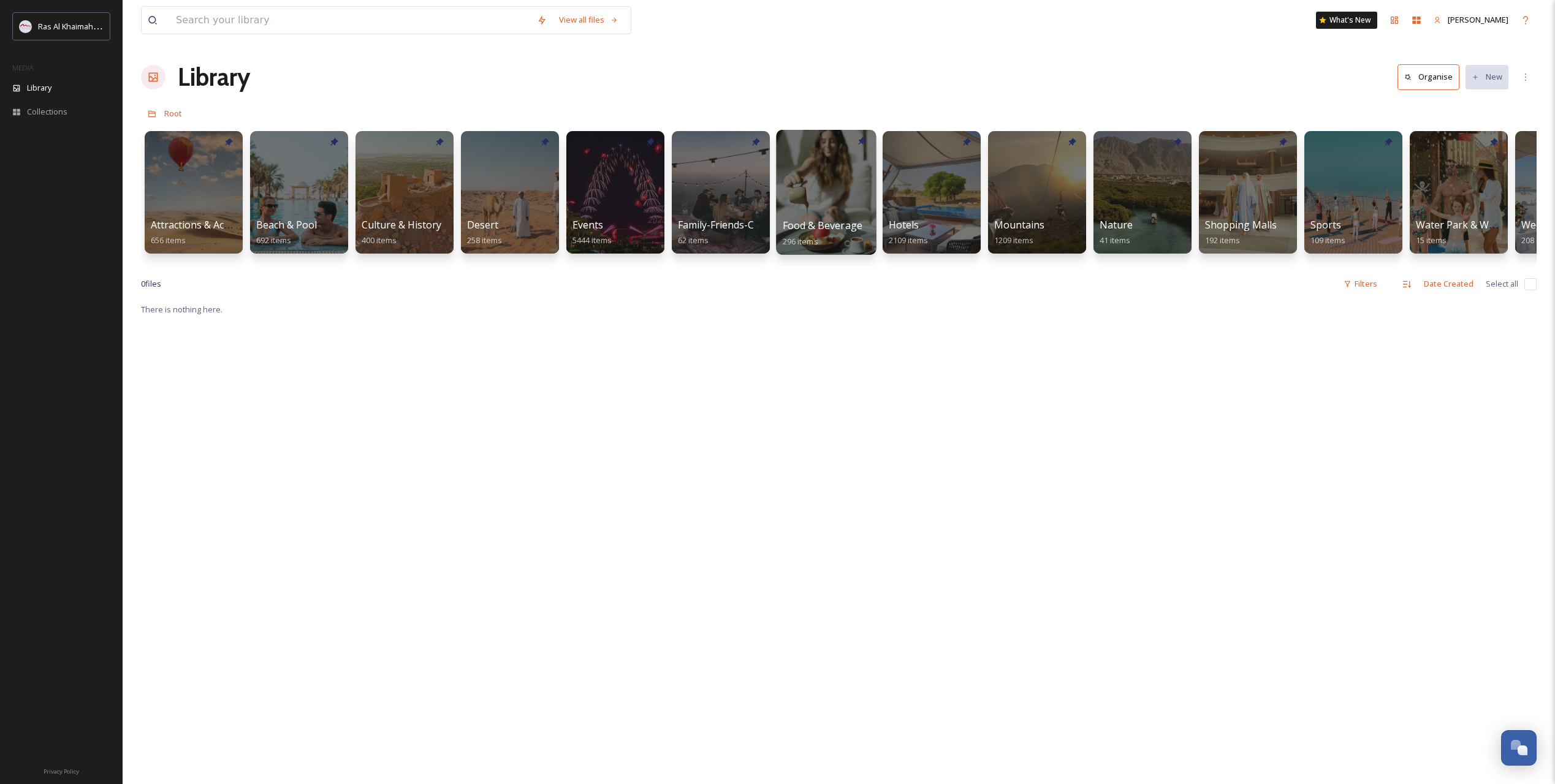
click at [815, 206] on div at bounding box center [826, 192] width 100 height 125
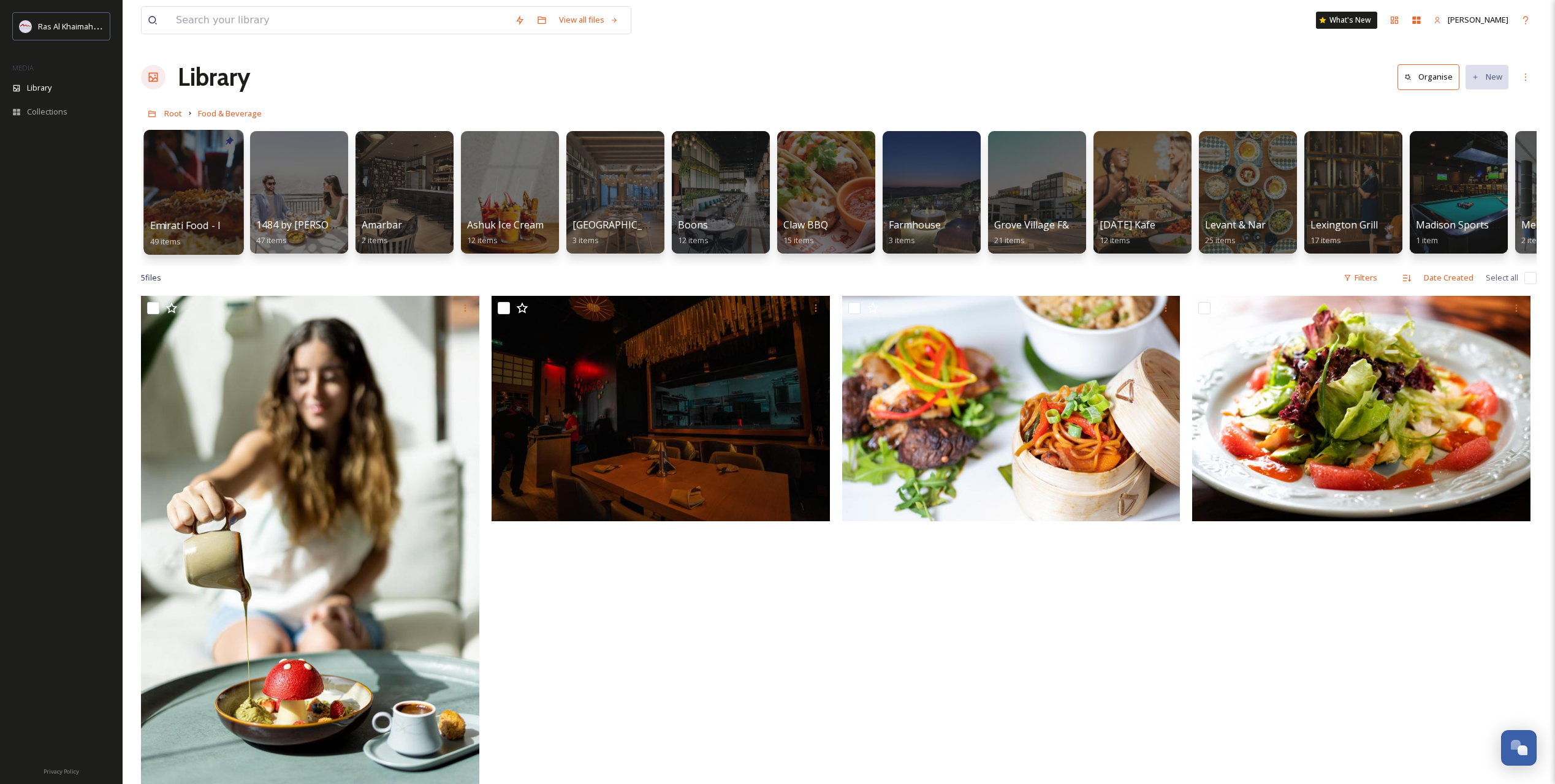
click at [212, 221] on span "Emirati Food - Images" at bounding box center [201, 225] width 101 height 13
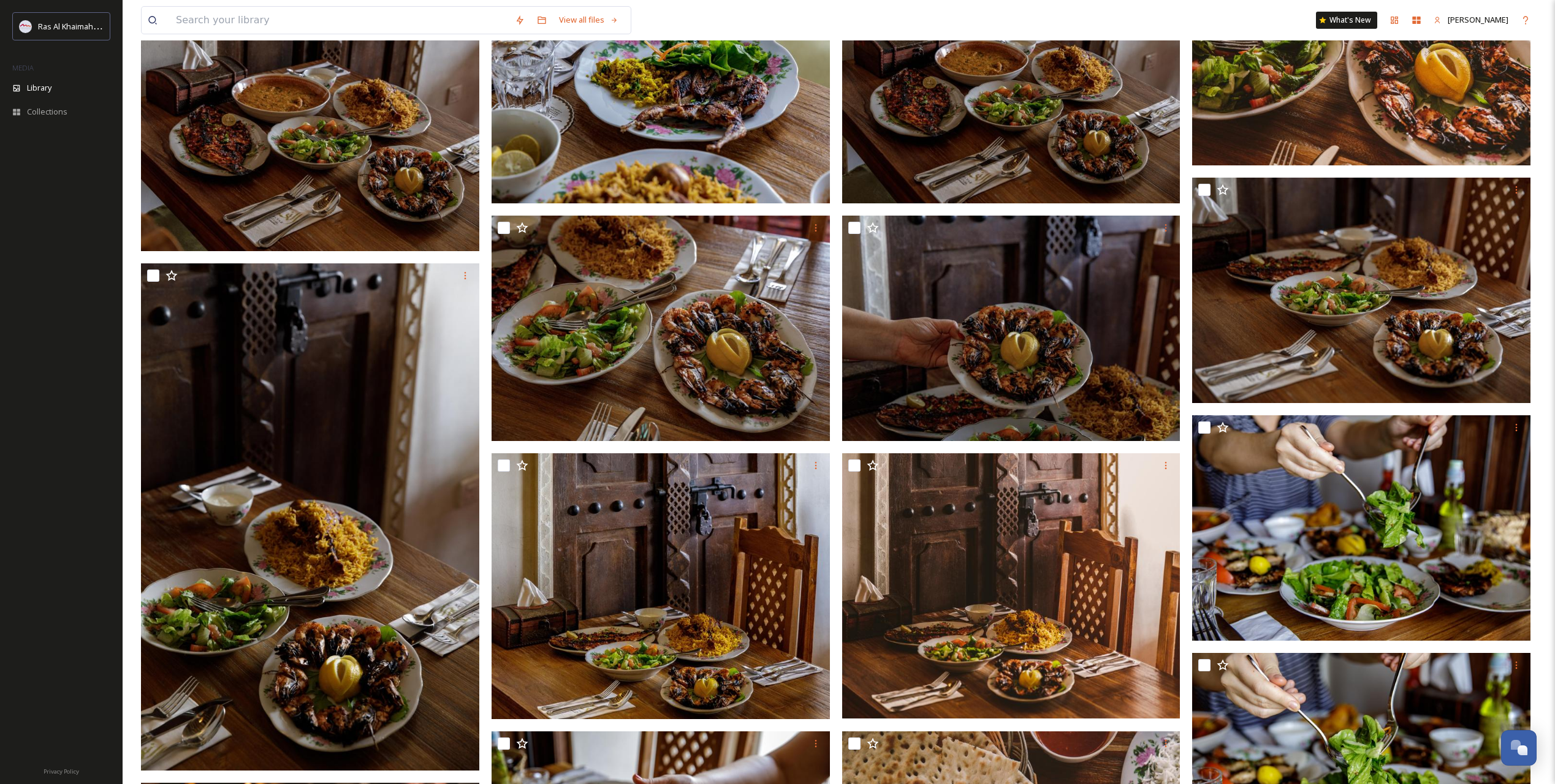
scroll to position [374, 0]
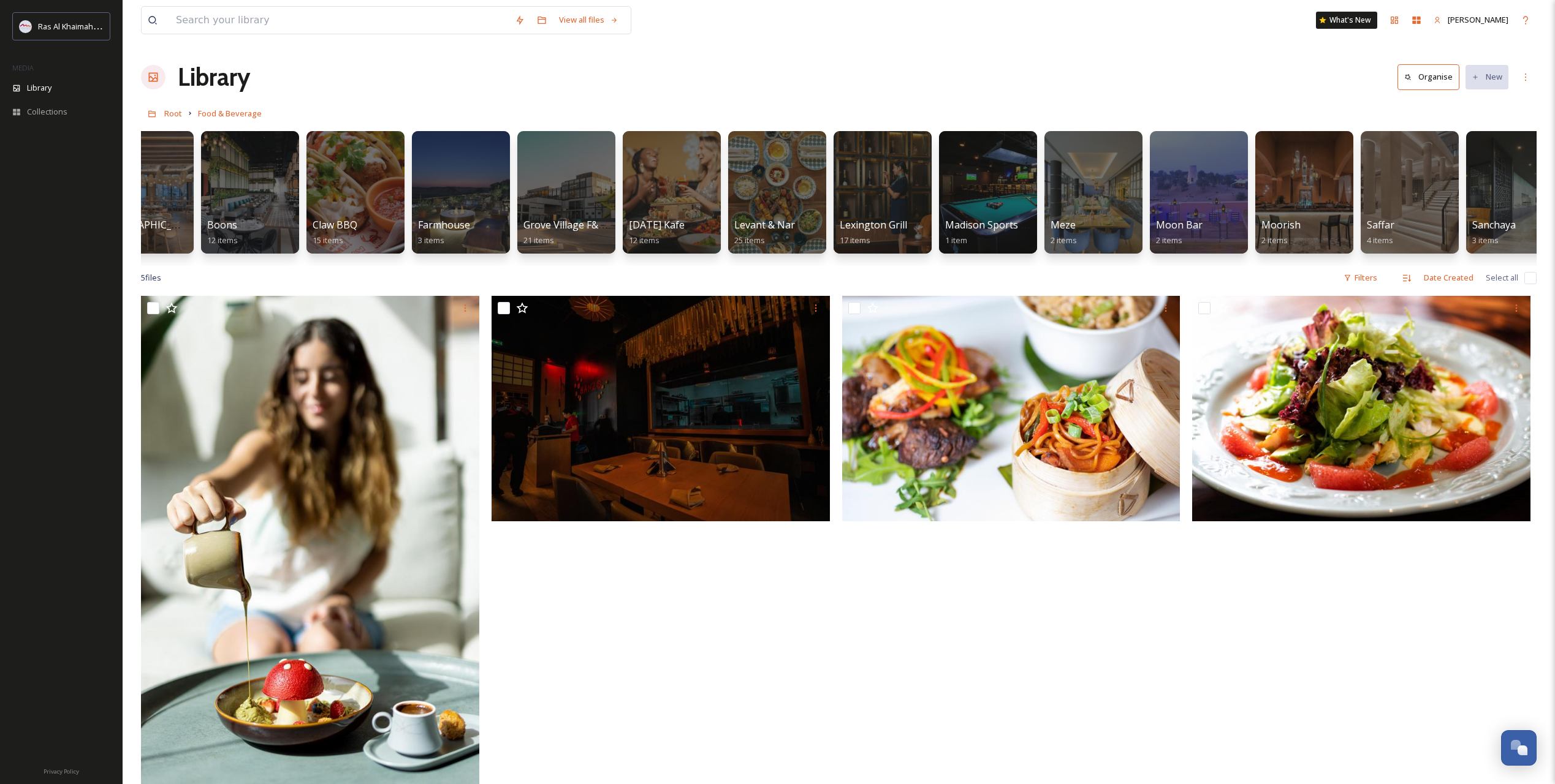
scroll to position [0, 466]
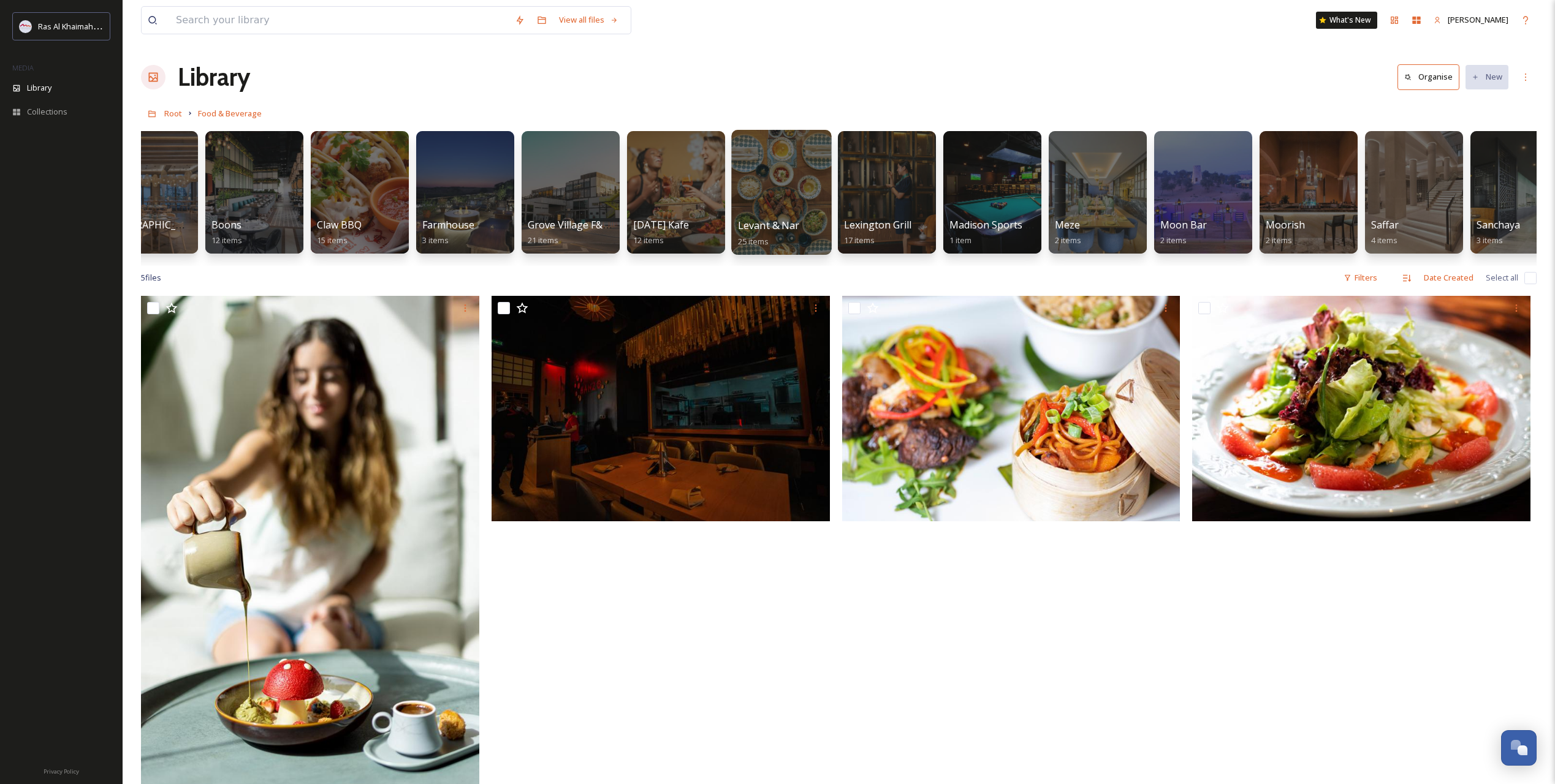
click at [777, 214] on div at bounding box center [780, 192] width 100 height 125
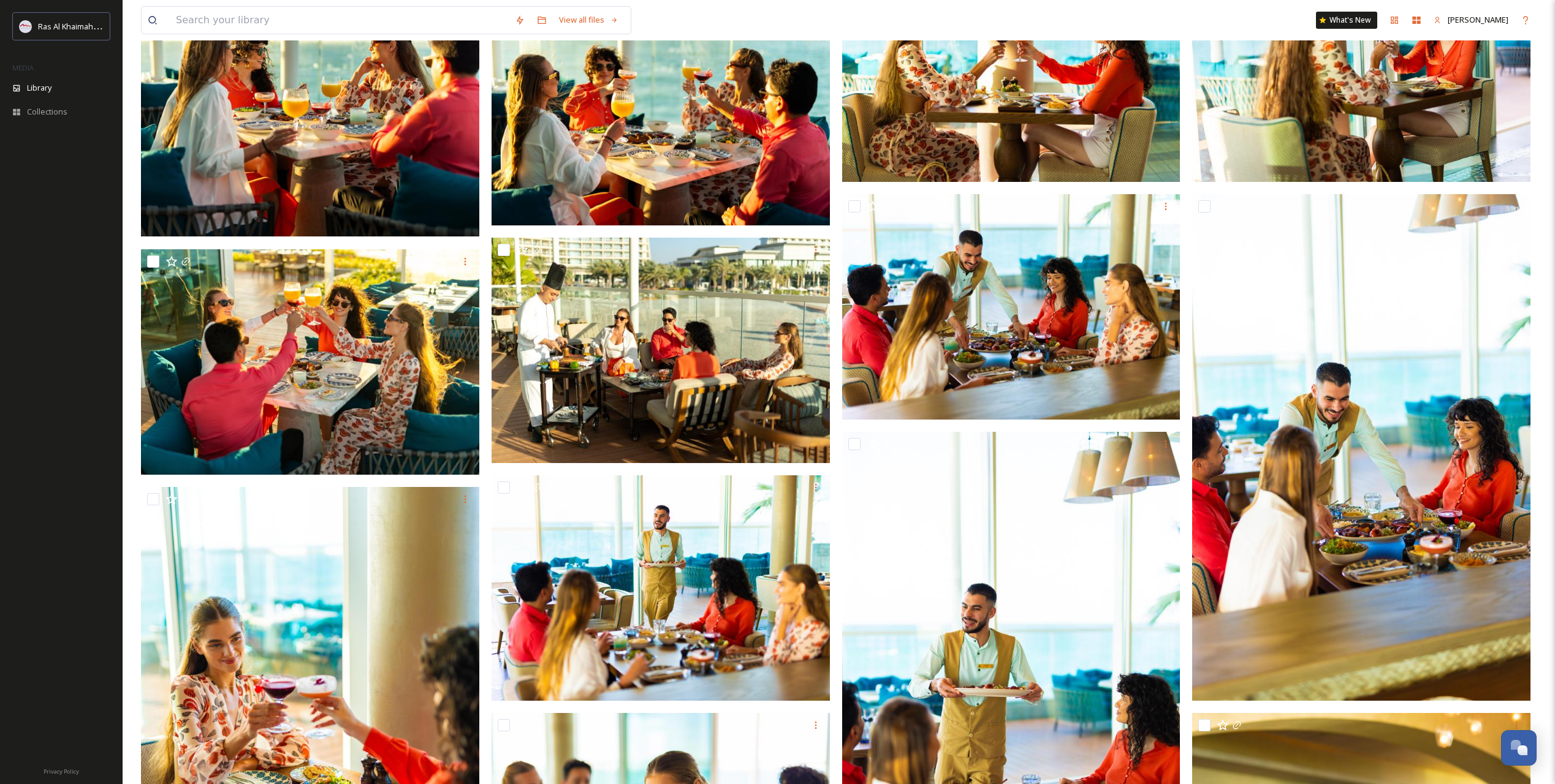
scroll to position [483, 0]
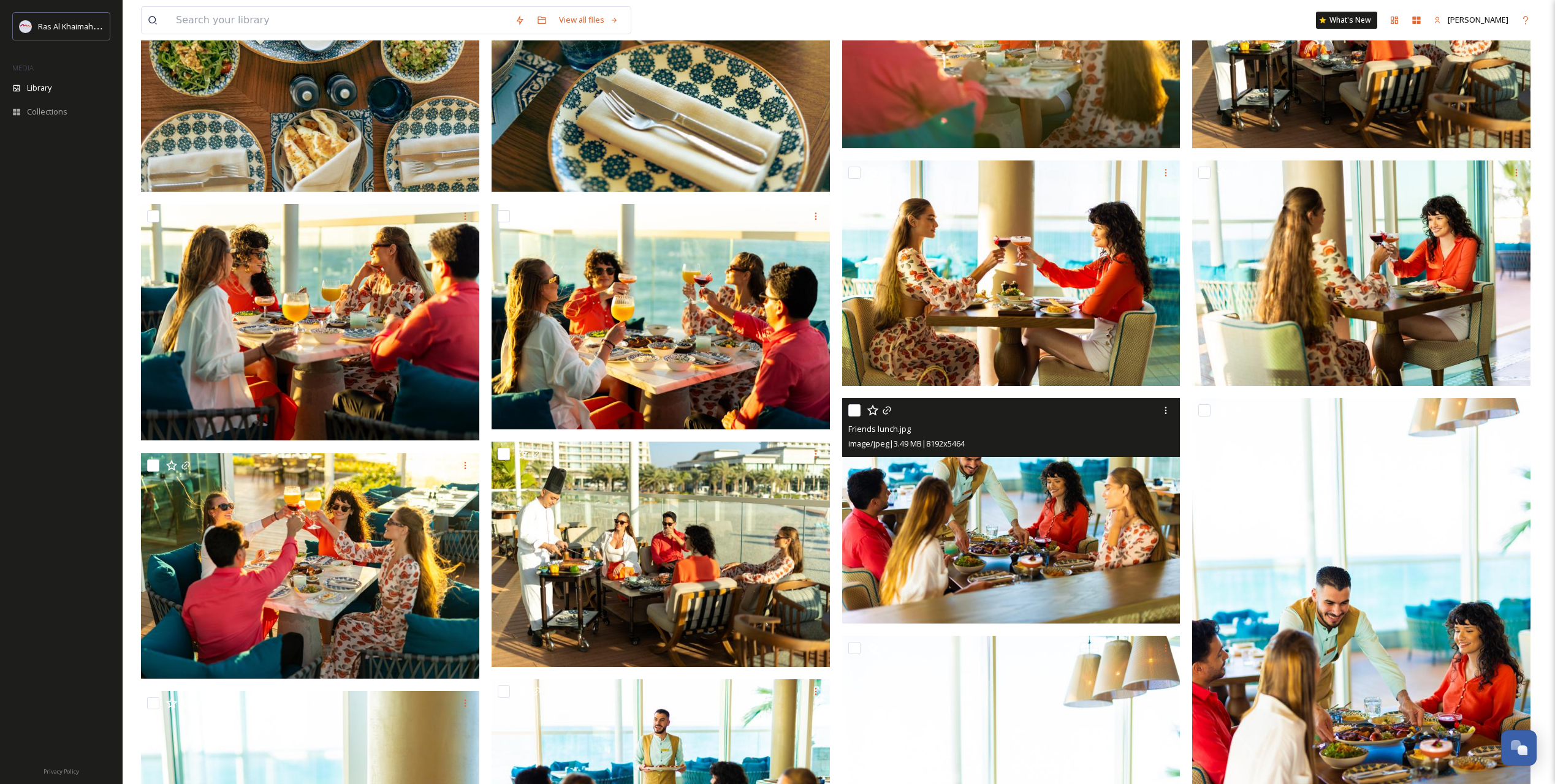
click at [994, 520] on img at bounding box center [1011, 511] width 338 height 226
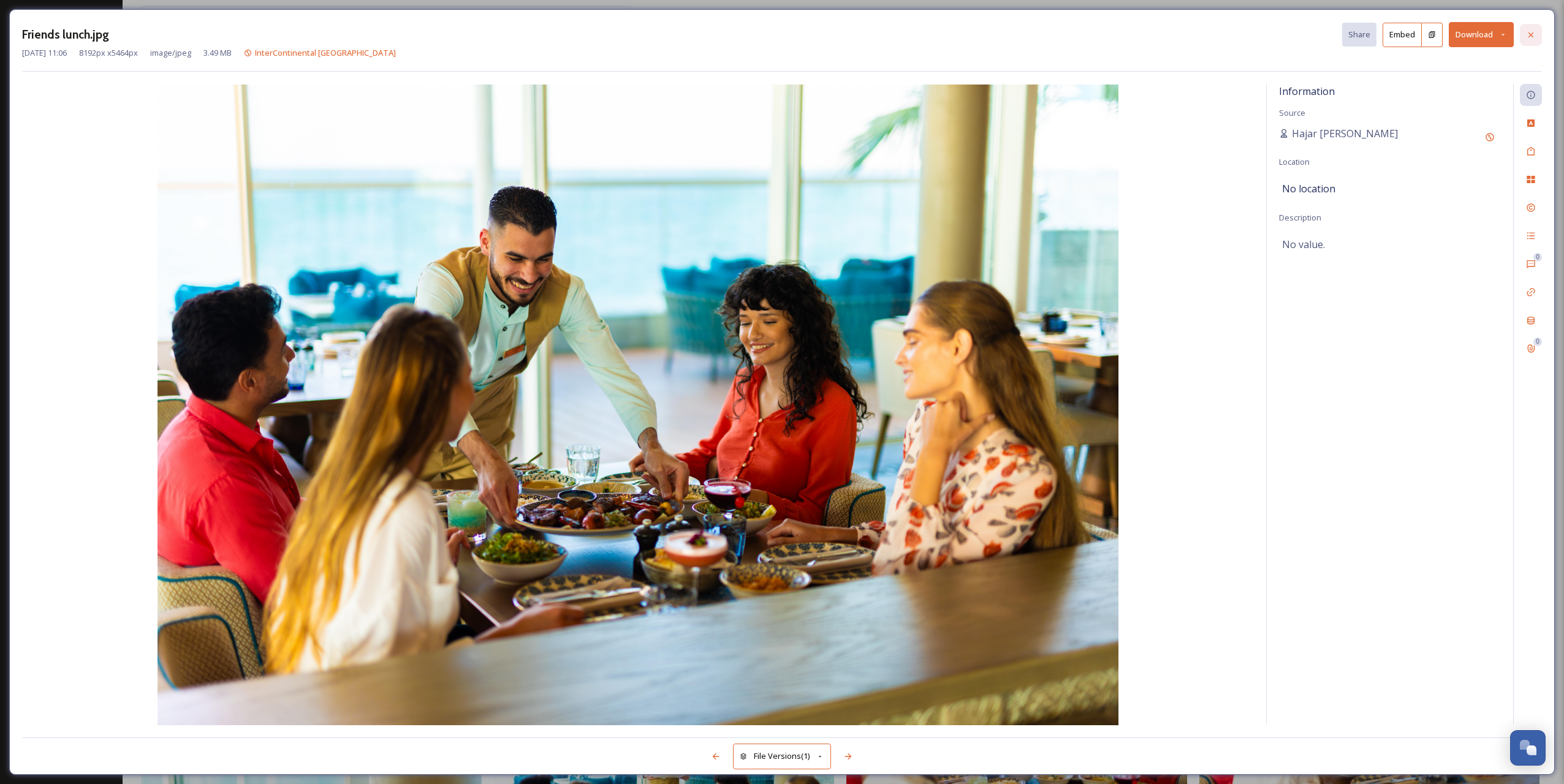
click at [1525, 36] on div at bounding box center [1531, 35] width 22 height 22
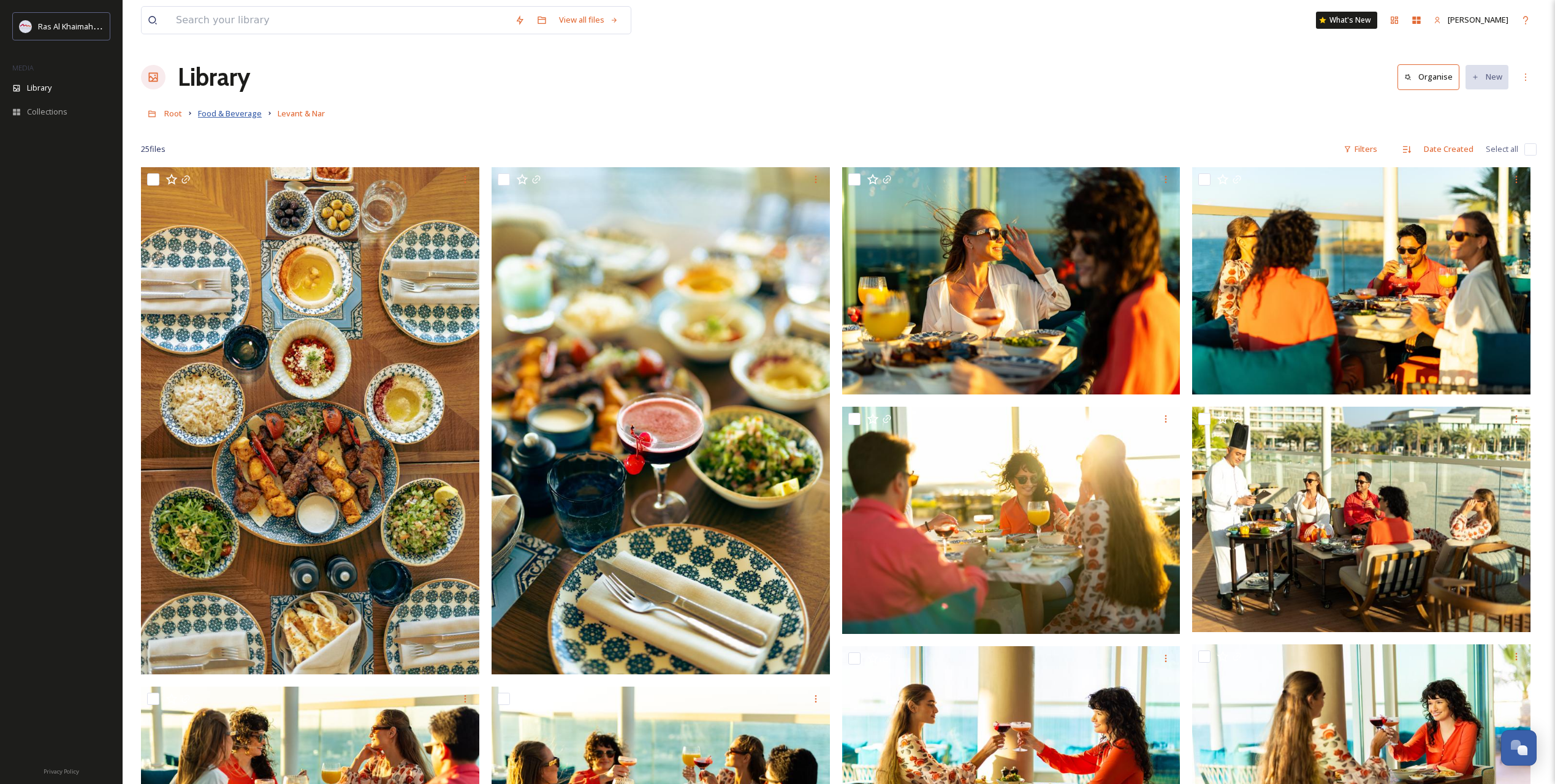
click at [233, 116] on span "Food & Beverage" at bounding box center [230, 113] width 64 height 11
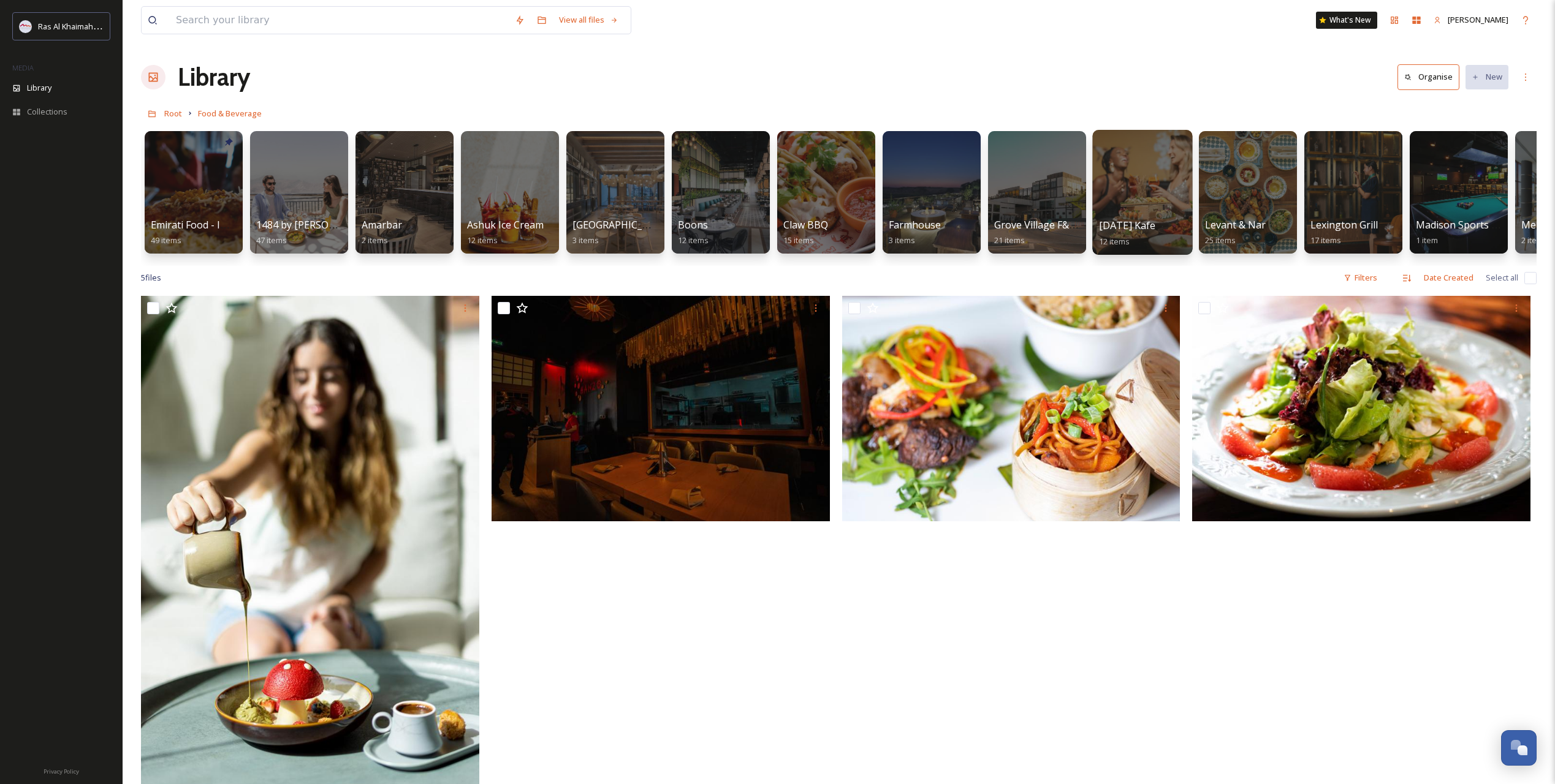
click at [1151, 216] on div at bounding box center [1142, 192] width 100 height 125
click at [319, 232] on div "1484 by Puro 47 items" at bounding box center [299, 233] width 87 height 30
click at [295, 216] on div at bounding box center [298, 192] width 100 height 125
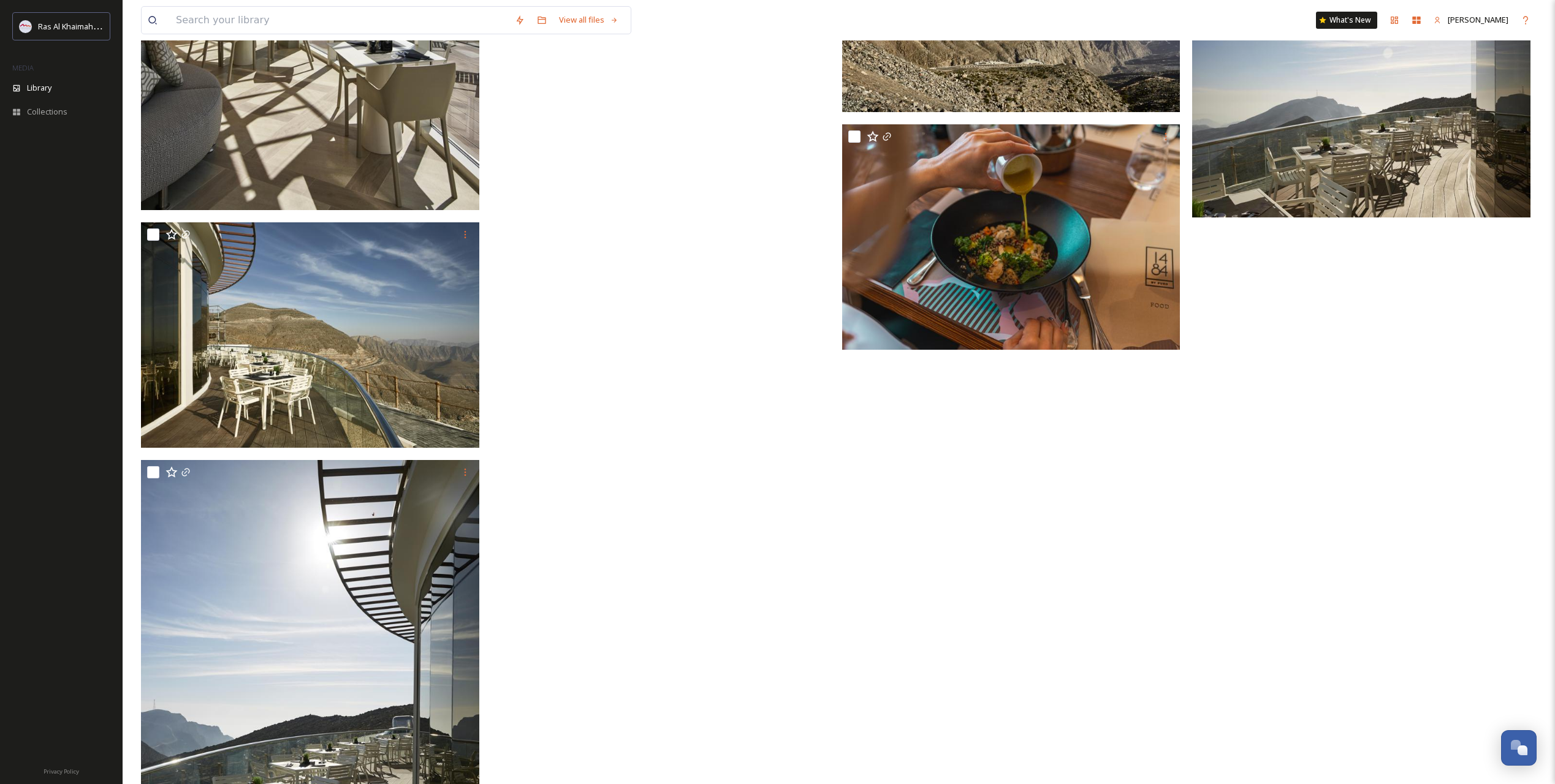
scroll to position [3871, 0]
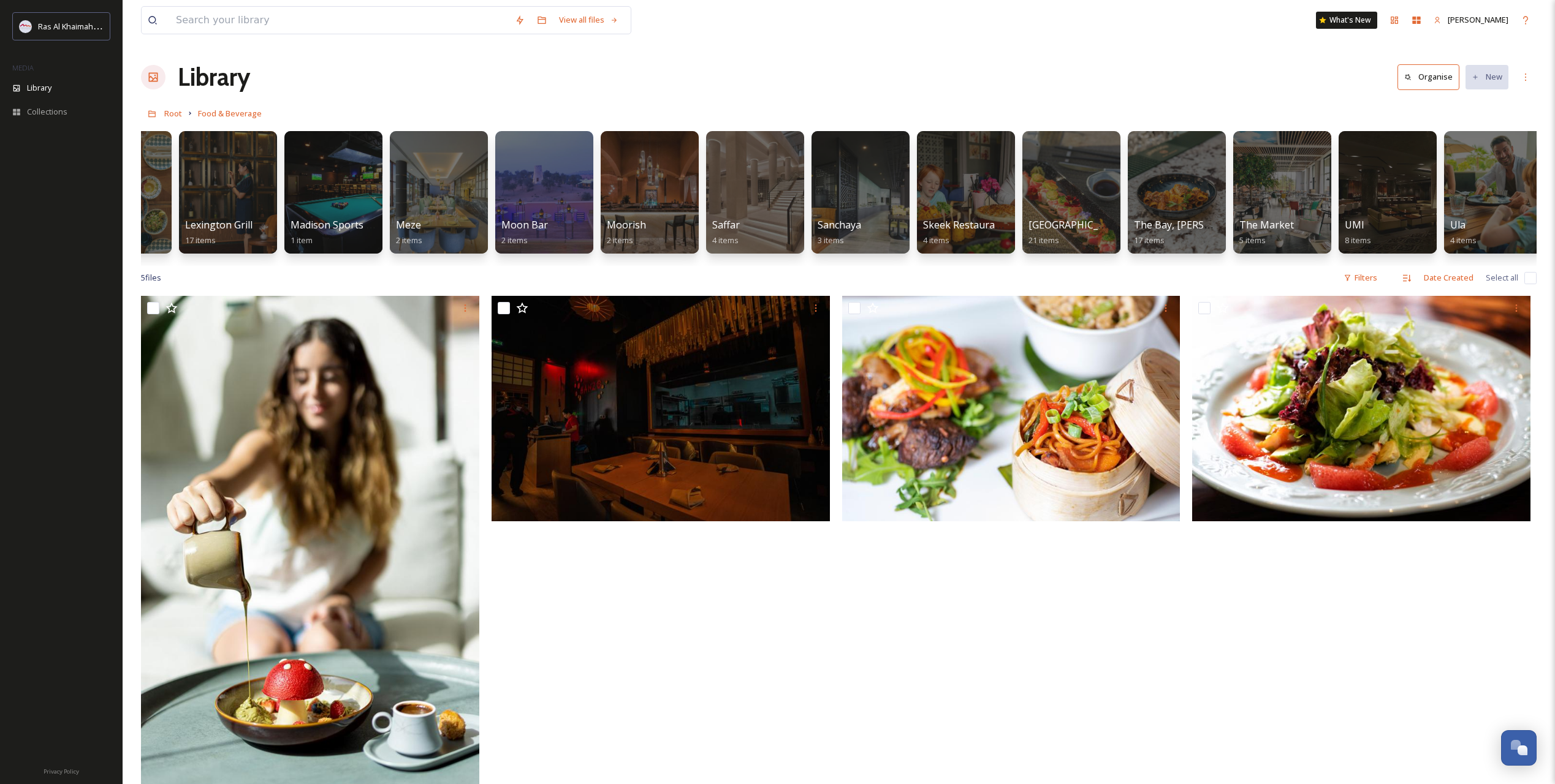
scroll to position [0, 1134]
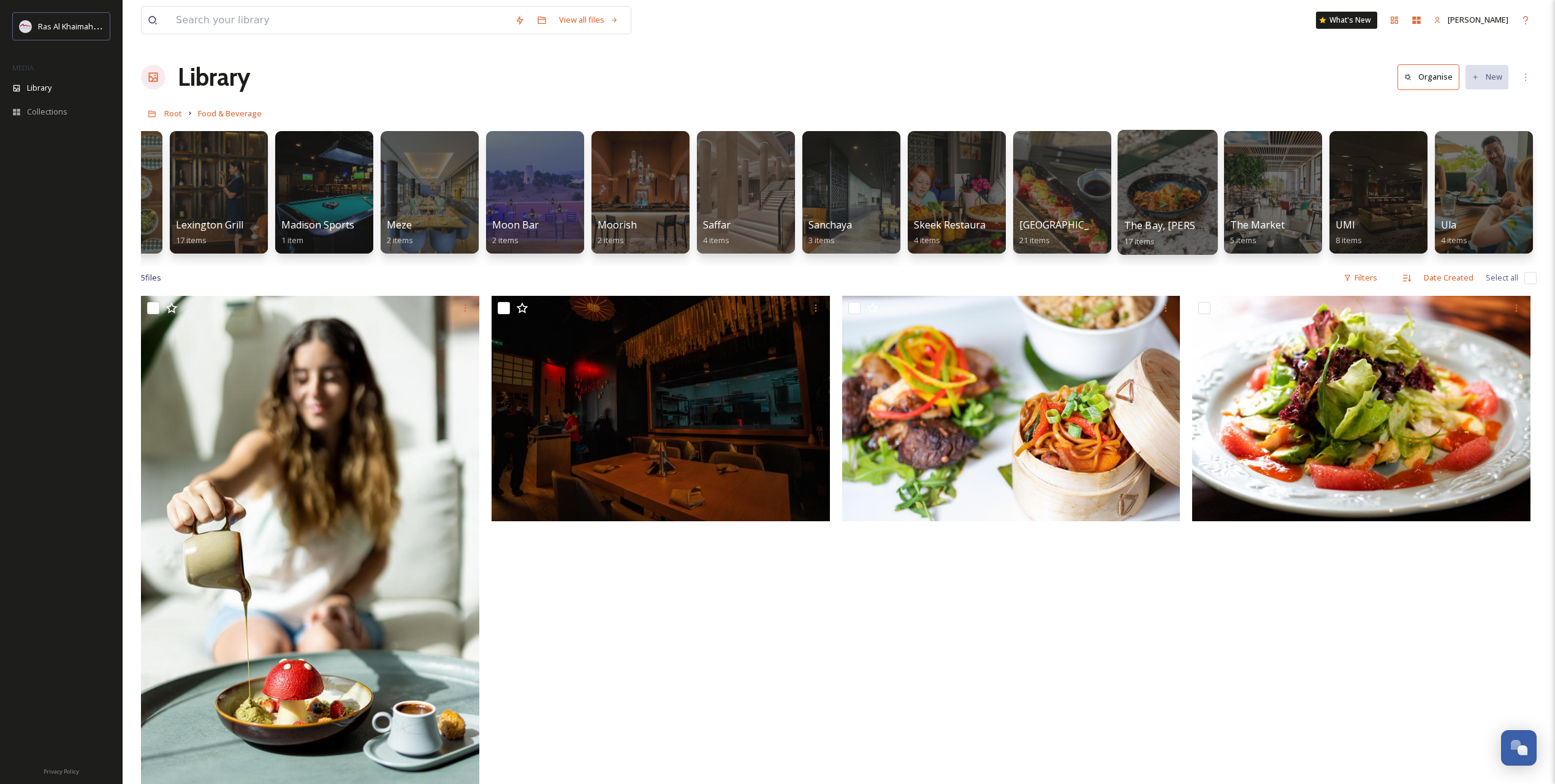
click at [1160, 232] on span "The Bay, [PERSON_NAME] Golf Club" at bounding box center [1208, 225] width 169 height 13
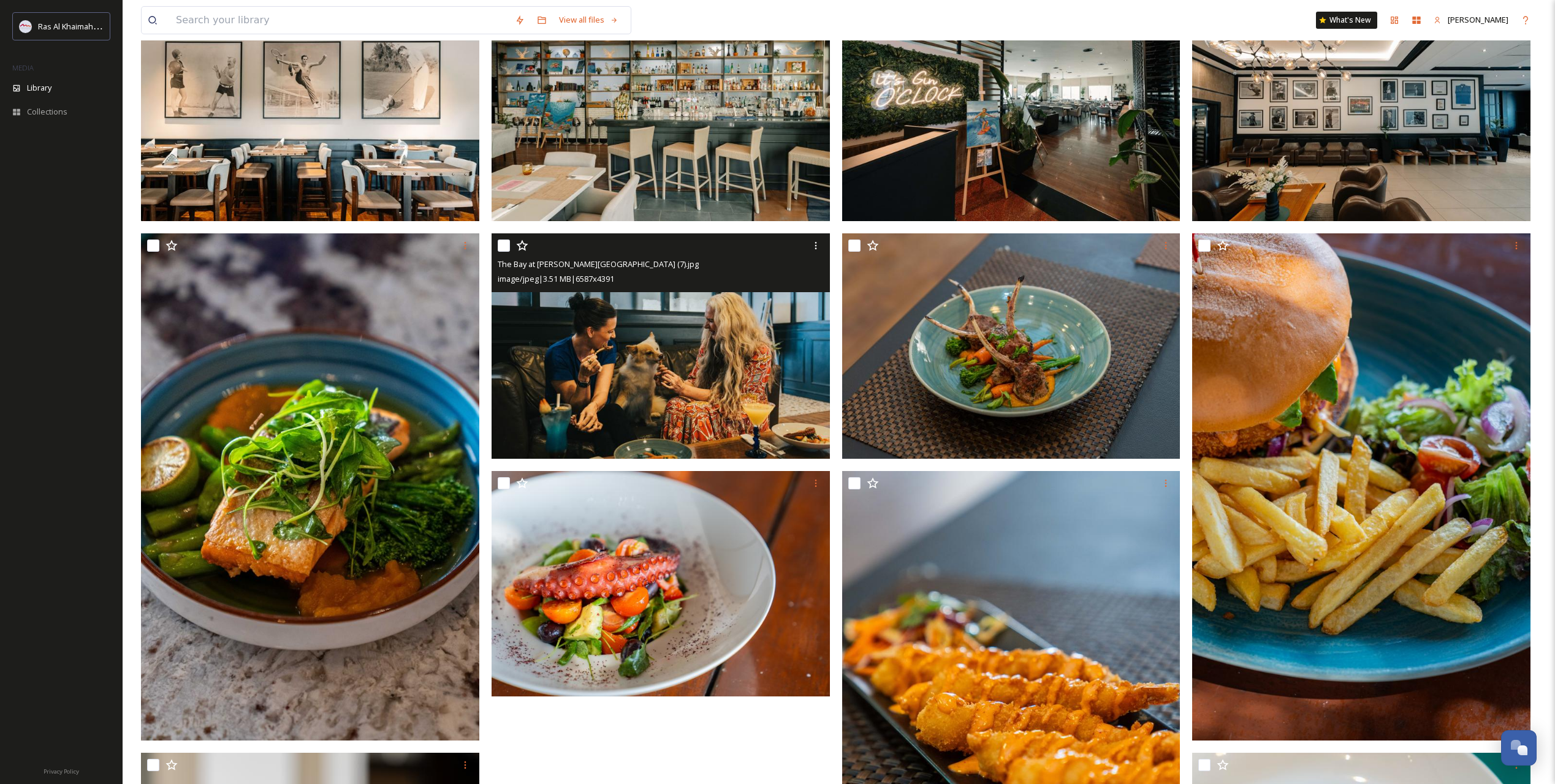
scroll to position [817, 0]
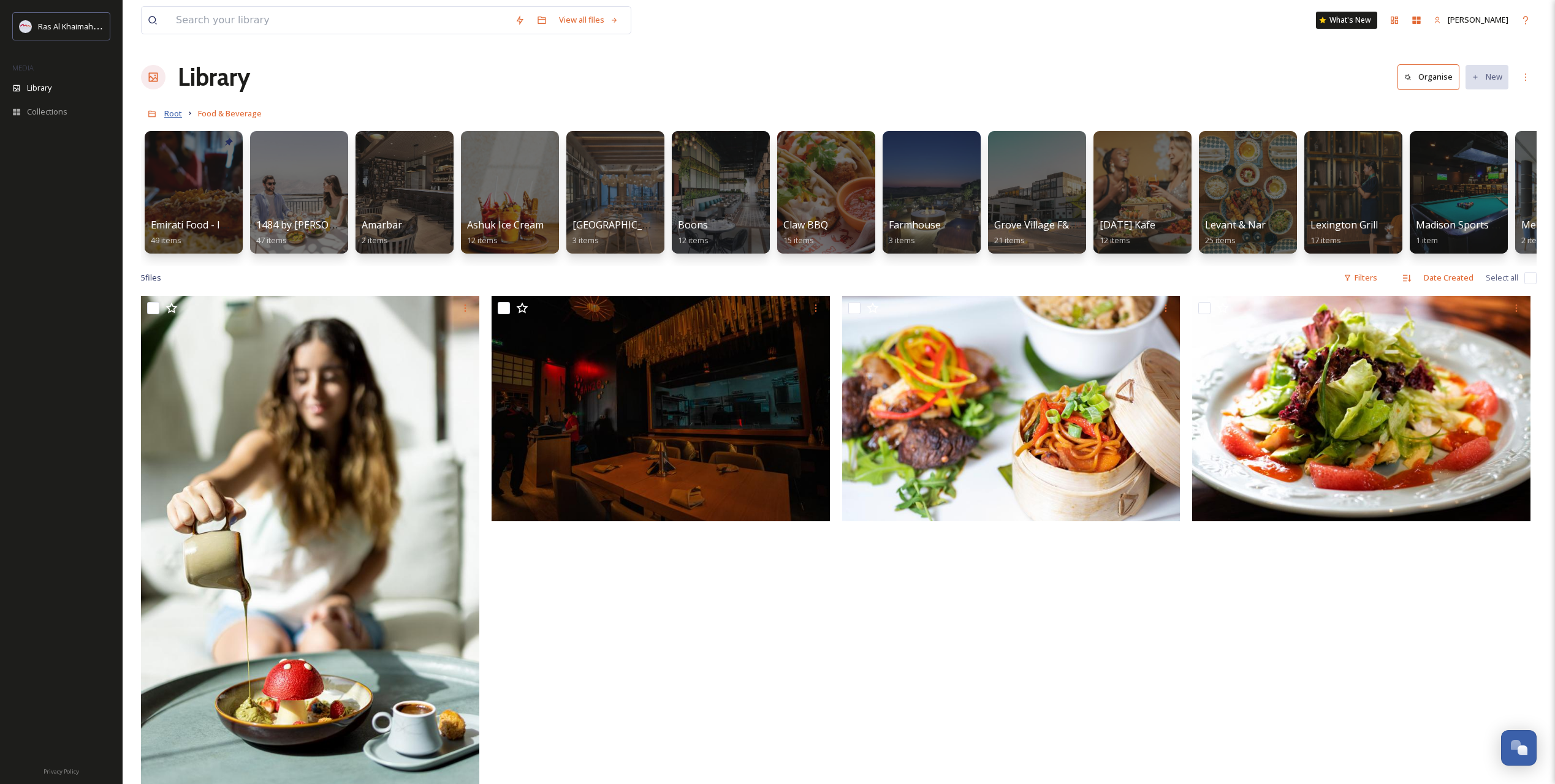
click at [178, 117] on span "Root" at bounding box center [173, 113] width 18 height 11
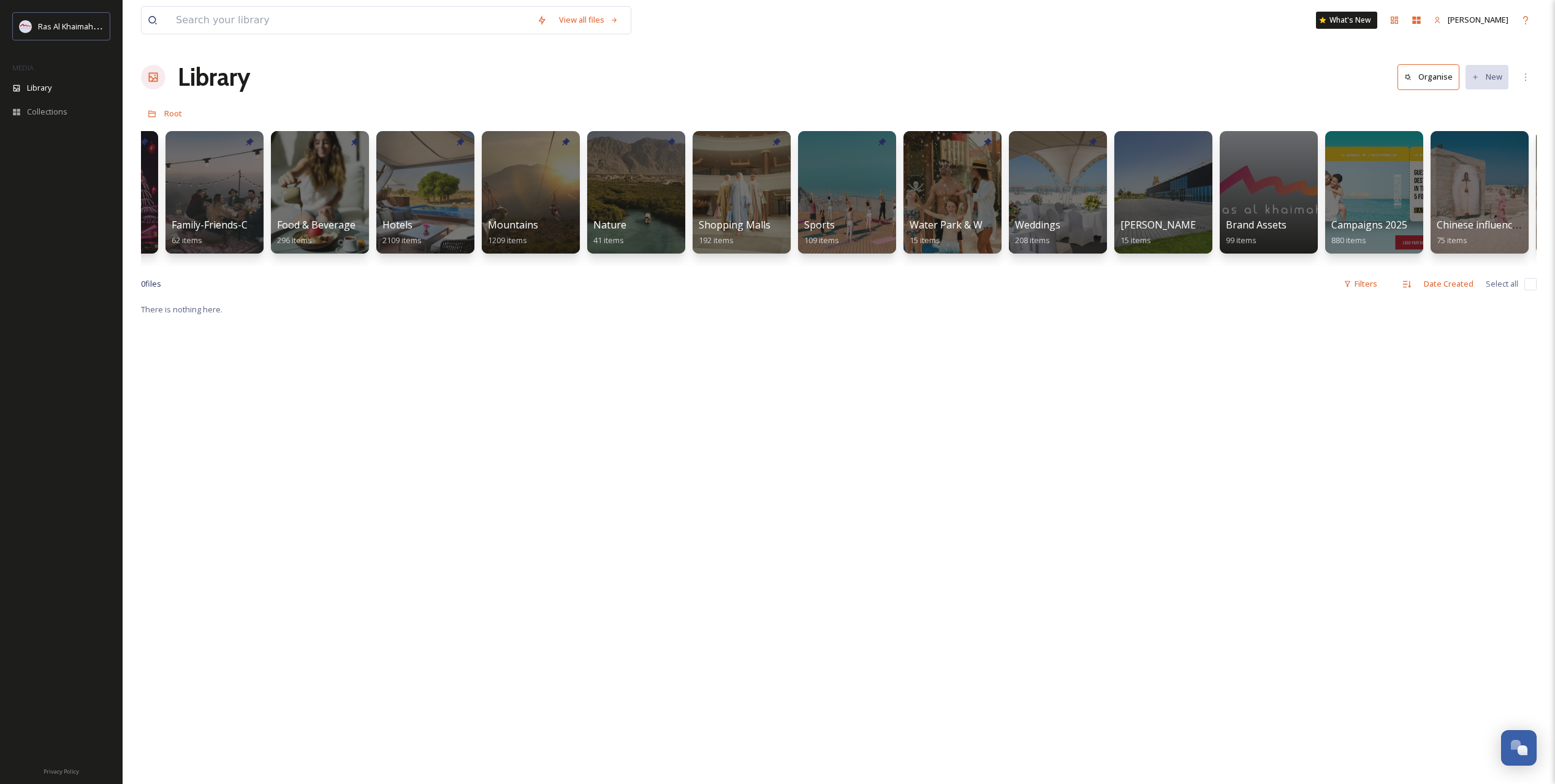
scroll to position [0, 505]
click at [956, 224] on span "Water Park & Water Slides" at bounding box center [972, 225] width 123 height 13
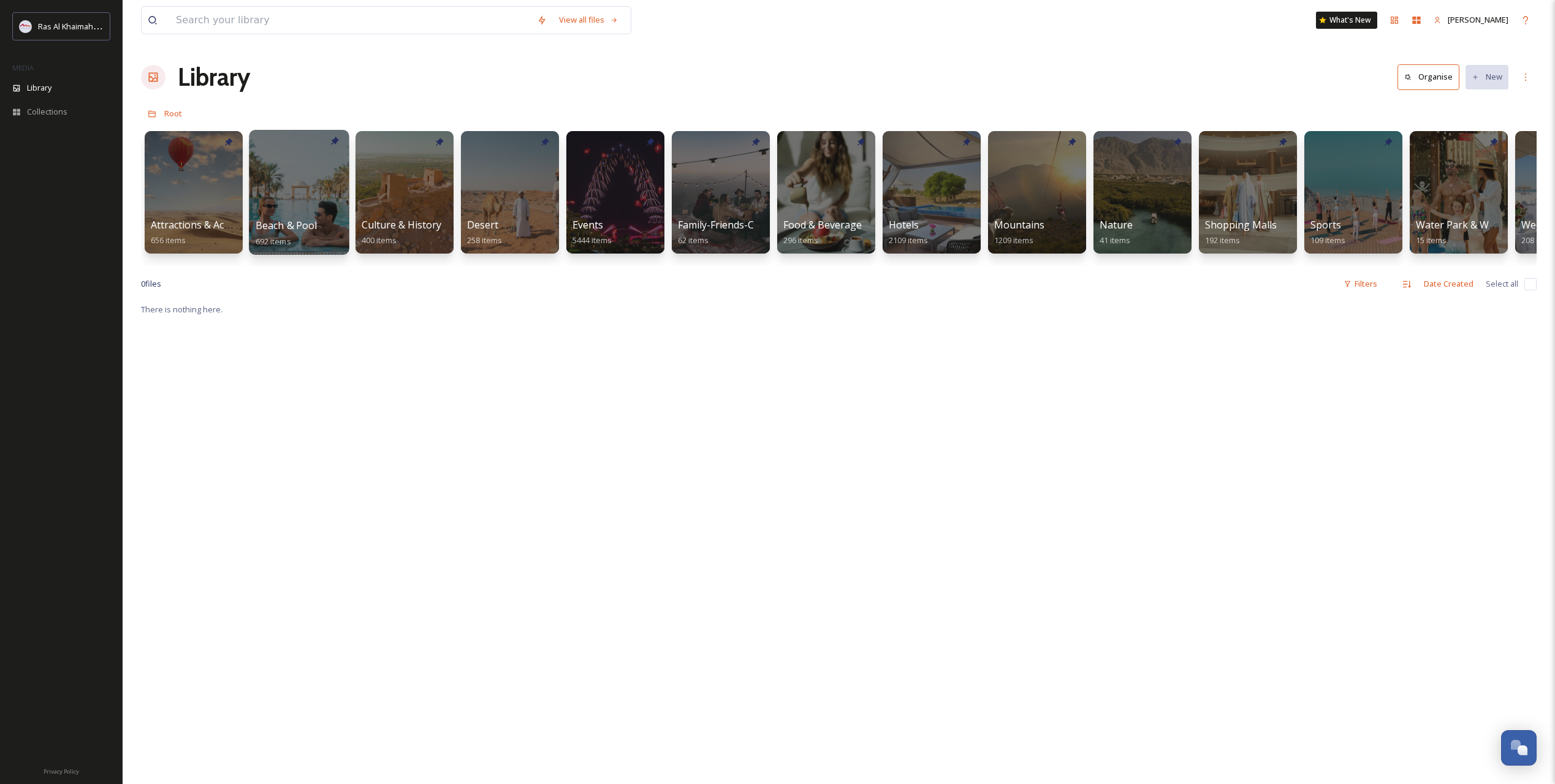
click at [310, 227] on span "Beach & Pool" at bounding box center [287, 225] width 62 height 13
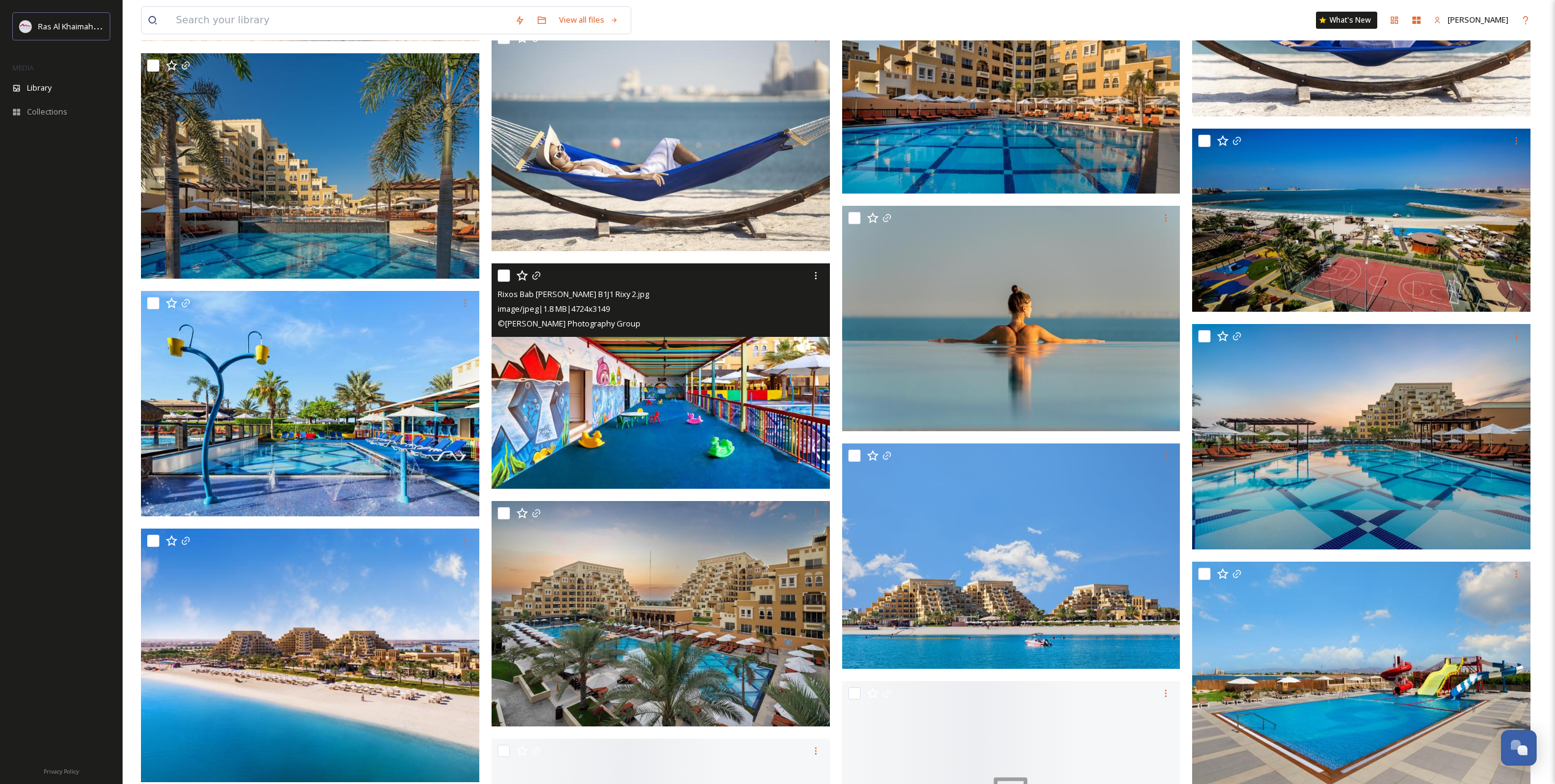
scroll to position [28999, 0]
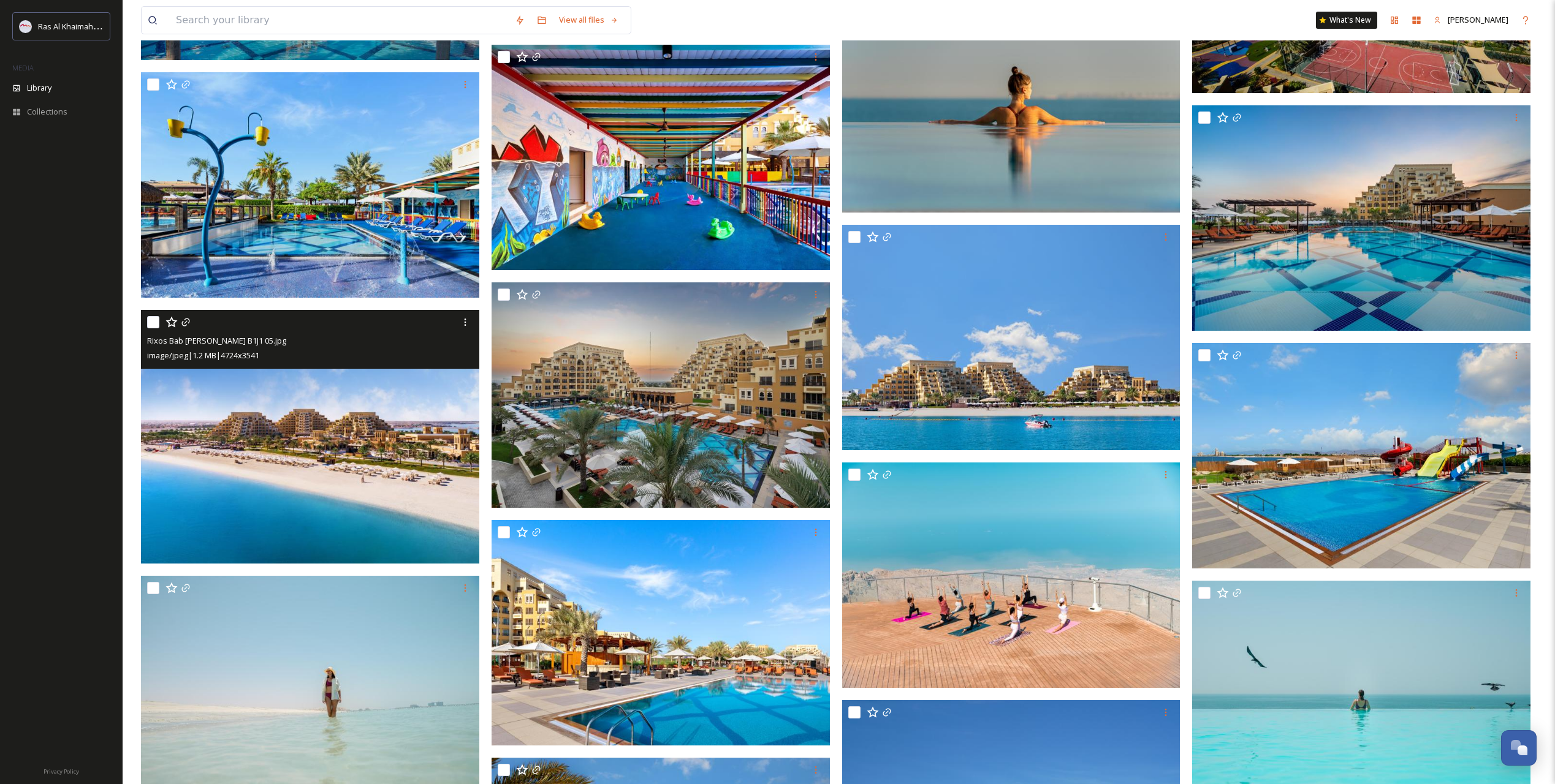
click at [378, 472] on img at bounding box center [310, 437] width 338 height 254
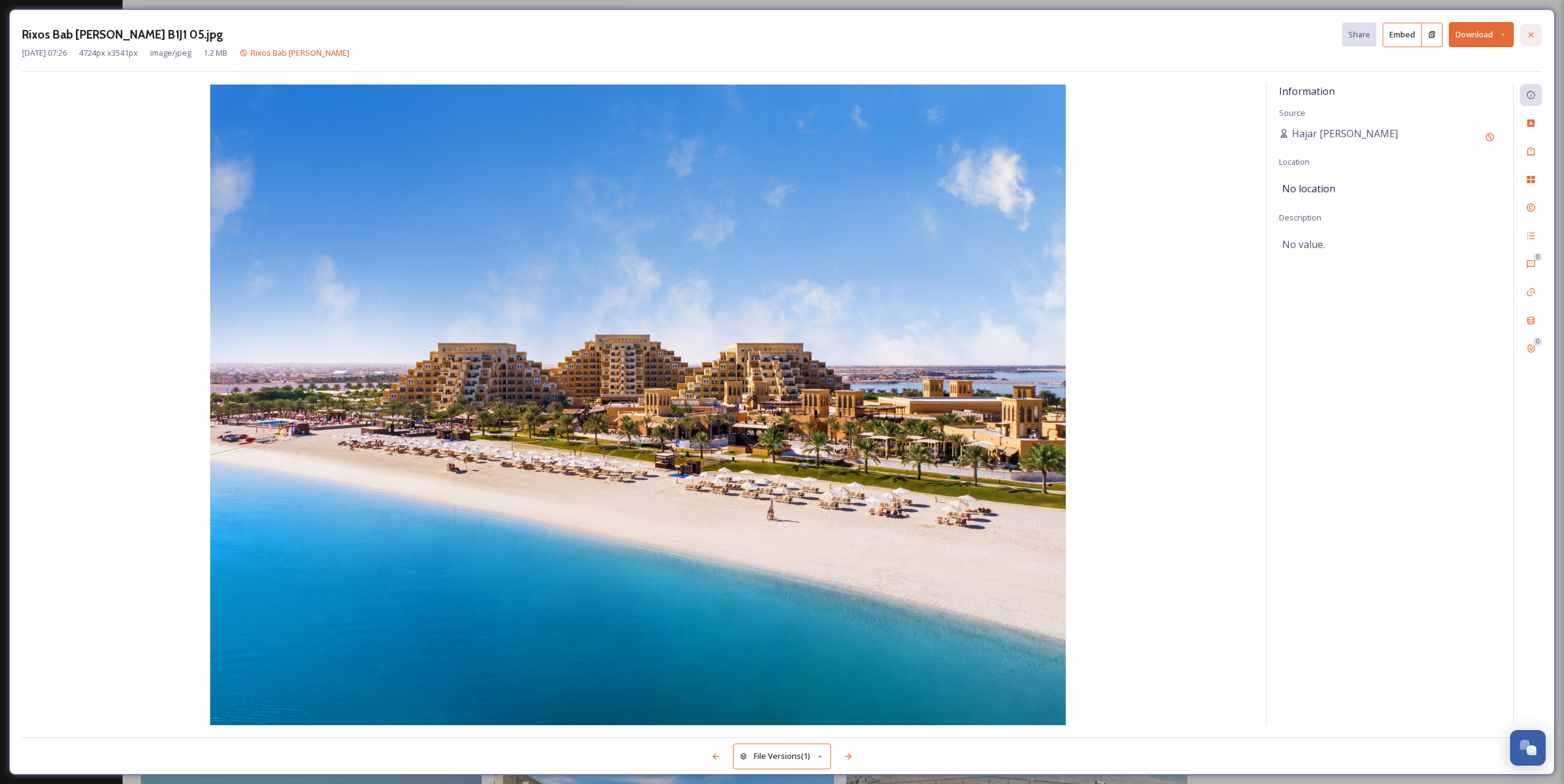
click at [1537, 36] on div at bounding box center [1531, 35] width 22 height 22
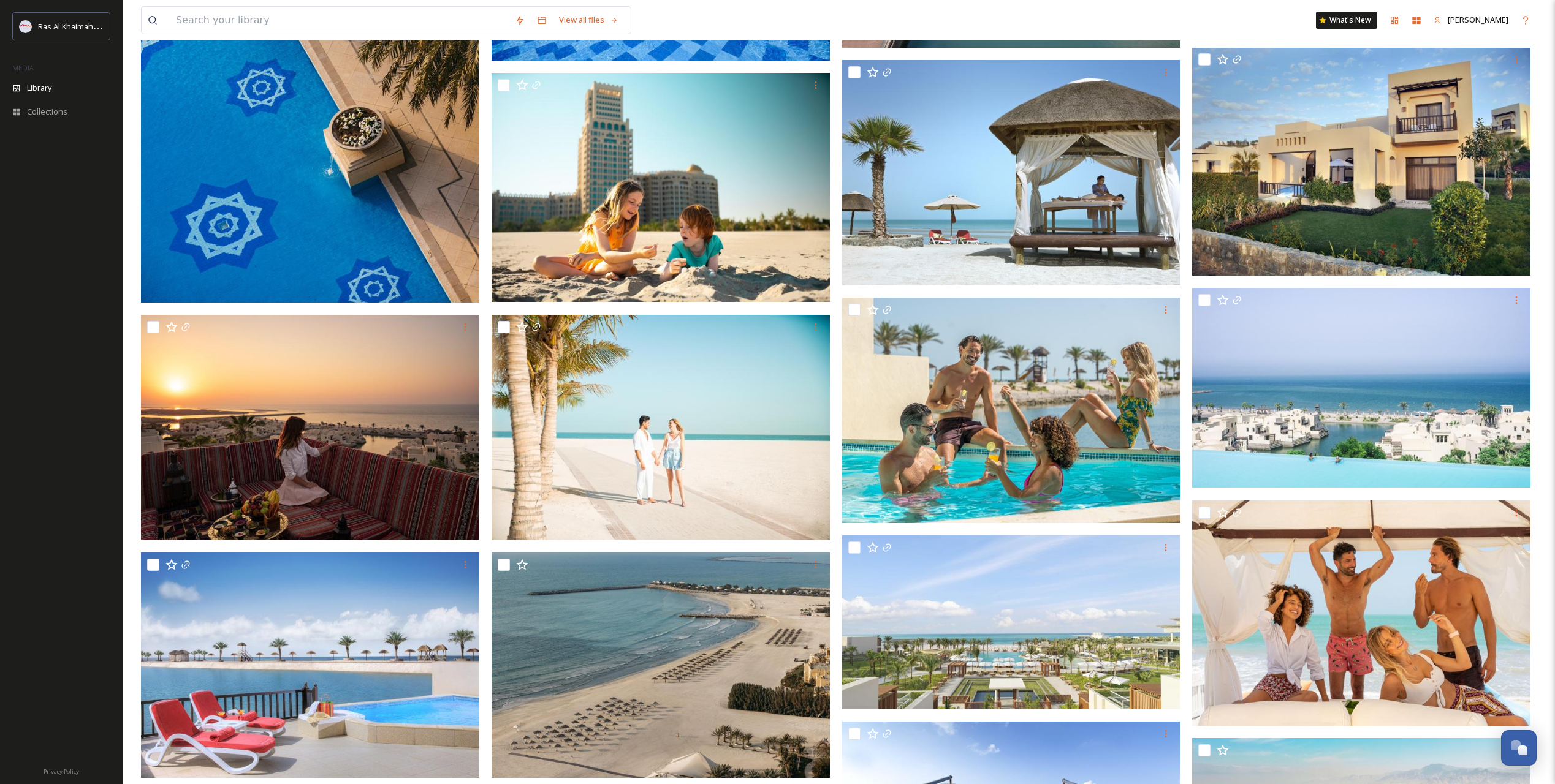
scroll to position [20092, 0]
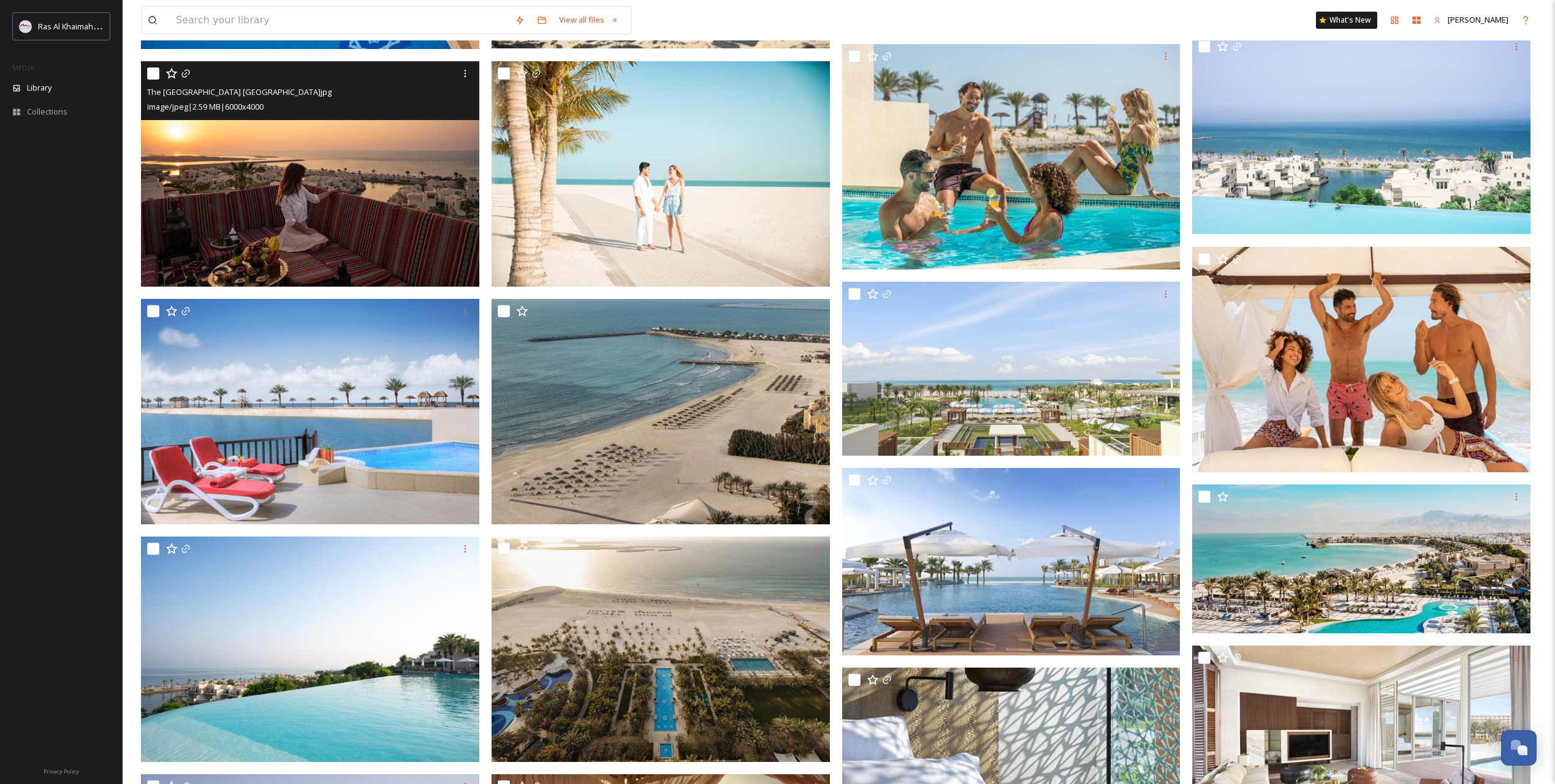
click at [397, 187] on img at bounding box center [310, 174] width 338 height 226
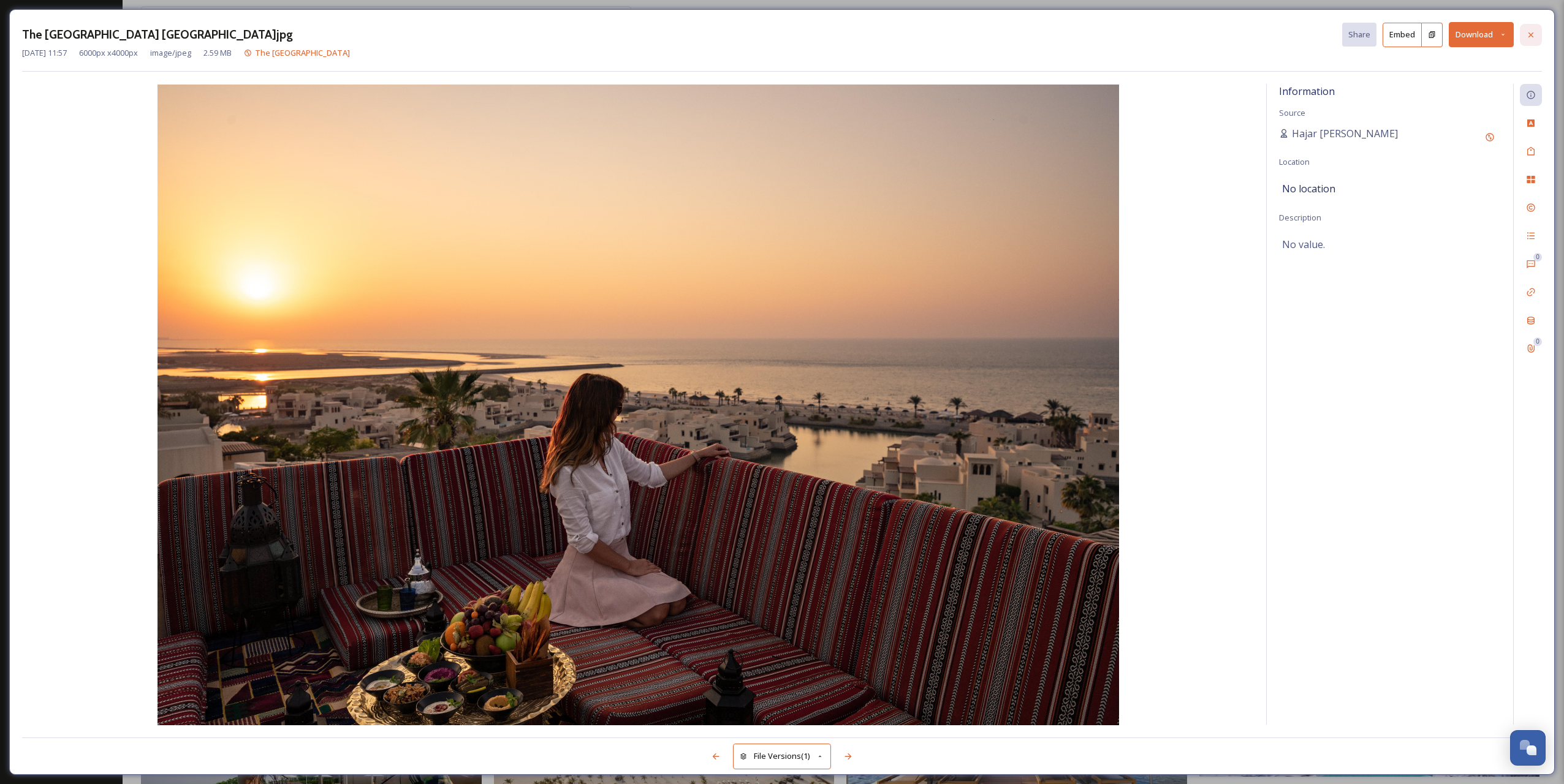
click at [1534, 32] on icon at bounding box center [1531, 35] width 10 height 10
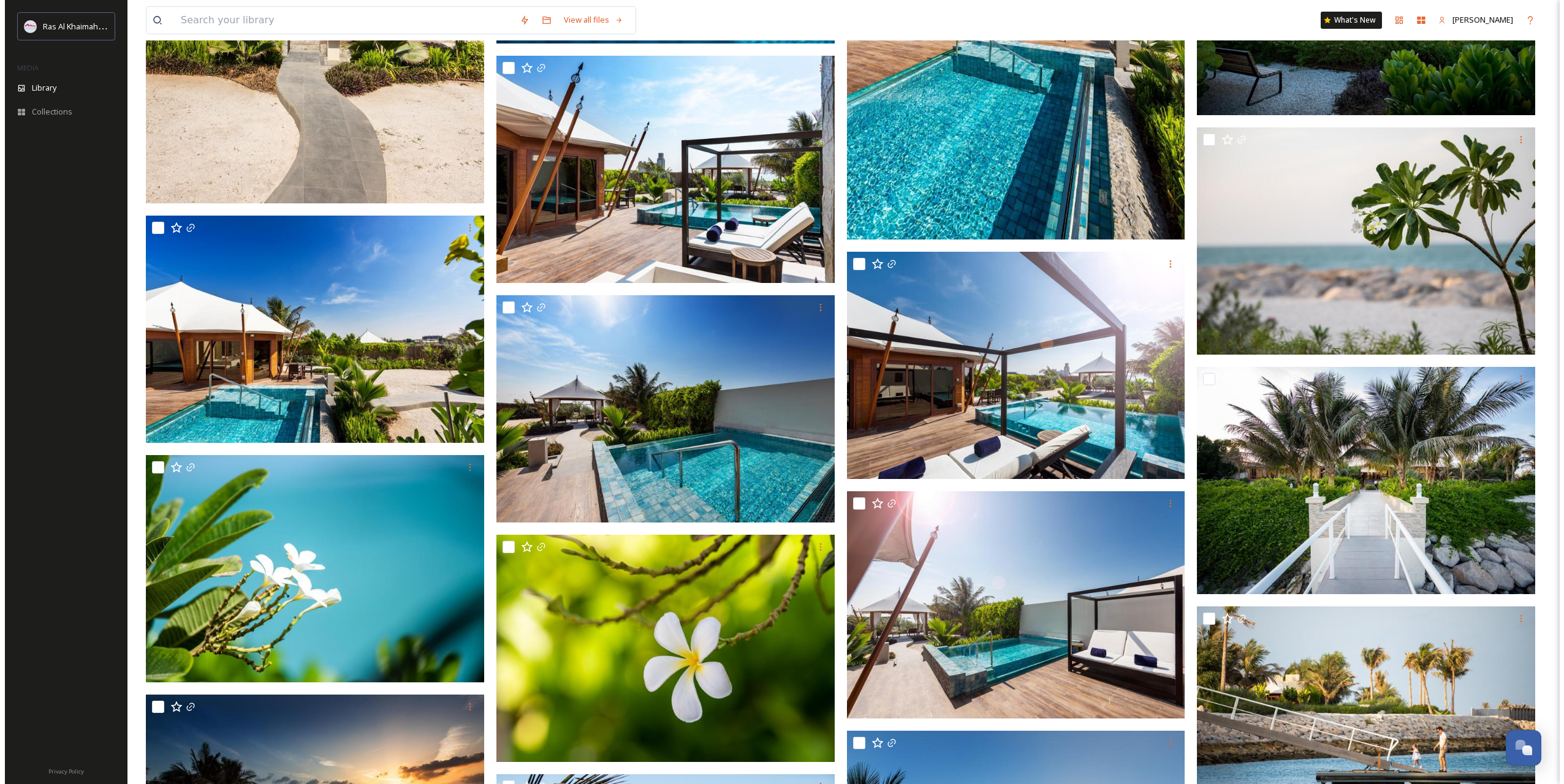
scroll to position [38676, 0]
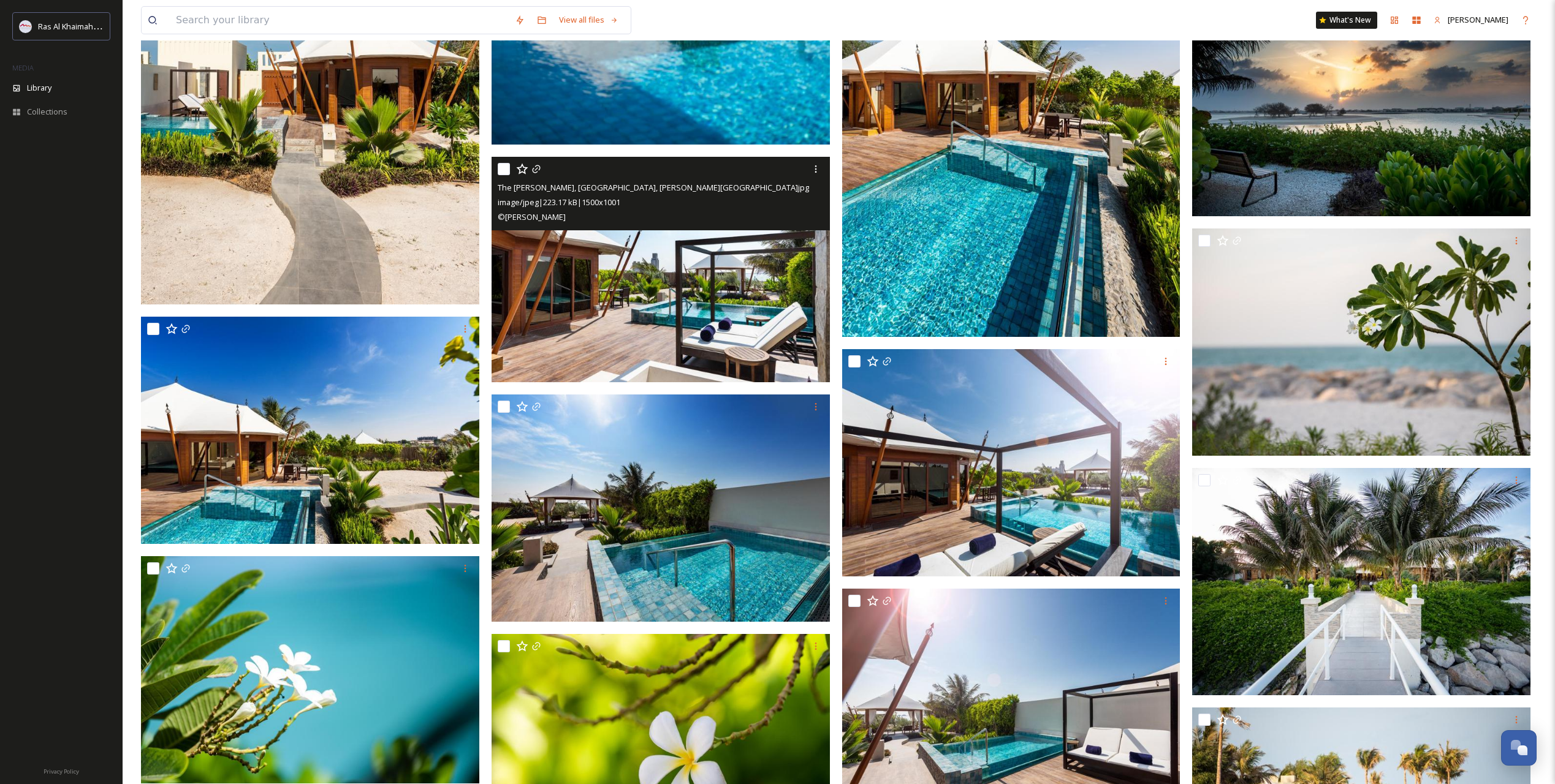
click at [699, 297] on img at bounding box center [661, 269] width 338 height 226
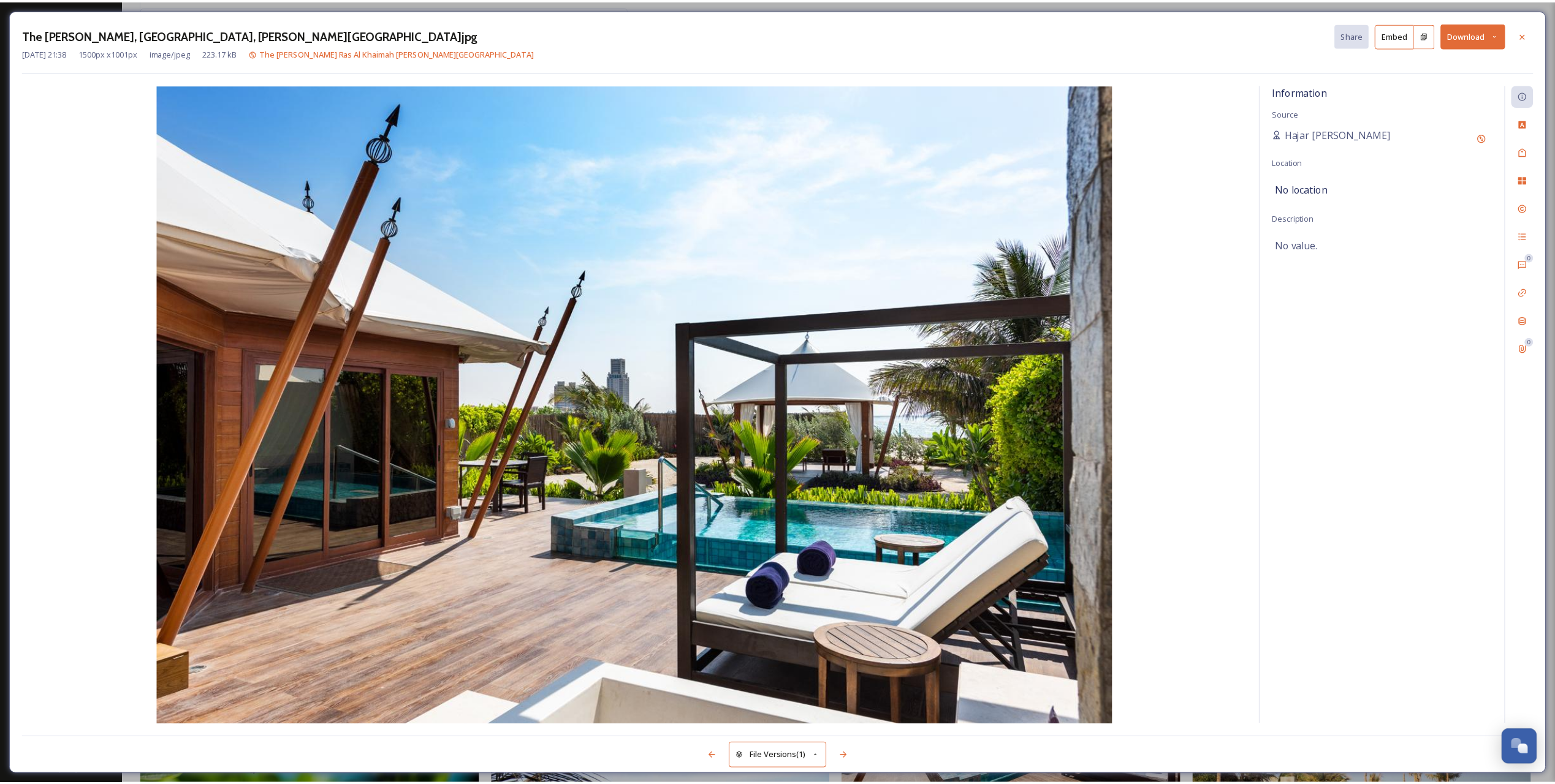
scroll to position [38678, 0]
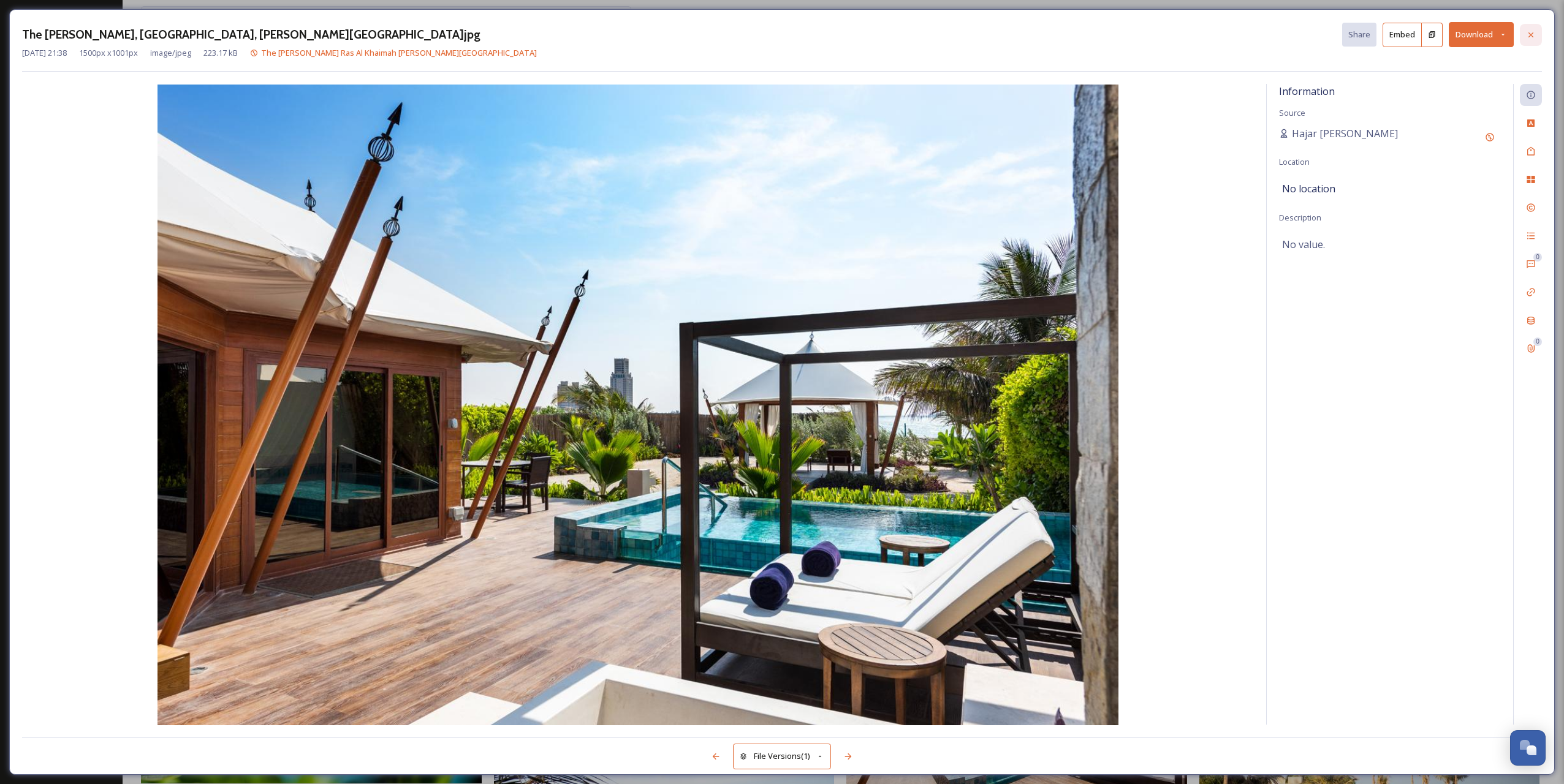
click at [1528, 30] on icon at bounding box center [1531, 35] width 10 height 10
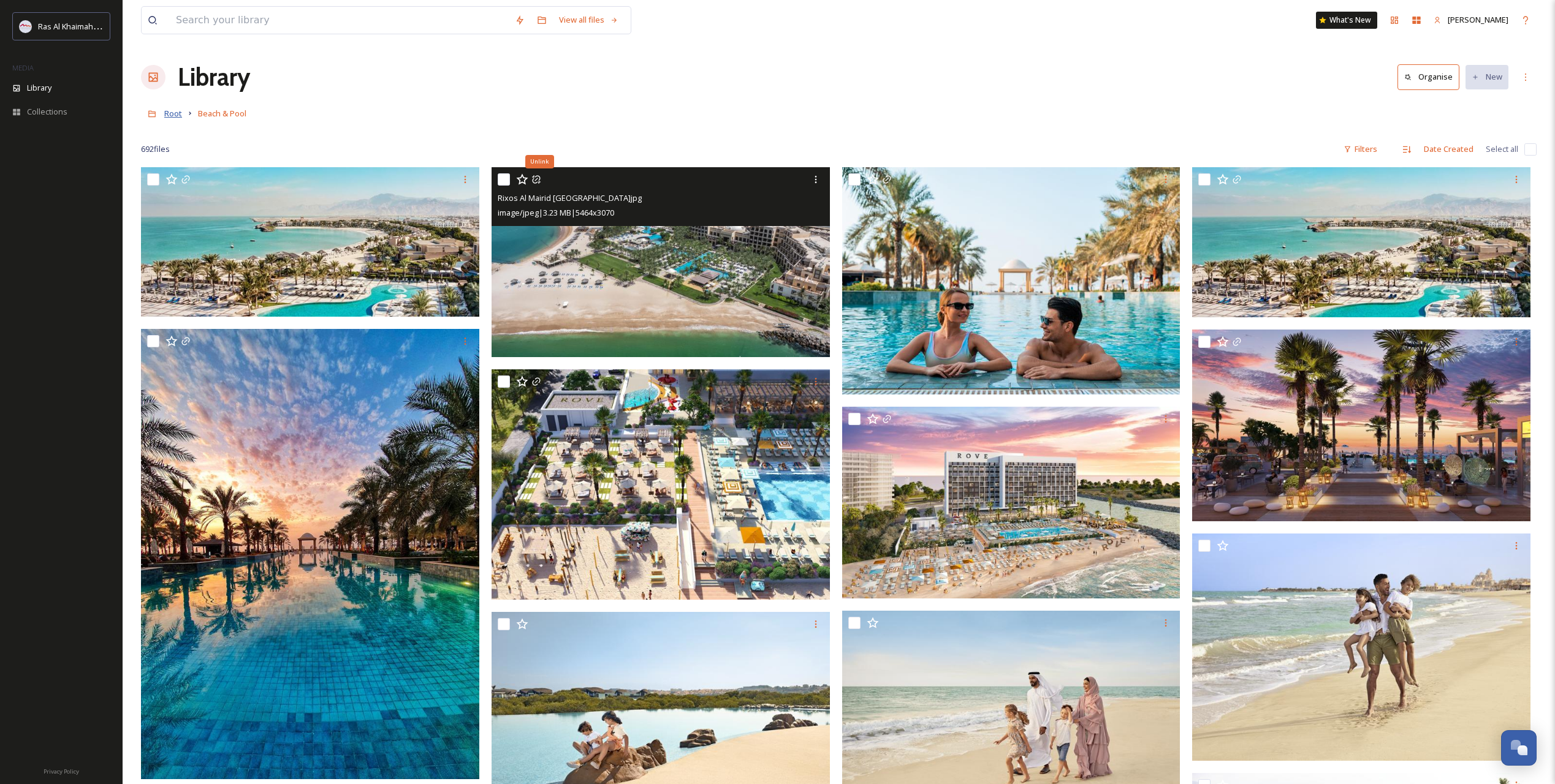
click at [173, 116] on span "Root" at bounding box center [173, 113] width 18 height 11
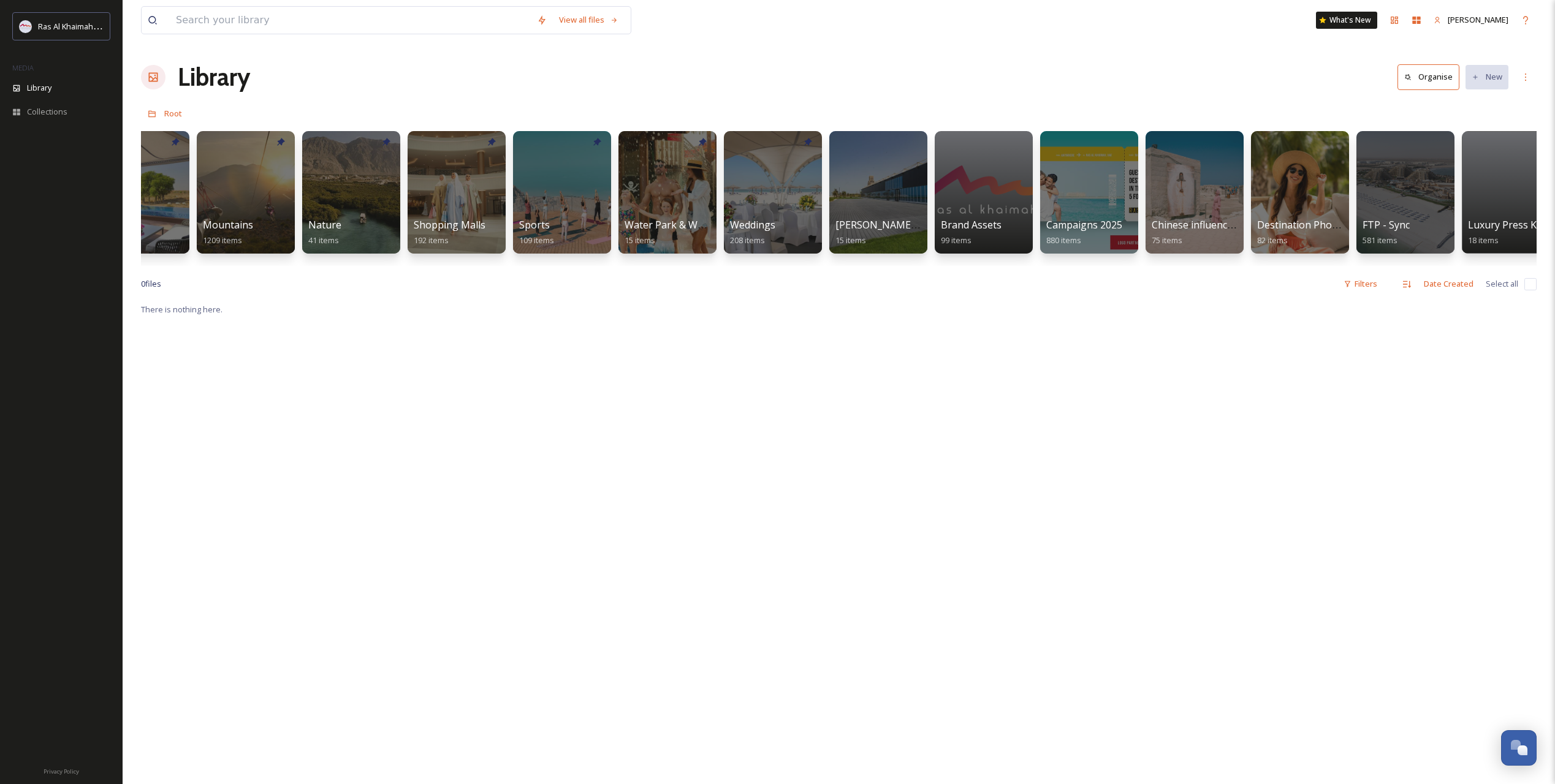
scroll to position [0, 792]
click at [641, 208] on div at bounding box center [666, 192] width 100 height 125
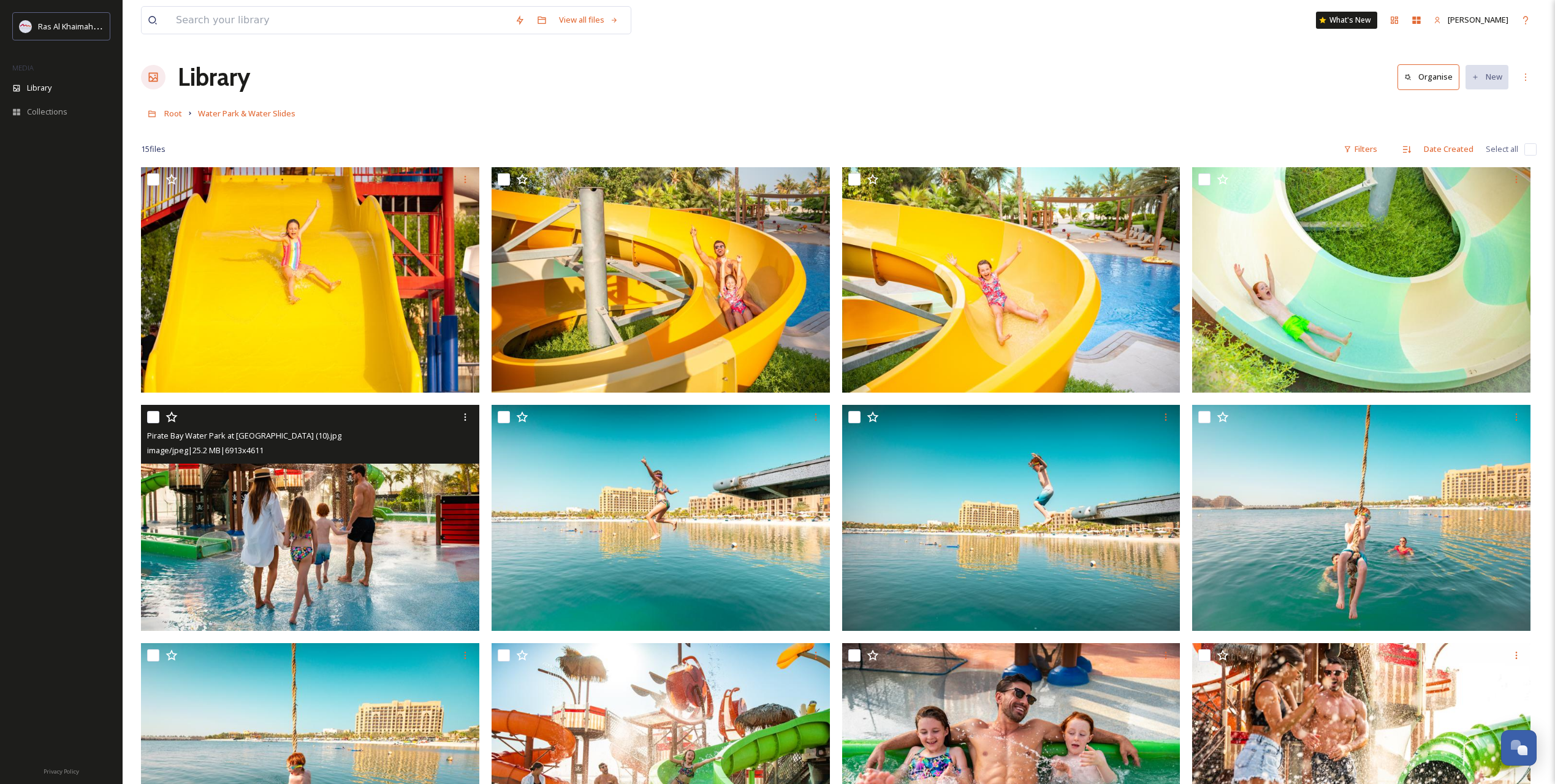
click at [362, 511] on img at bounding box center [310, 517] width 338 height 226
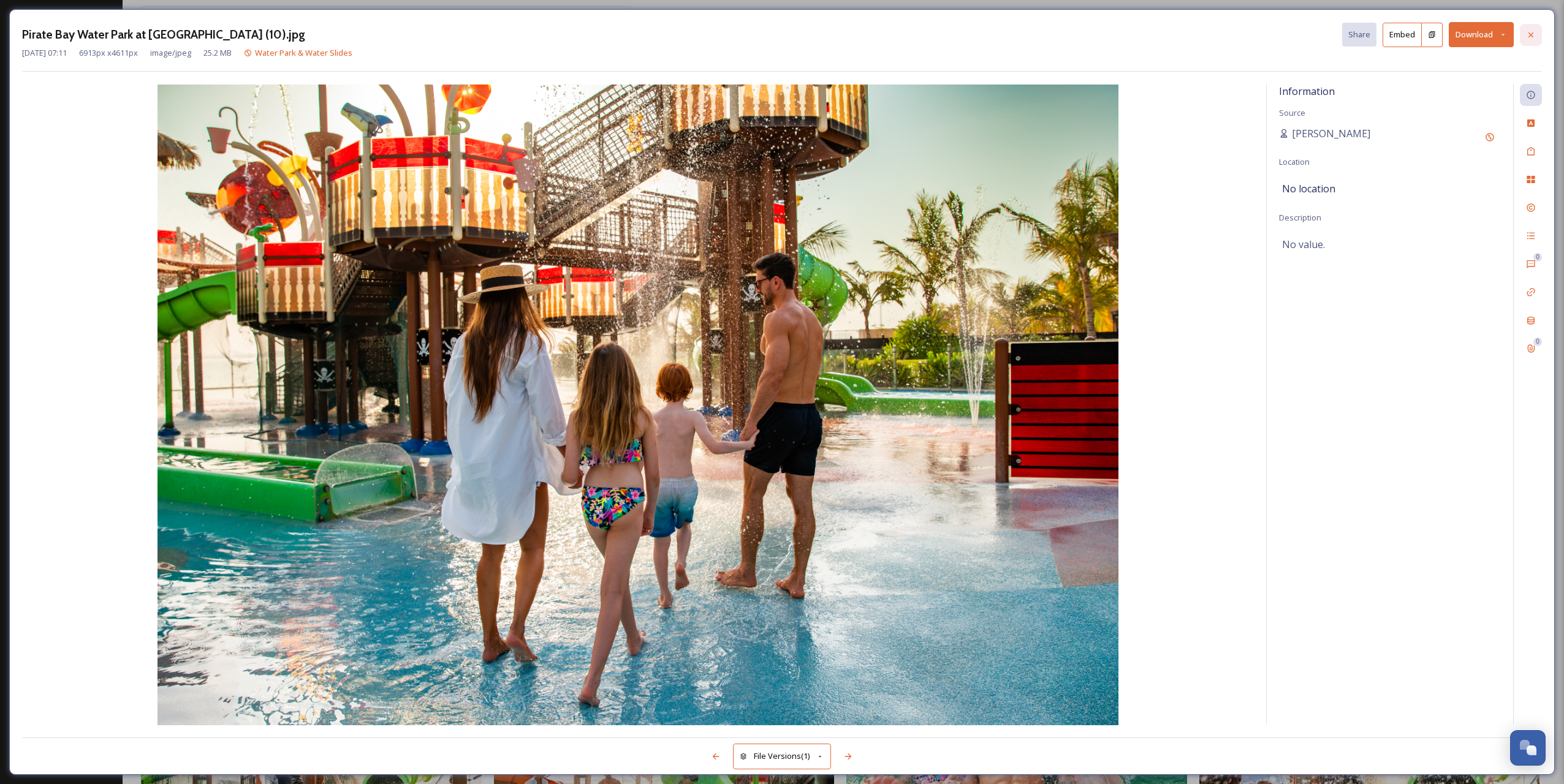
click at [1520, 37] on div "Pirate Bay Water Park at [GEOGRAPHIC_DATA] (10).jpg Share Embed Download" at bounding box center [782, 35] width 1520 height 25
click at [1536, 26] on div at bounding box center [1531, 35] width 22 height 22
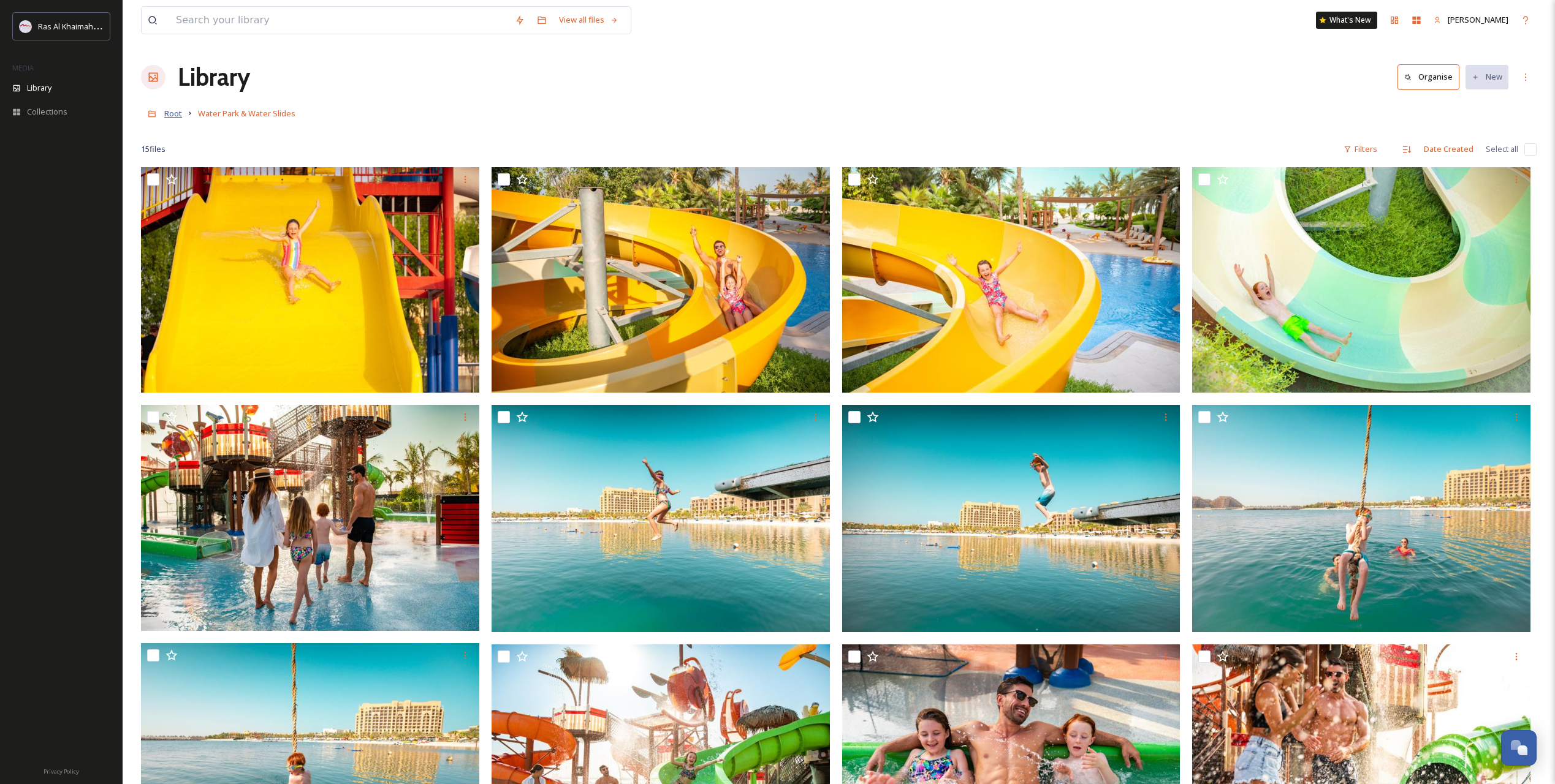
click at [178, 112] on span "Root" at bounding box center [173, 113] width 18 height 11
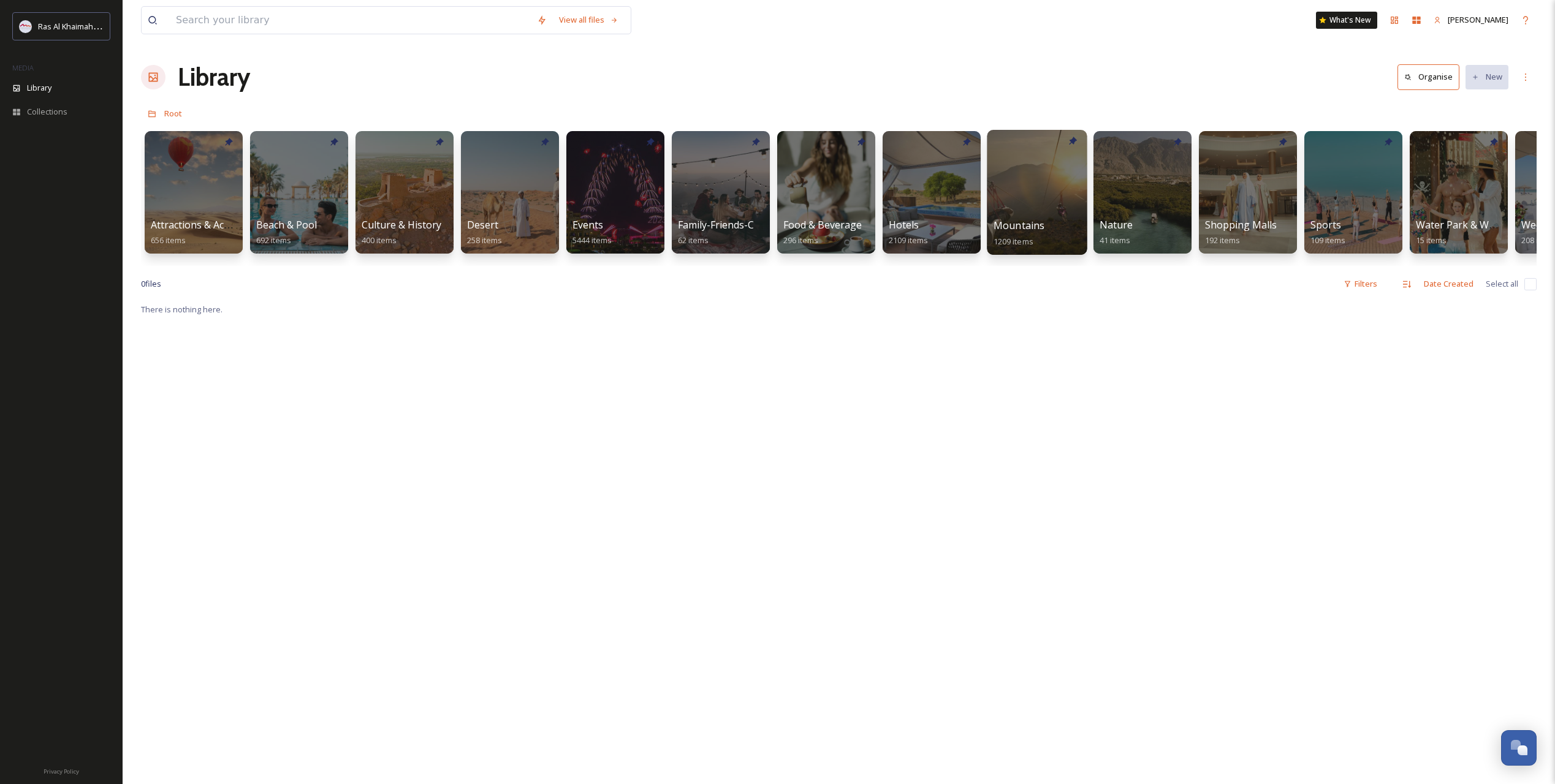
click at [1012, 208] on div at bounding box center [1036, 192] width 100 height 125
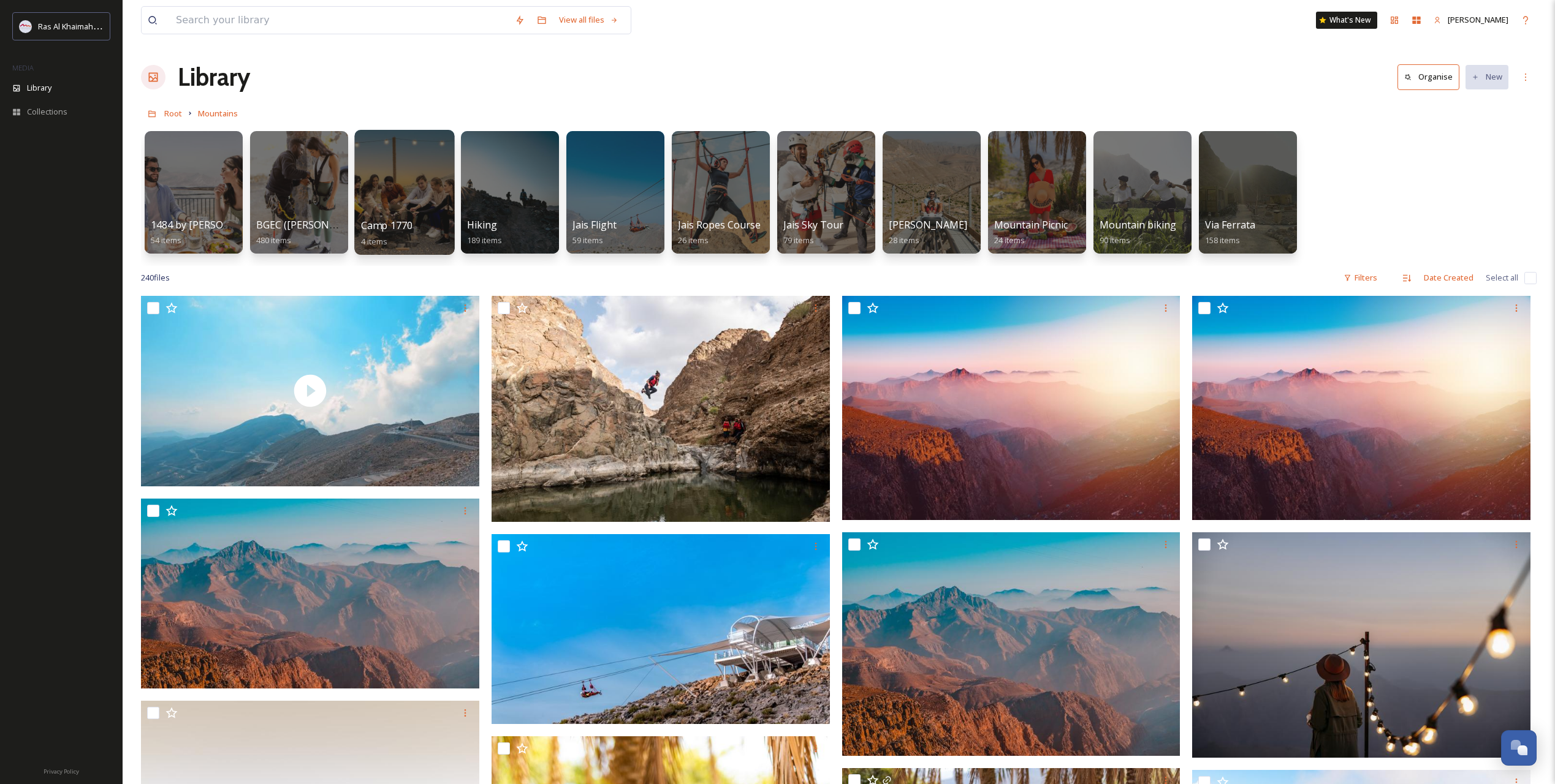
click at [396, 204] on div at bounding box center [404, 192] width 100 height 125
click at [1020, 205] on div at bounding box center [1036, 192] width 100 height 125
click at [475, 199] on div at bounding box center [509, 192] width 100 height 125
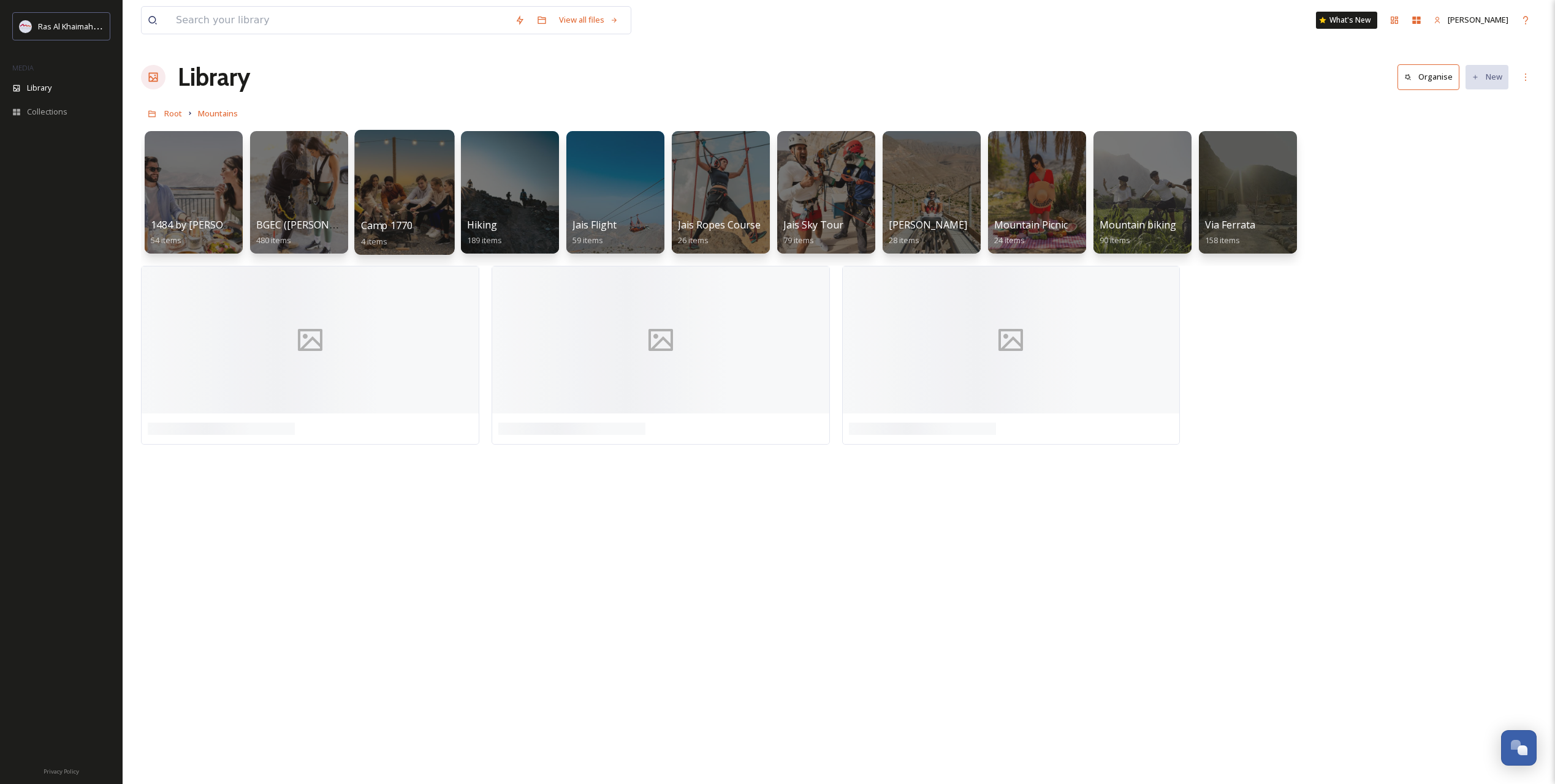
click at [386, 215] on div at bounding box center [404, 192] width 100 height 125
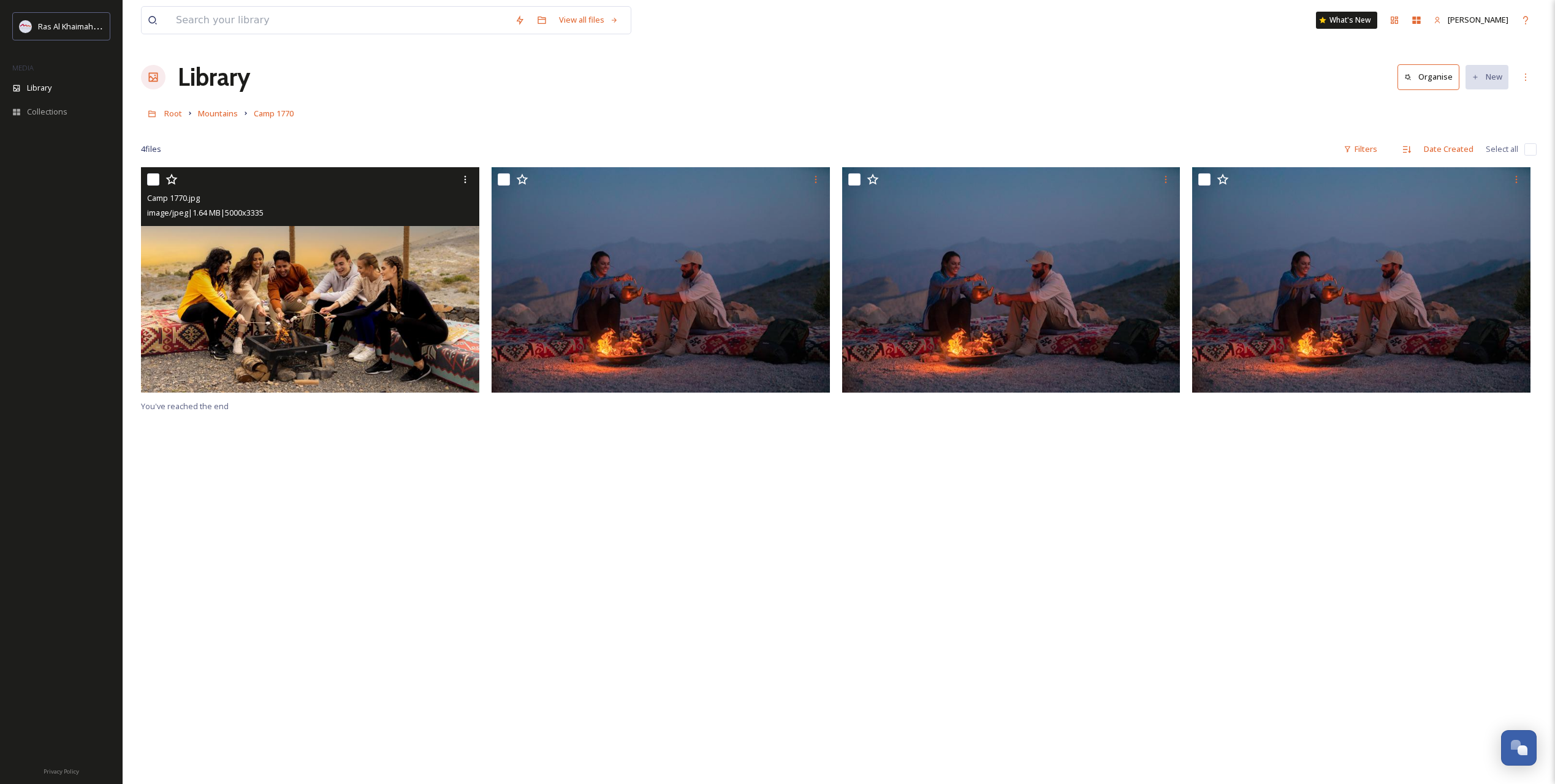
click at [381, 312] on img at bounding box center [310, 280] width 338 height 226
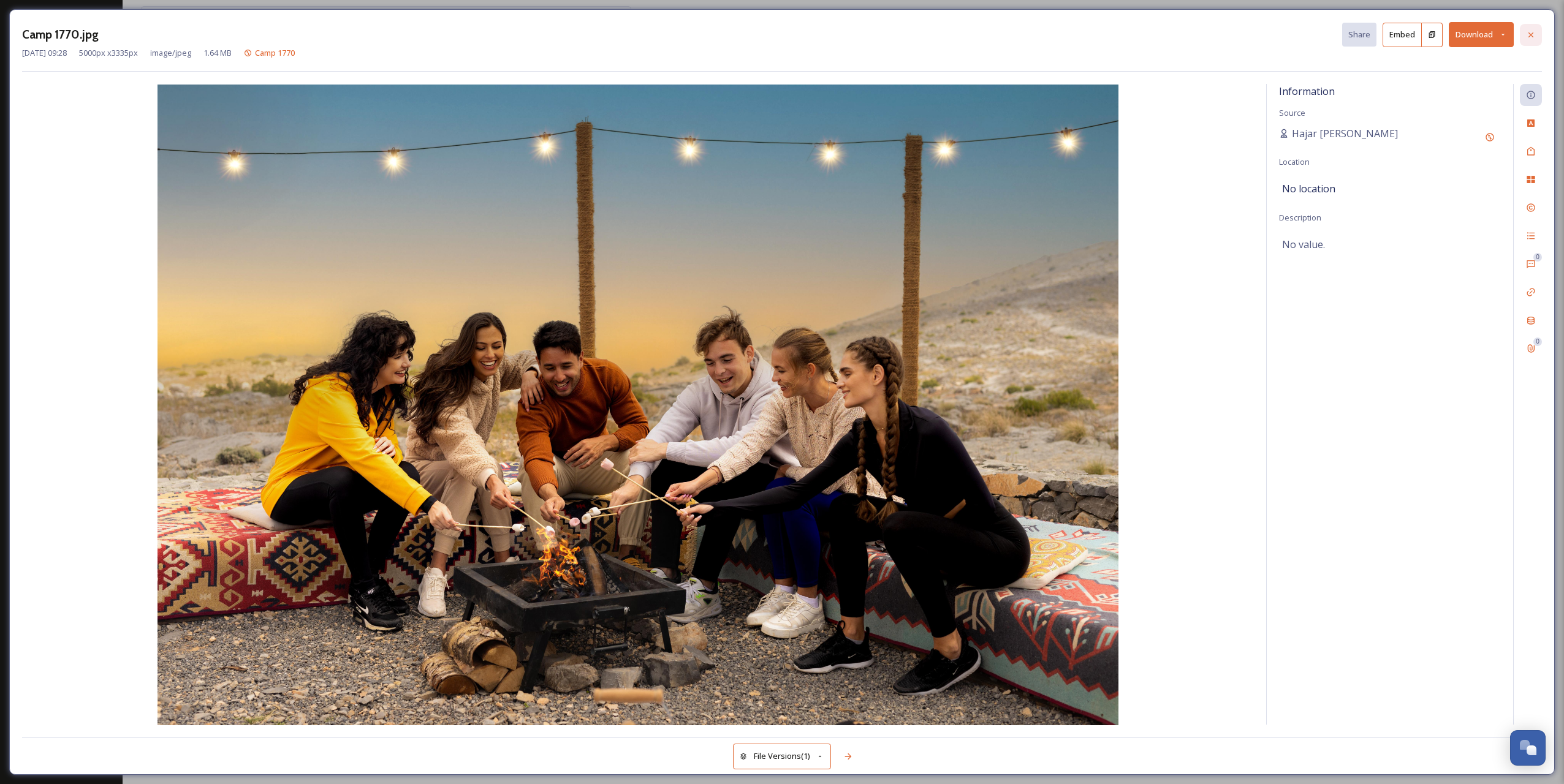
click at [1529, 32] on icon at bounding box center [1531, 35] width 10 height 10
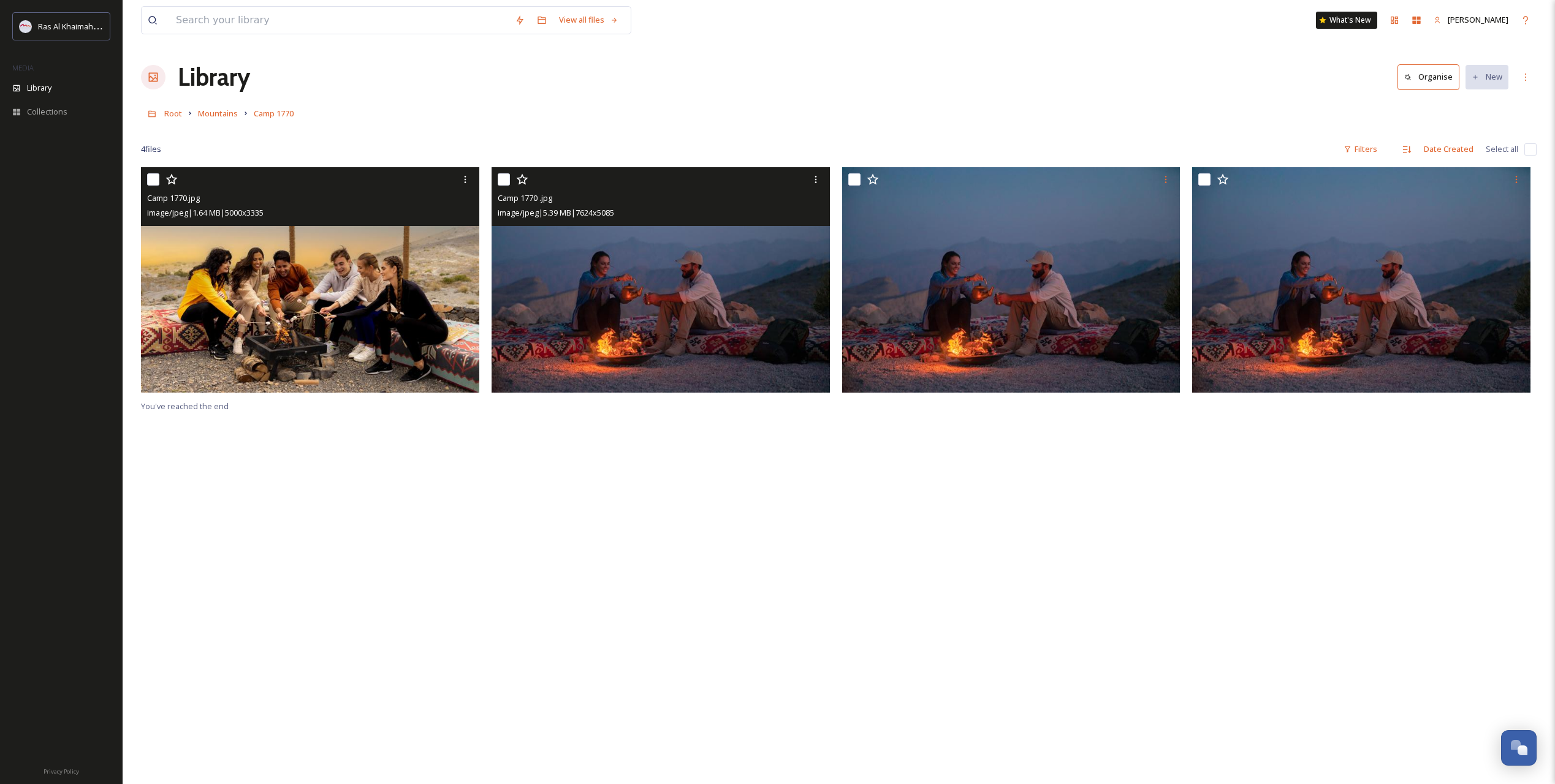
click at [733, 331] on img at bounding box center [661, 280] width 338 height 226
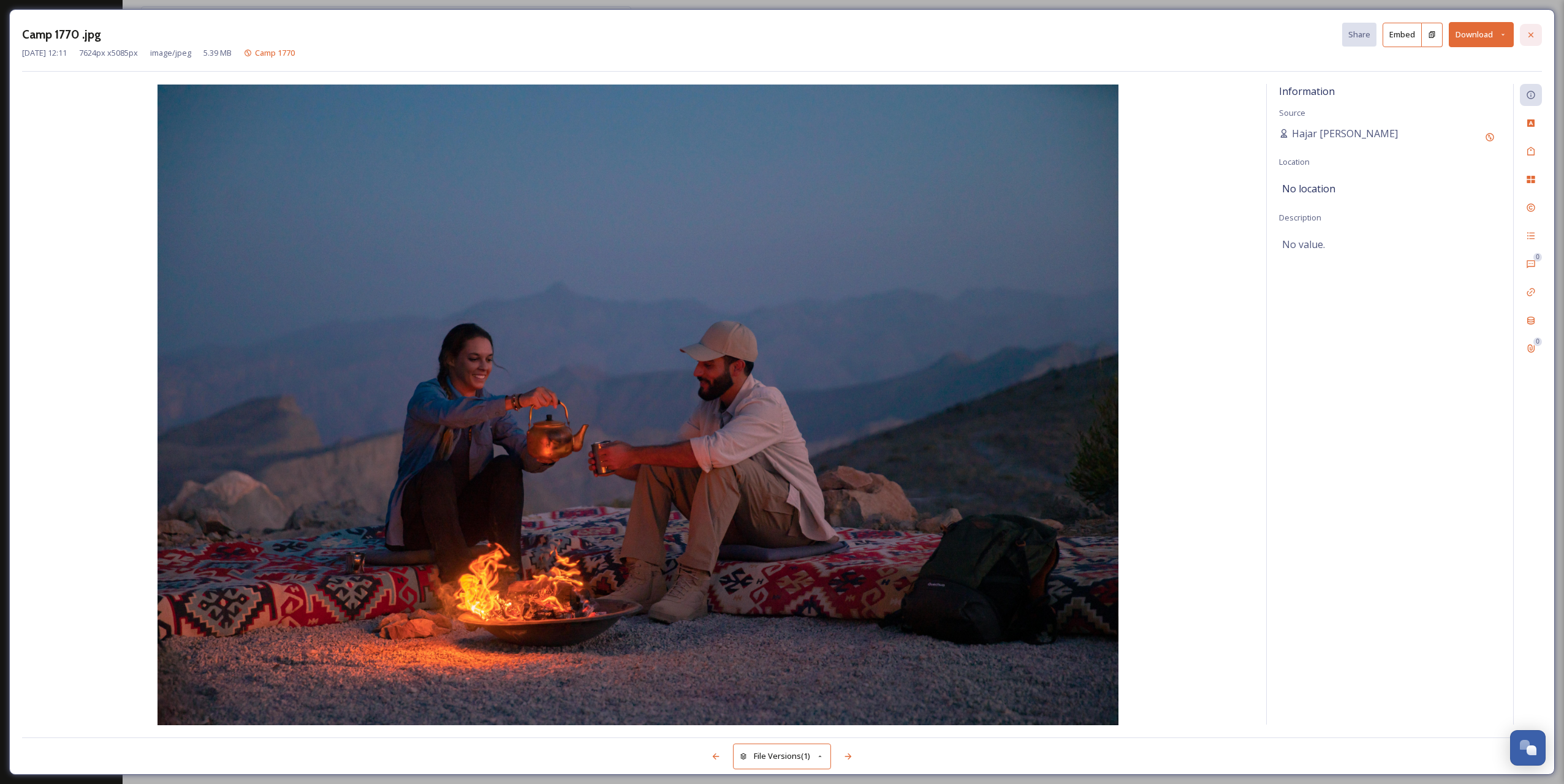
click at [1528, 37] on icon at bounding box center [1531, 35] width 10 height 10
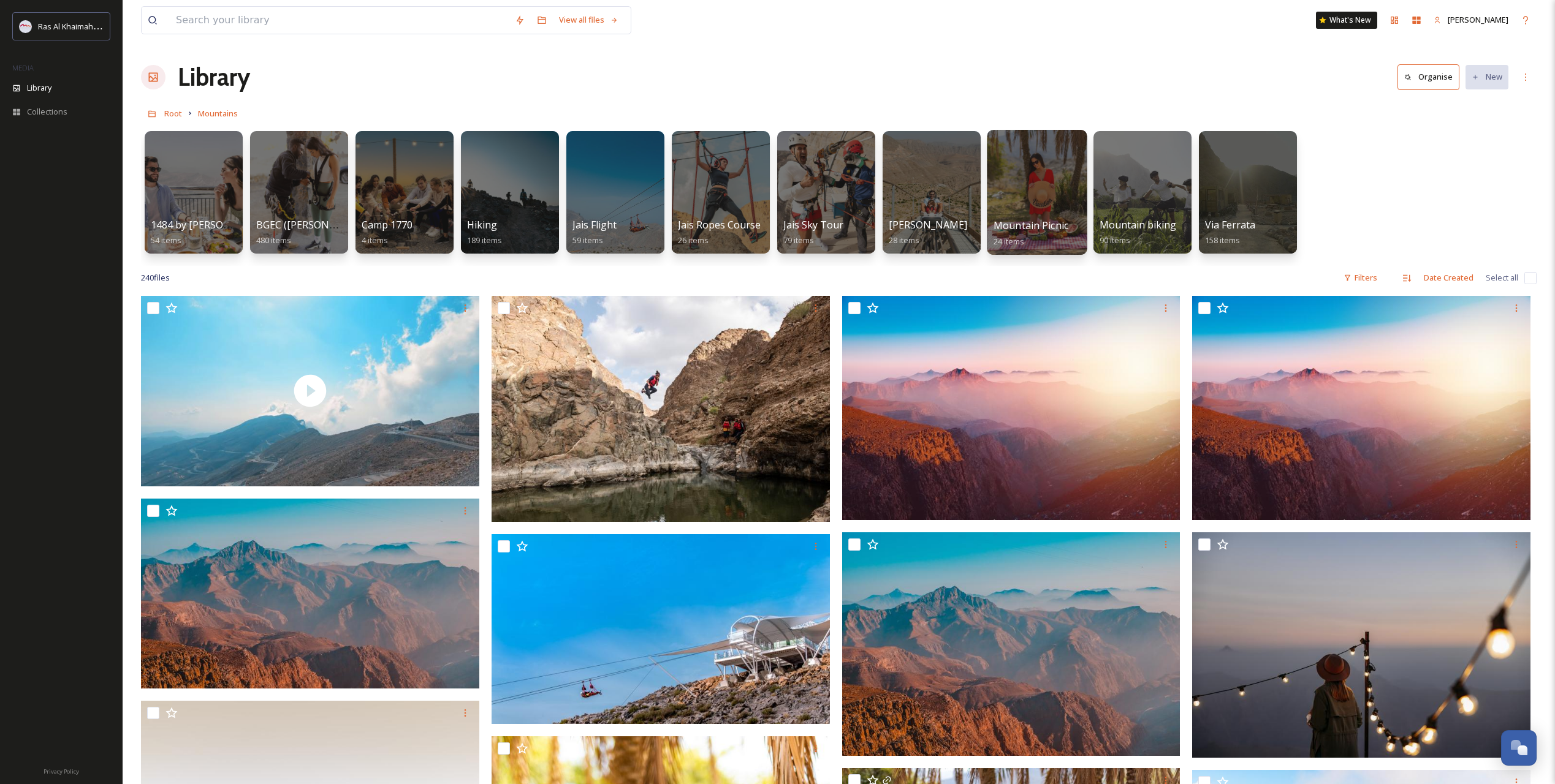
click at [1034, 201] on div at bounding box center [1036, 192] width 100 height 125
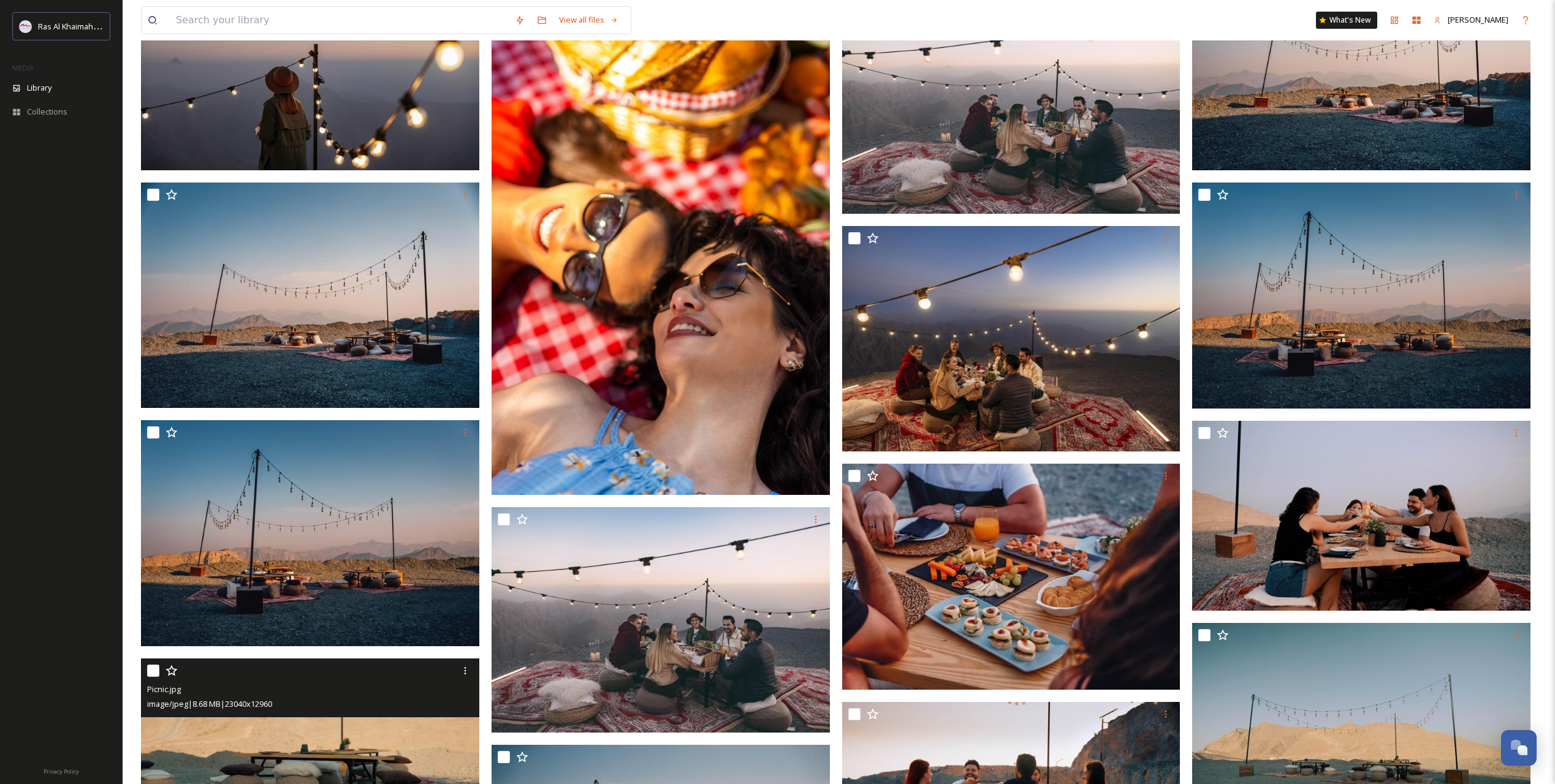
scroll to position [495, 0]
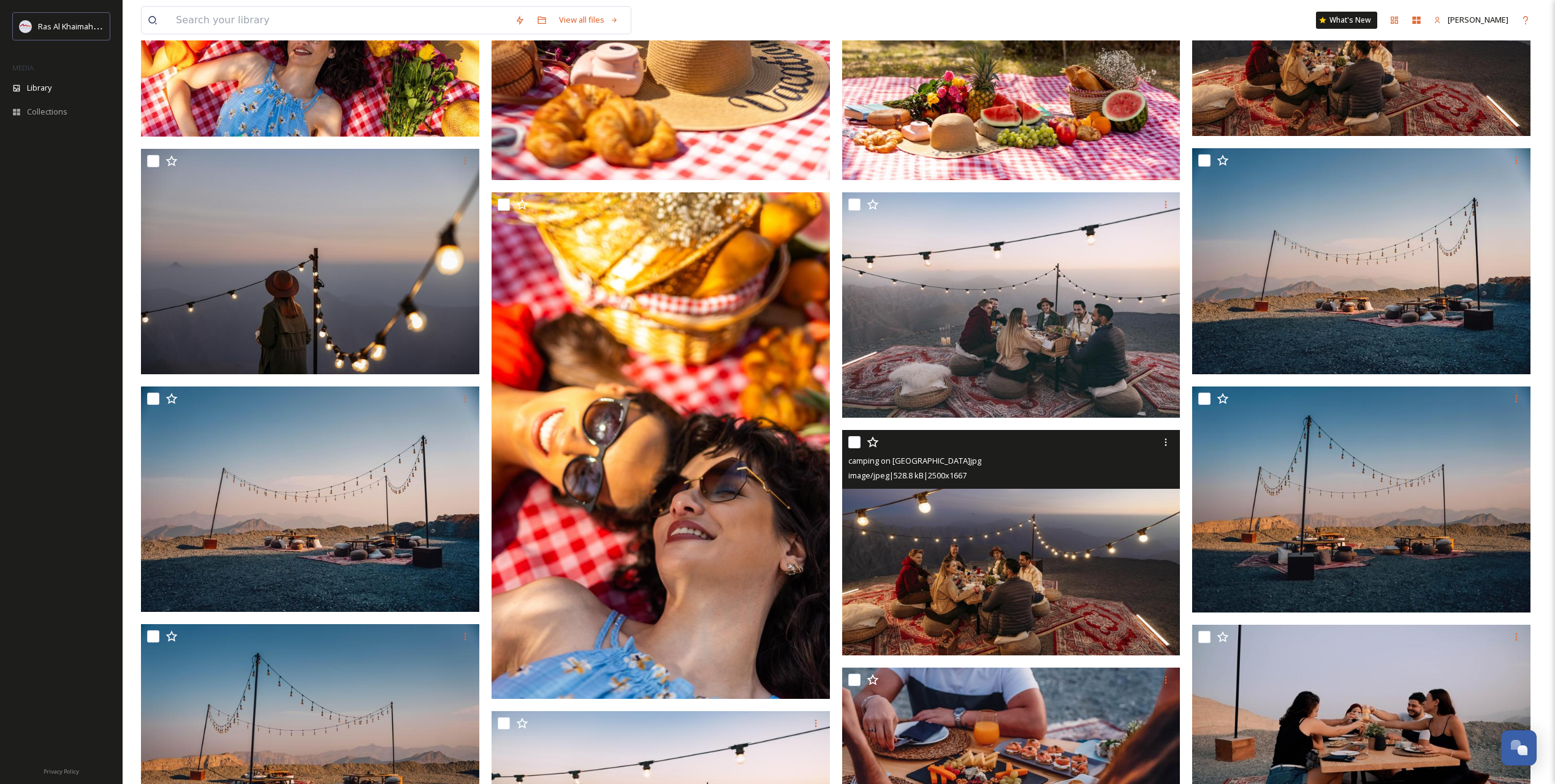
click at [943, 562] on img at bounding box center [1011, 543] width 338 height 226
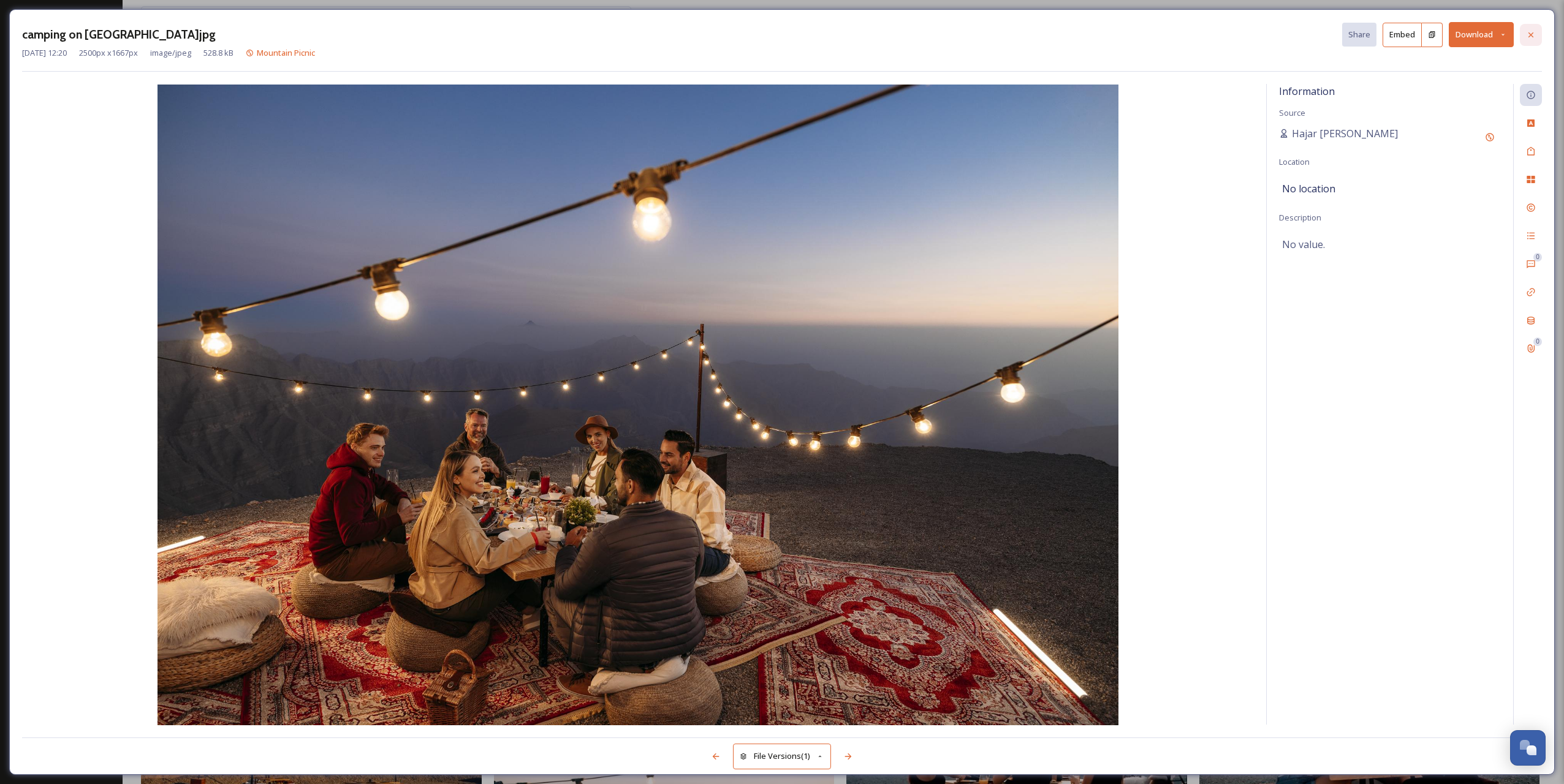
click at [1535, 42] on div at bounding box center [1531, 35] width 22 height 22
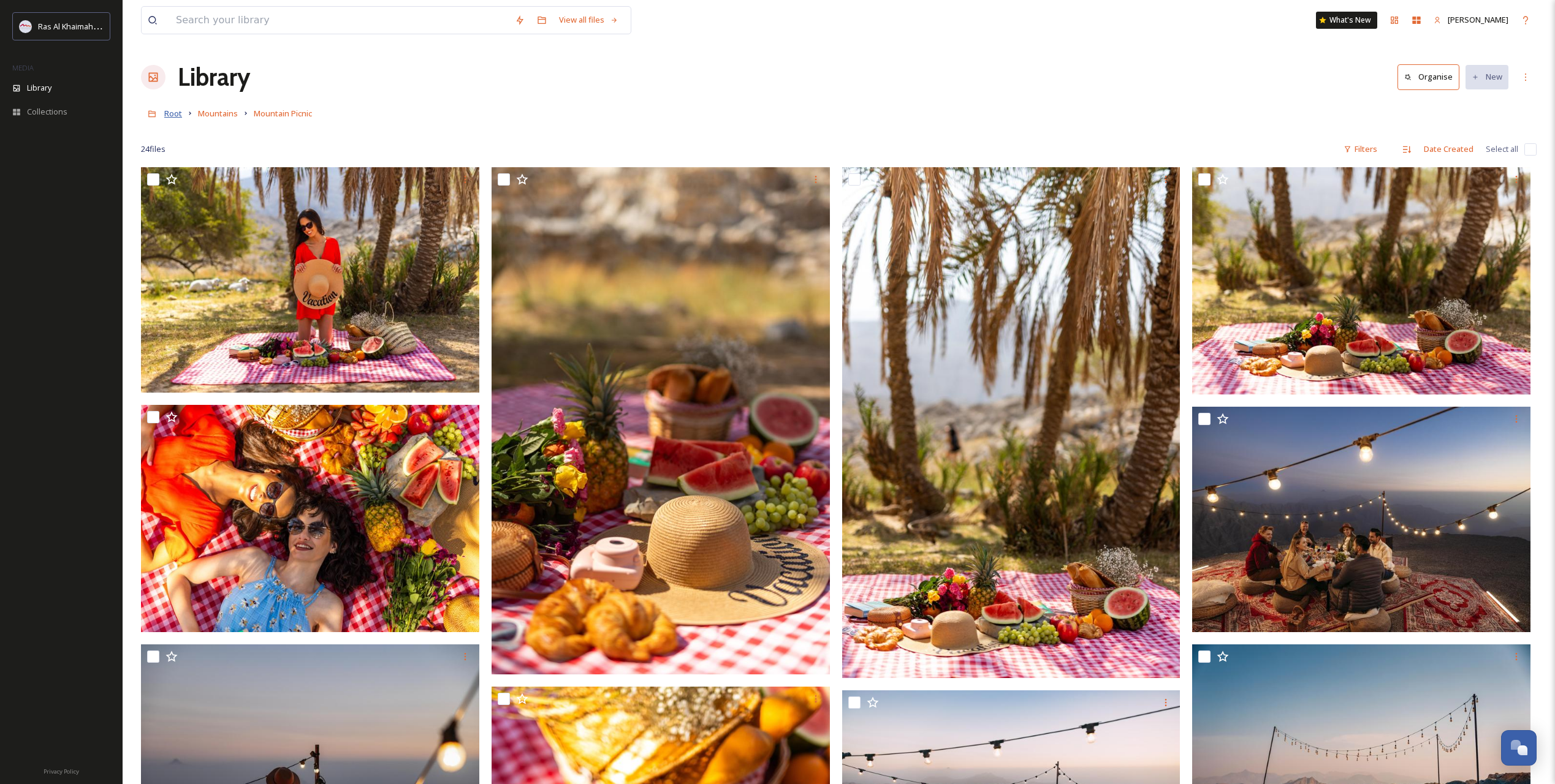
click at [167, 118] on span "Root" at bounding box center [173, 113] width 18 height 11
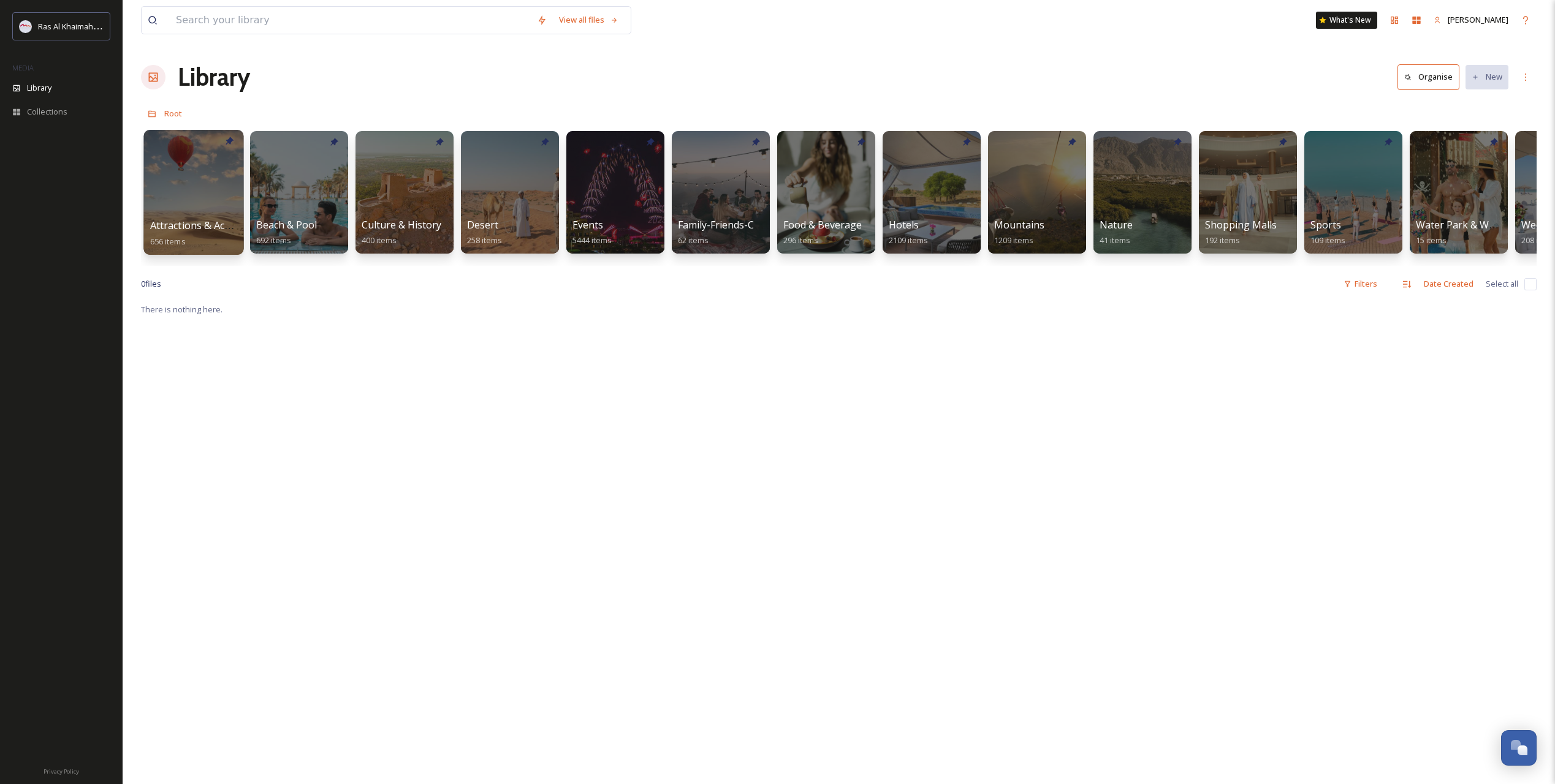
click at [197, 228] on span "Attractions & Activities" at bounding box center [203, 225] width 105 height 13
click at [1253, 222] on span "Shopping Malls" at bounding box center [1240, 225] width 73 height 13
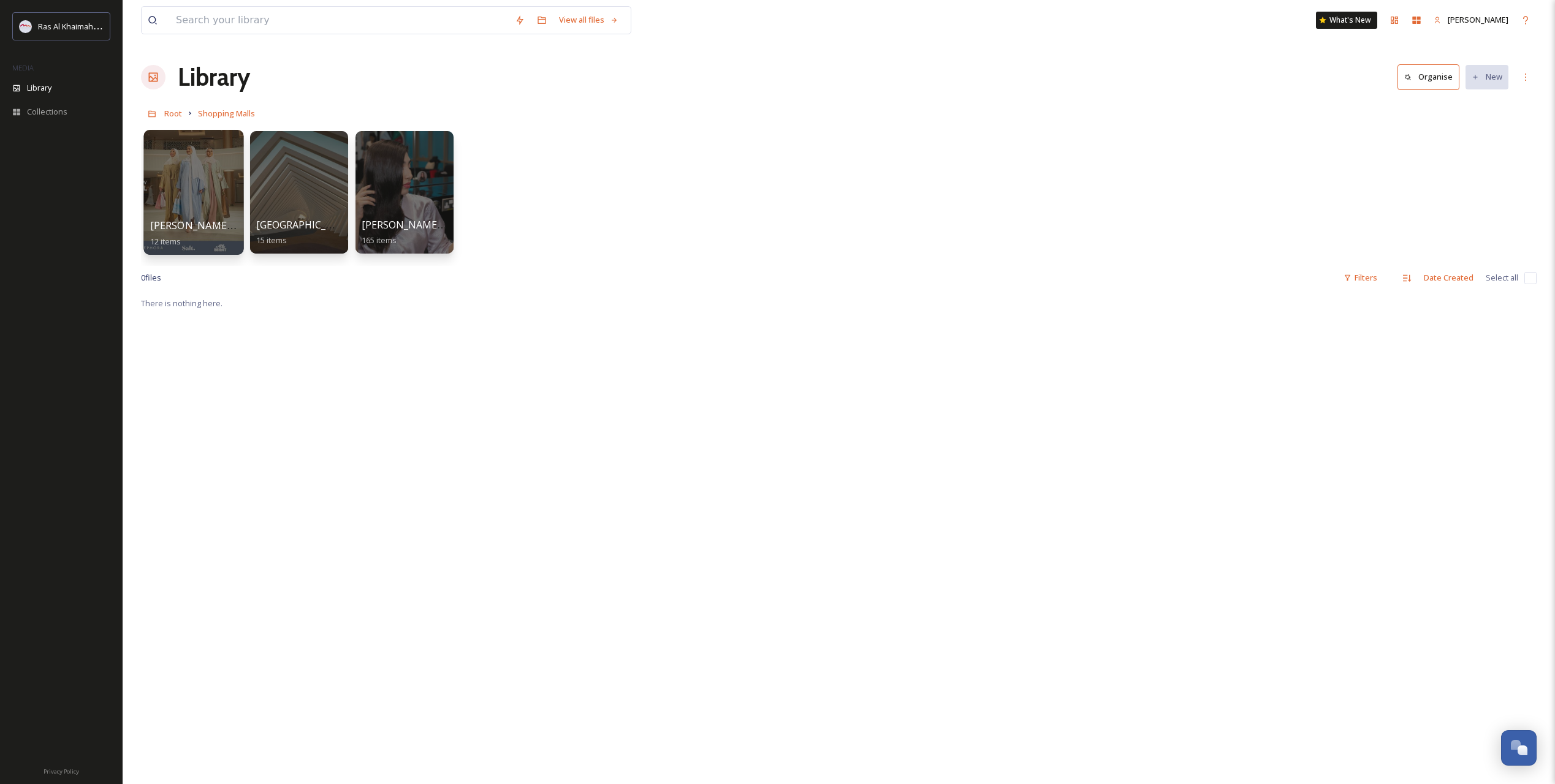
click at [176, 200] on div at bounding box center [193, 192] width 100 height 125
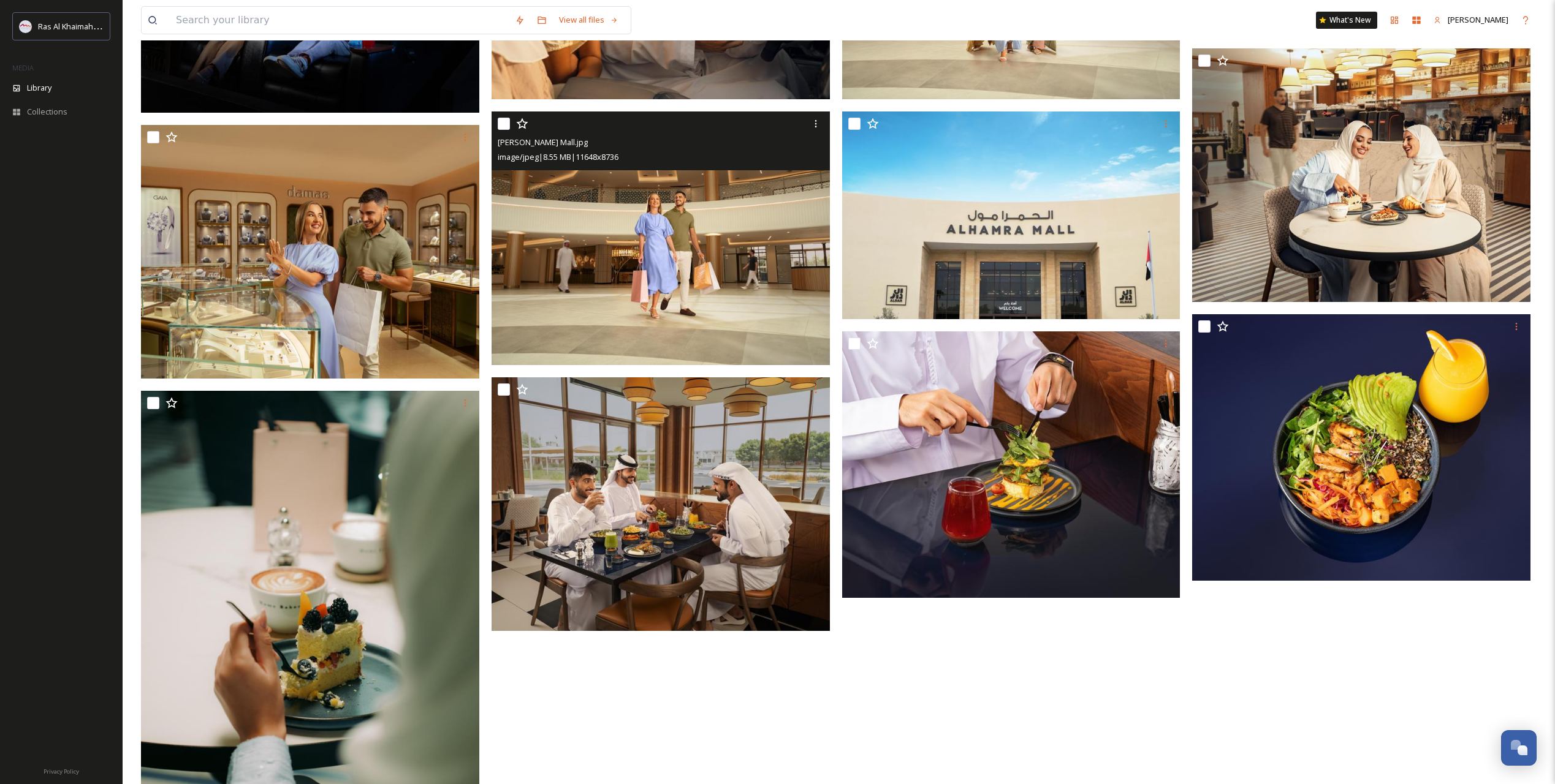
scroll to position [409, 0]
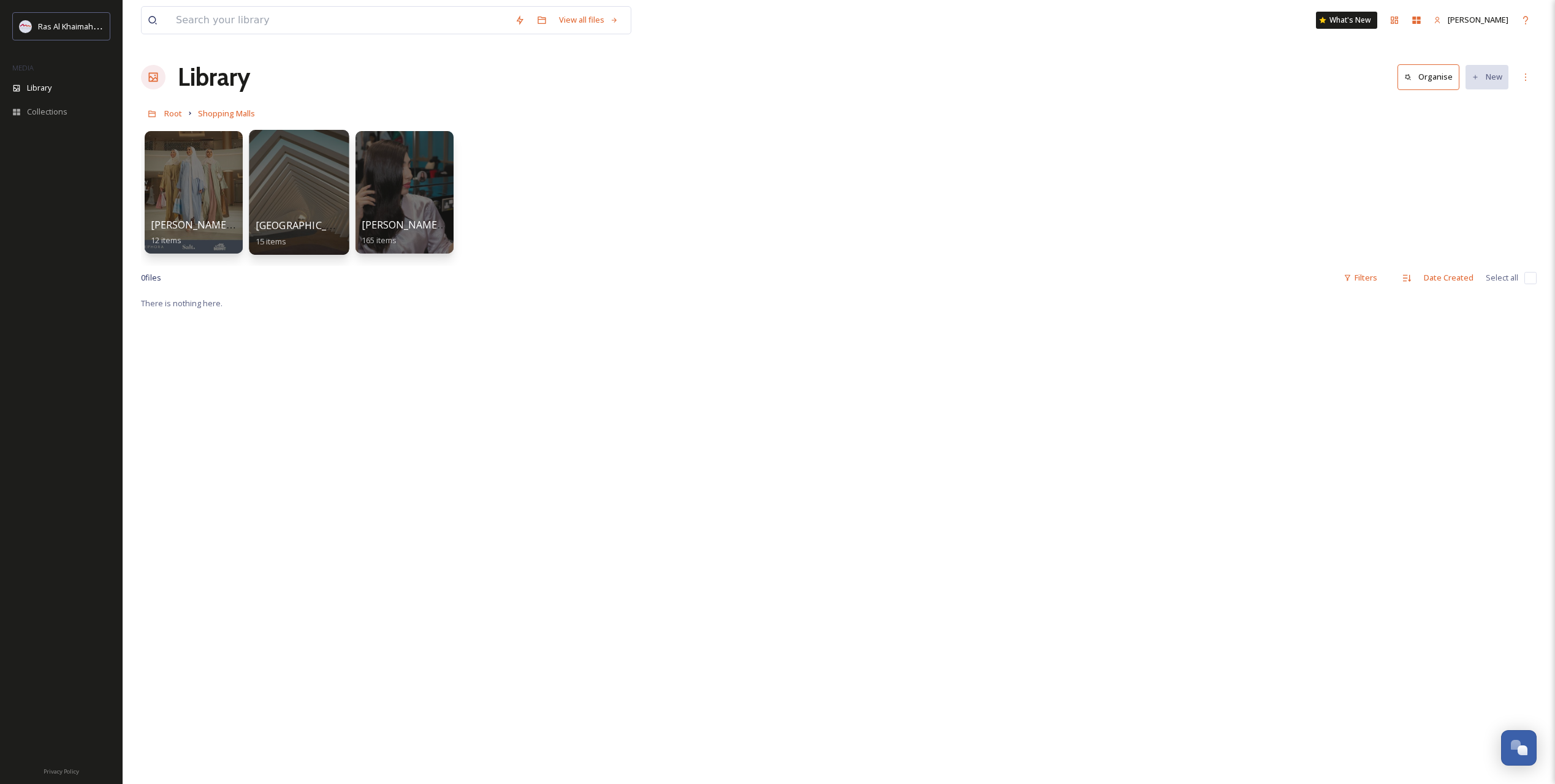
click at [301, 183] on div at bounding box center [298, 192] width 100 height 125
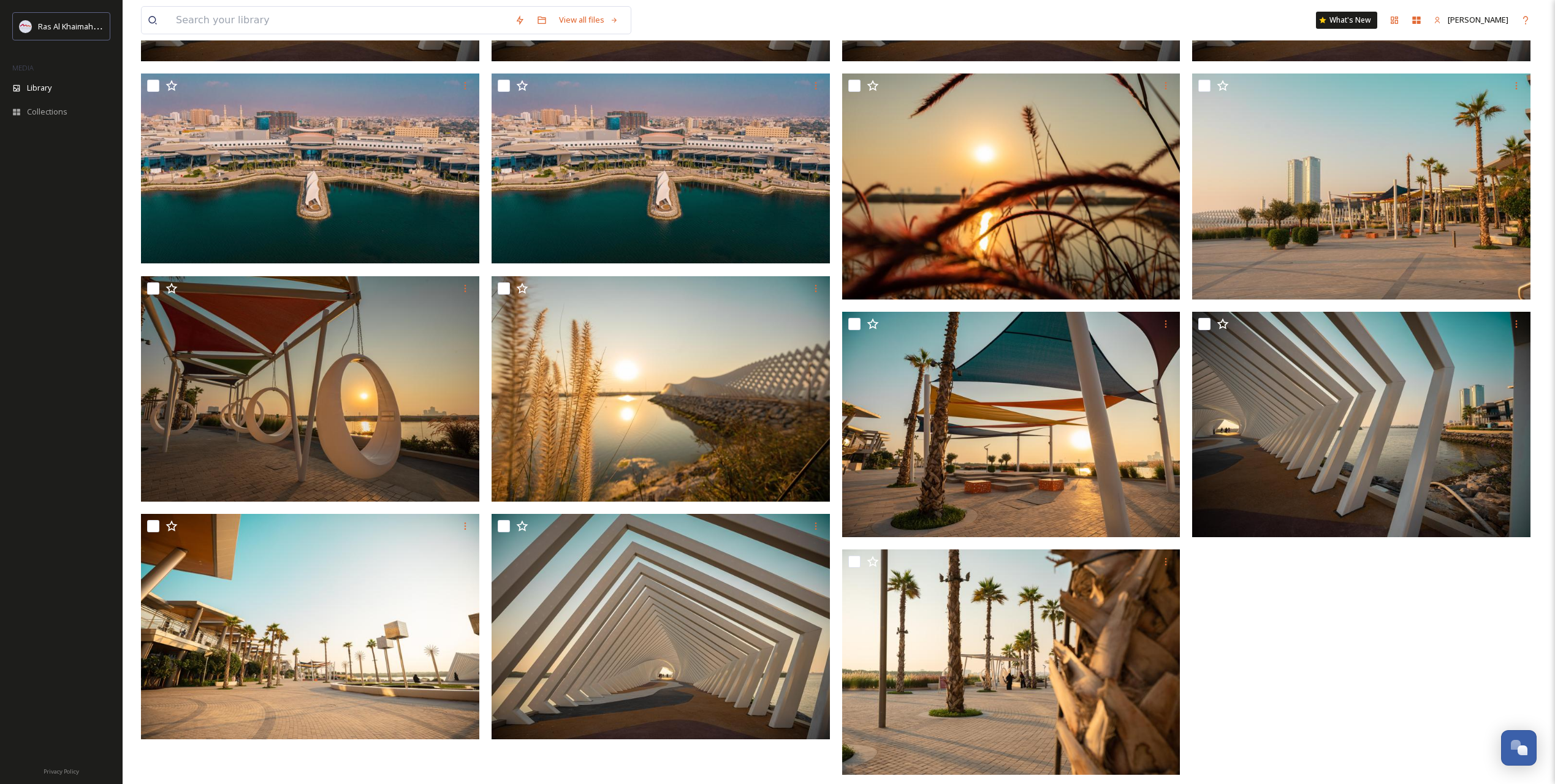
scroll to position [343, 0]
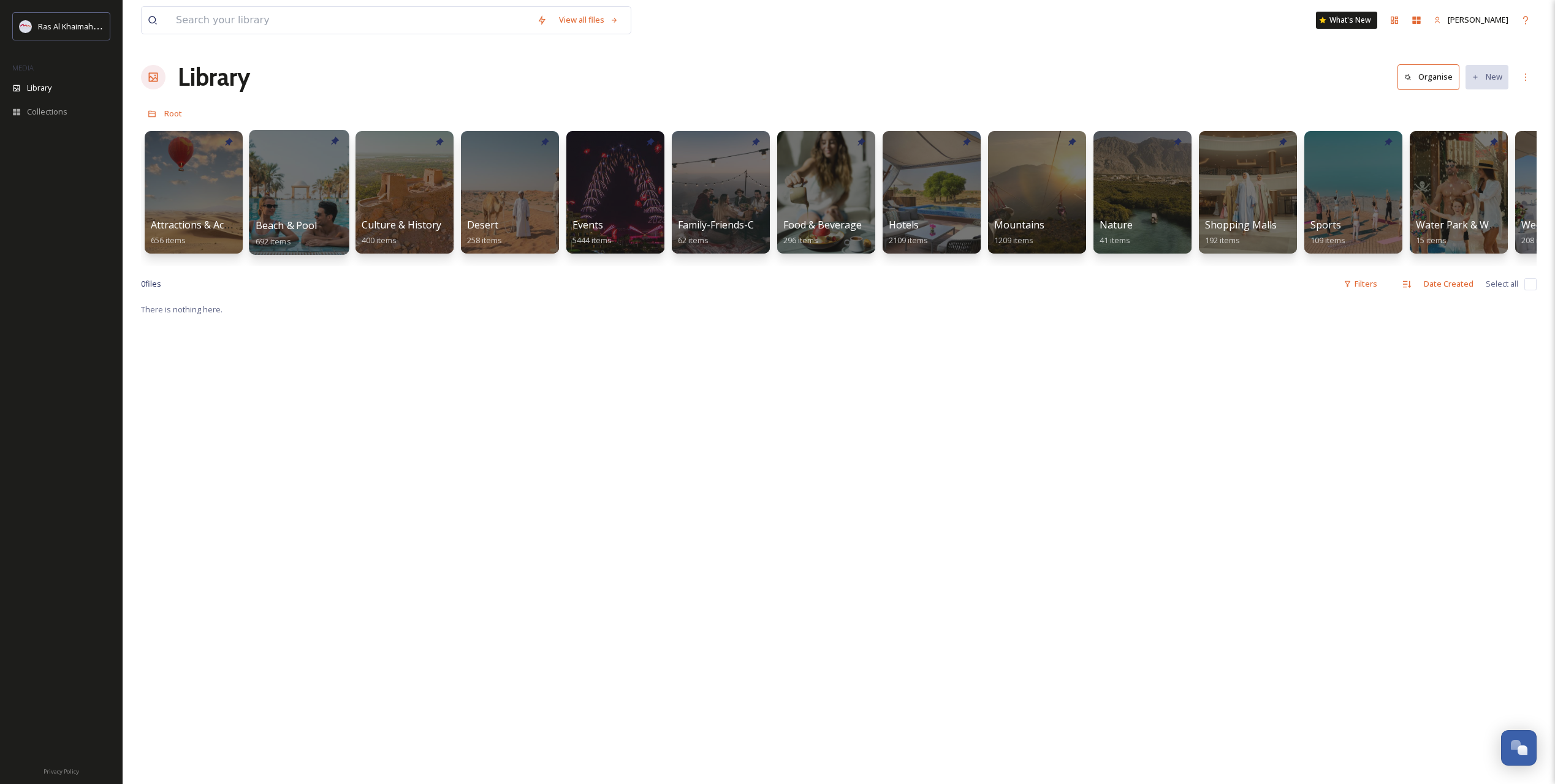
click at [279, 190] on div at bounding box center [298, 192] width 100 height 125
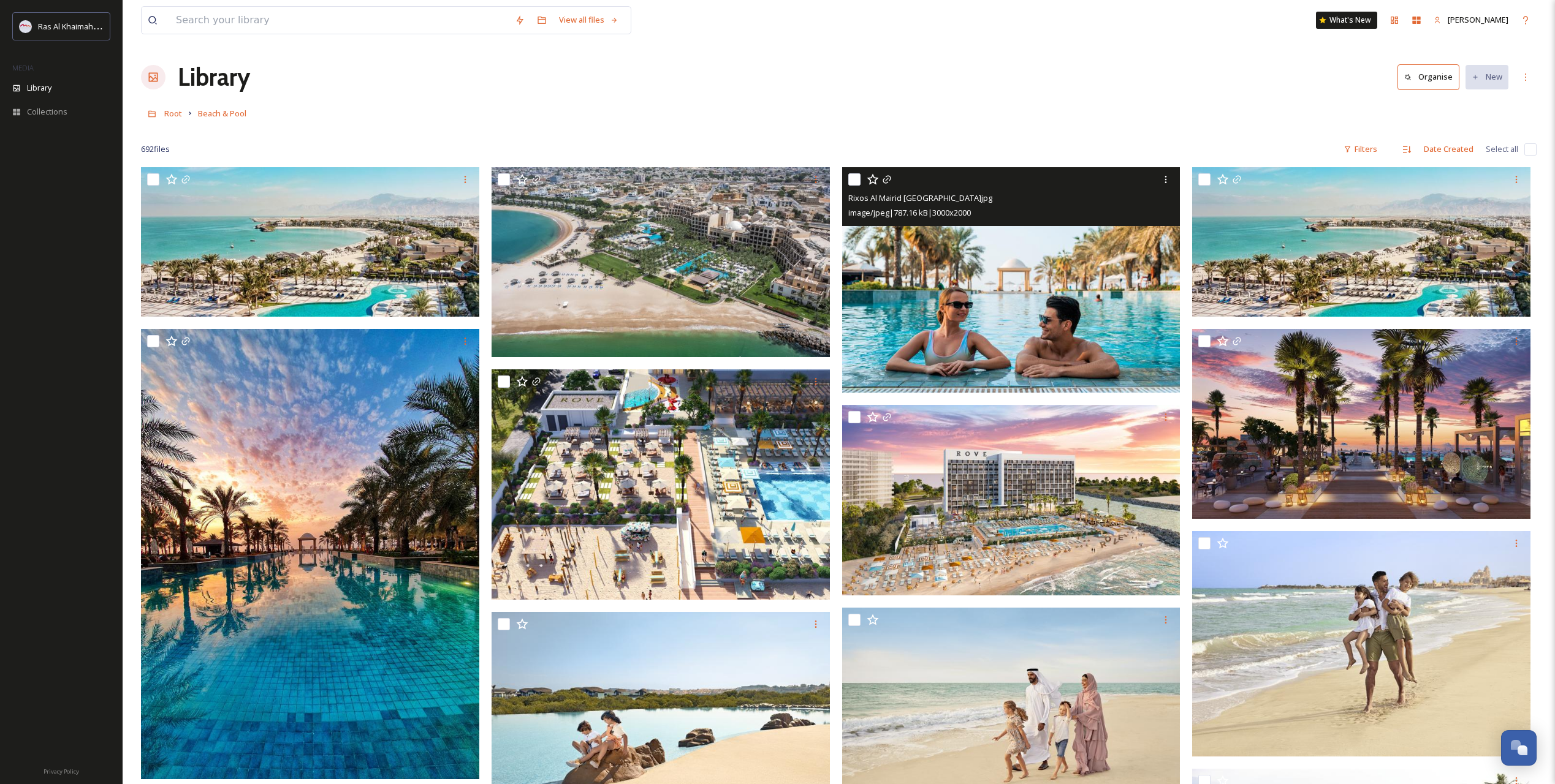
click at [917, 315] on img at bounding box center [1011, 280] width 338 height 226
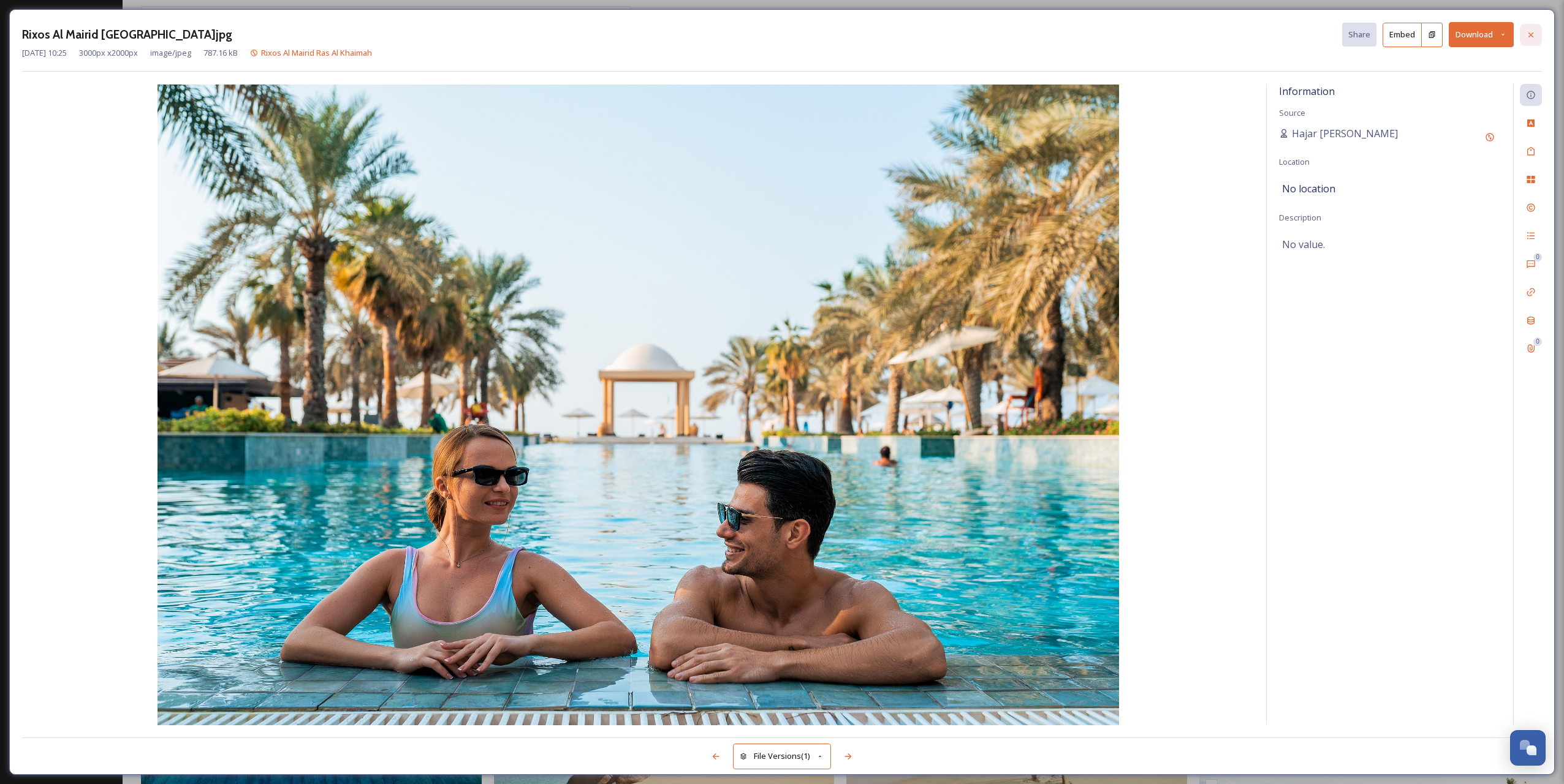
click at [1534, 29] on div at bounding box center [1531, 35] width 22 height 22
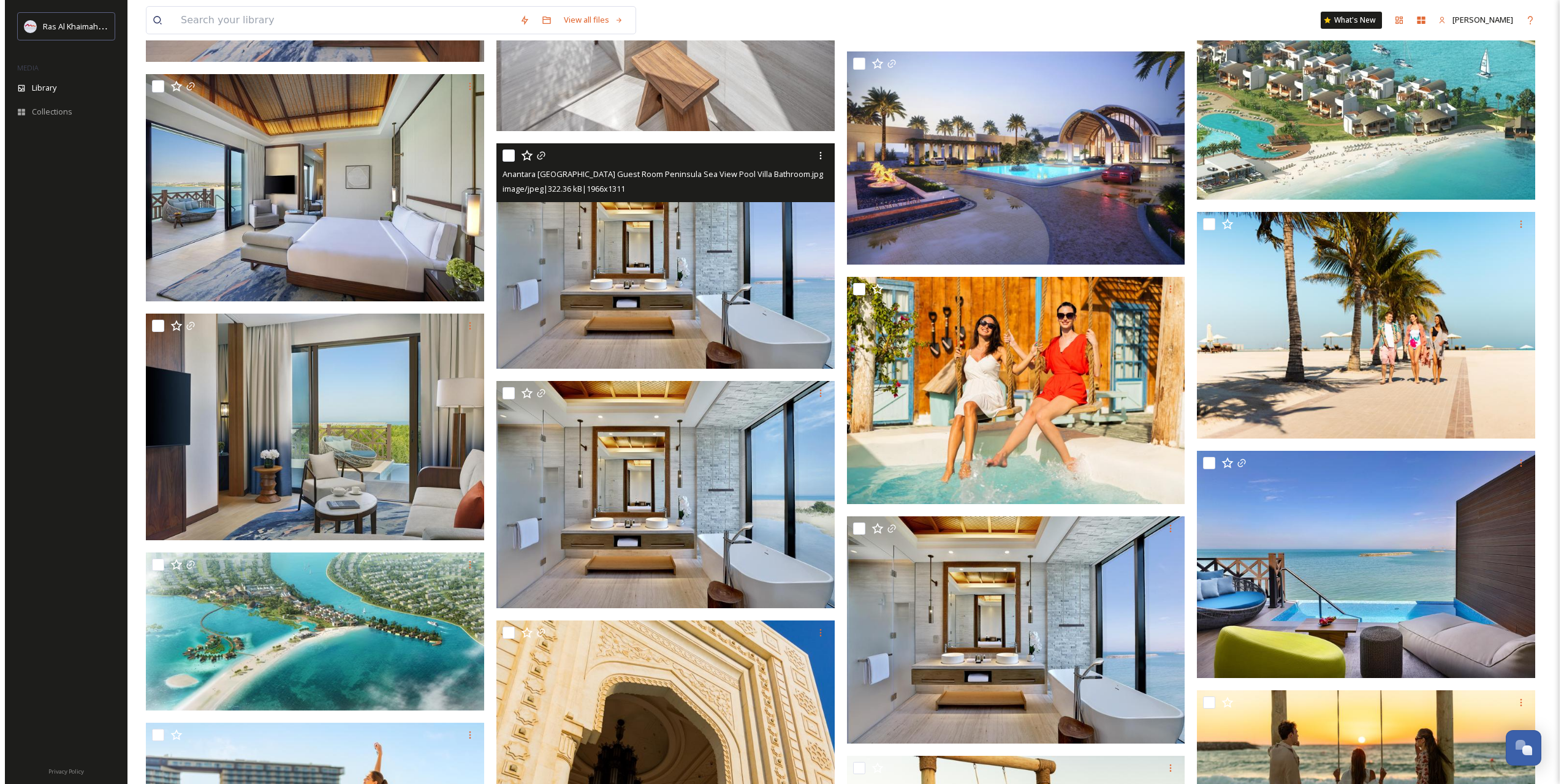
scroll to position [4901, 0]
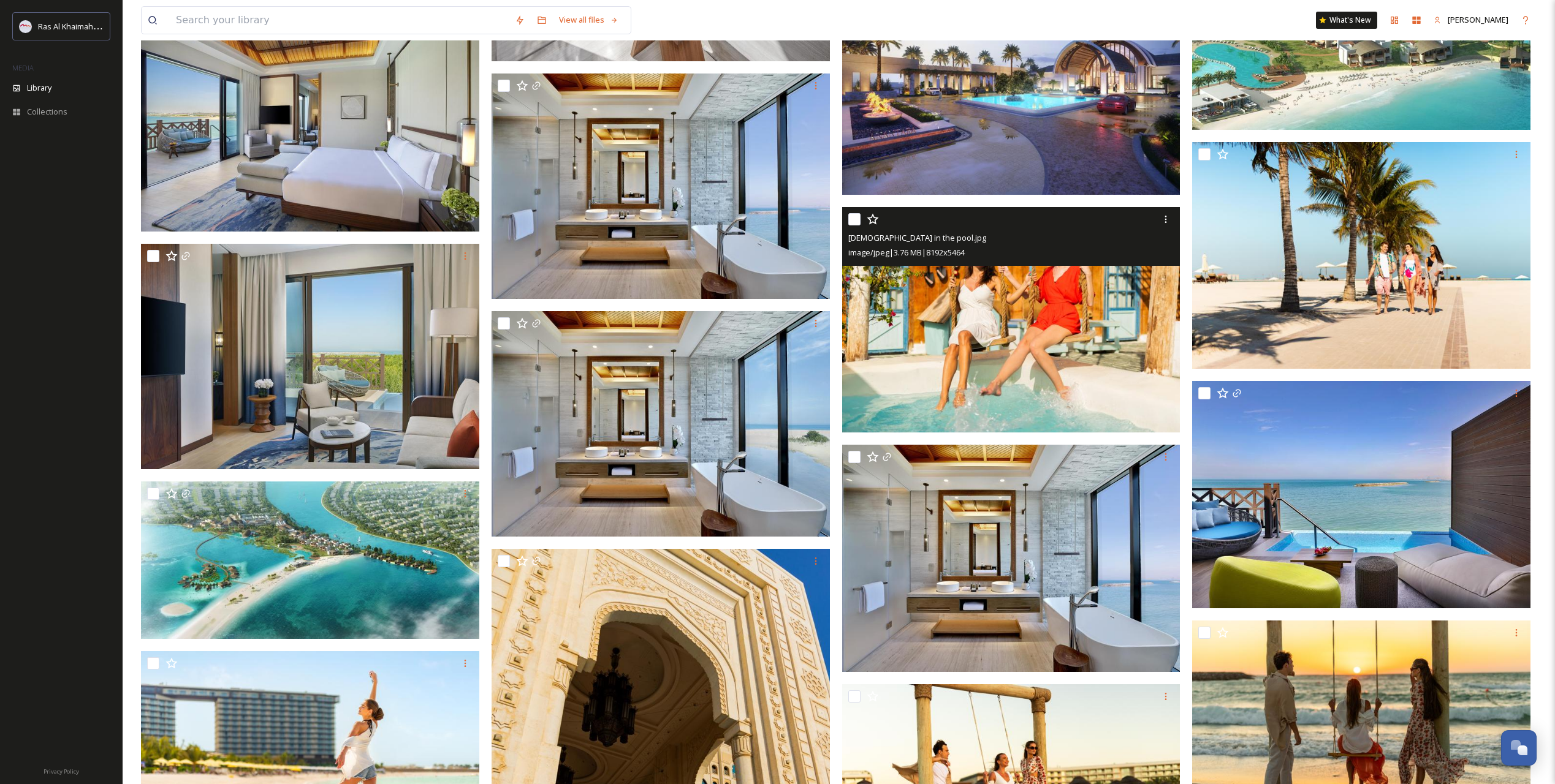
click at [1066, 314] on img at bounding box center [1011, 320] width 338 height 226
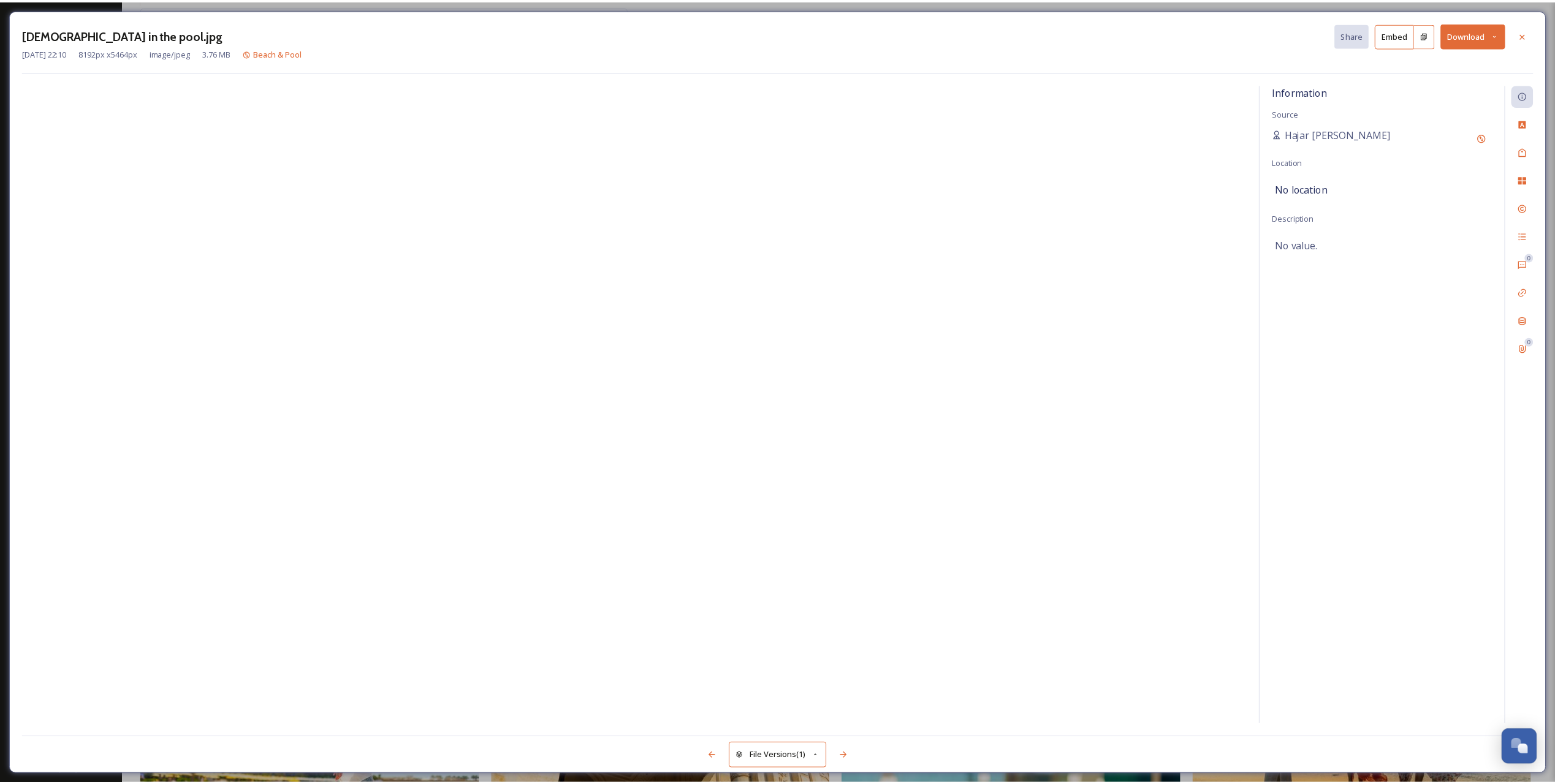
scroll to position [4913, 0]
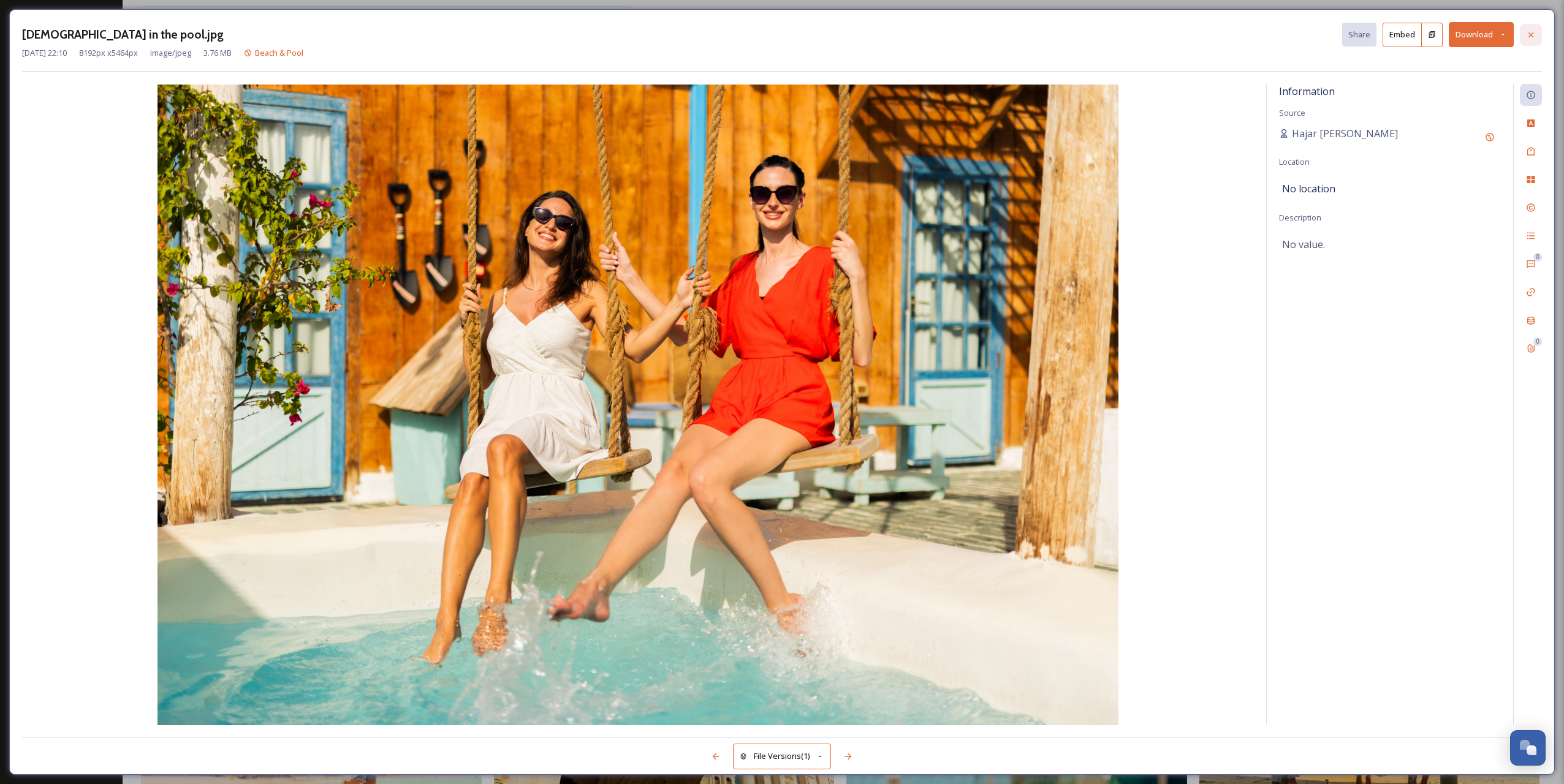
click at [1534, 44] on div at bounding box center [1531, 35] width 22 height 22
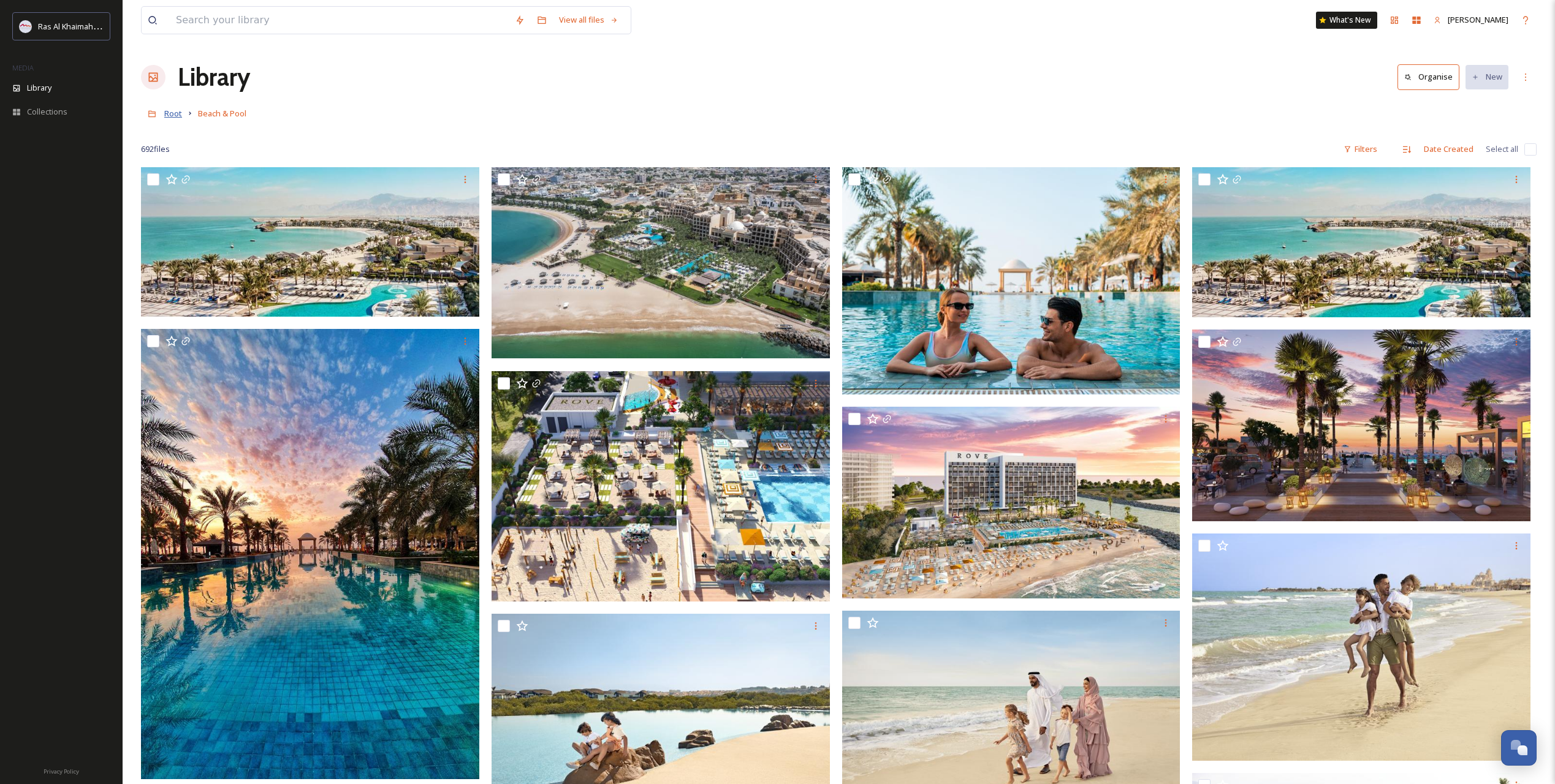
click at [172, 117] on span "Root" at bounding box center [173, 113] width 18 height 11
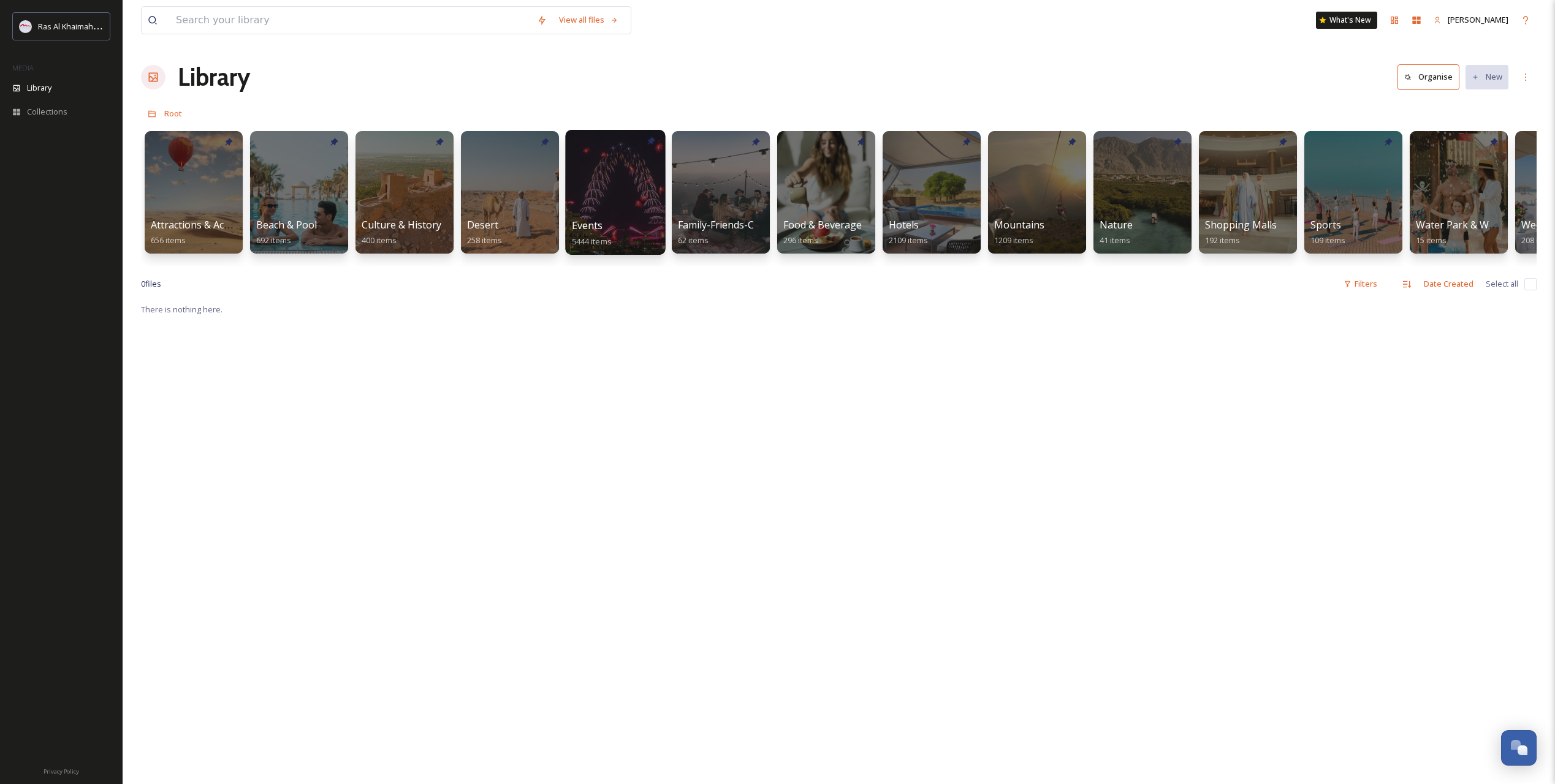
click at [630, 200] on div at bounding box center [615, 192] width 100 height 125
click at [949, 221] on div "Hotels 2109 items" at bounding box center [932, 233] width 87 height 30
click at [932, 207] on div at bounding box center [931, 192] width 100 height 125
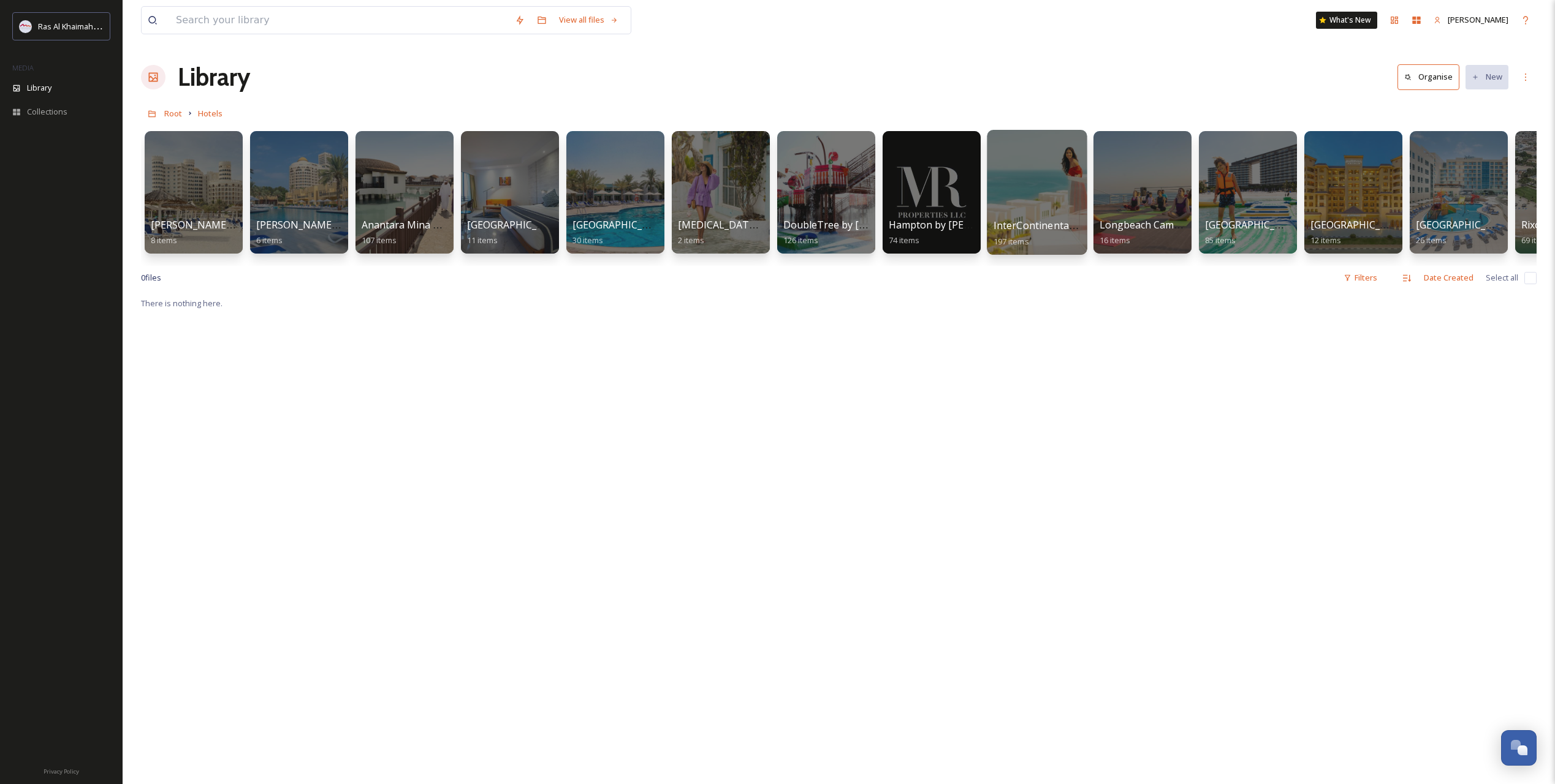
click at [1027, 238] on span "197 items" at bounding box center [1011, 241] width 36 height 11
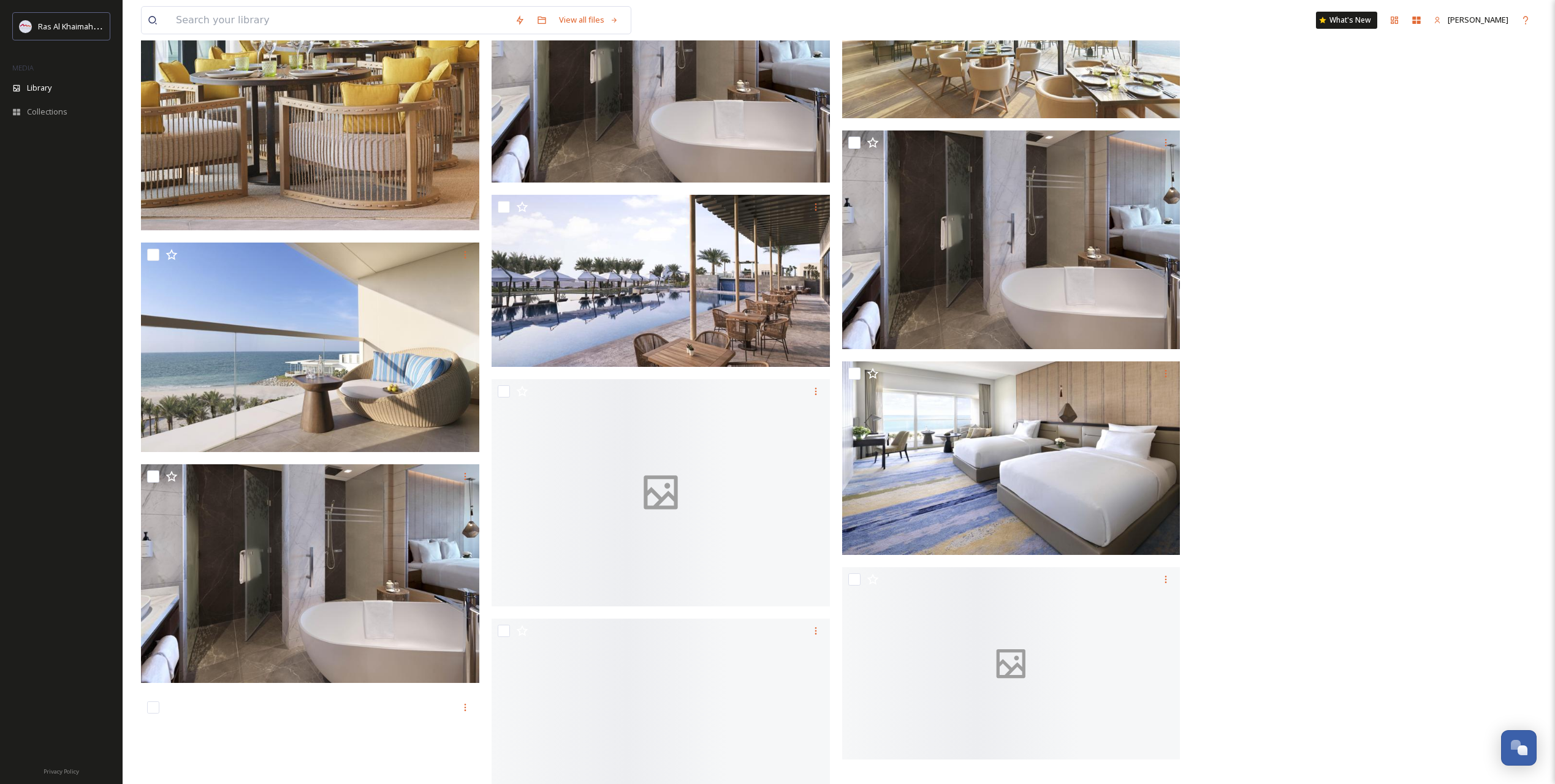
scroll to position [15196, 0]
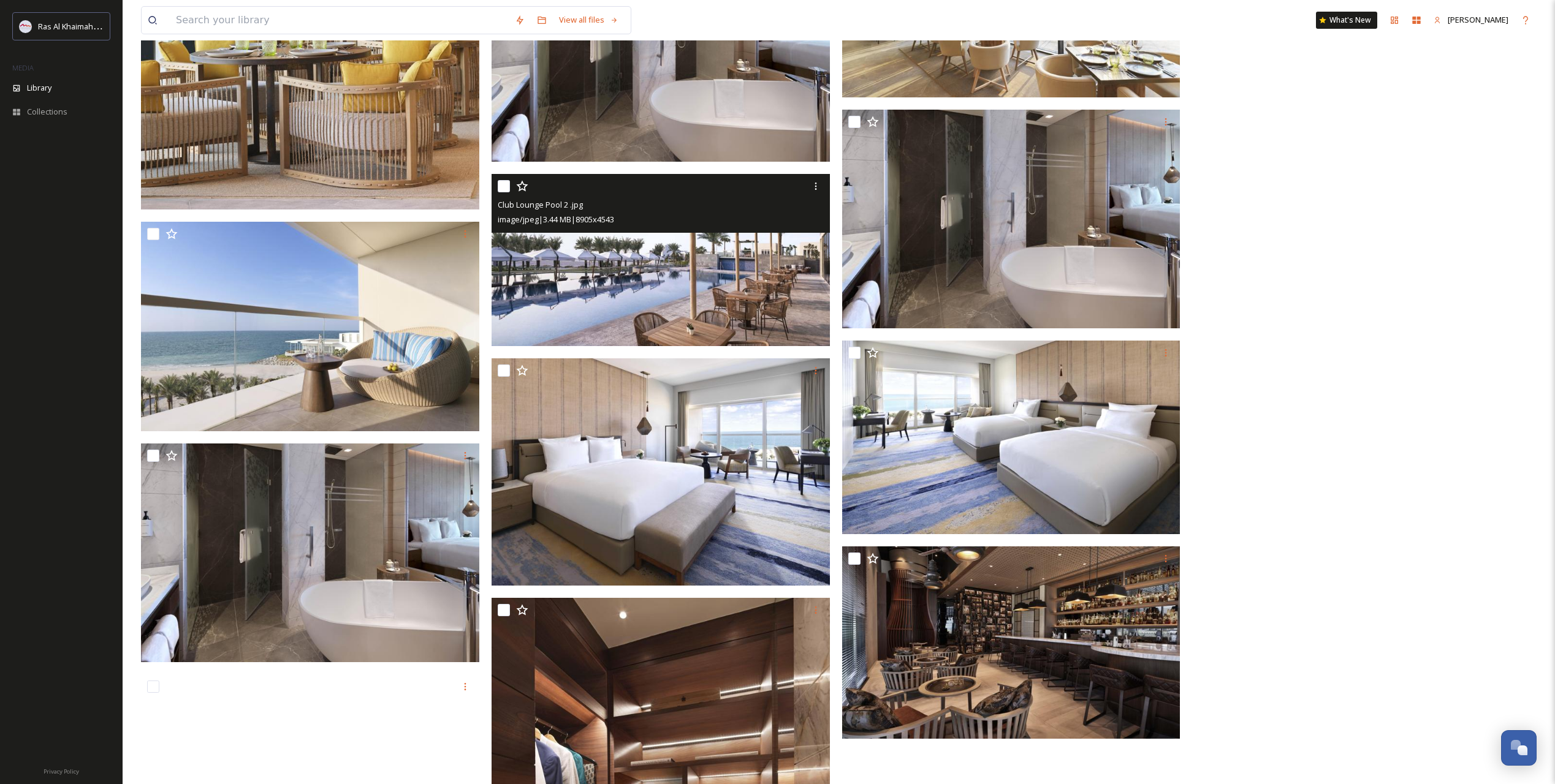
drag, startPoint x: 727, startPoint y: 345, endPoint x: 715, endPoint y: 346, distance: 12.0
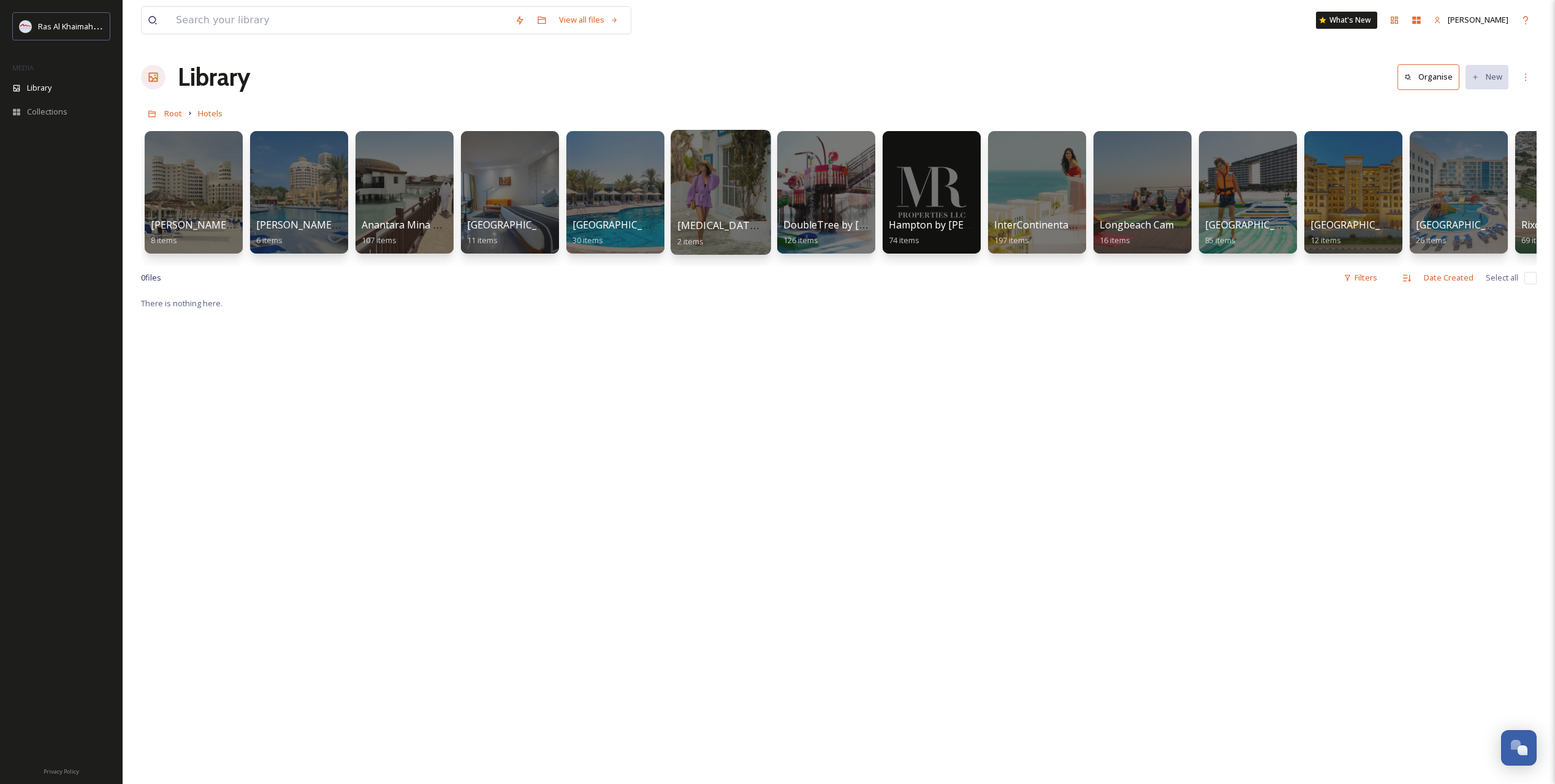
click at [699, 203] on div at bounding box center [720, 192] width 100 height 125
click at [492, 194] on div at bounding box center [509, 192] width 100 height 125
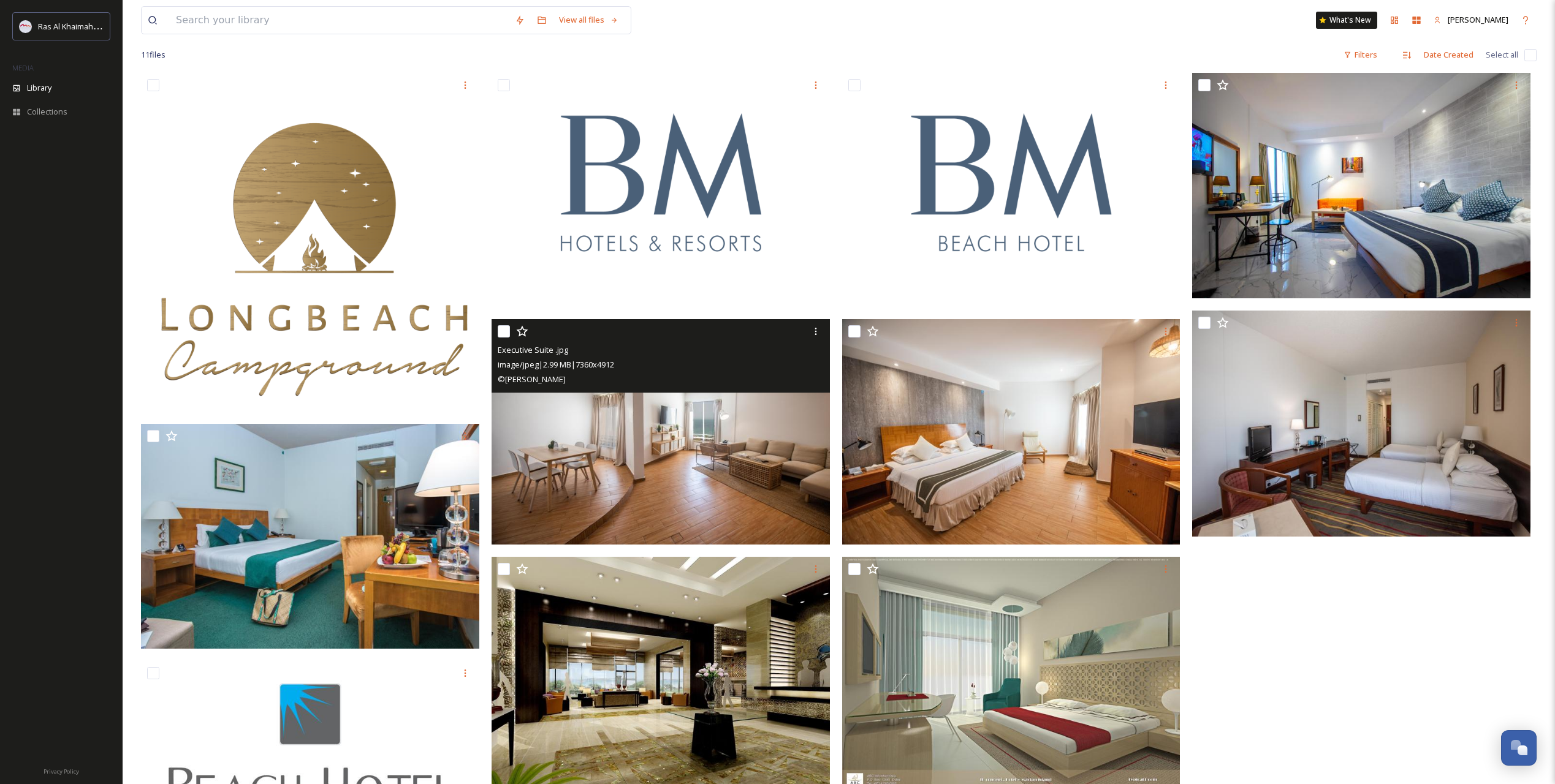
scroll to position [183, 0]
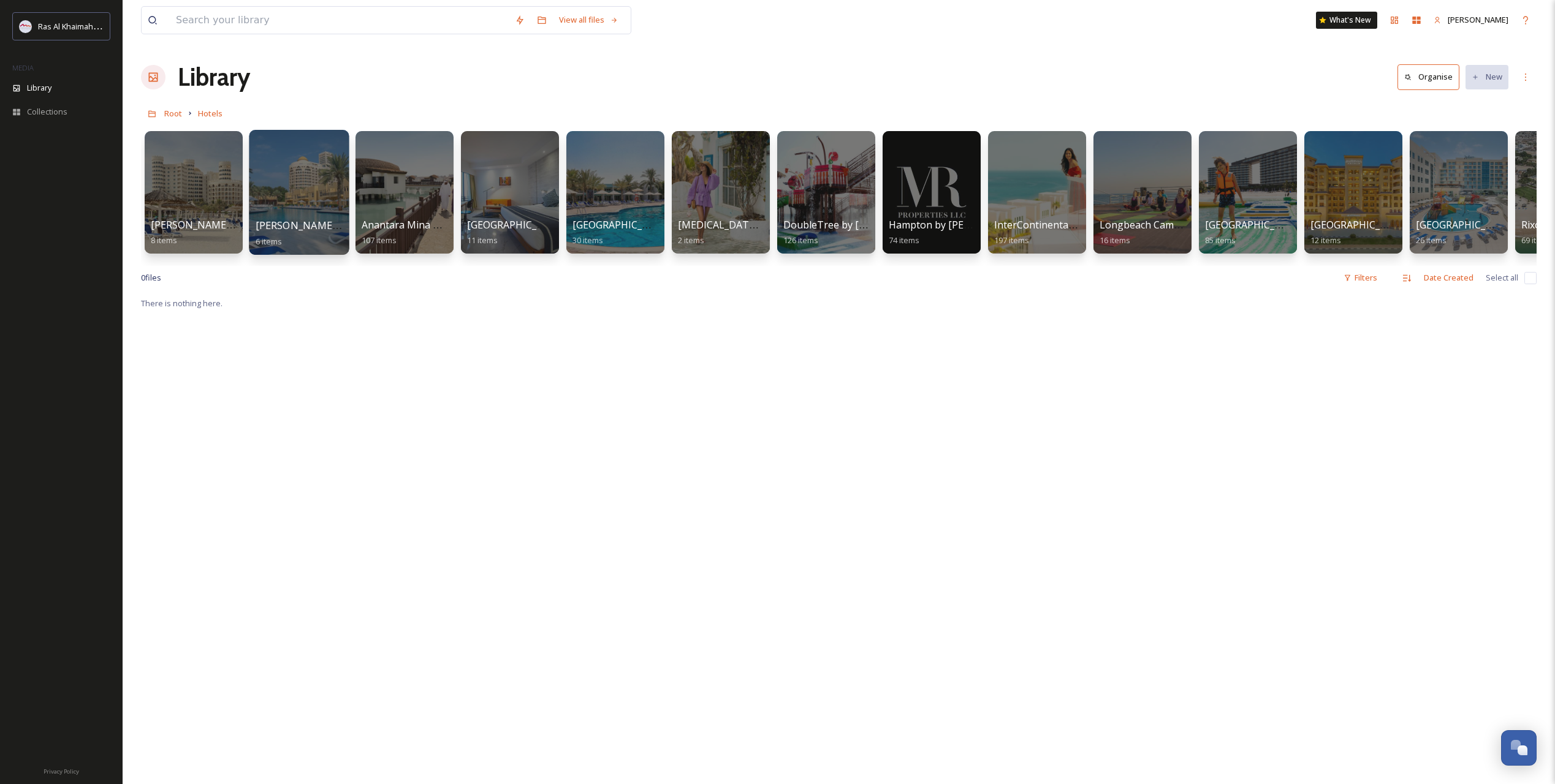
click at [268, 190] on div at bounding box center [298, 192] width 100 height 125
click at [1237, 198] on div at bounding box center [1247, 192] width 100 height 125
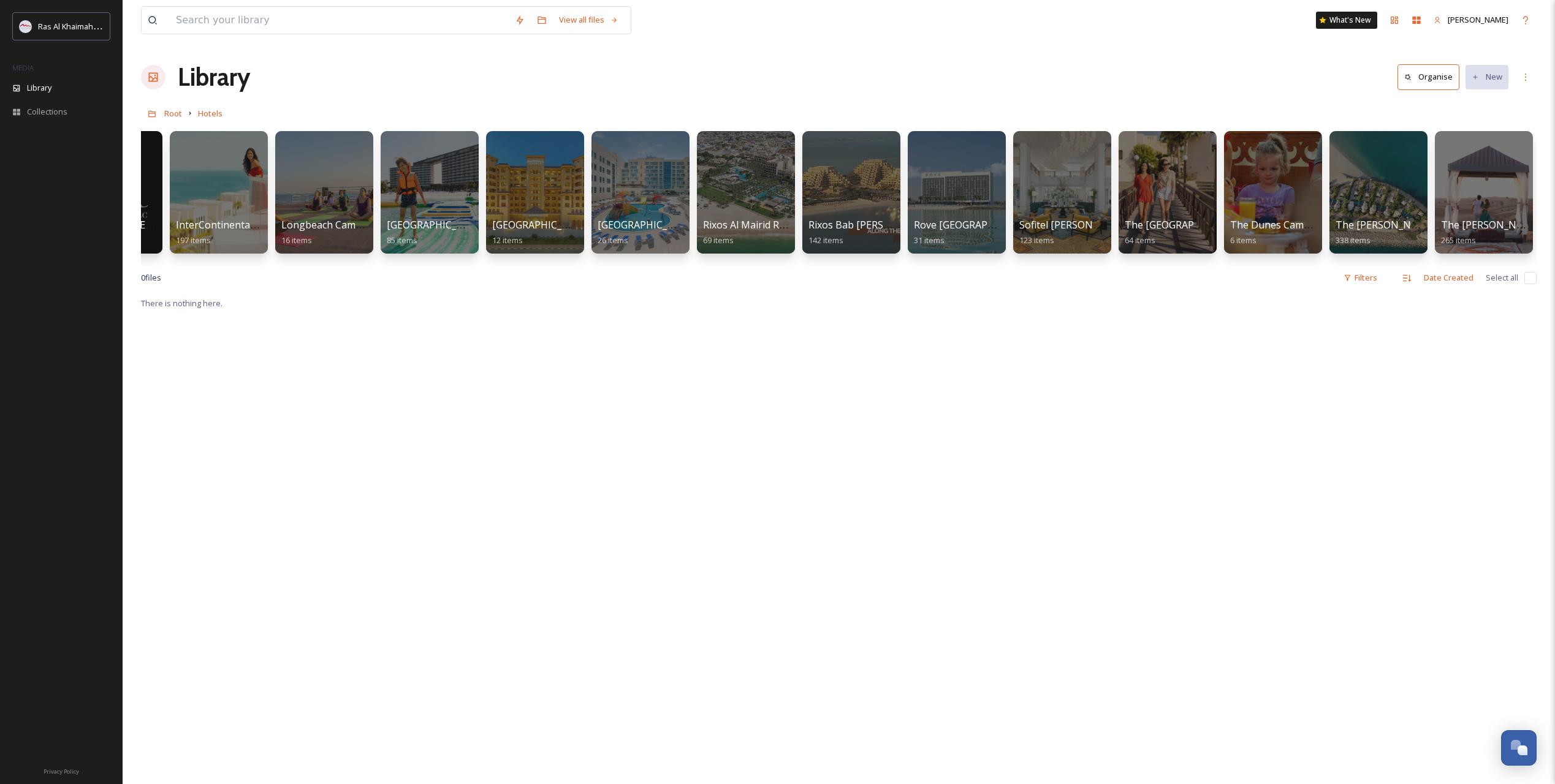
scroll to position [0, 1025]
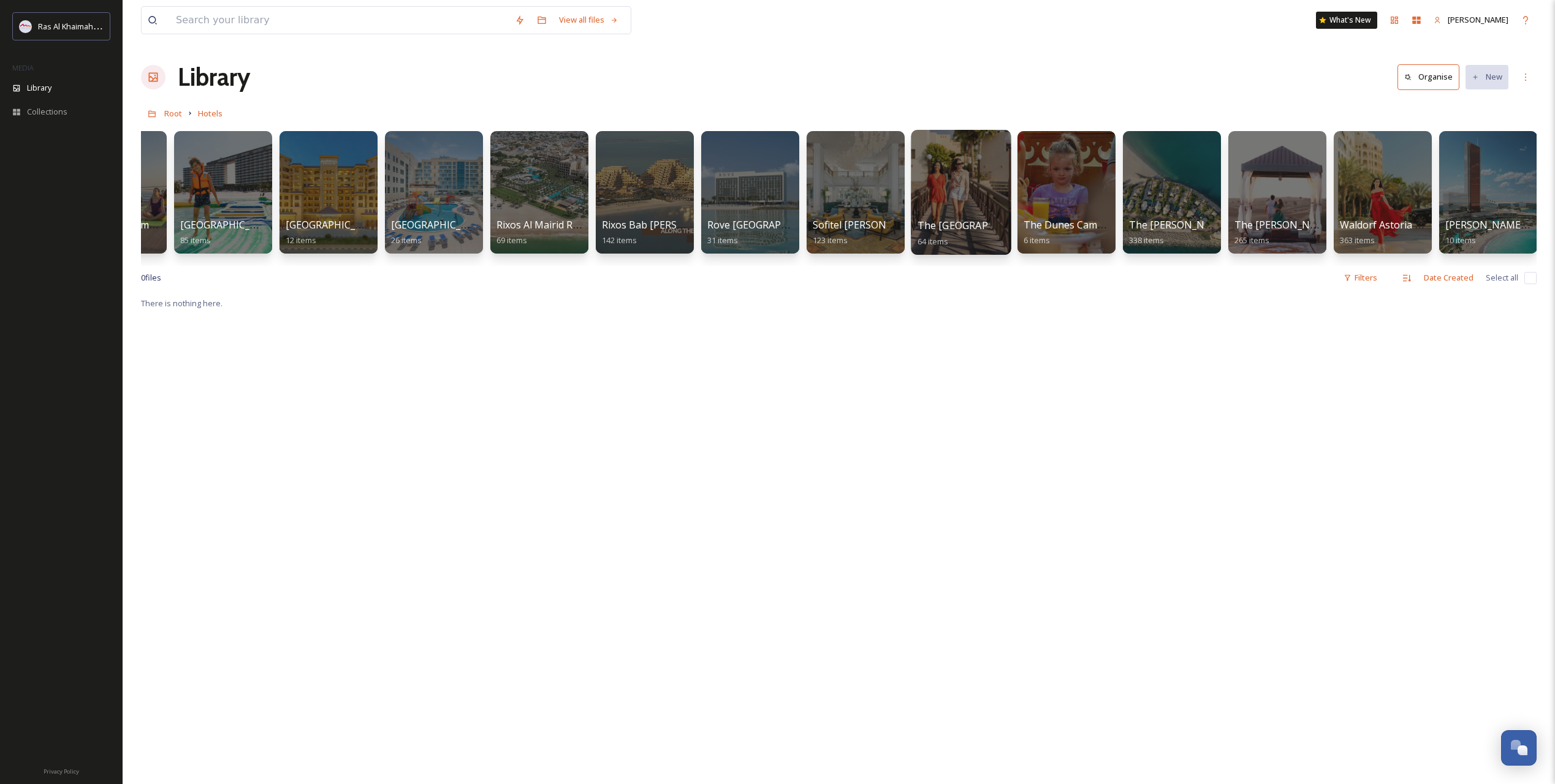
click at [965, 207] on div at bounding box center [960, 192] width 100 height 125
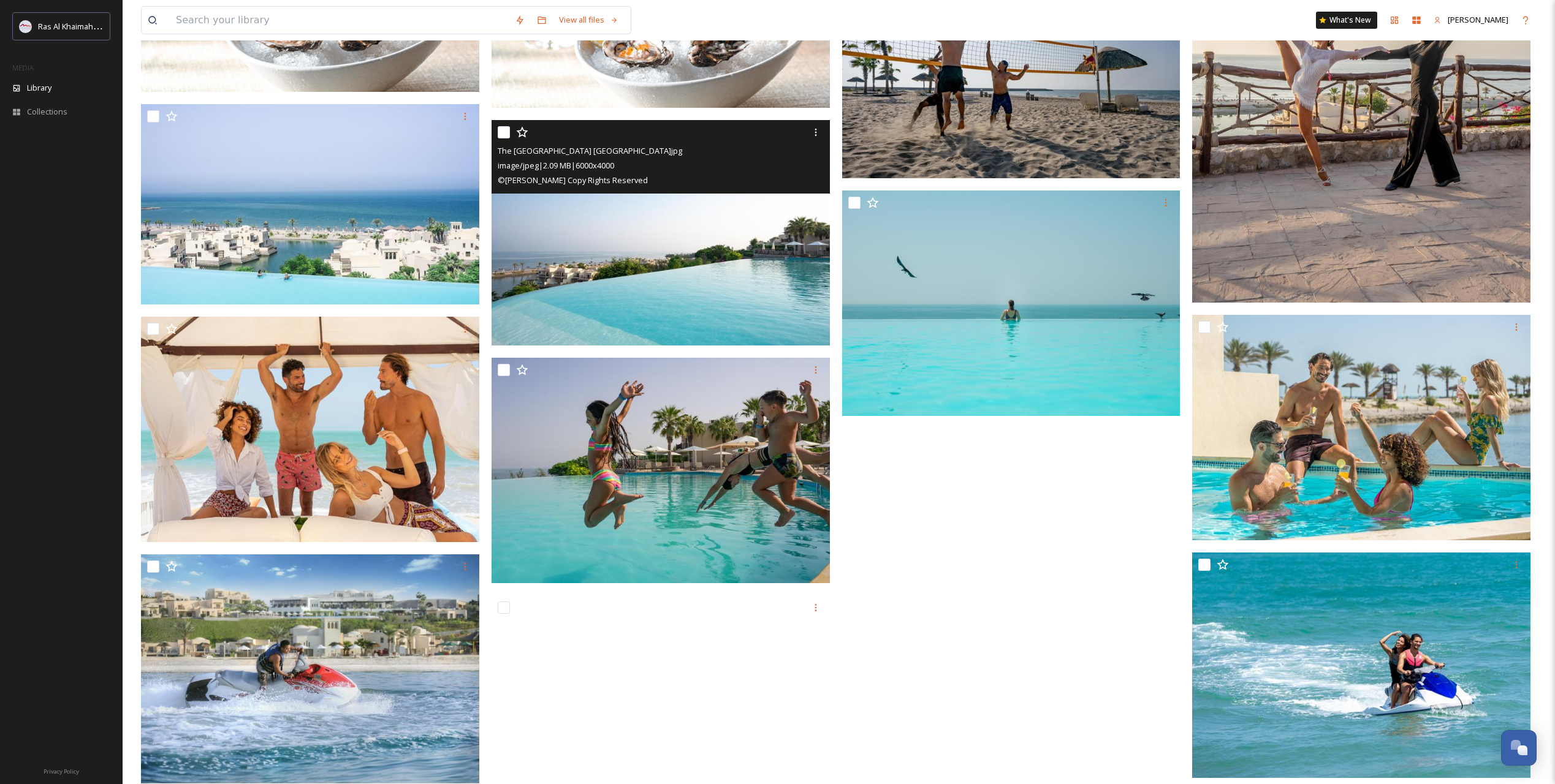
scroll to position [3794, 0]
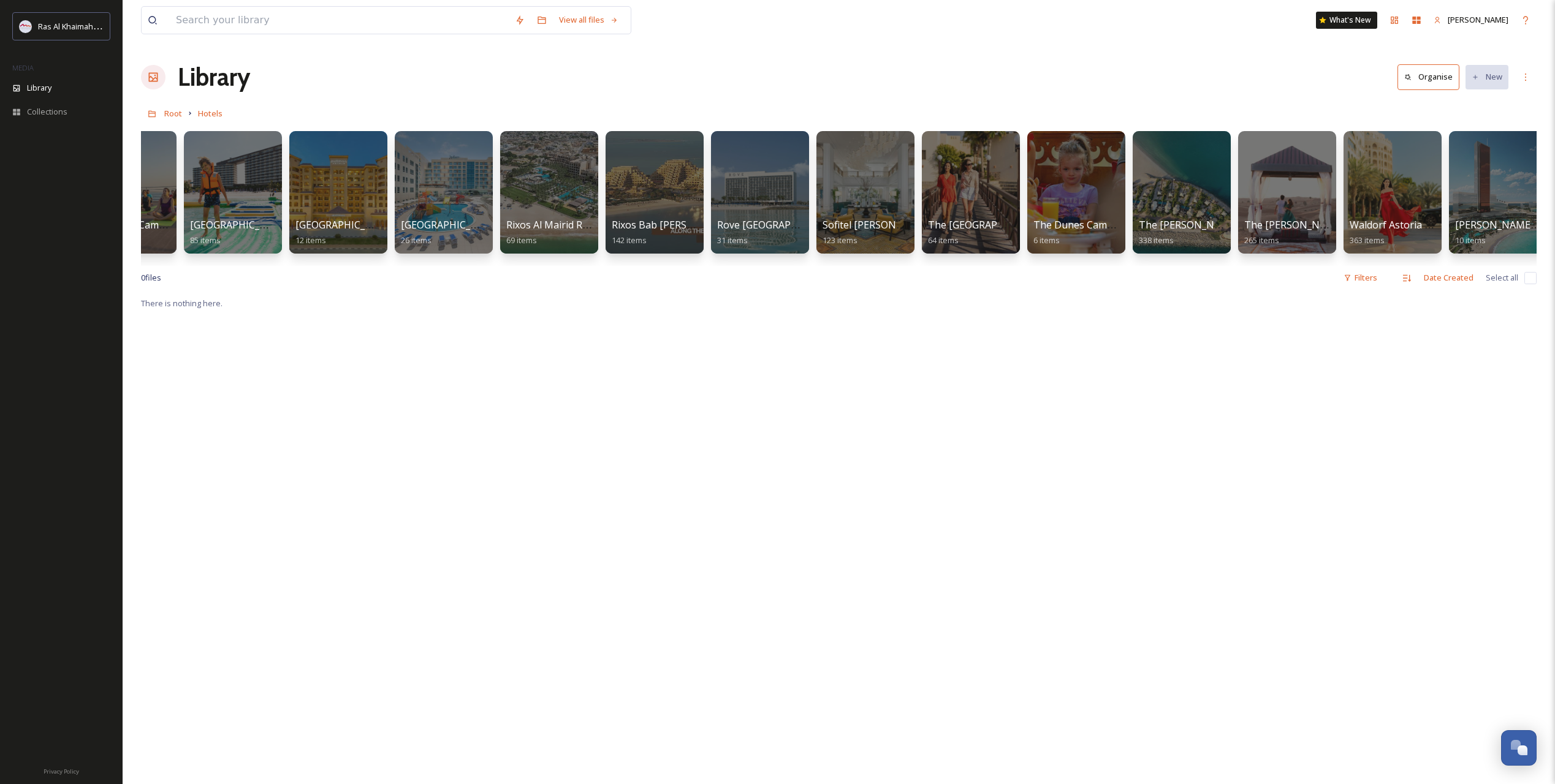
scroll to position [0, 1029]
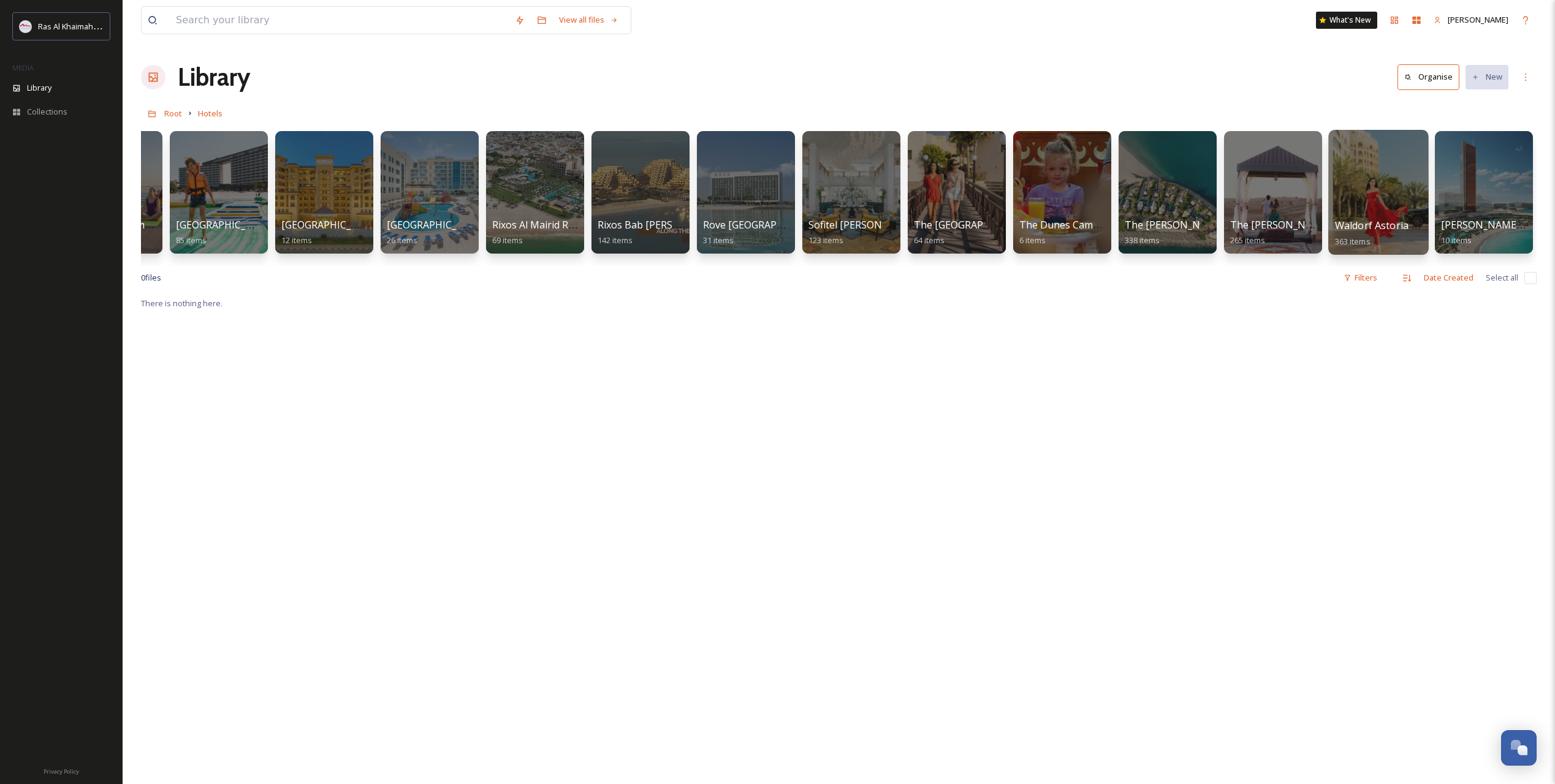
click at [1385, 212] on div at bounding box center [1377, 192] width 100 height 125
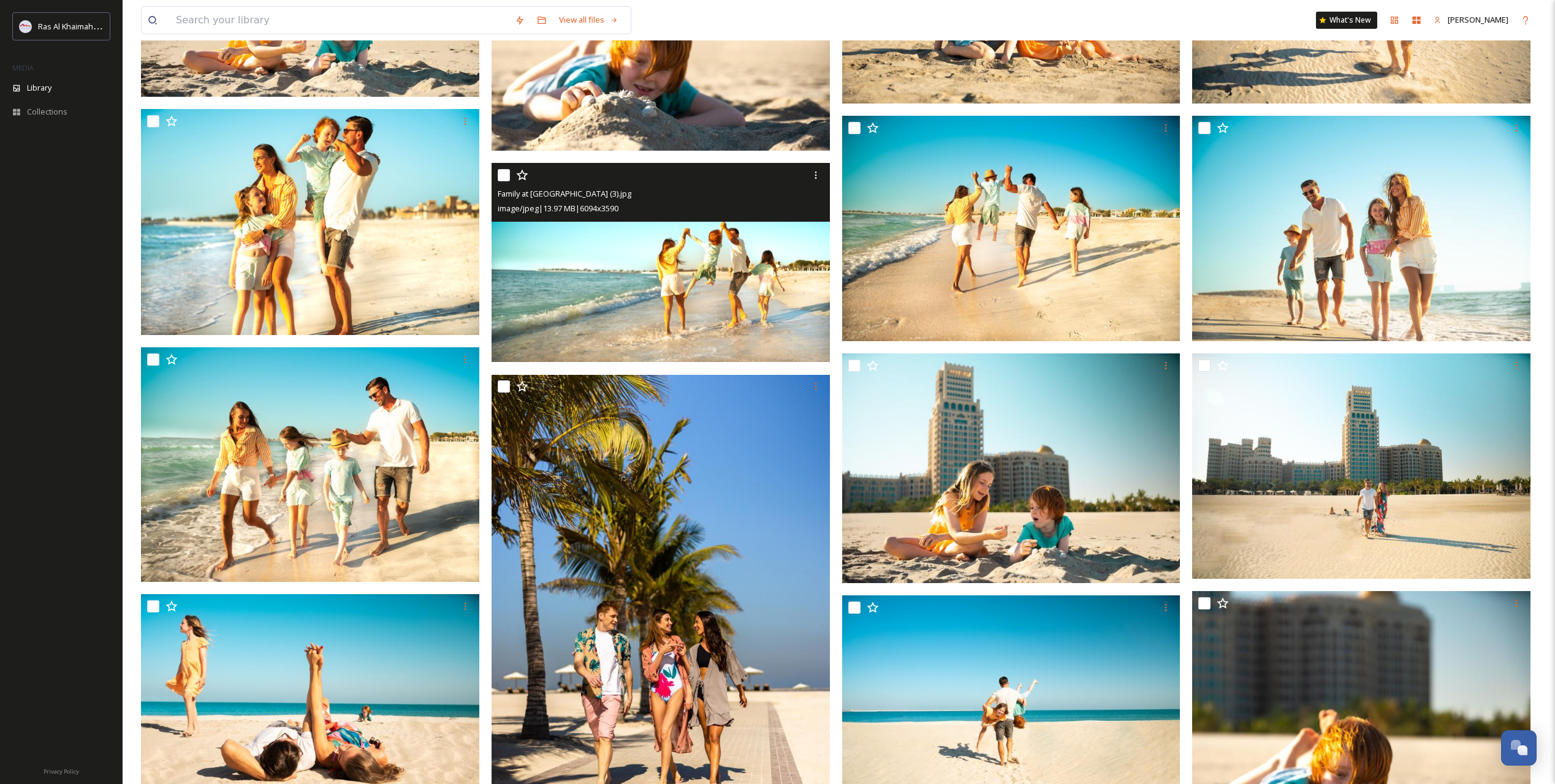
scroll to position [1225, 0]
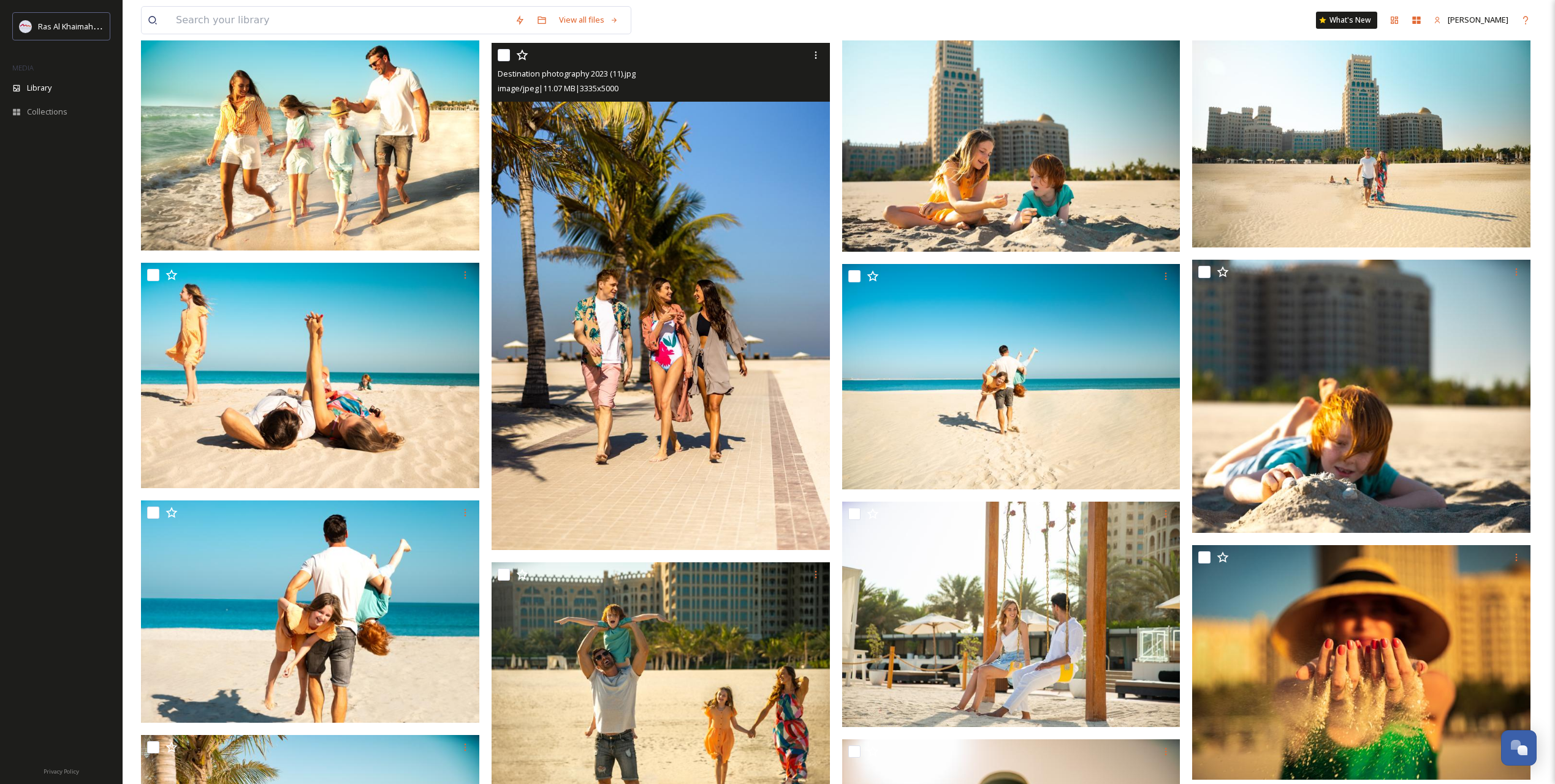
click at [663, 369] on img at bounding box center [661, 297] width 338 height 506
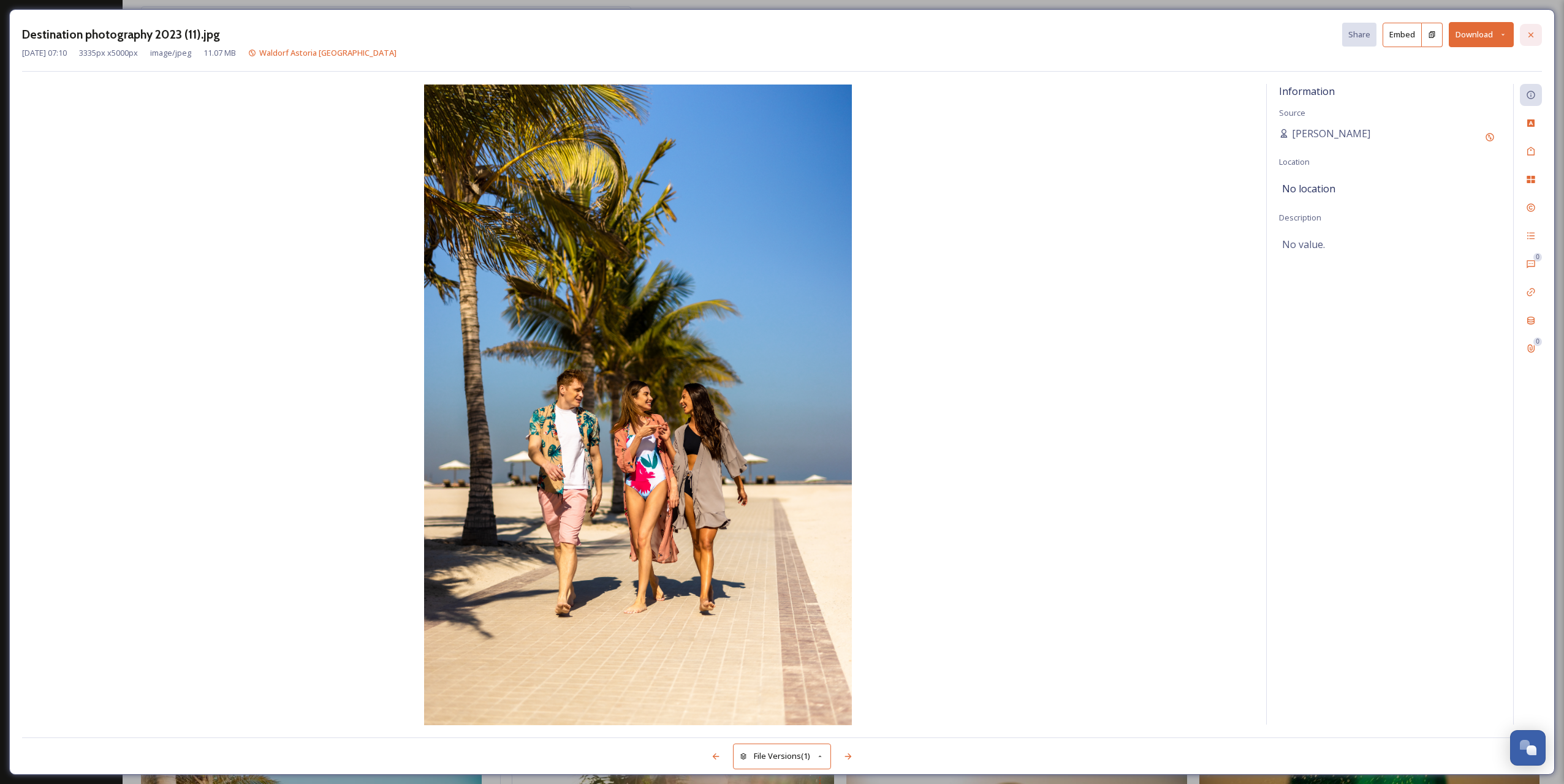
click at [1534, 36] on icon at bounding box center [1531, 35] width 10 height 10
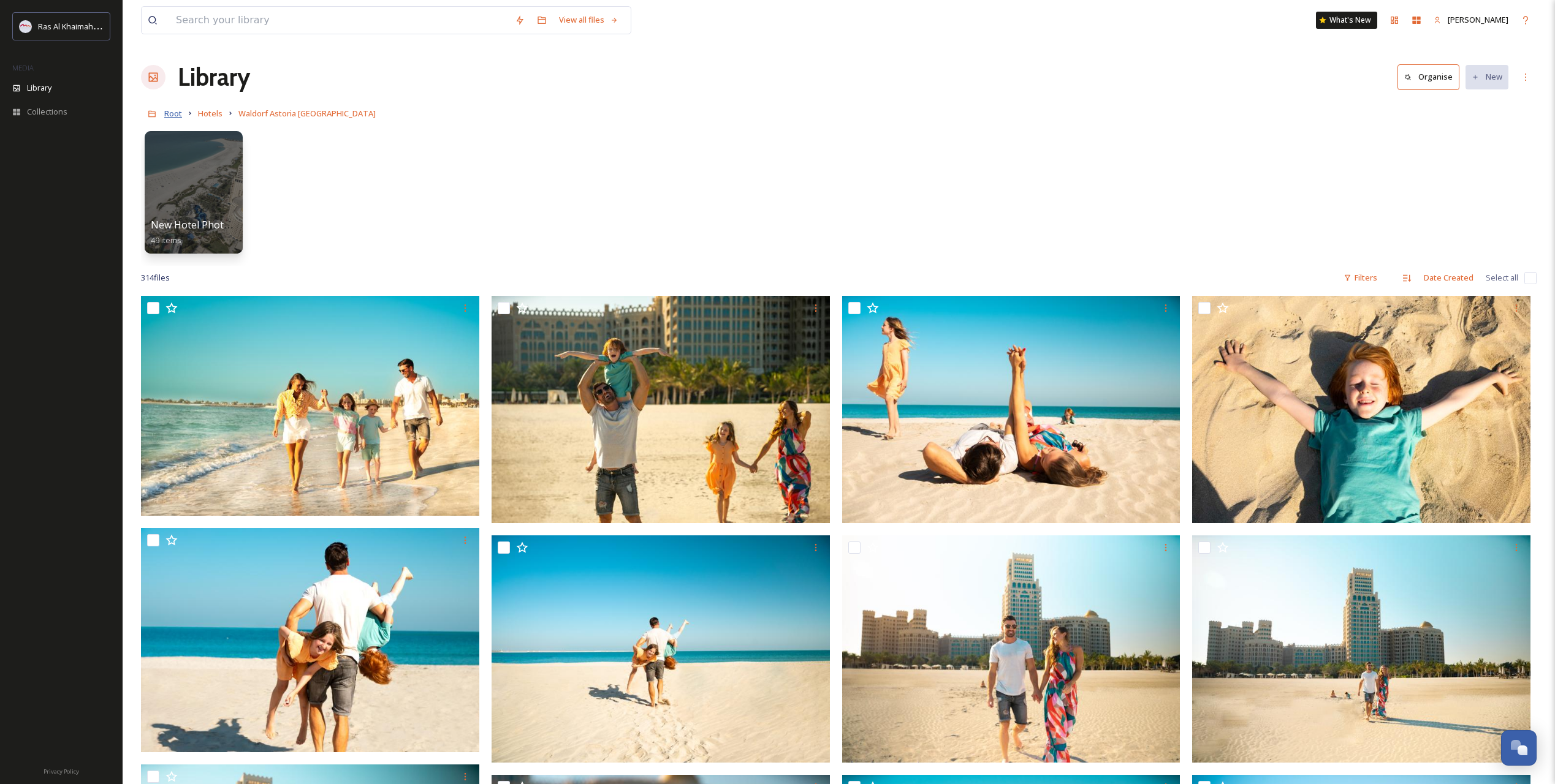
click at [176, 111] on span "Root" at bounding box center [173, 113] width 18 height 11
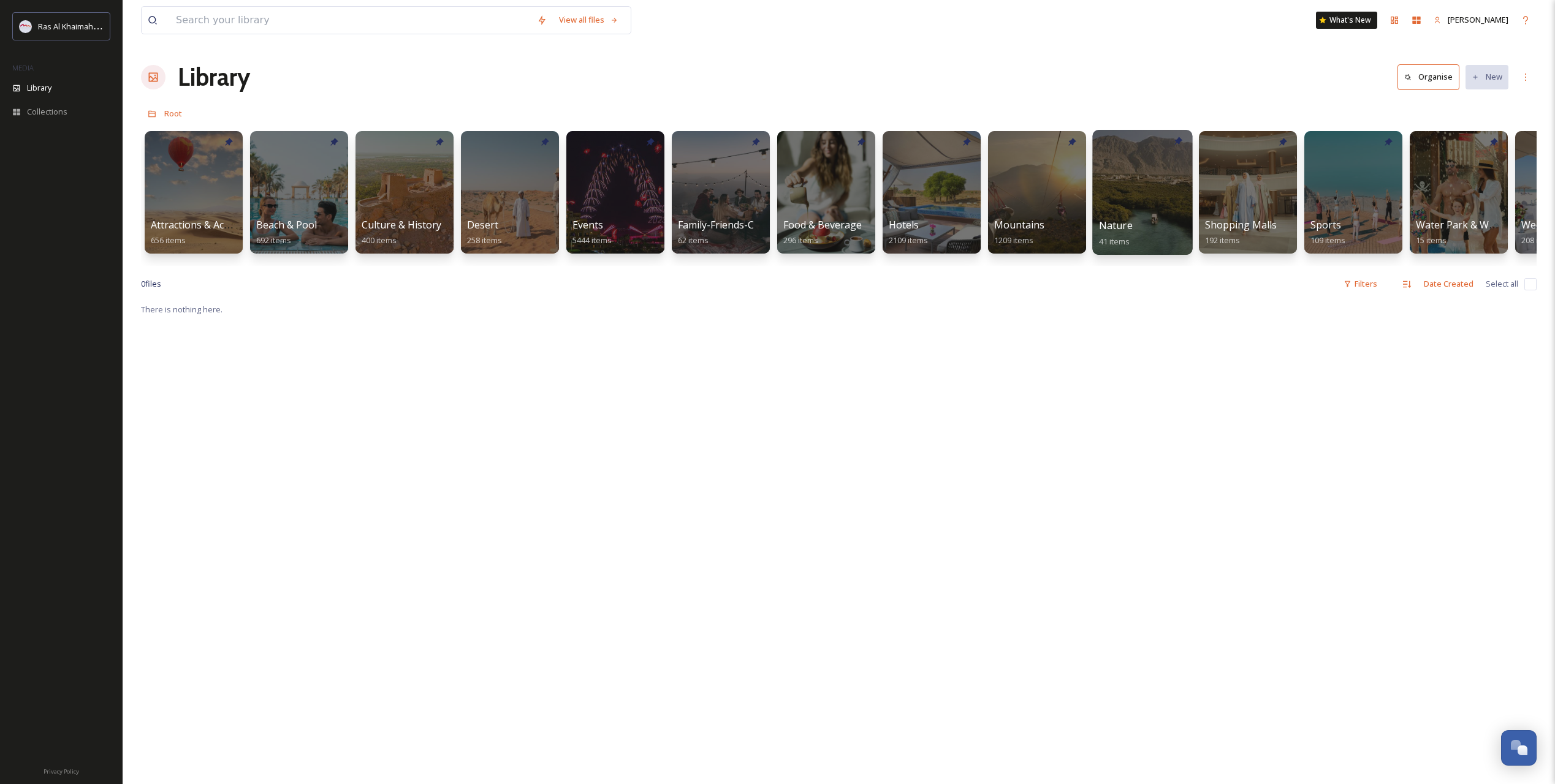
click at [1122, 198] on div at bounding box center [1142, 192] width 100 height 125
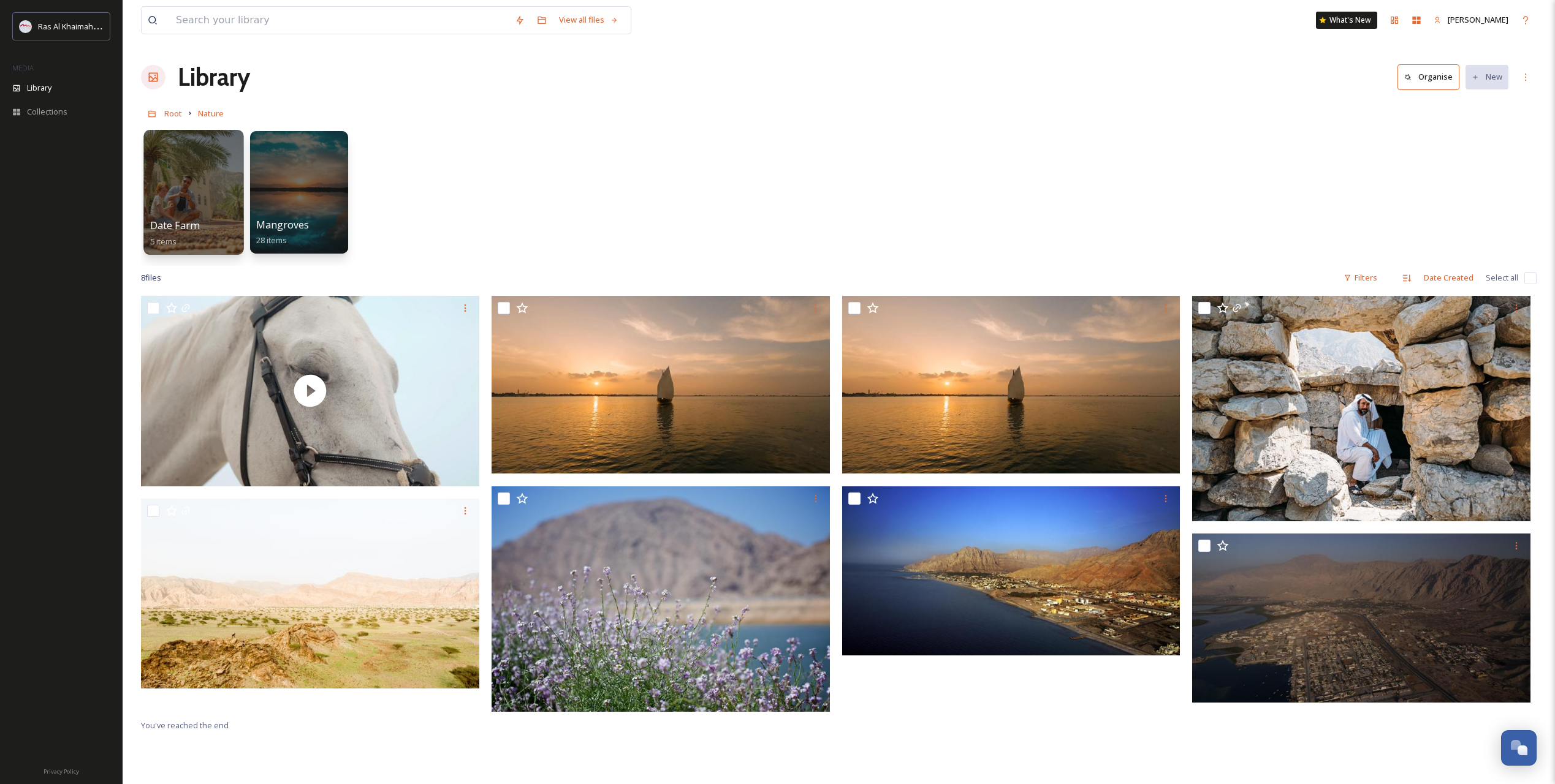
click at [211, 195] on div at bounding box center [193, 192] width 100 height 125
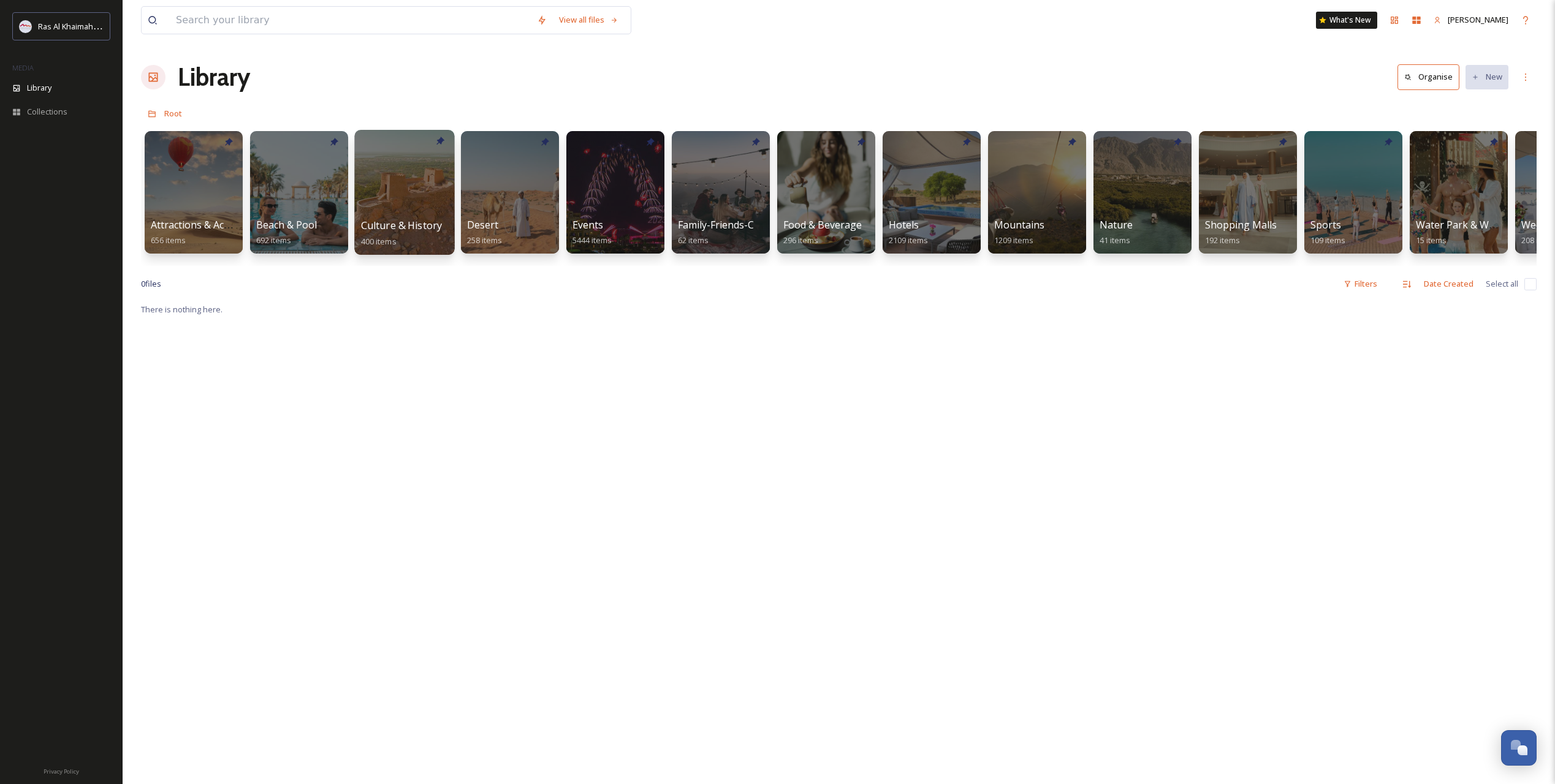
click at [398, 219] on span "Culture & History" at bounding box center [401, 225] width 81 height 13
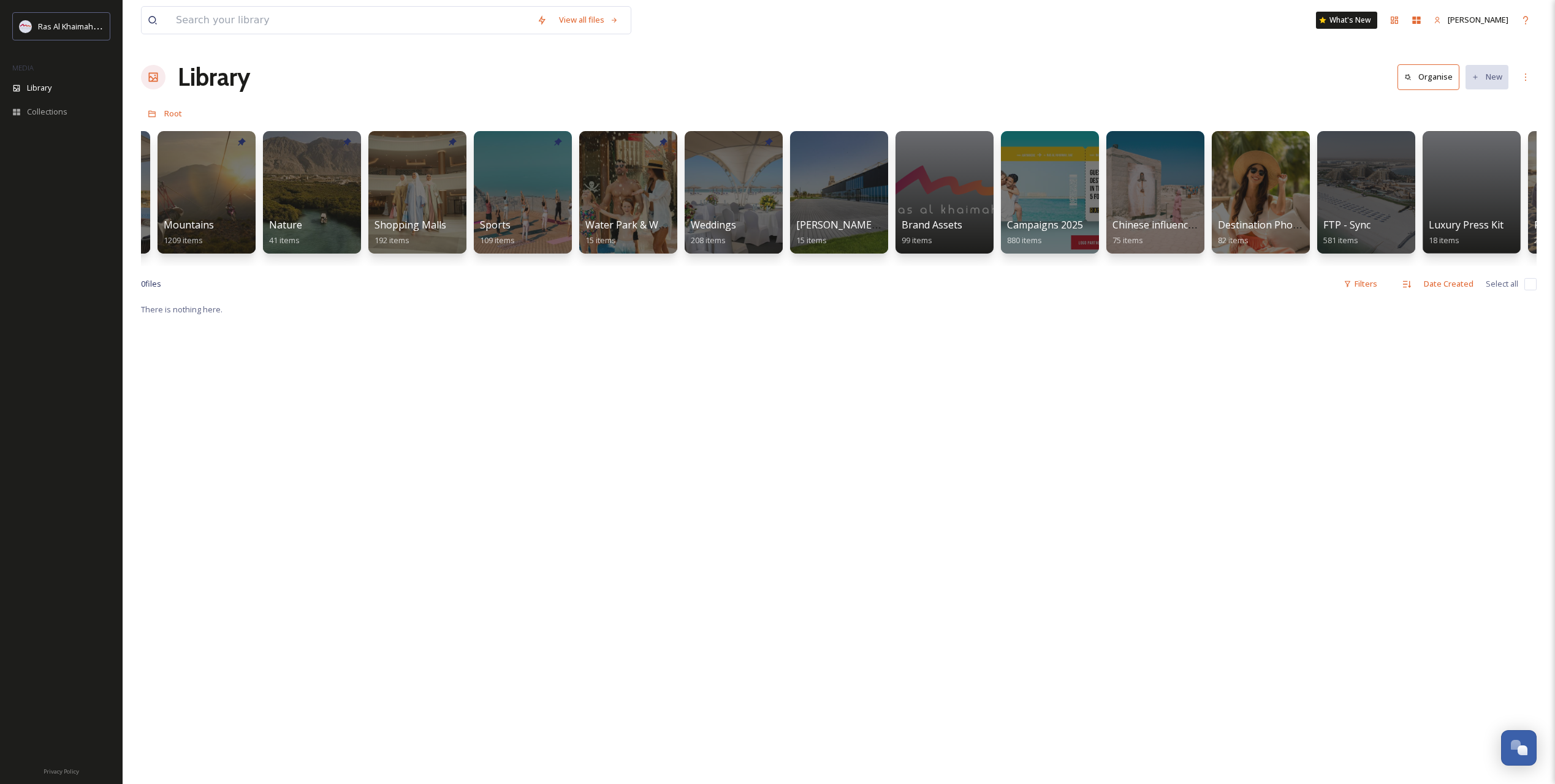
scroll to position [0, 943]
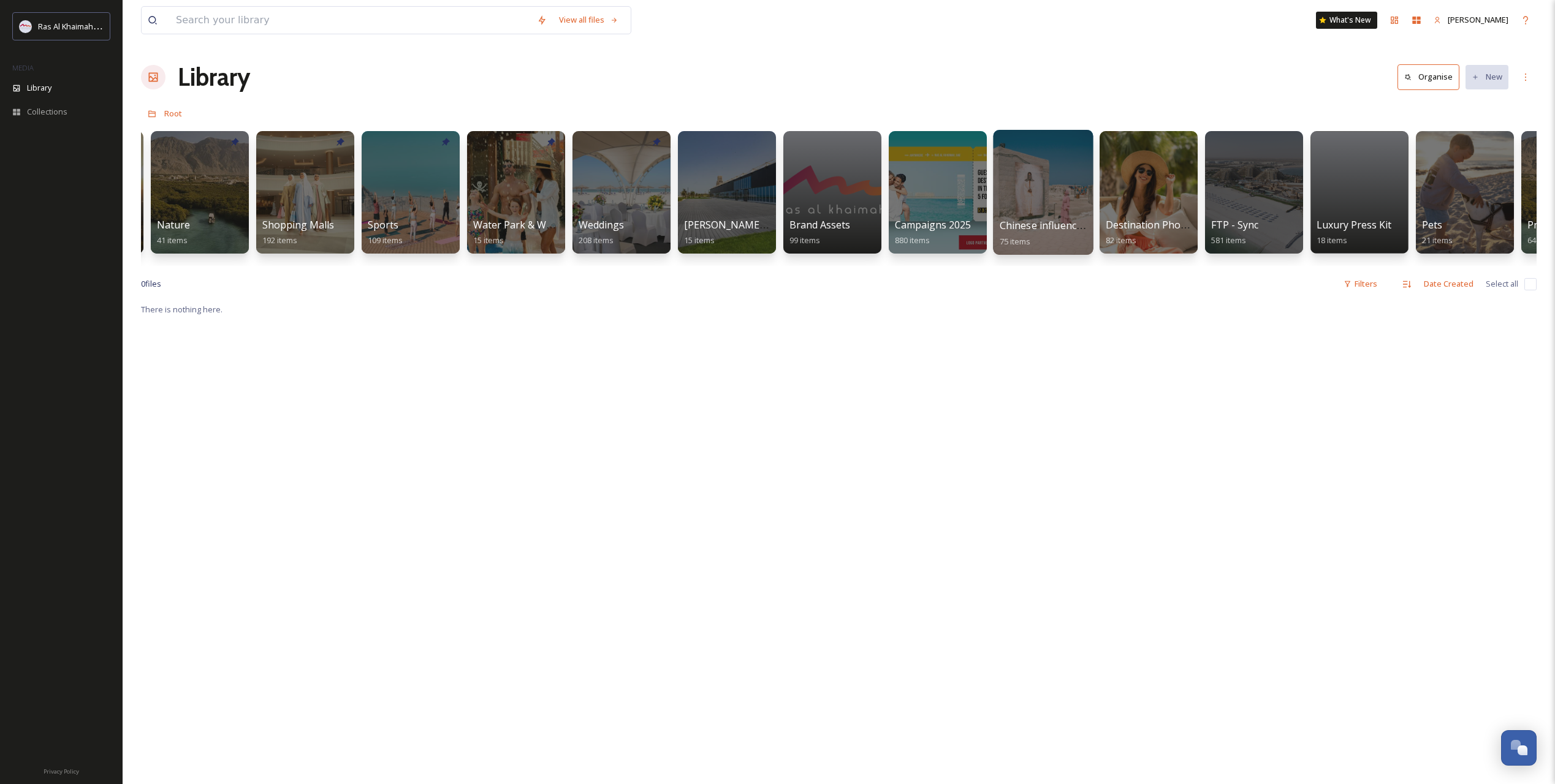
click at [1050, 221] on span "Chinese influencer fam trip" at bounding box center [1063, 225] width 127 height 13
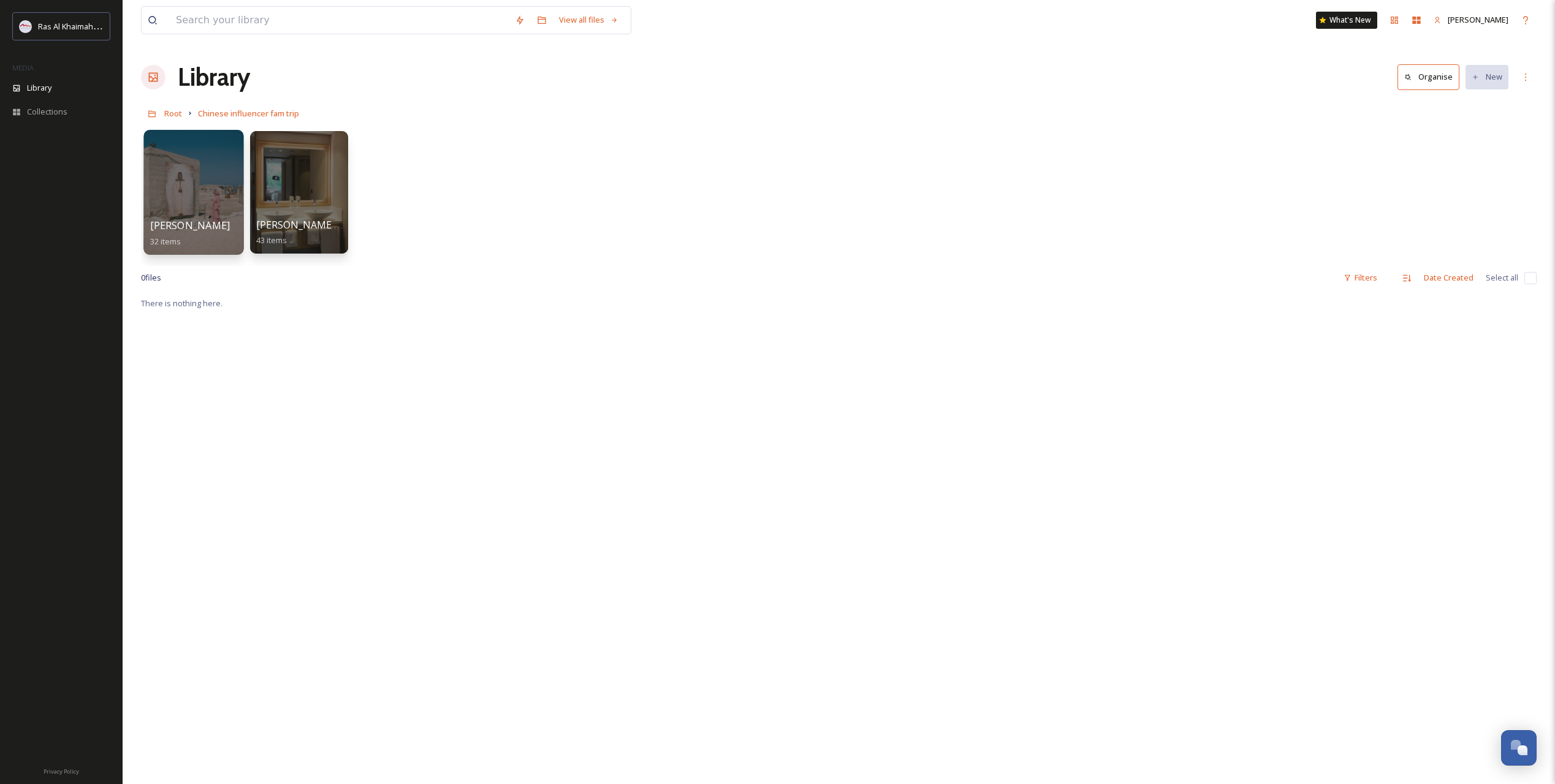
click at [181, 234] on link "Beatrice 32 items" at bounding box center [190, 233] width 80 height 27
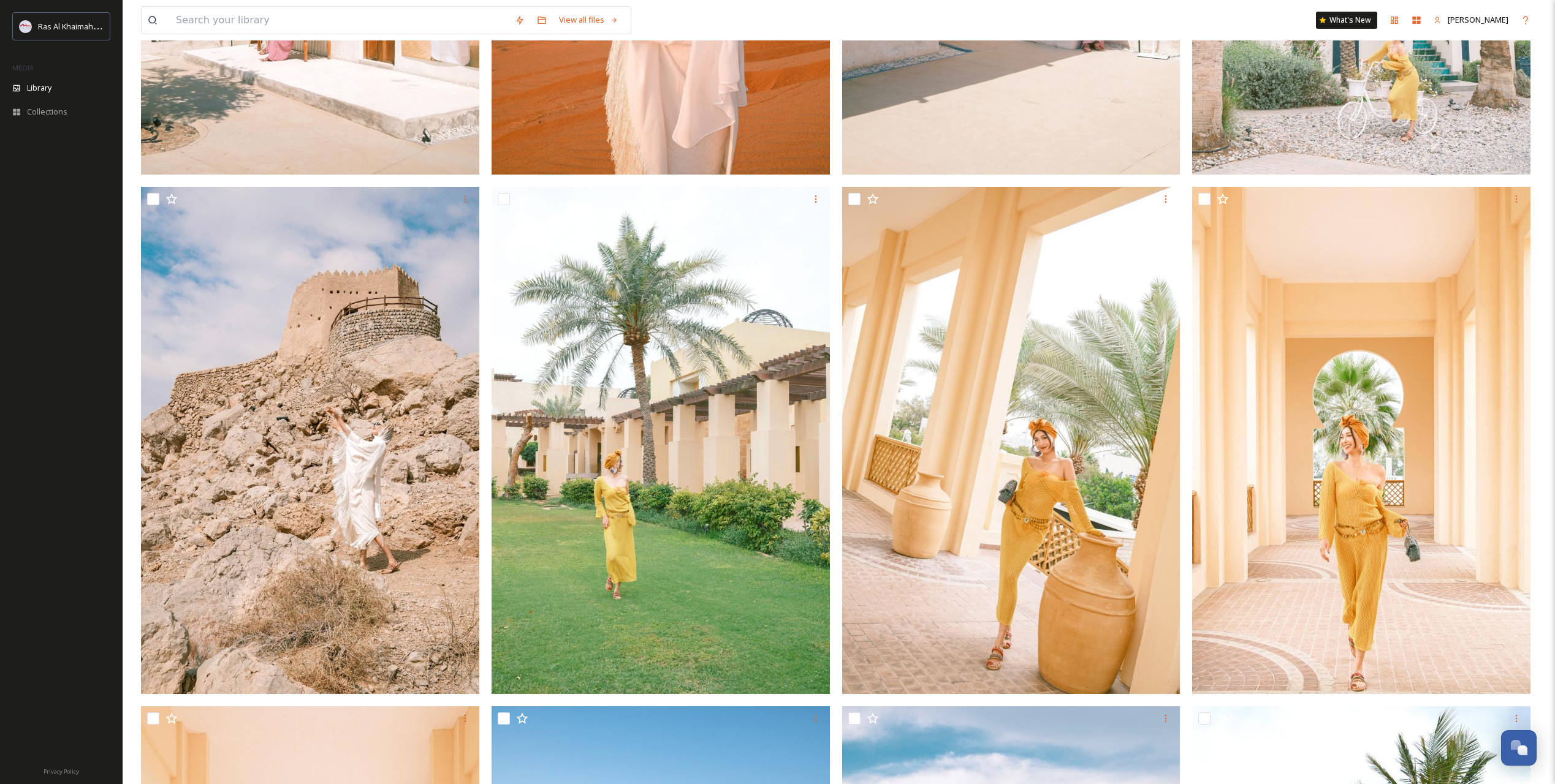
scroll to position [1022, 0]
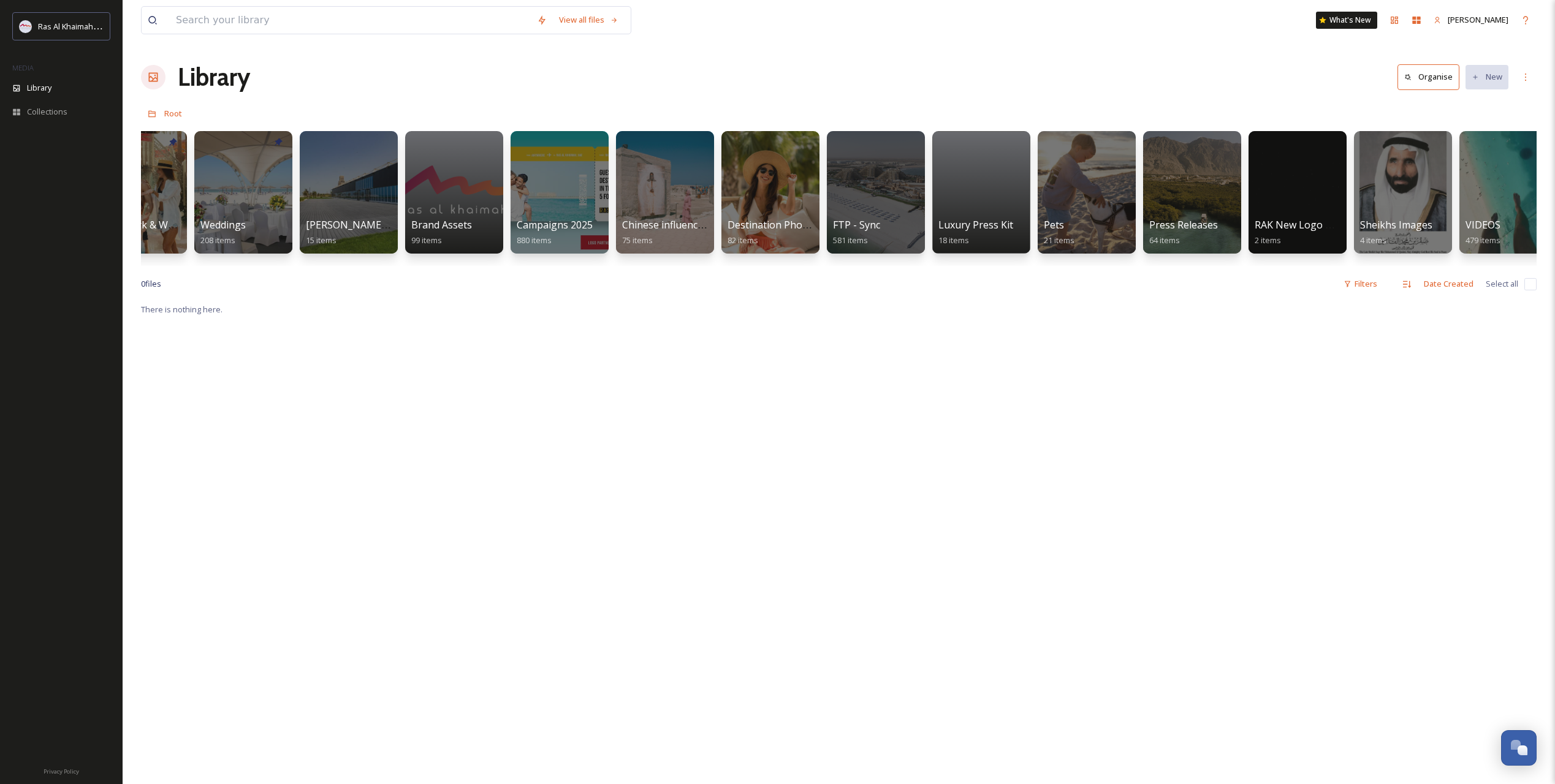
scroll to position [0, 1345]
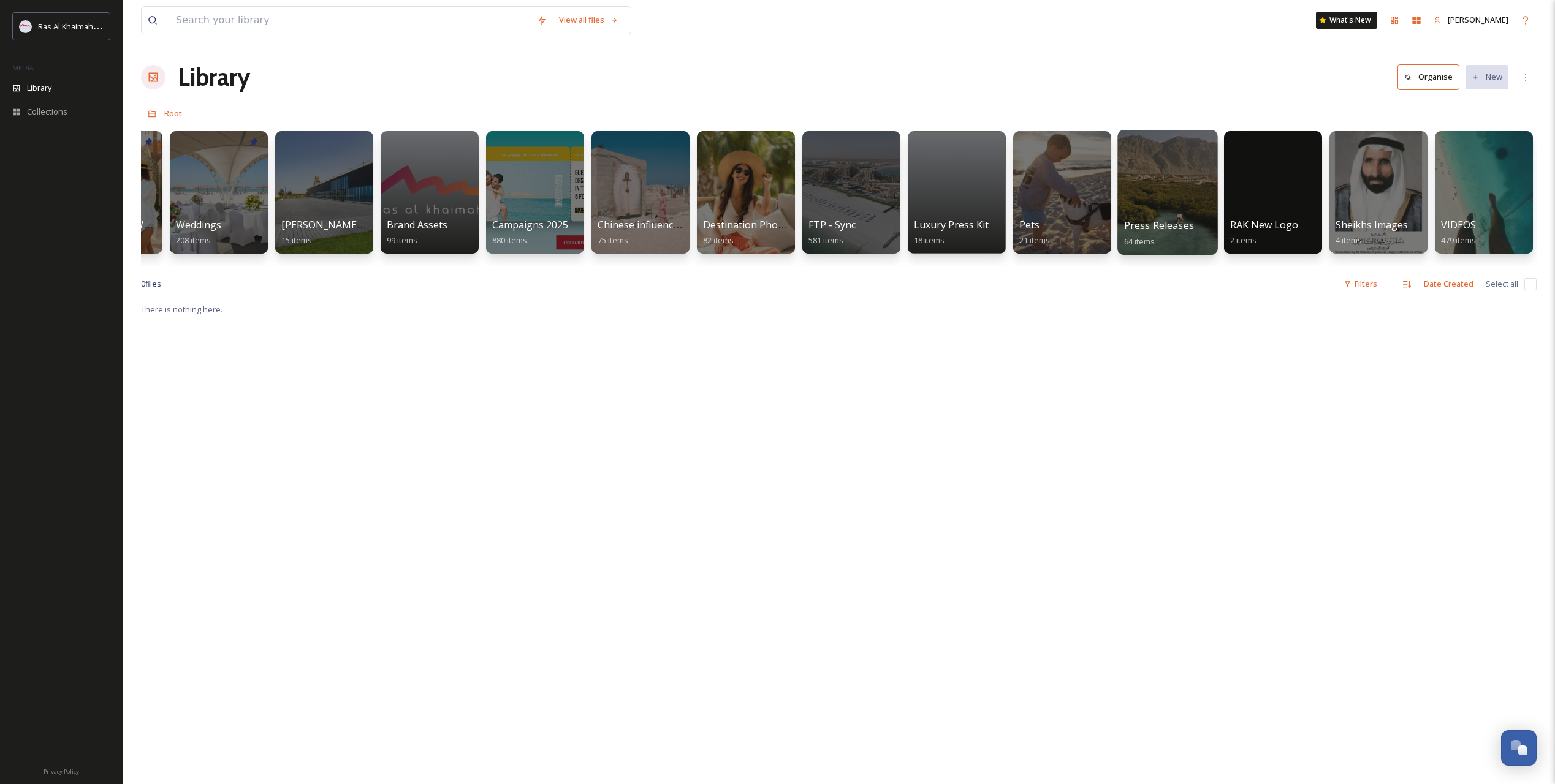
click at [1192, 220] on div "Press Releases 64 items" at bounding box center [1168, 233] width 87 height 30
click at [1188, 212] on div at bounding box center [1167, 192] width 100 height 125
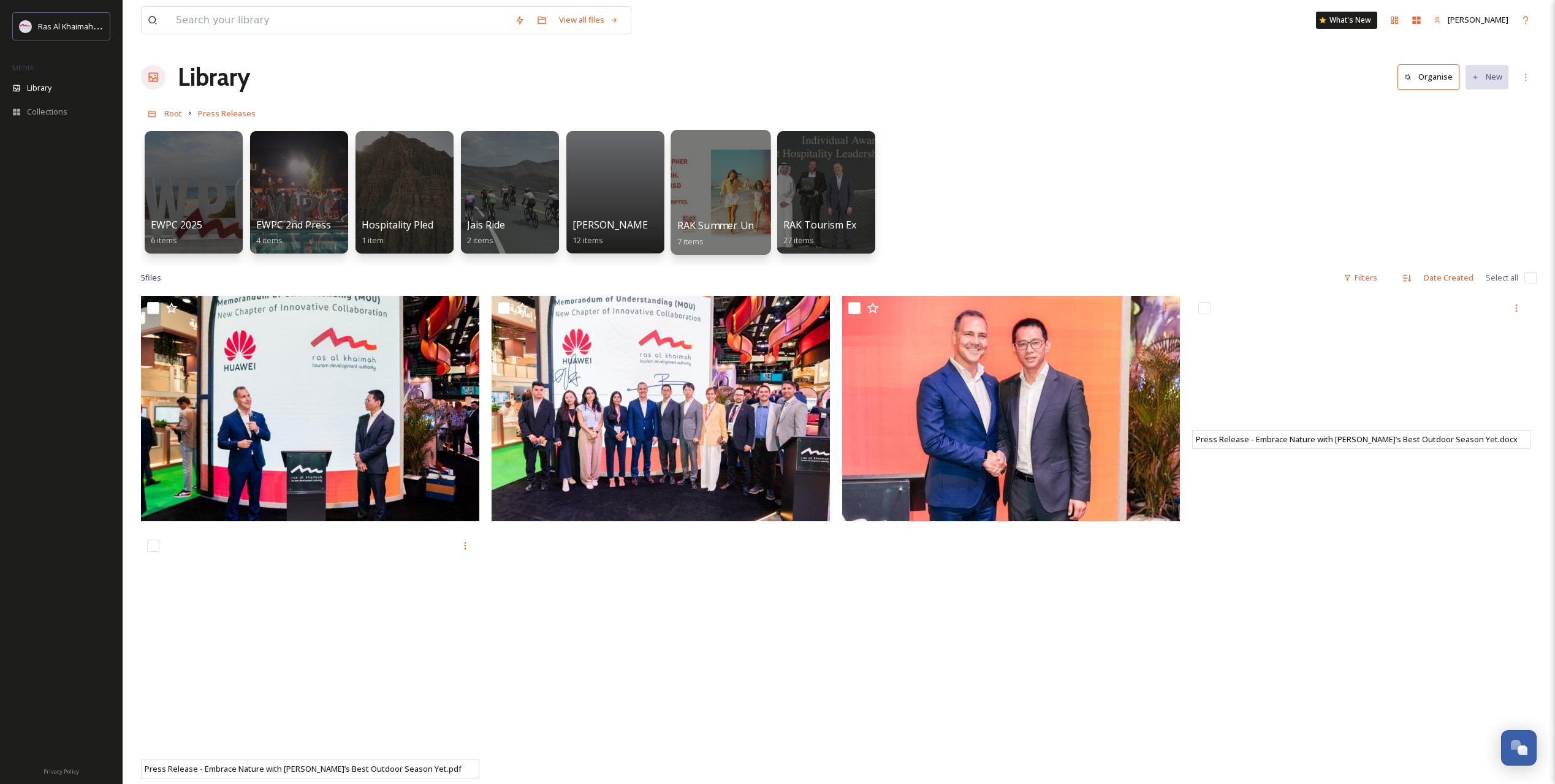
click at [744, 207] on div at bounding box center [720, 192] width 100 height 125
drag, startPoint x: 210, startPoint y: 225, endPoint x: 233, endPoint y: 240, distance: 27.5
click at [181, 111] on span "Root" at bounding box center [173, 113] width 18 height 11
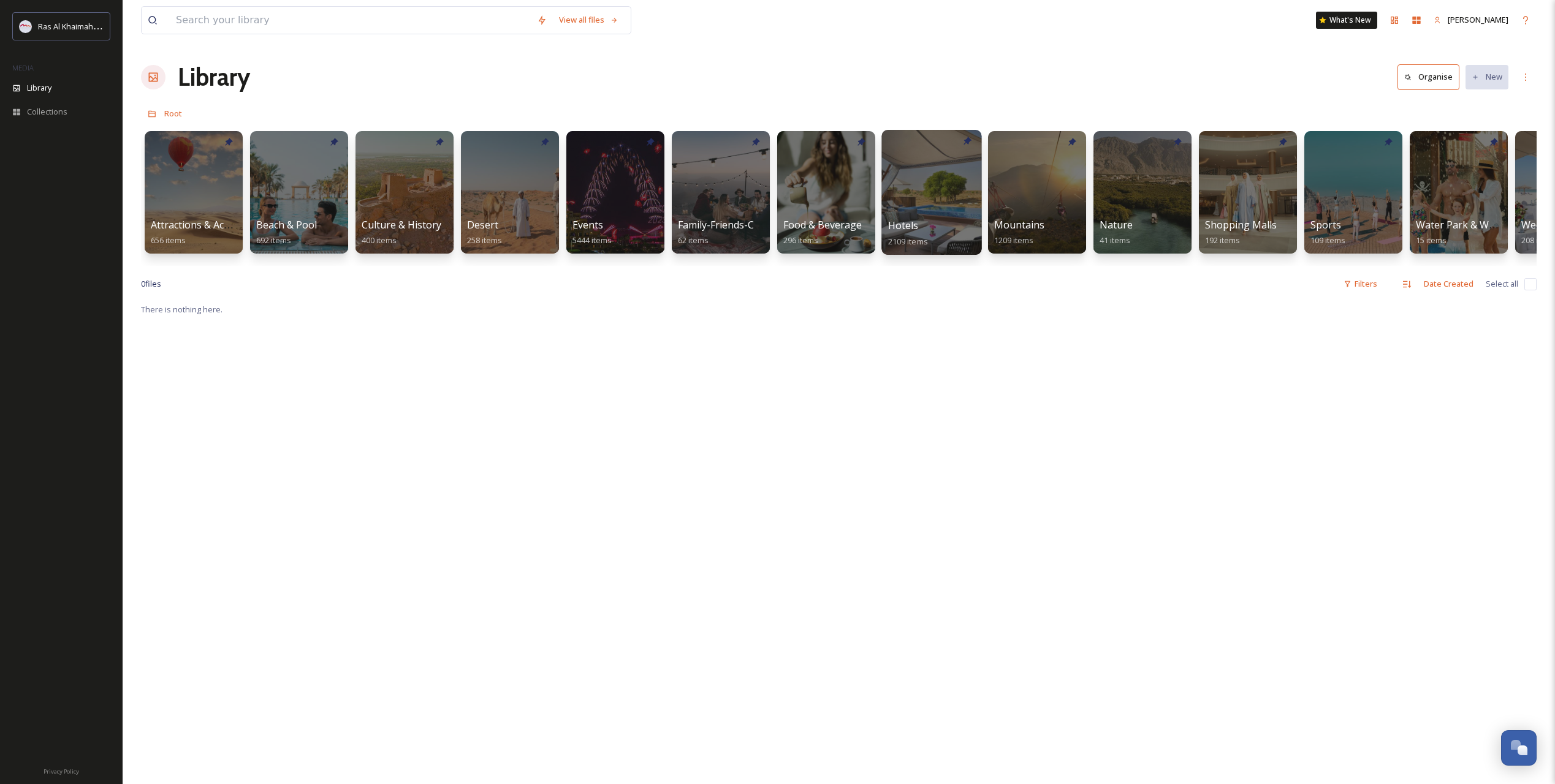
click at [906, 236] on span "2109 items" at bounding box center [908, 241] width 40 height 11
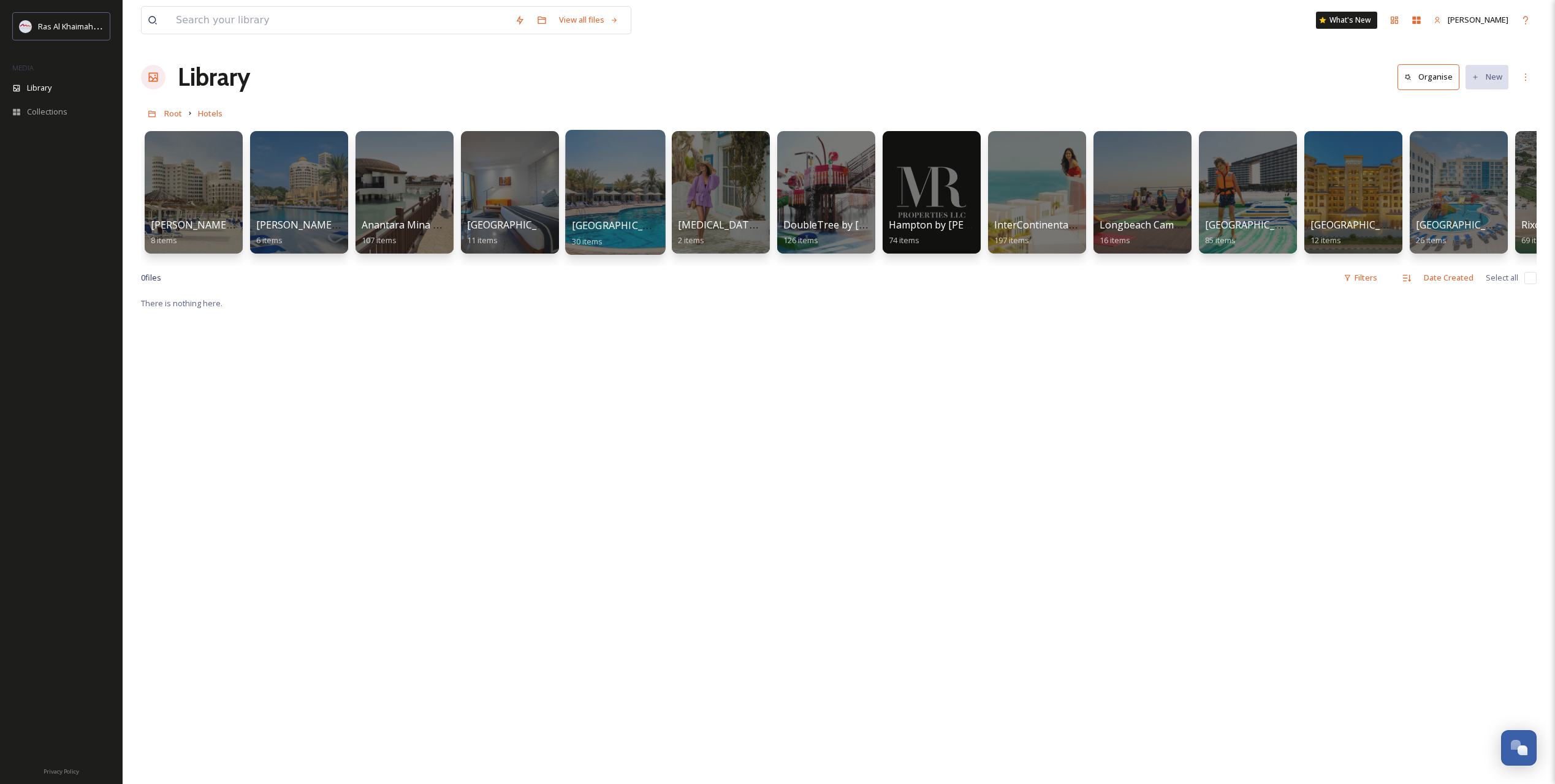
click at [610, 201] on div at bounding box center [615, 192] width 100 height 125
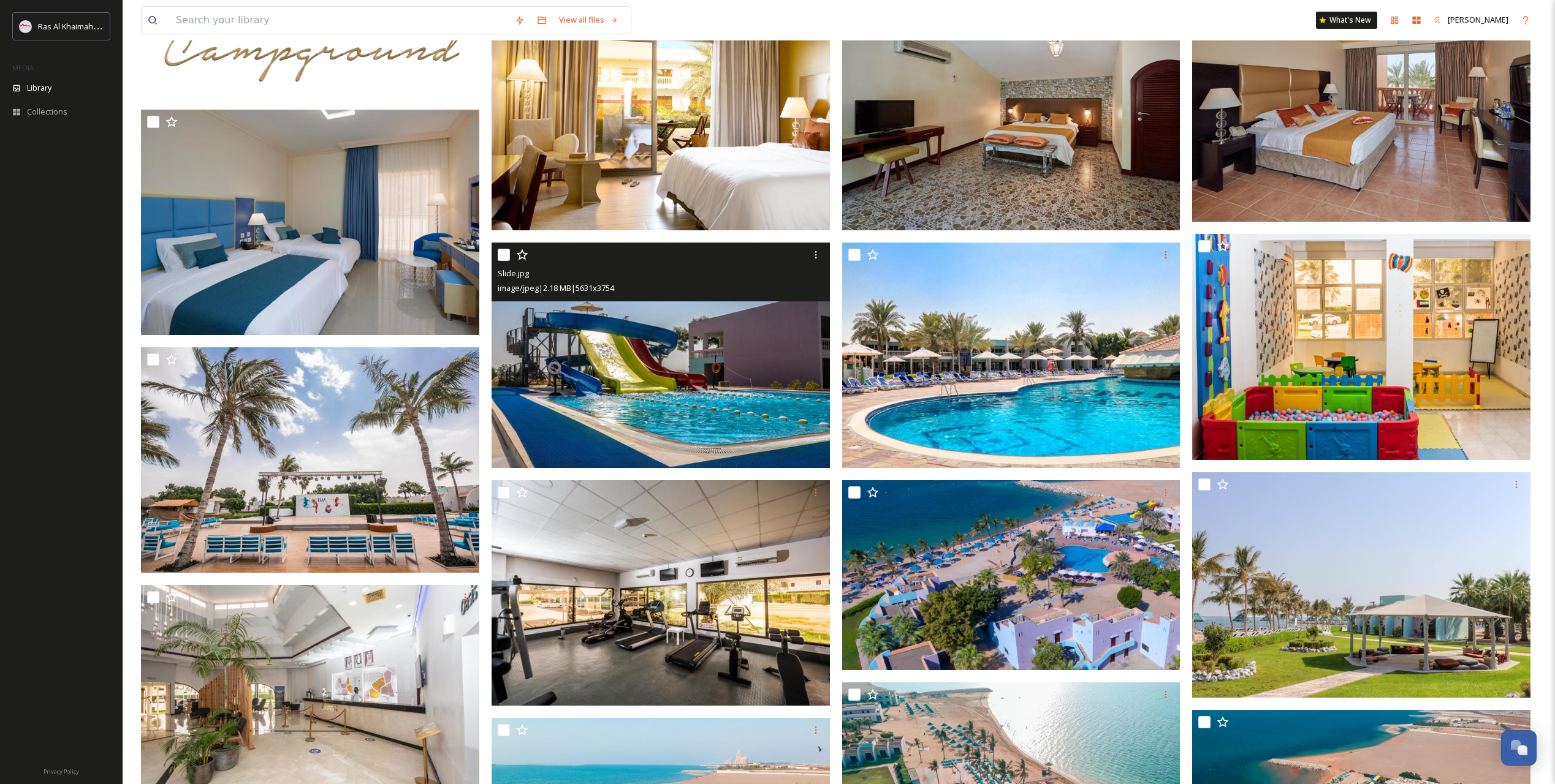
scroll to position [817, 0]
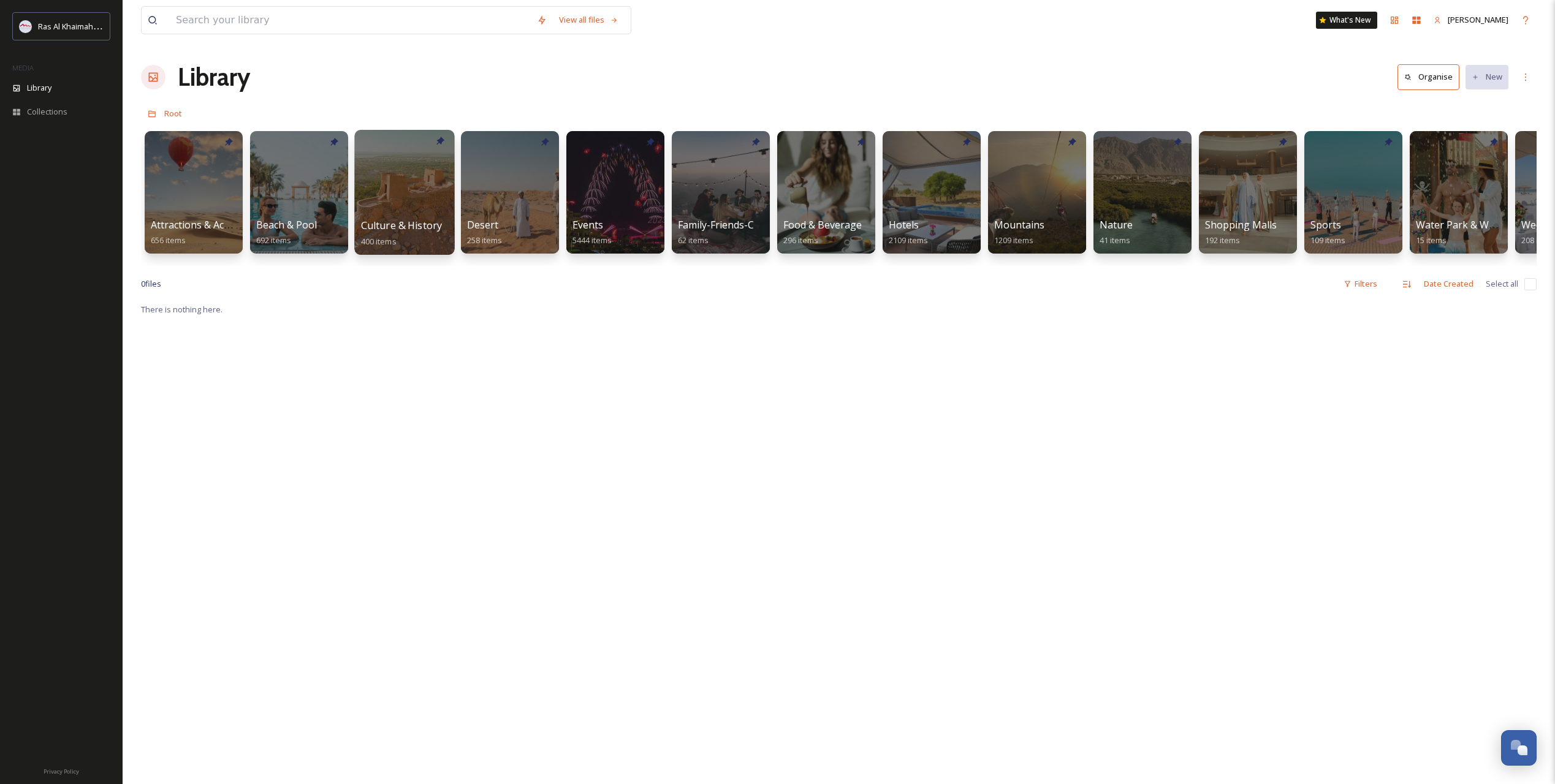
click at [389, 210] on div at bounding box center [404, 192] width 100 height 125
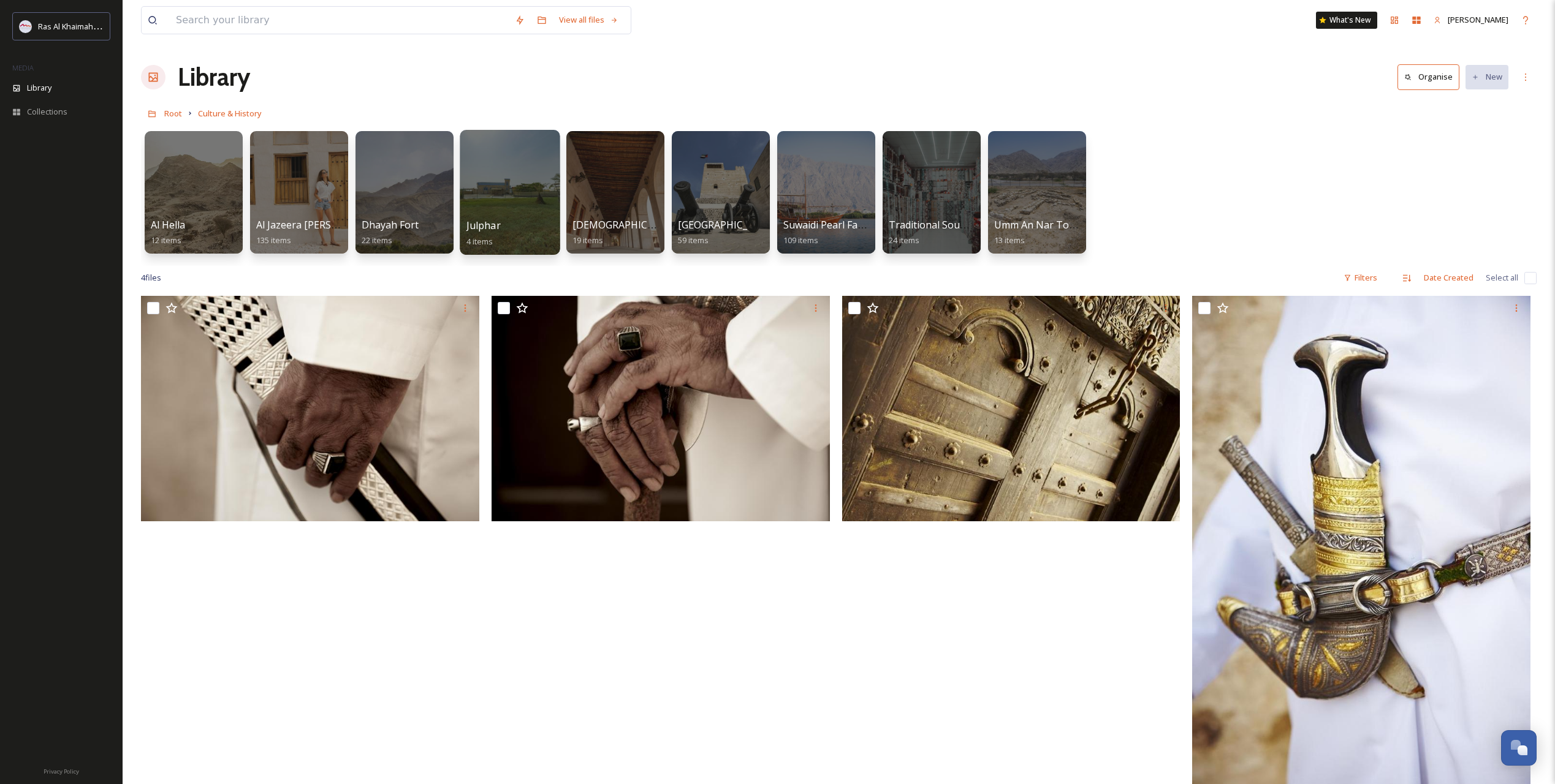
click at [492, 203] on div at bounding box center [509, 192] width 100 height 125
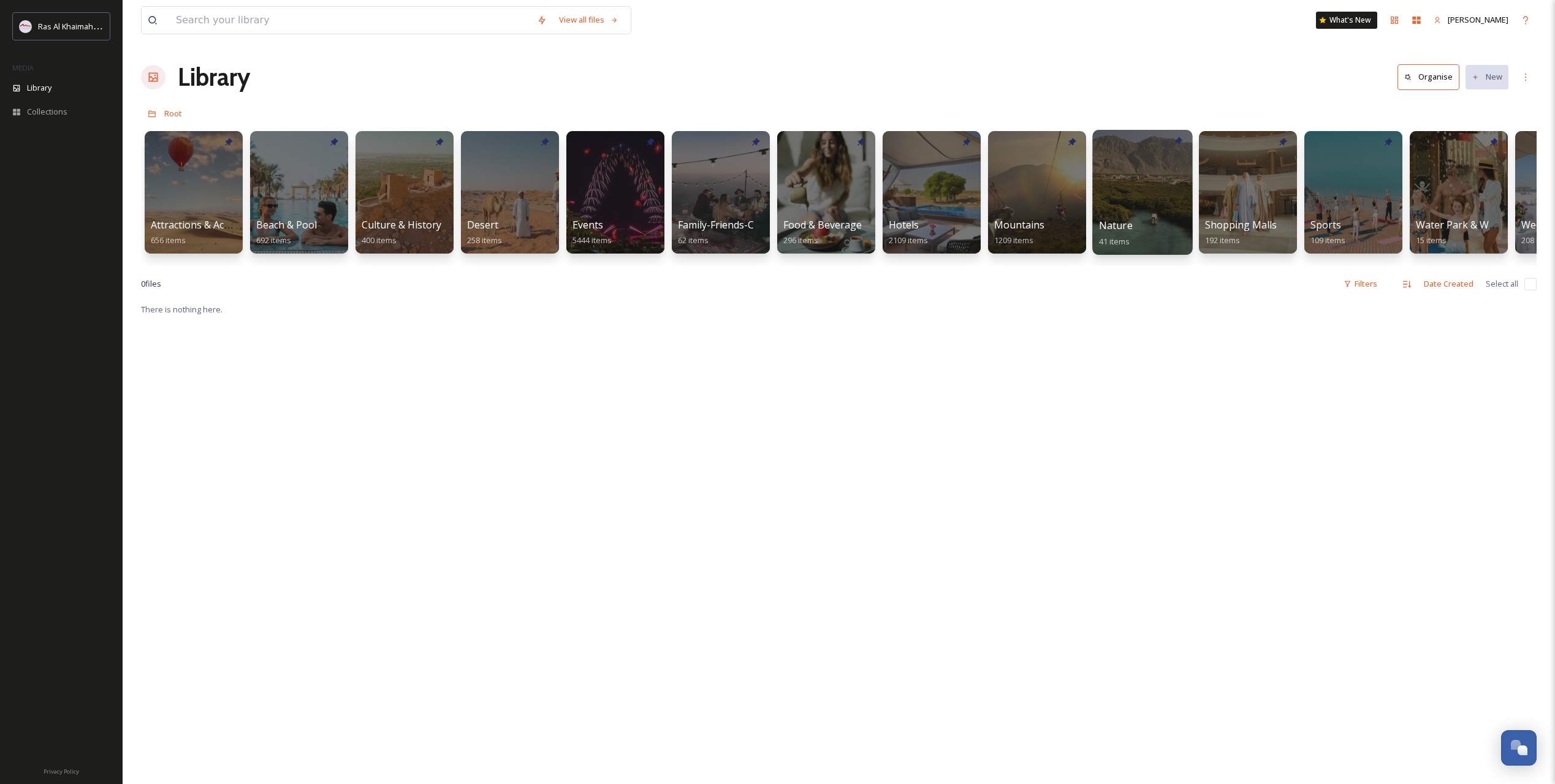
click at [1152, 204] on div at bounding box center [1142, 192] width 100 height 125
click at [218, 221] on span "Attractions & Activities" at bounding box center [203, 225] width 105 height 13
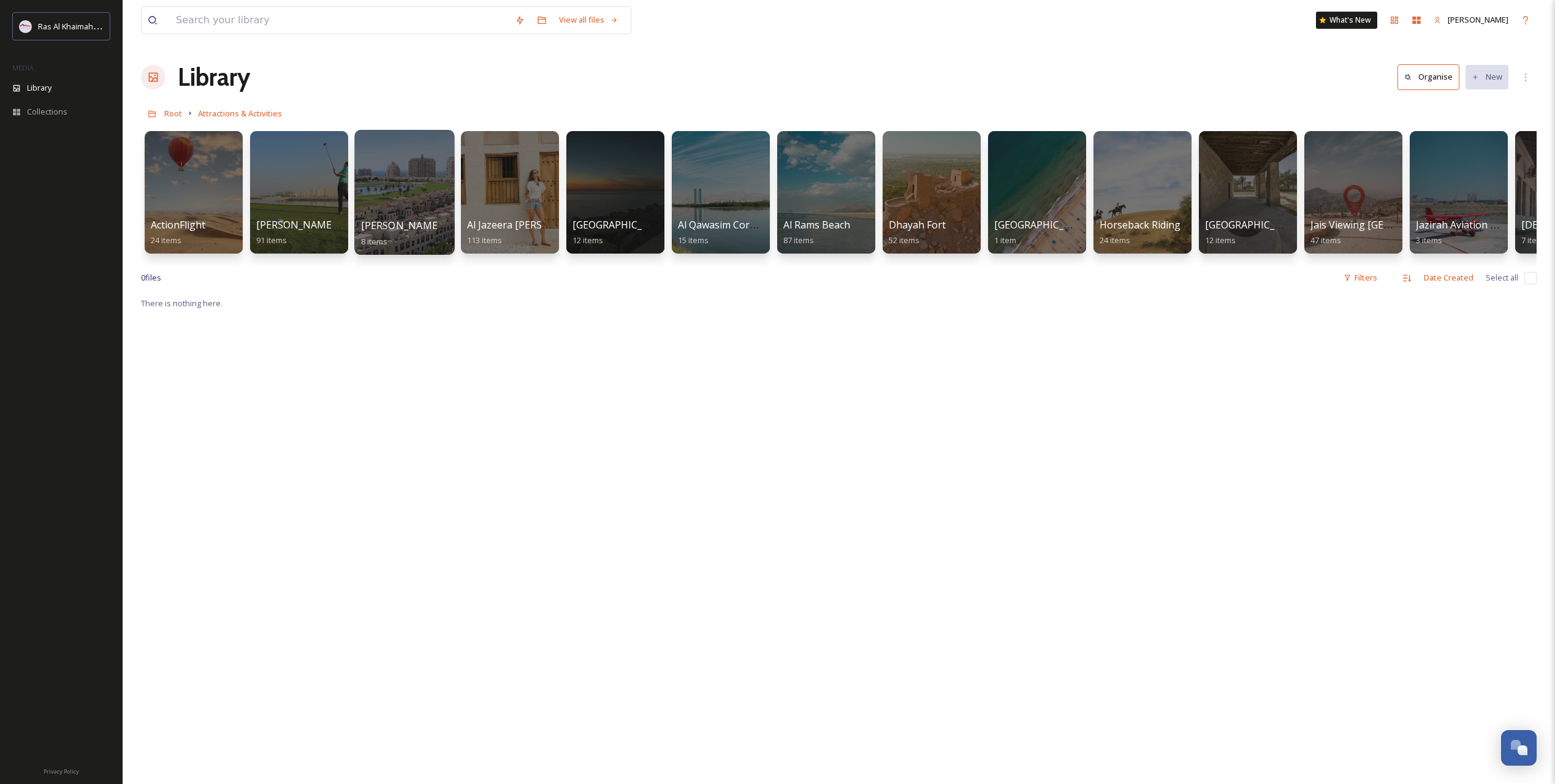
click at [388, 218] on span "[PERSON_NAME][GEOGRAPHIC_DATA]" at bounding box center [451, 225] width 181 height 13
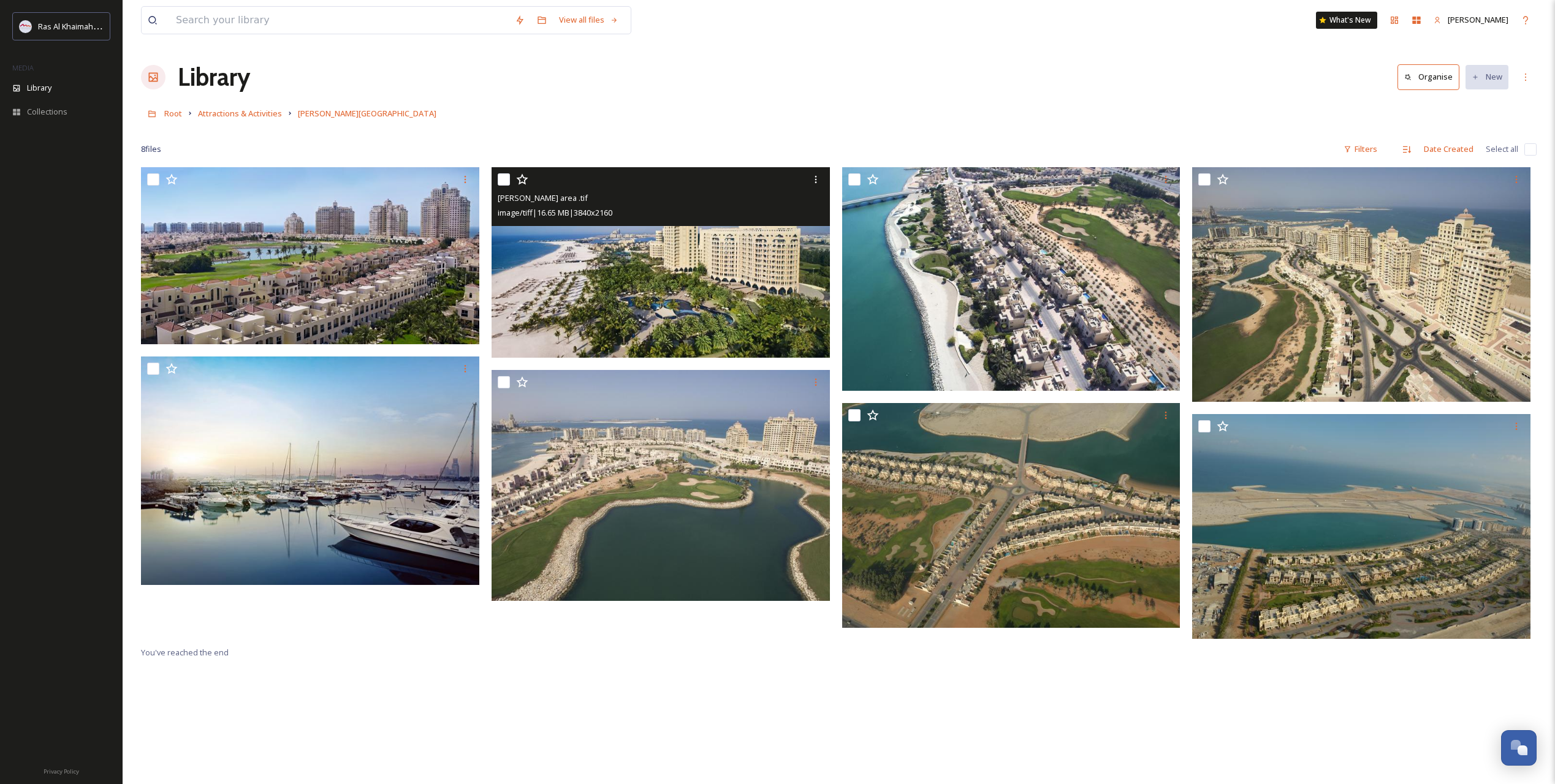
click at [647, 268] on img at bounding box center [661, 262] width 338 height 190
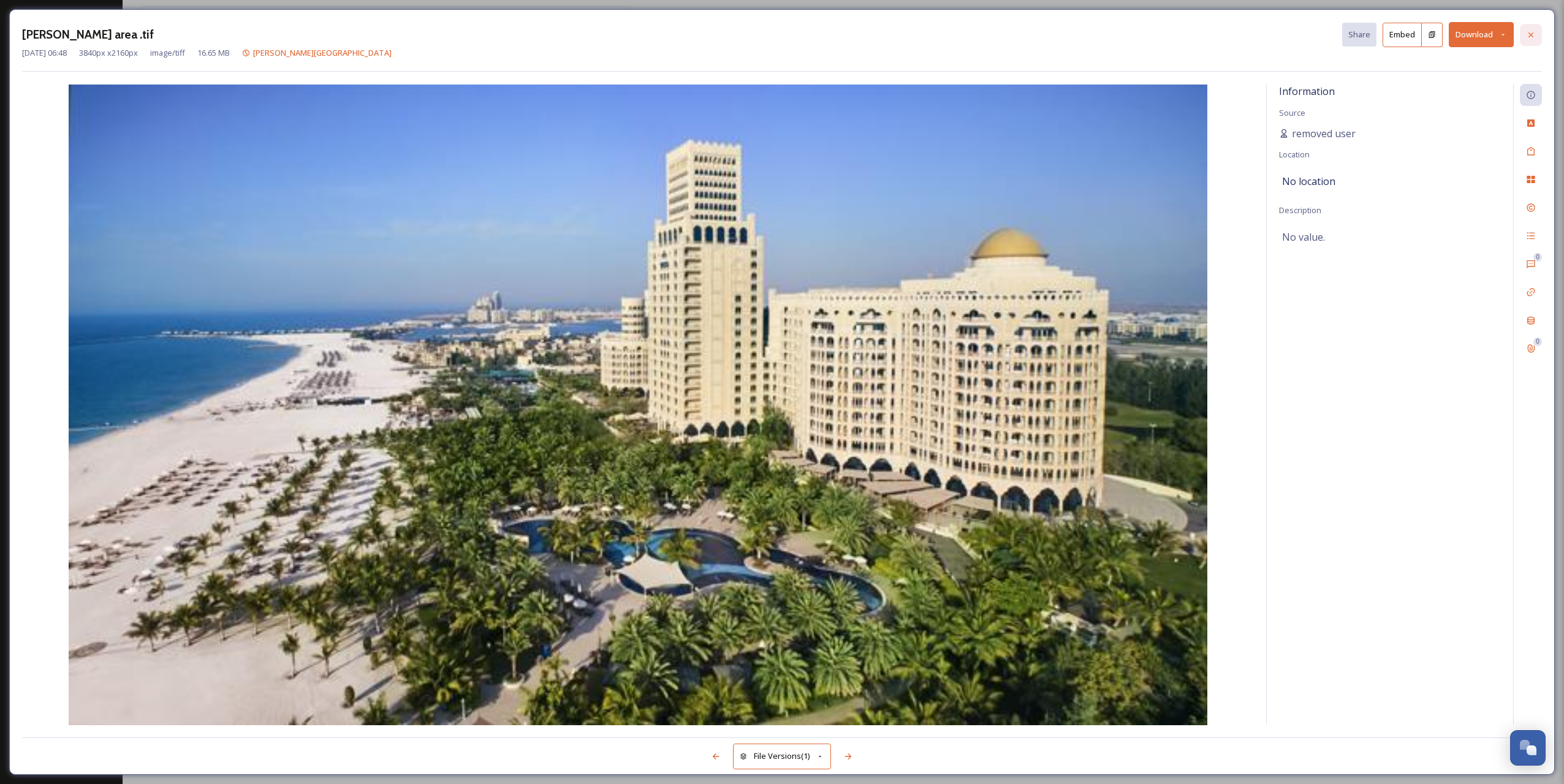
click at [1527, 34] on icon at bounding box center [1531, 35] width 10 height 10
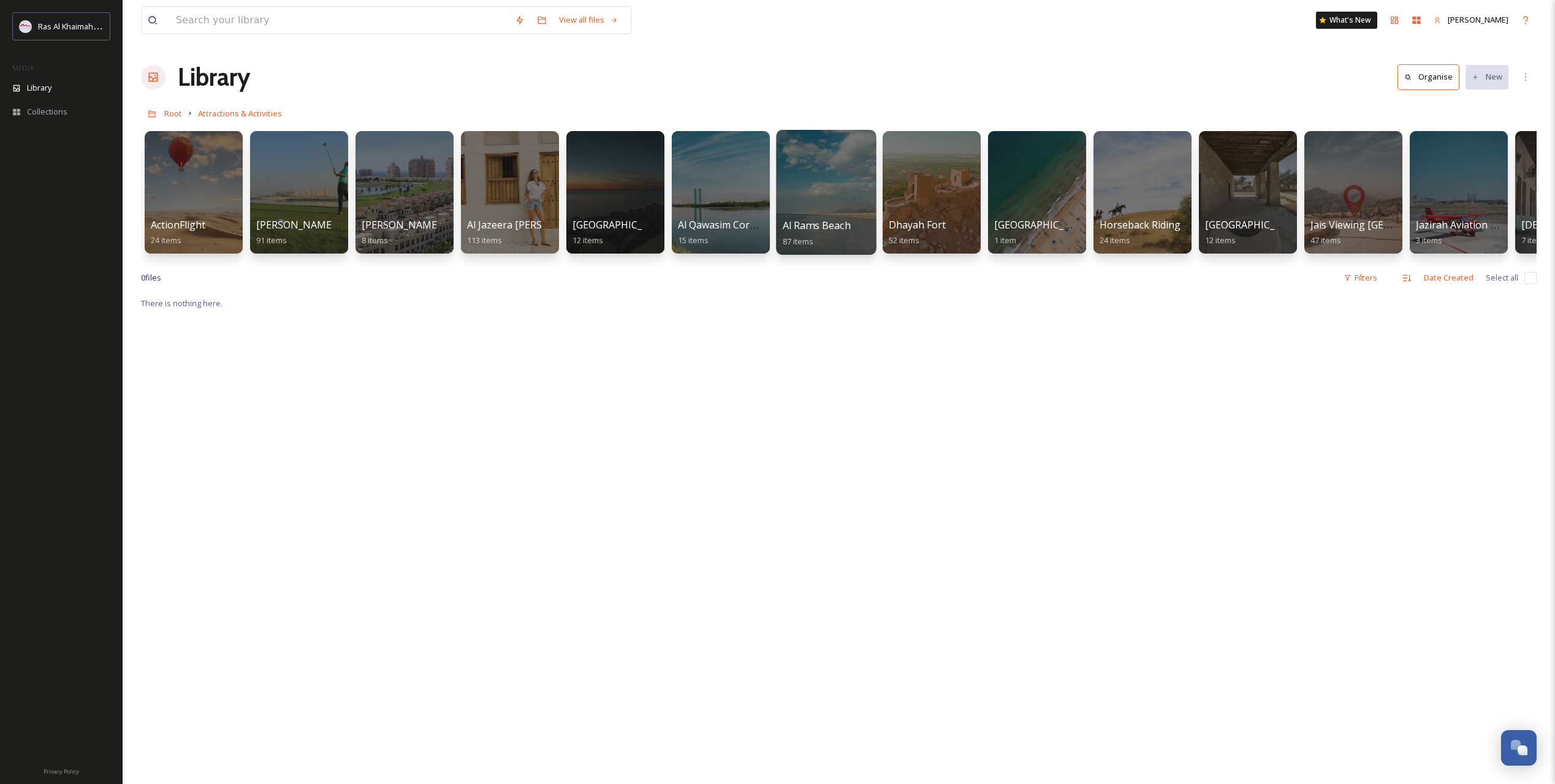
click at [826, 218] on div at bounding box center [826, 192] width 100 height 125
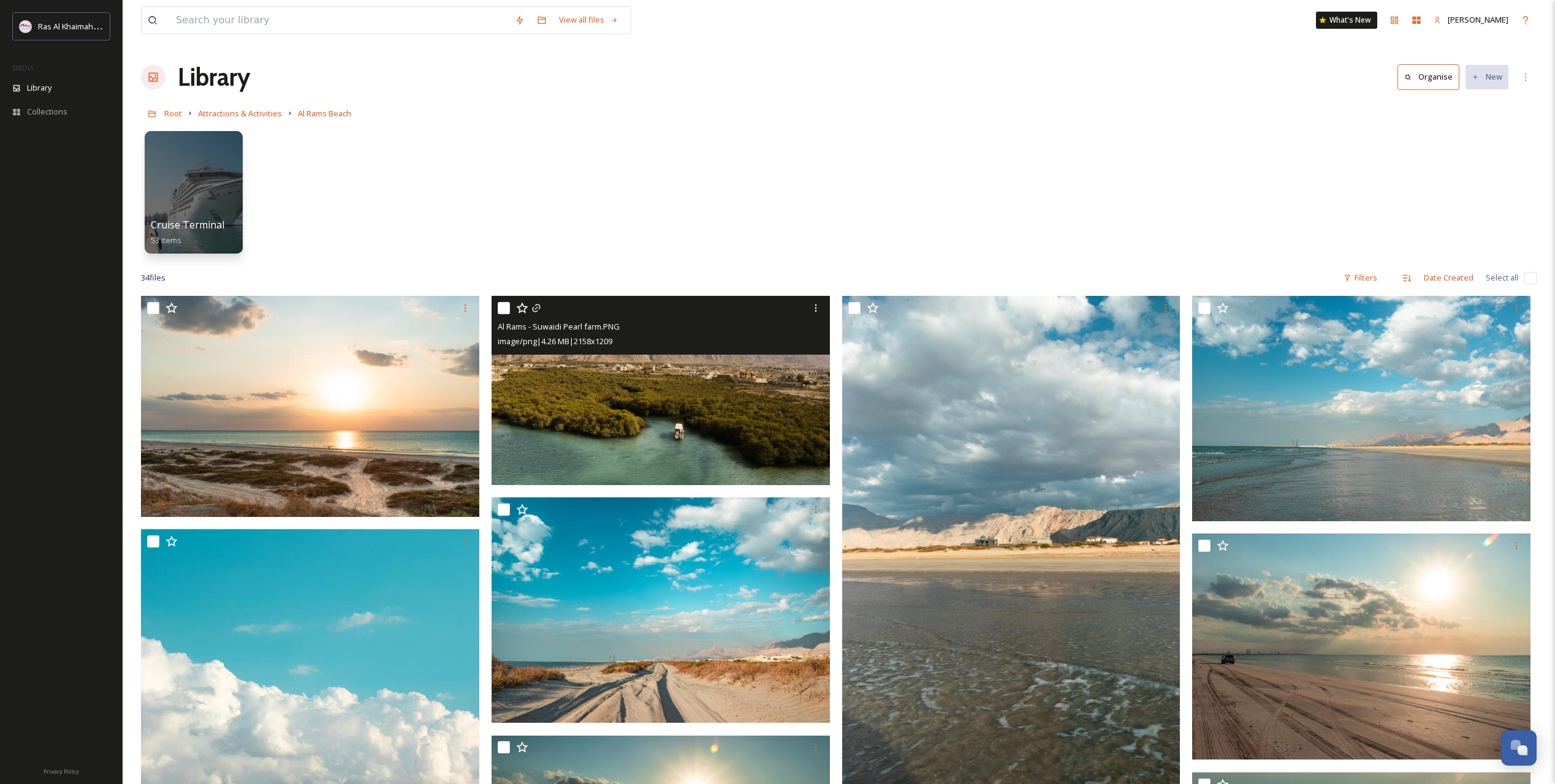
click at [768, 395] on img at bounding box center [661, 391] width 338 height 190
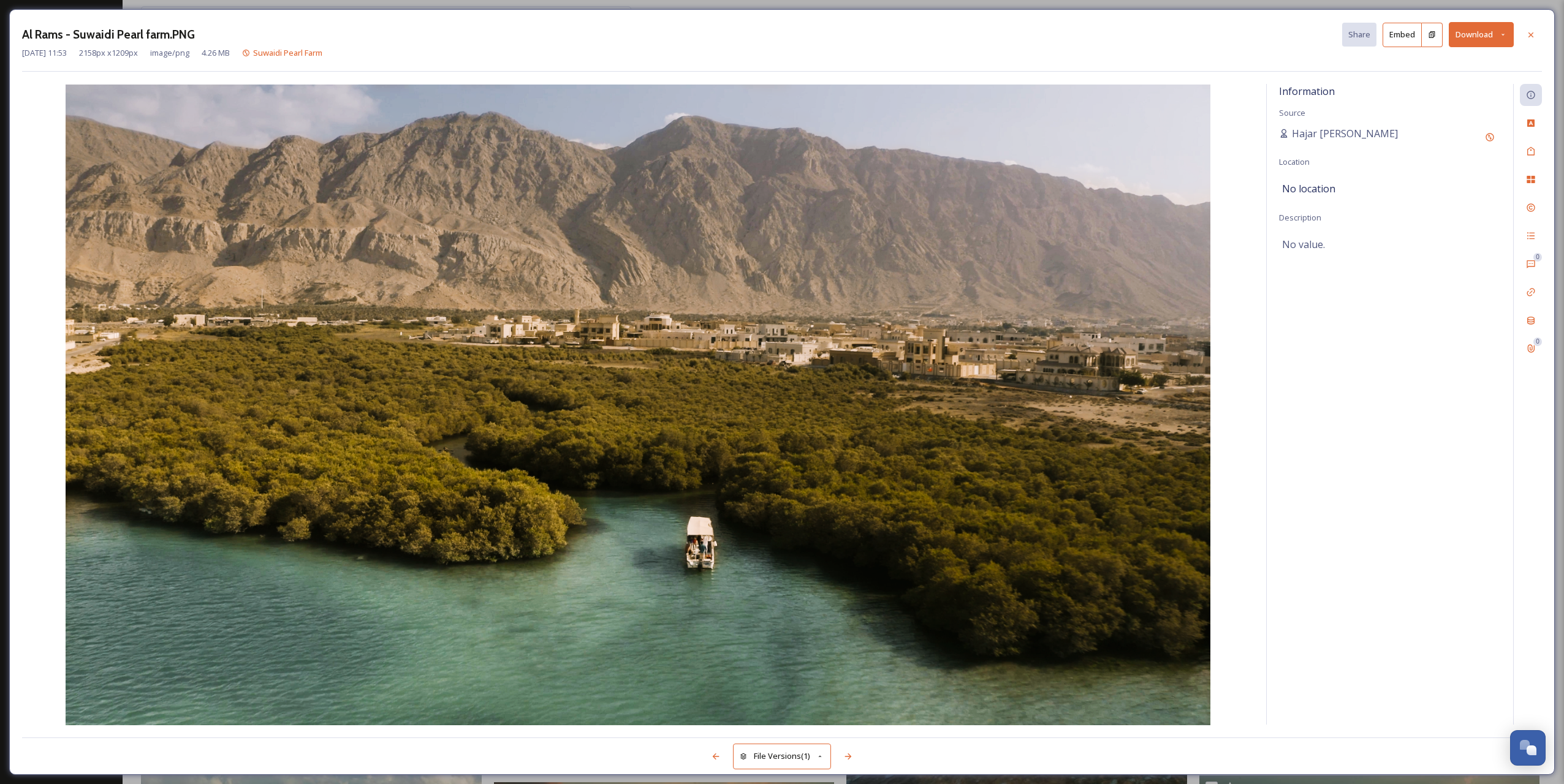
click at [718, 460] on img at bounding box center [638, 405] width 1232 height 641
drag, startPoint x: 358, startPoint y: 56, endPoint x: 281, endPoint y: 52, distance: 77.1
click at [281, 52] on div "May 25 2022 11:53 2158 px x 1209 px image/png 4.26 MB Suwaidi Pearl Farm Root >…" at bounding box center [782, 53] width 1520 height 12
copy span "Suwaidi Pearl Farm"
drag, startPoint x: 22, startPoint y: 31, endPoint x: 63, endPoint y: 36, distance: 41.3
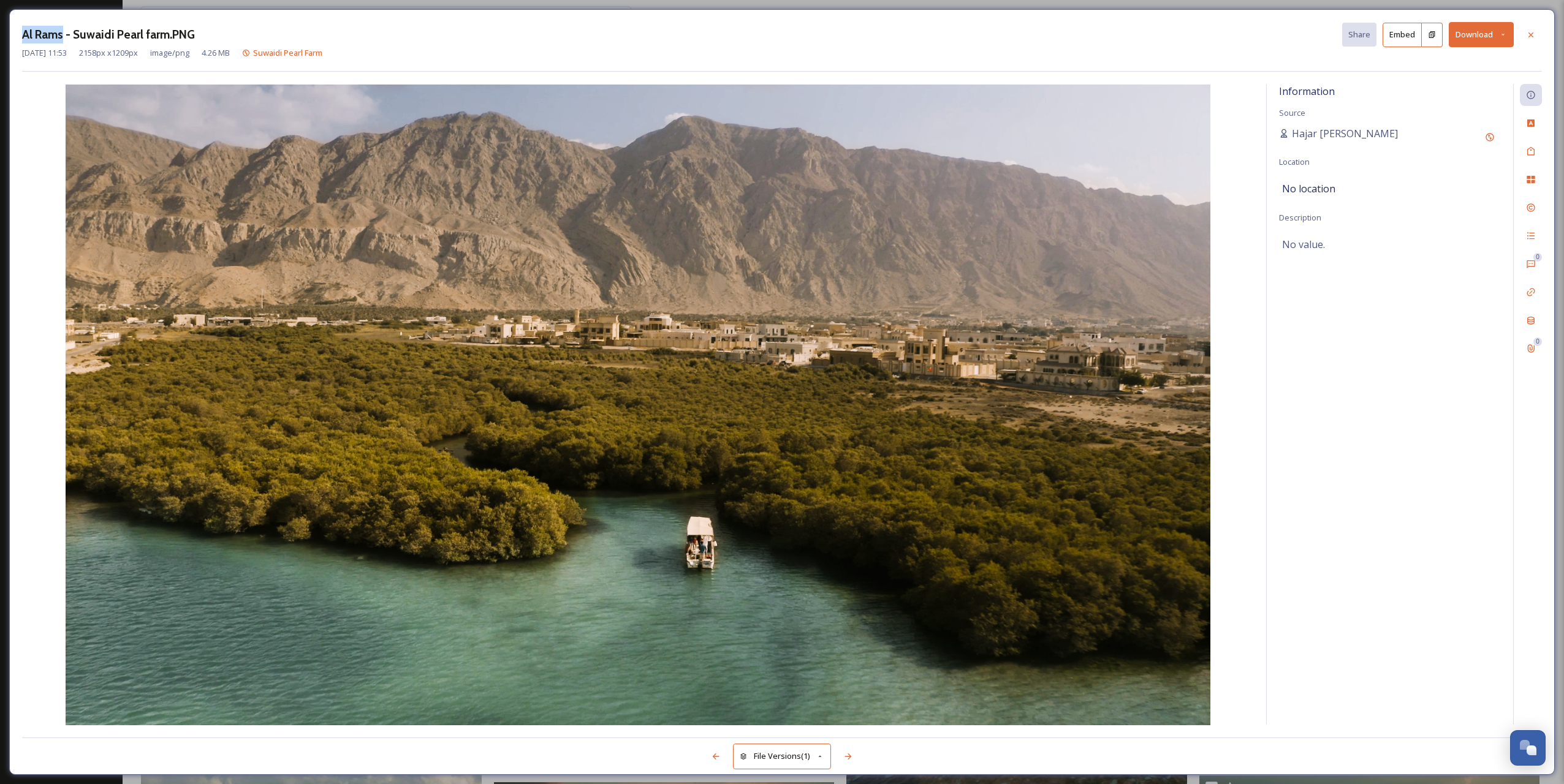
click at [63, 36] on h3 "Al Rams - Suwaidi Pearl farm.PNG" at bounding box center [108, 35] width 173 height 18
copy h3 "Al Rams"
click at [1480, 34] on button "Download" at bounding box center [1481, 35] width 65 height 25
click at [1411, 70] on div "Download Original (2158 x 1209)" at bounding box center [1448, 63] width 128 height 24
click at [1534, 37] on icon at bounding box center [1531, 35] width 10 height 10
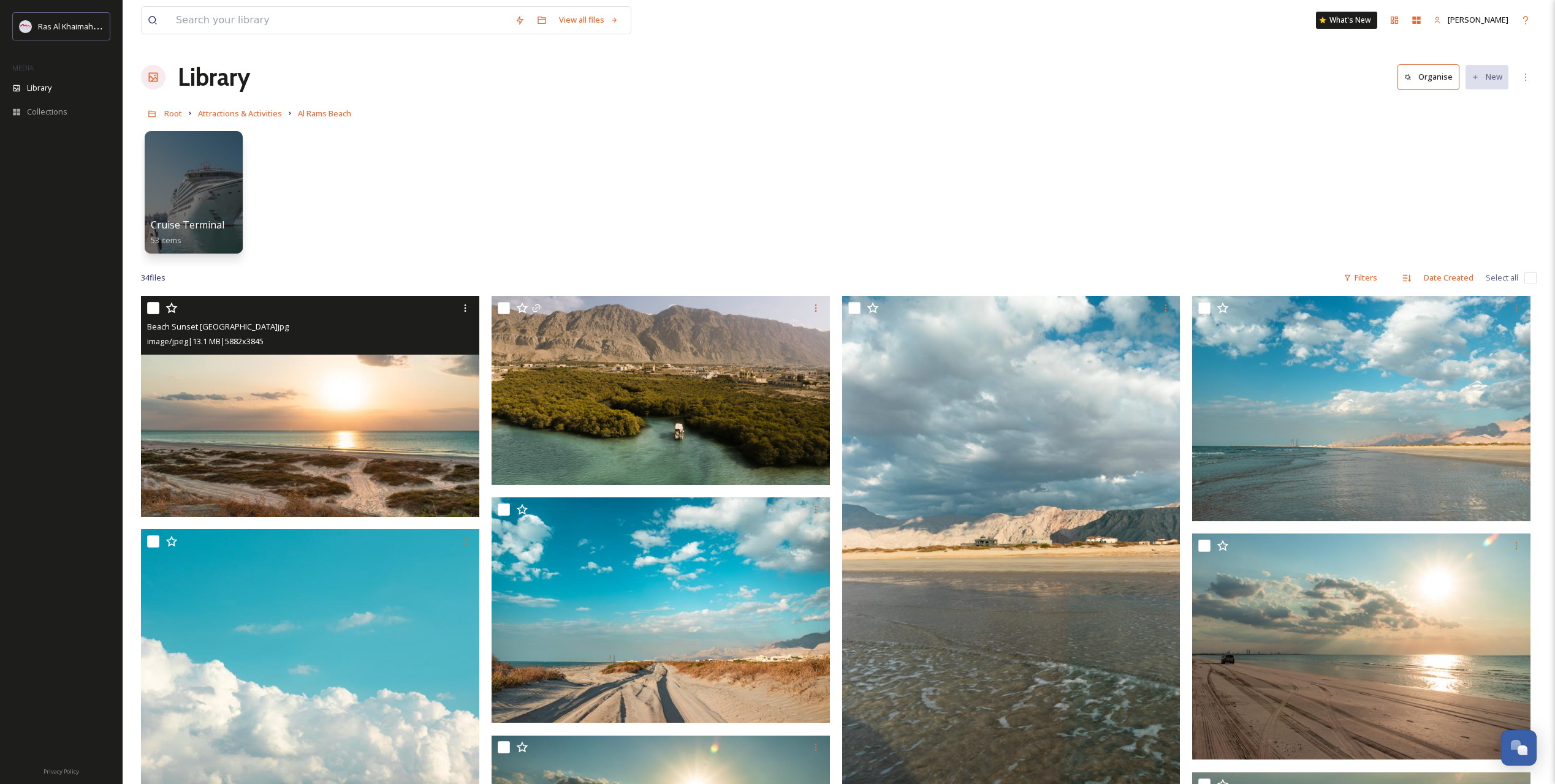
click at [332, 393] on img at bounding box center [310, 406] width 338 height 221
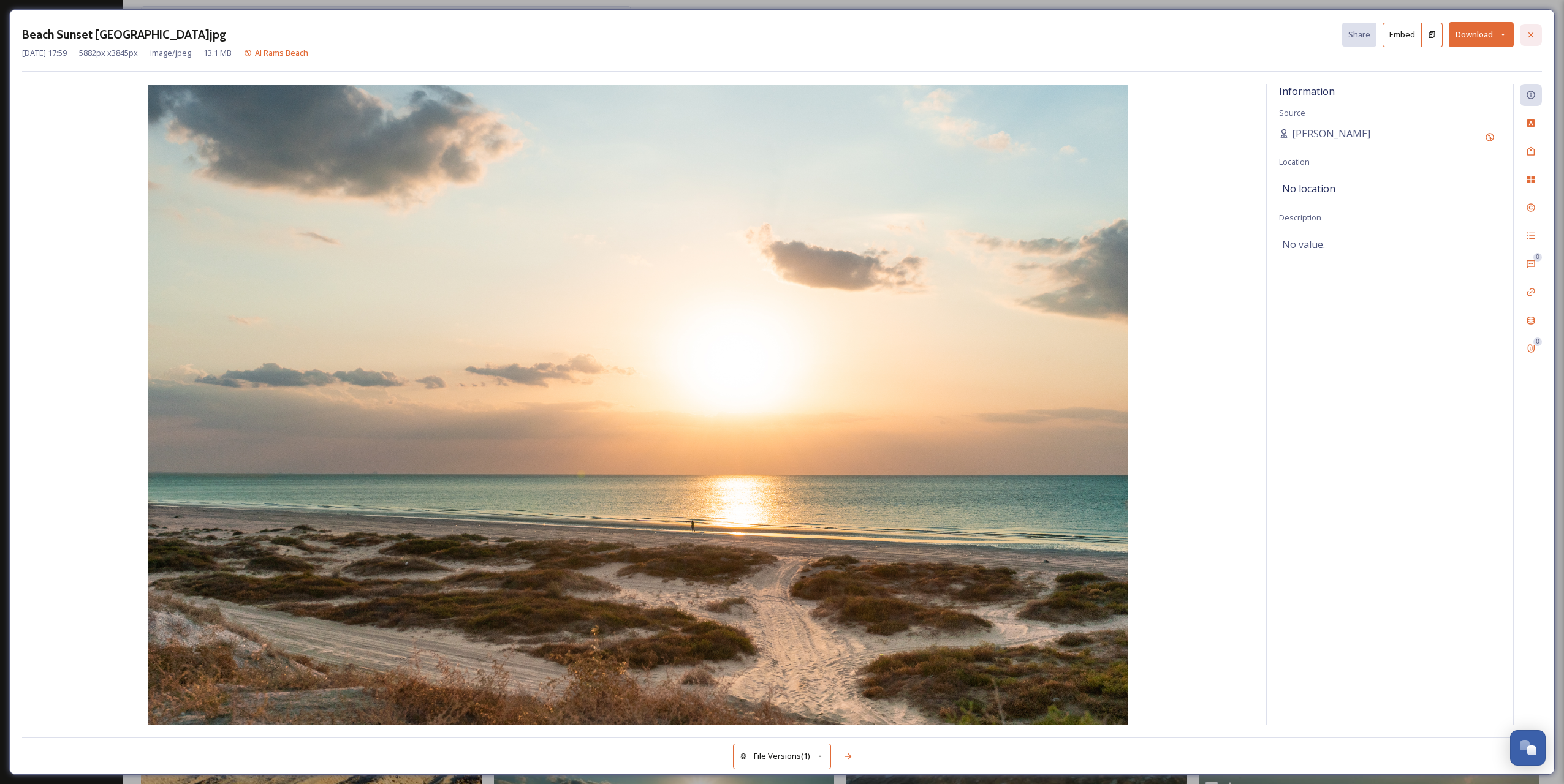
click at [1534, 36] on icon at bounding box center [1531, 35] width 10 height 10
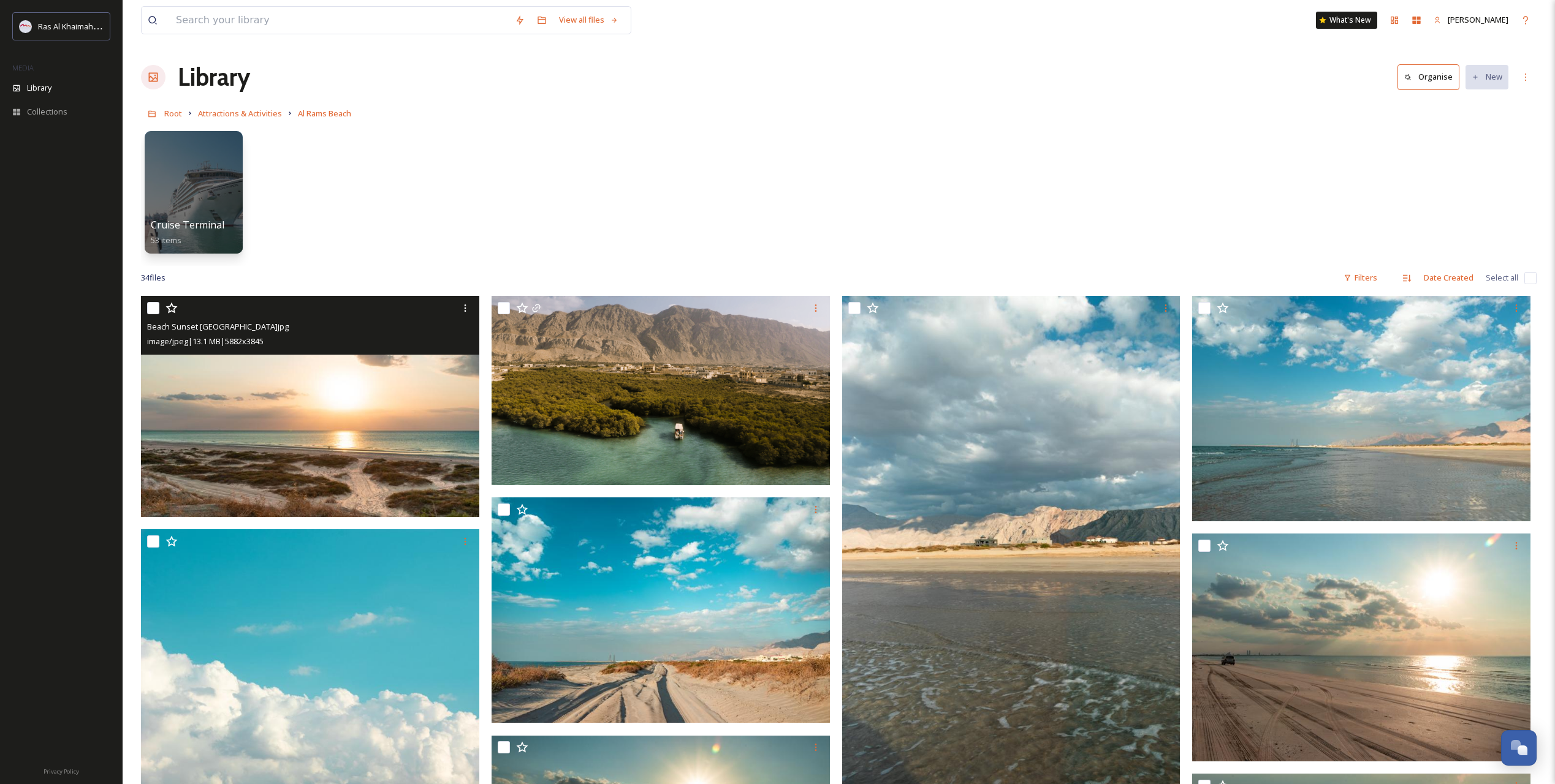
click at [285, 433] on img at bounding box center [310, 406] width 338 height 221
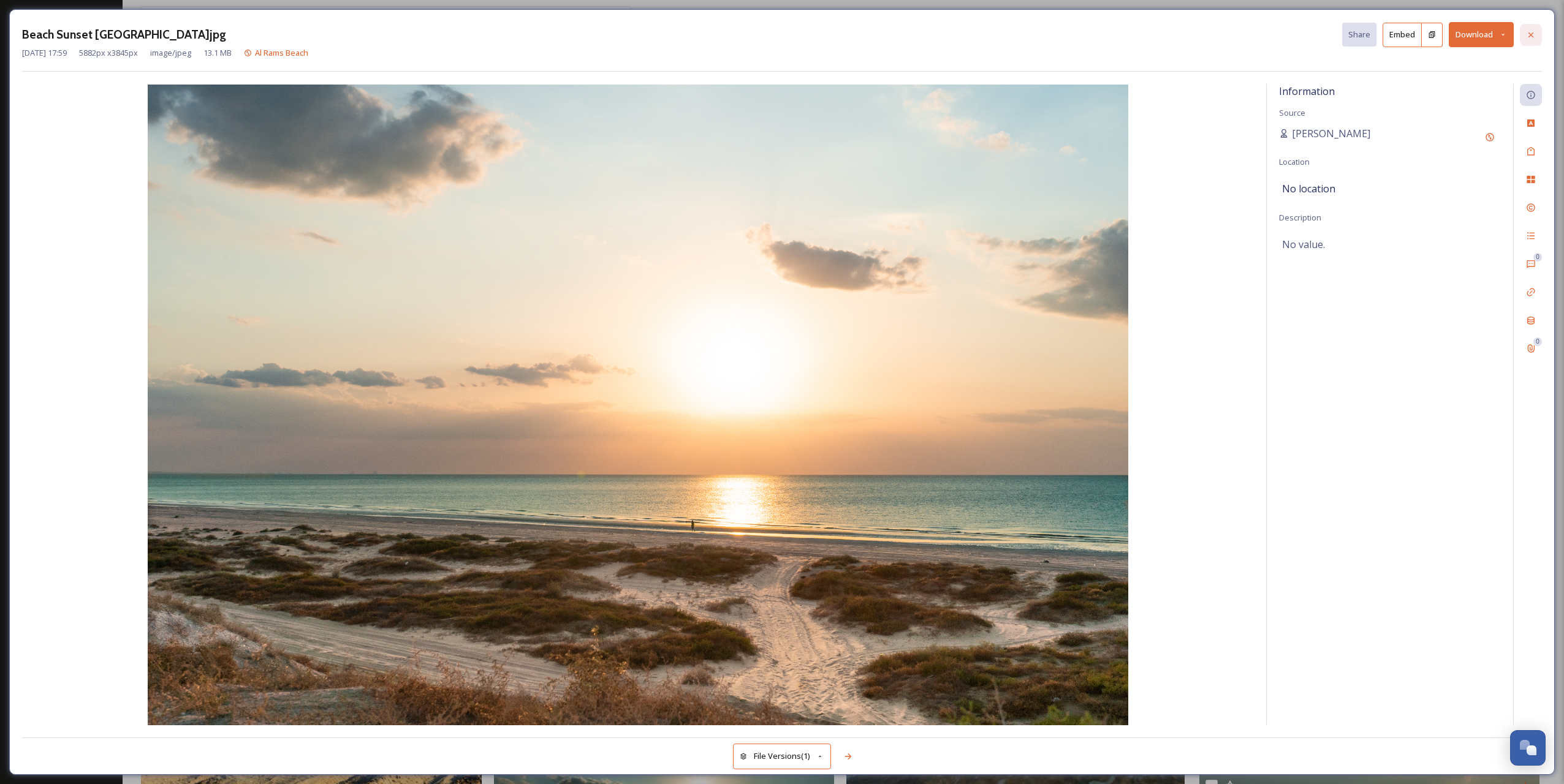
click at [1533, 37] on icon at bounding box center [1531, 35] width 10 height 10
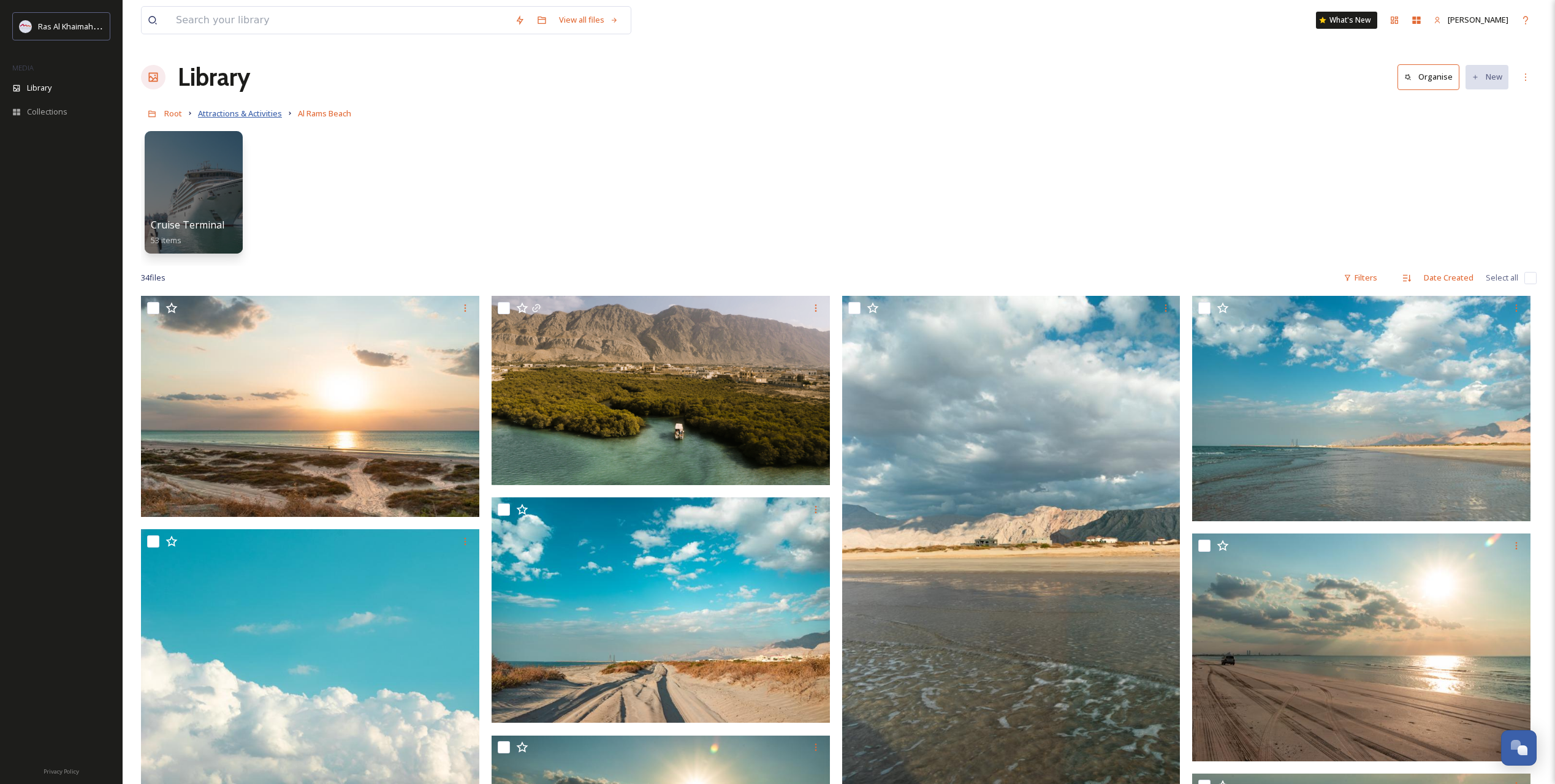
click at [216, 112] on span "Attractions & Activities" at bounding box center [239, 113] width 84 height 11
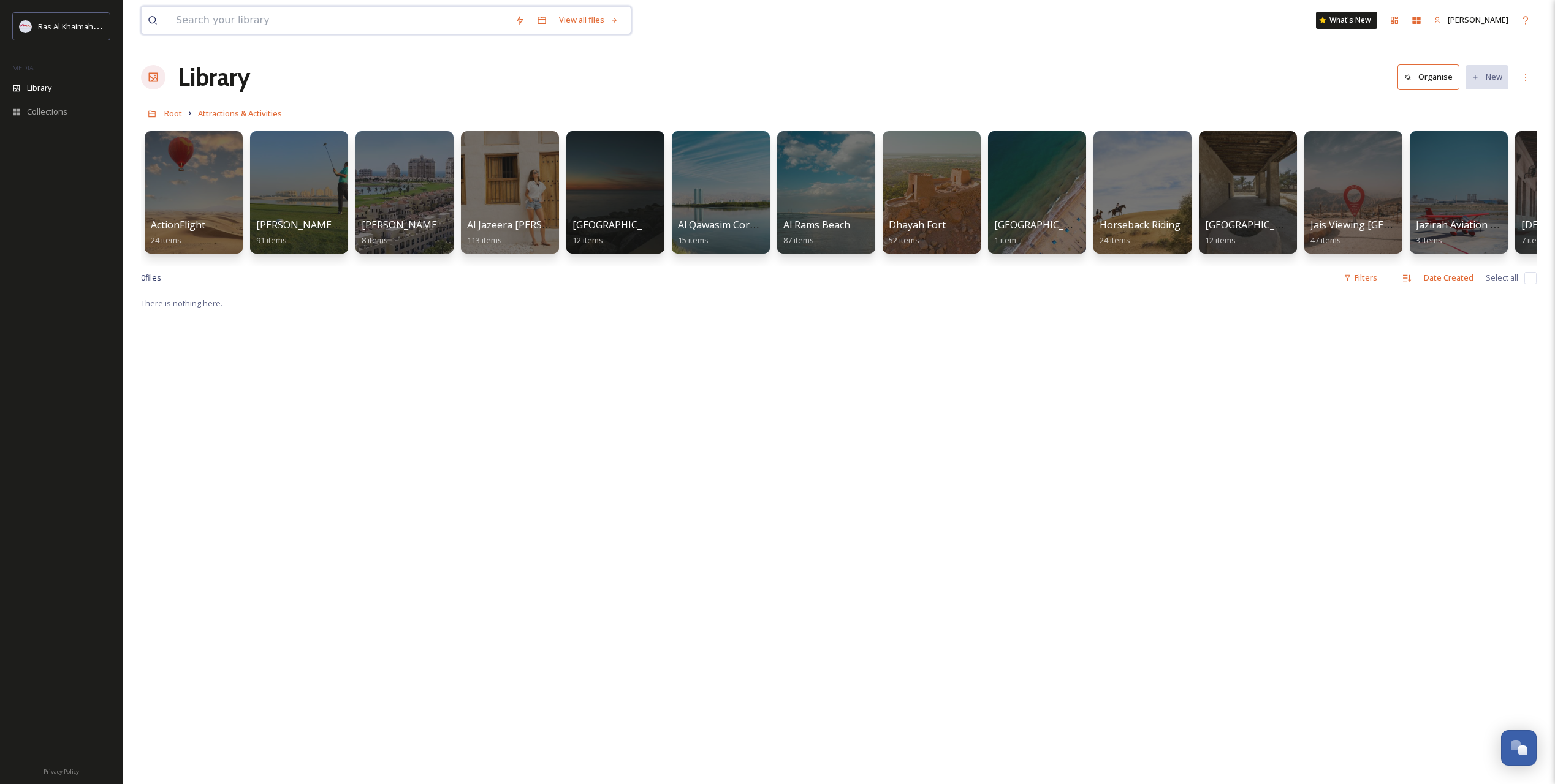
click at [230, 24] on input at bounding box center [339, 20] width 339 height 27
type input "beach"
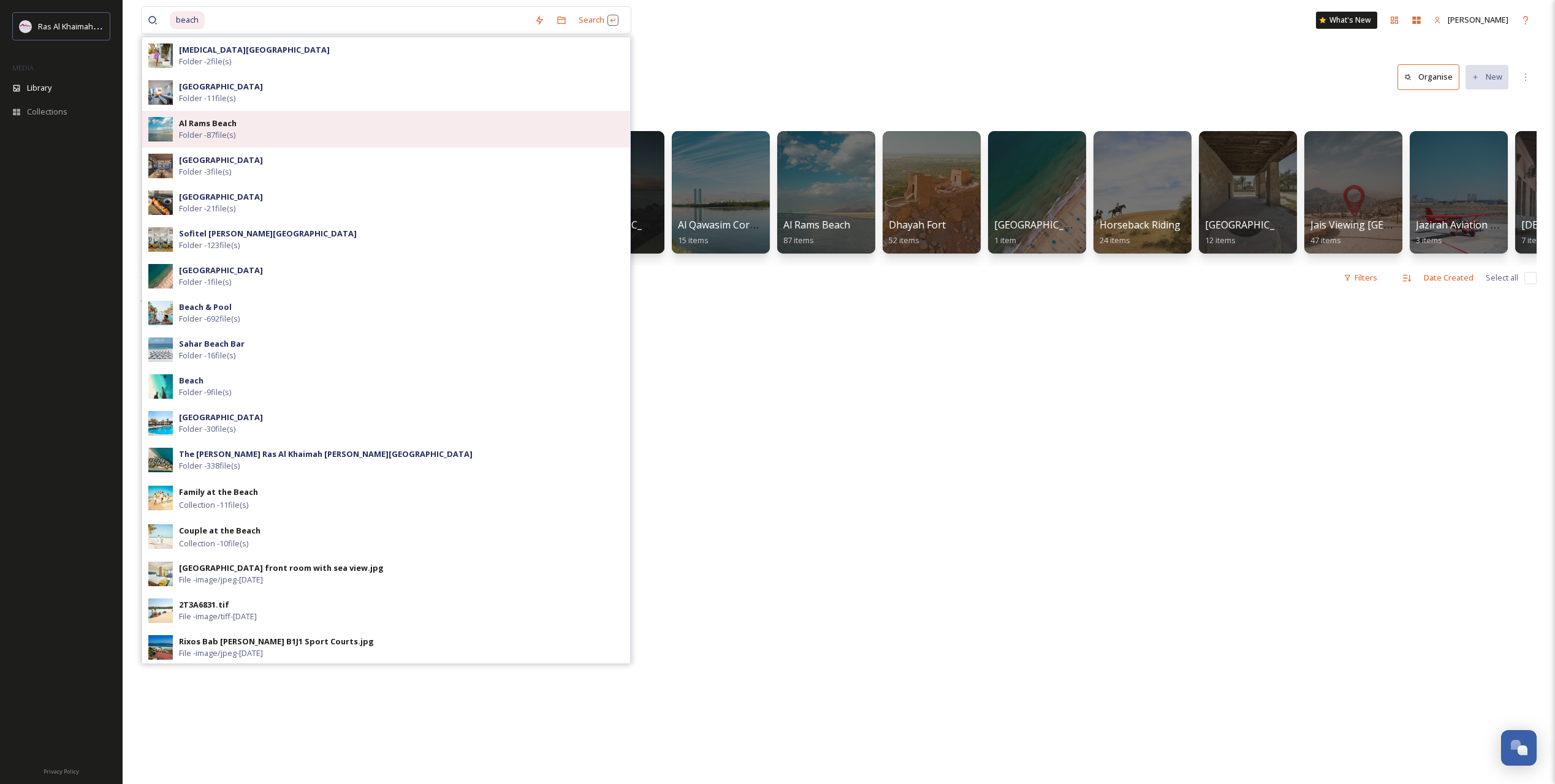
click at [265, 124] on div "Al Rams Beach Folder - 87 file(s)" at bounding box center [401, 129] width 445 height 23
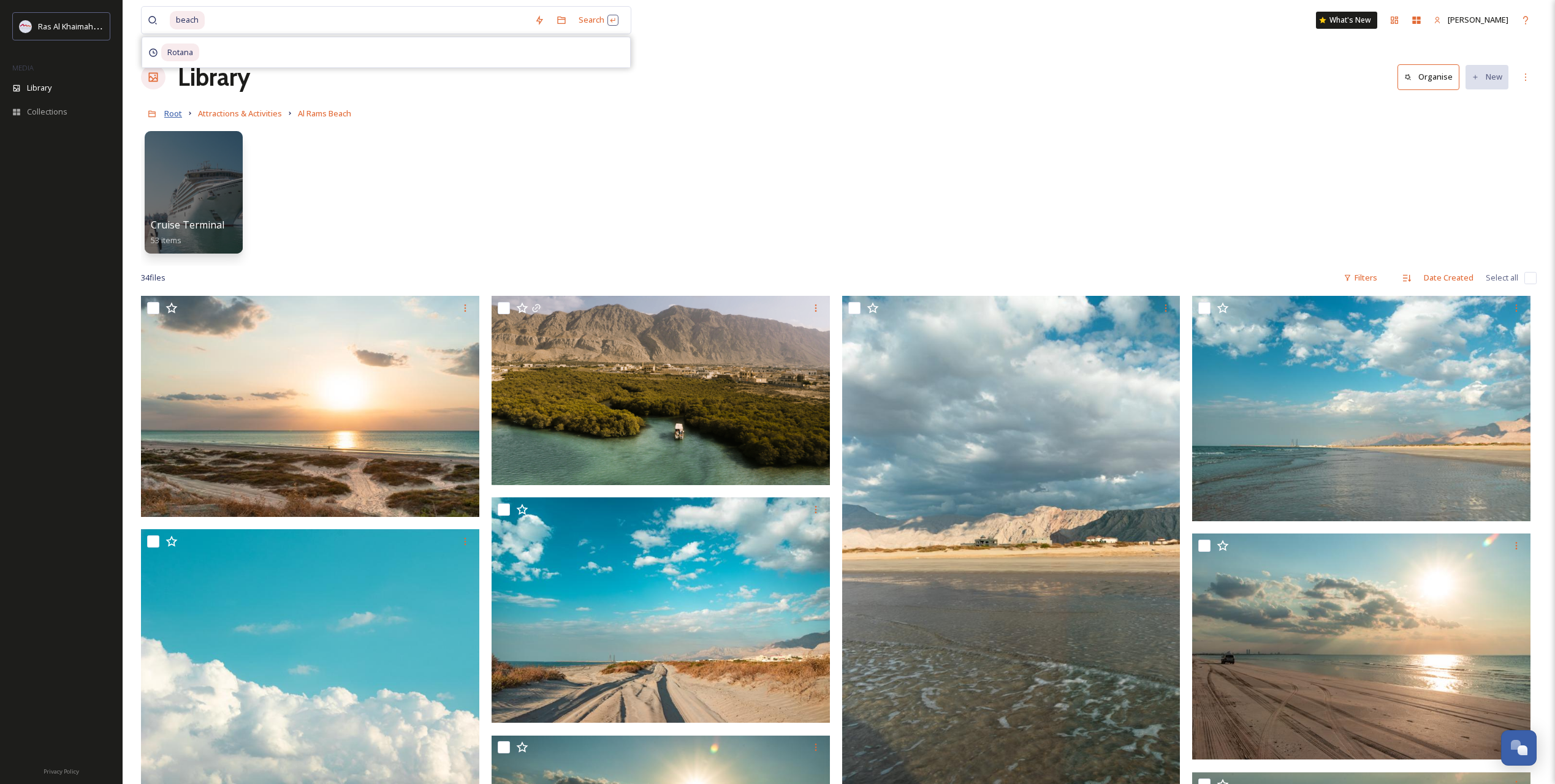
click at [167, 110] on span "Root" at bounding box center [173, 113] width 18 height 11
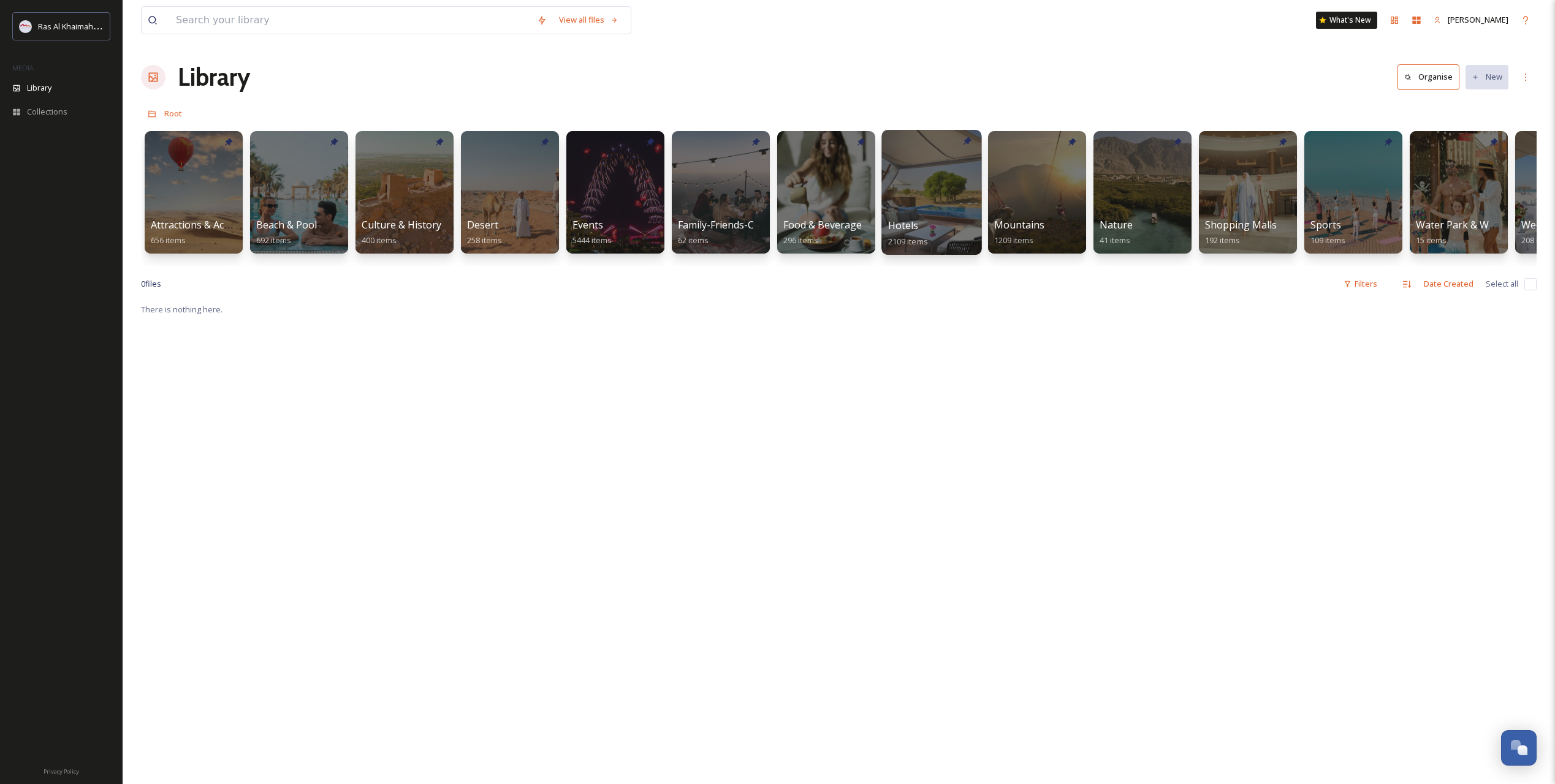
click at [966, 215] on div at bounding box center [931, 192] width 100 height 125
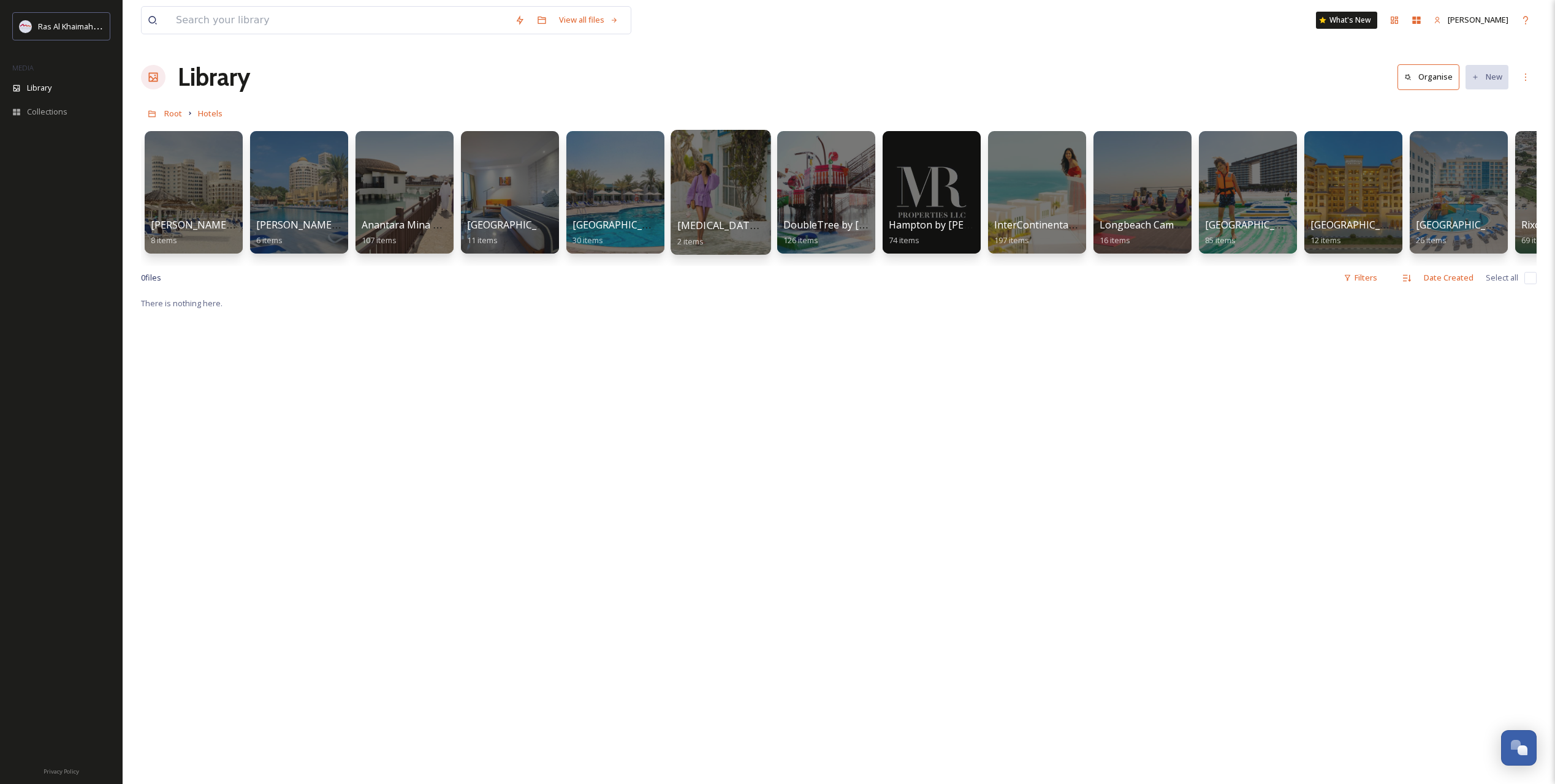
click at [720, 219] on span "[MEDICAL_DATA][GEOGRAPHIC_DATA]" at bounding box center [768, 225] width 183 height 13
click at [606, 226] on span "[GEOGRAPHIC_DATA]" at bounding box center [622, 225] width 101 height 13
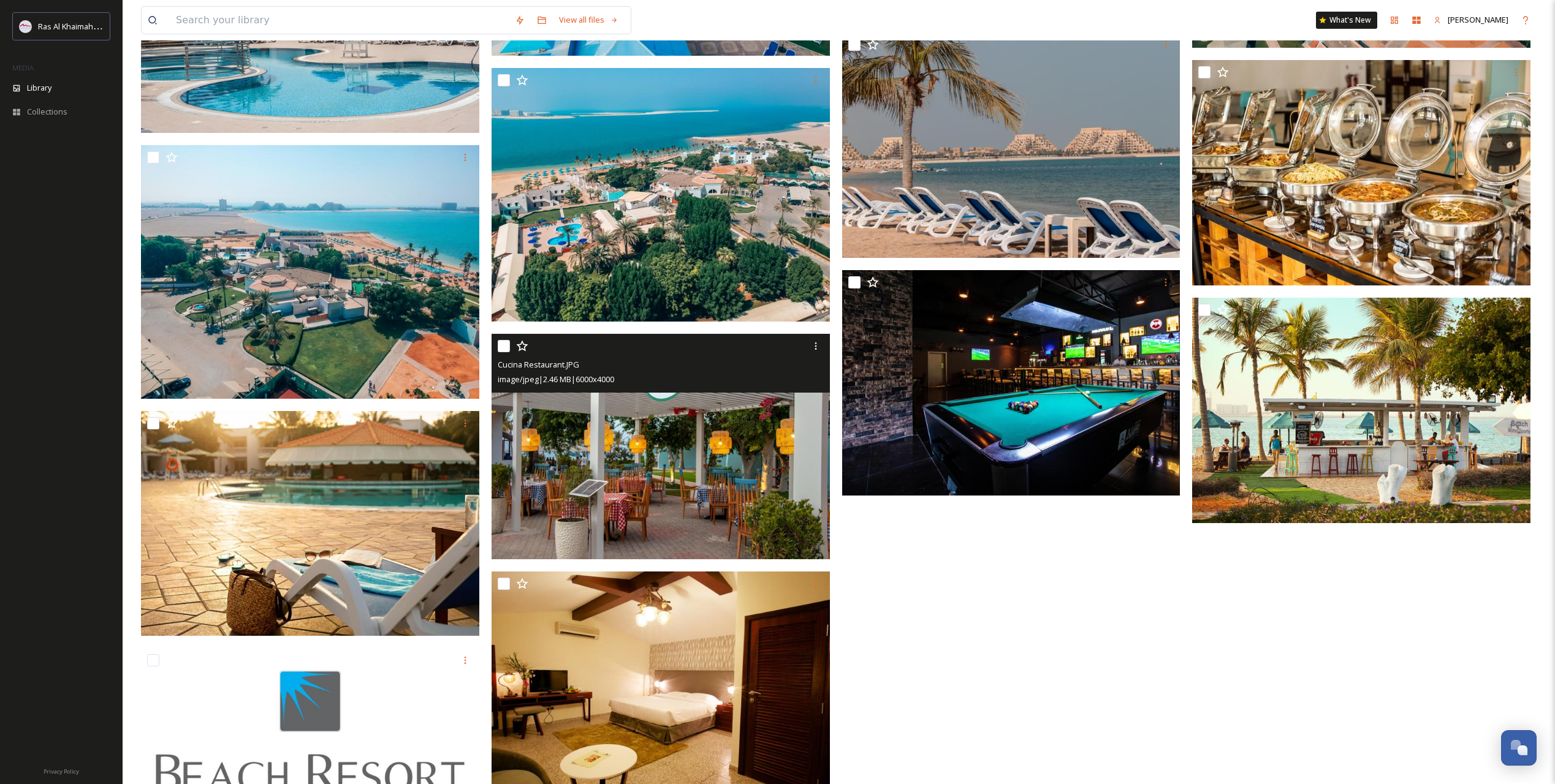
scroll to position [1399, 0]
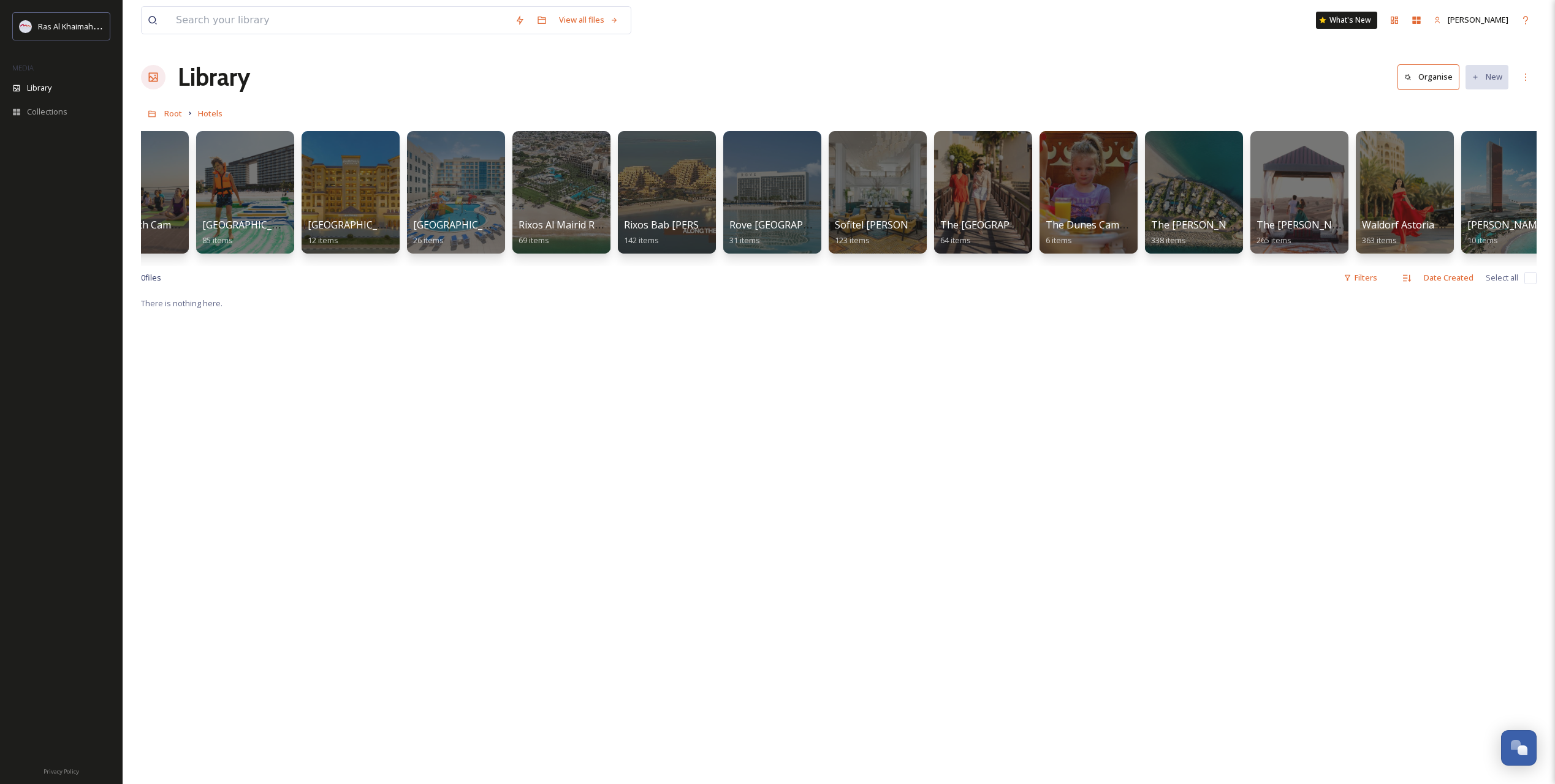
scroll to position [0, 1029]
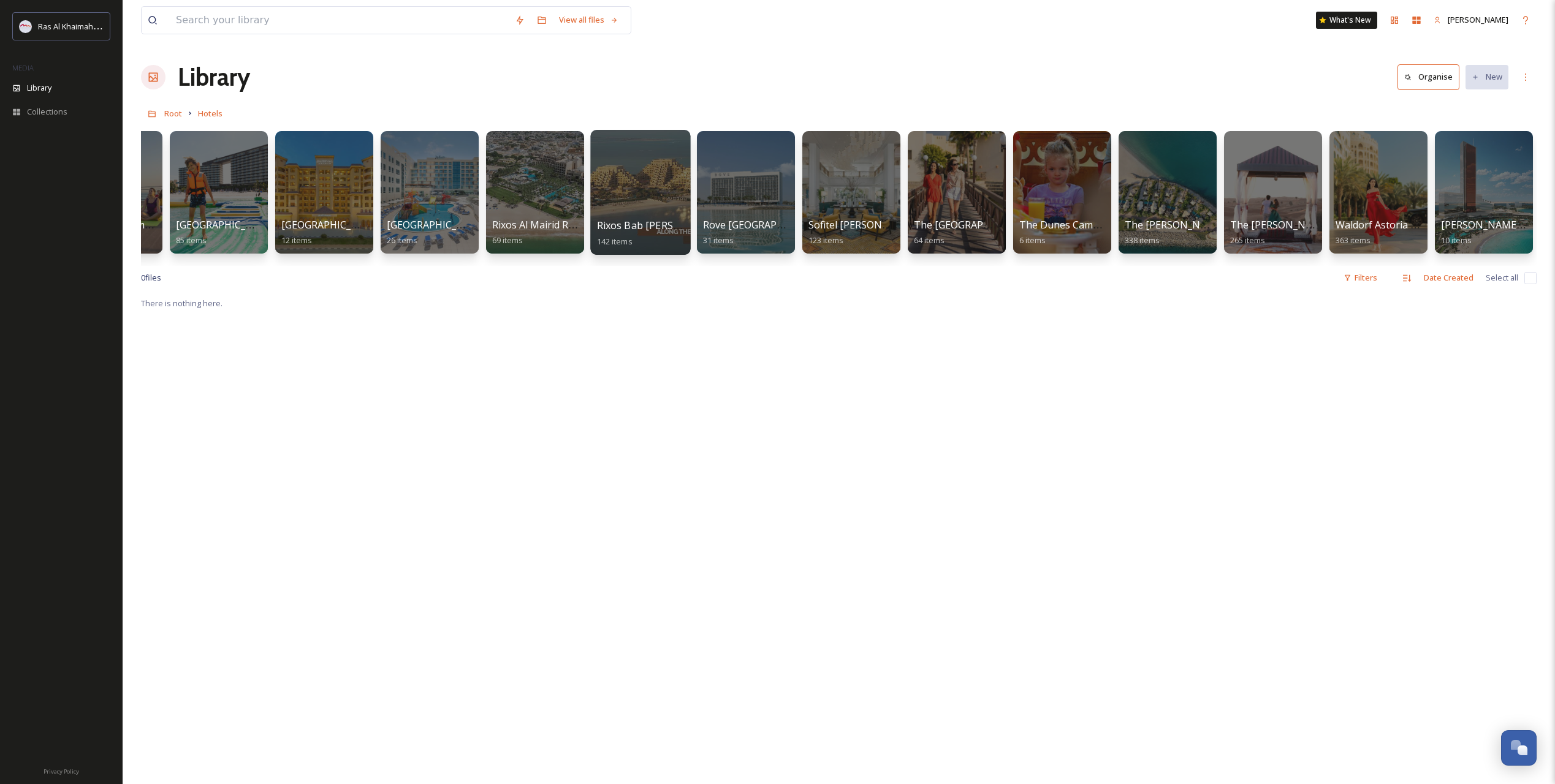
click at [628, 223] on span "Rixos Bab [PERSON_NAME]" at bounding box center [661, 225] width 129 height 13
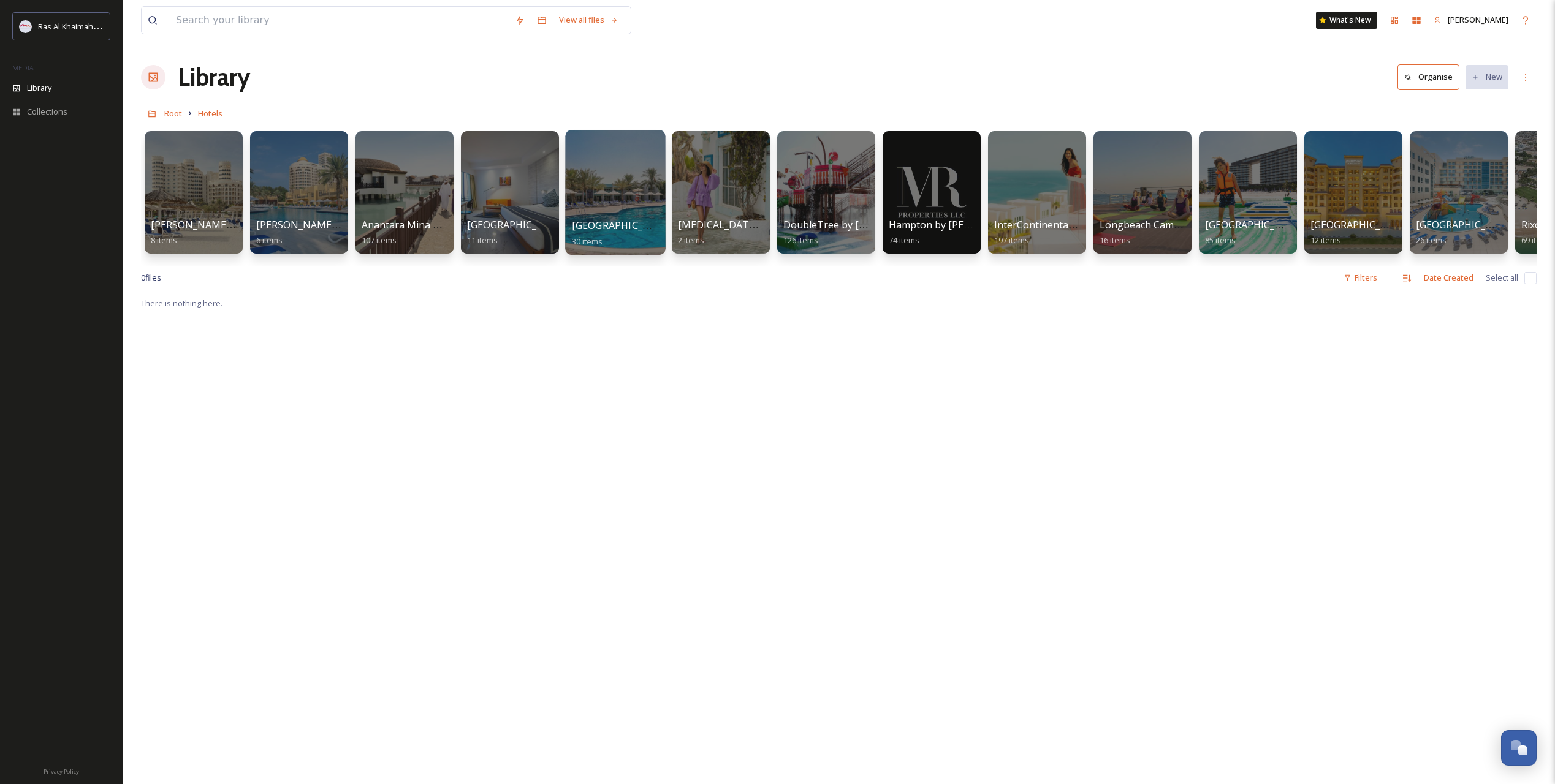
click at [603, 227] on span "[GEOGRAPHIC_DATA]" at bounding box center [622, 225] width 101 height 13
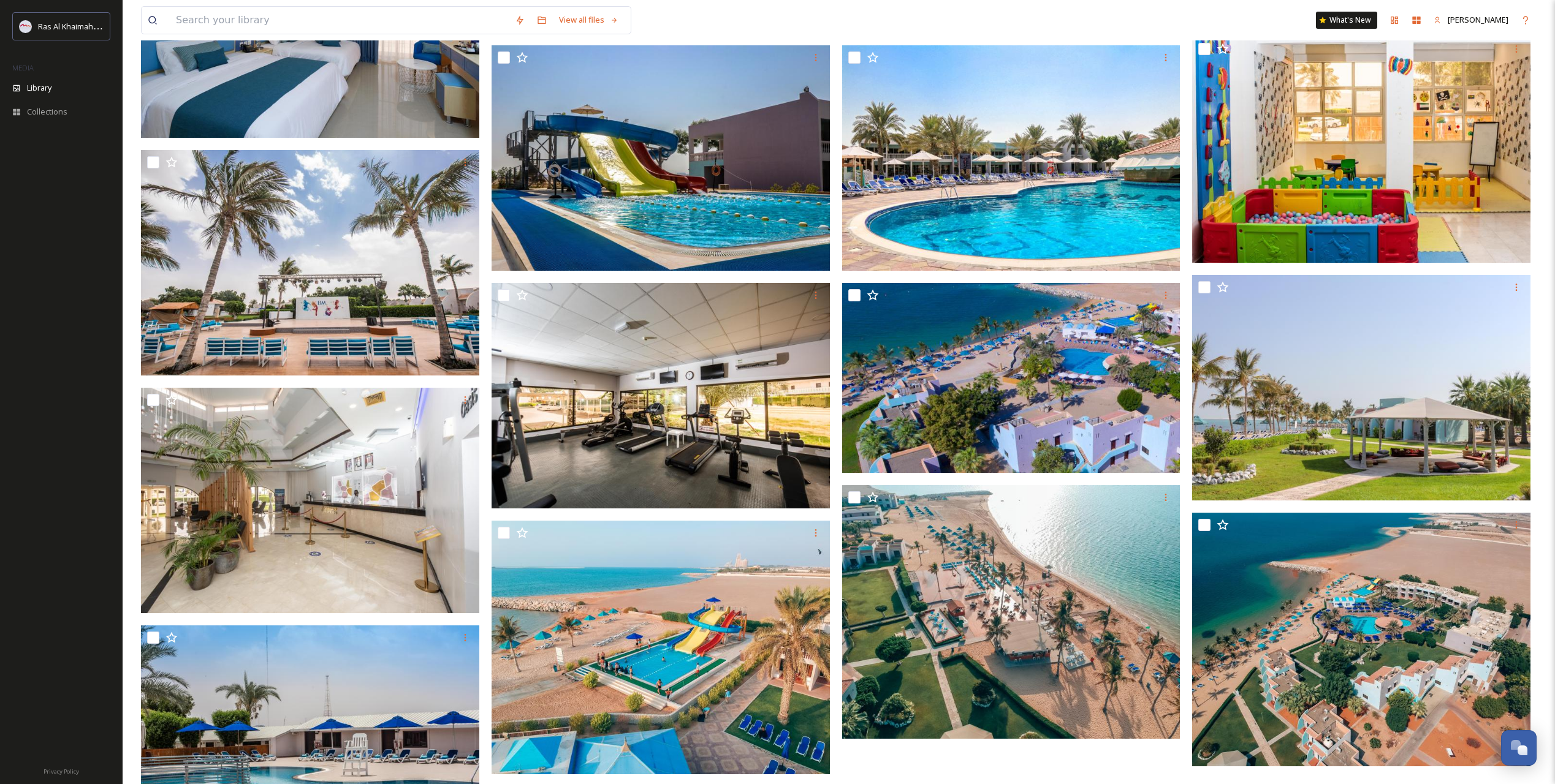
scroll to position [613, 0]
